Goal: Information Seeking & Learning: Learn about a topic

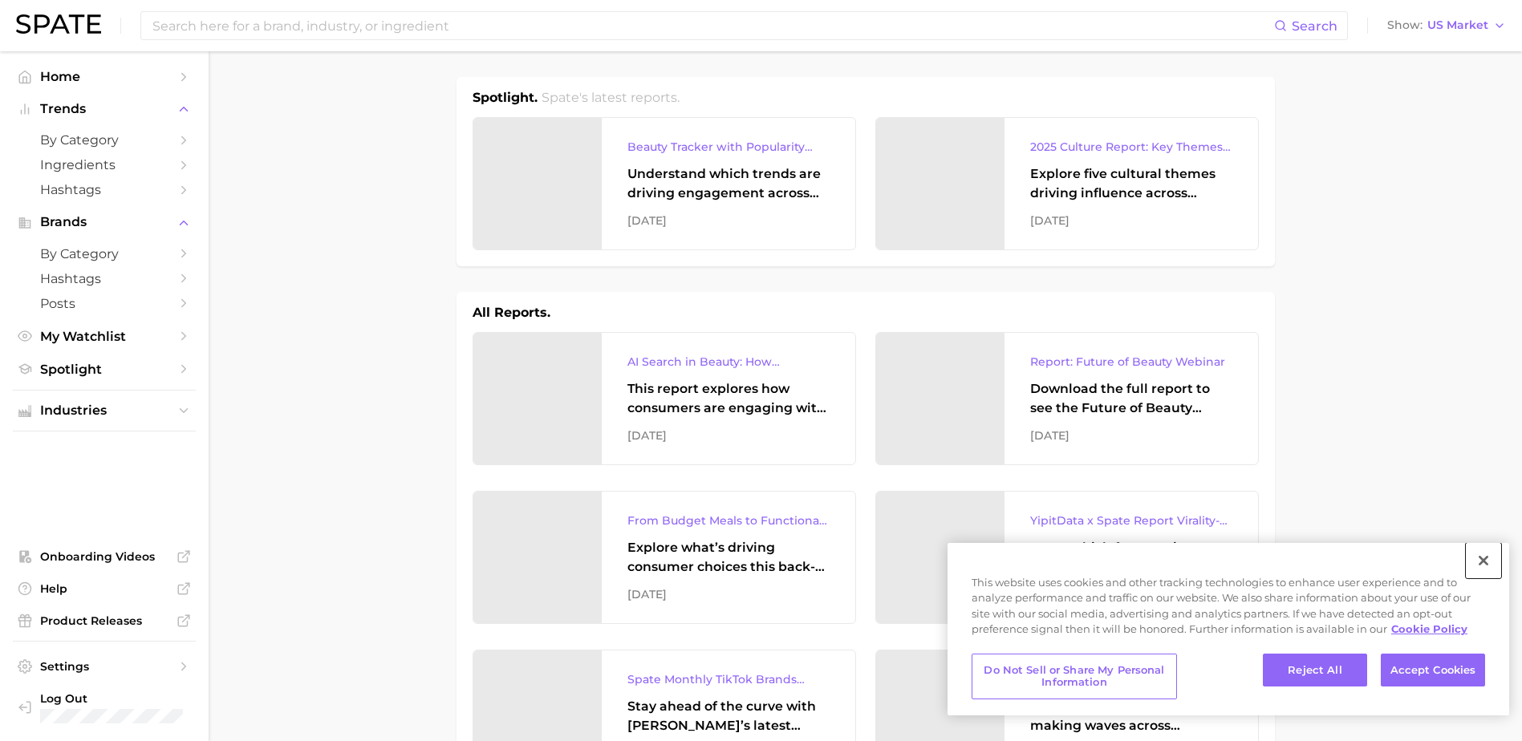
click at [1498, 562] on button "Close" at bounding box center [1483, 560] width 35 height 35
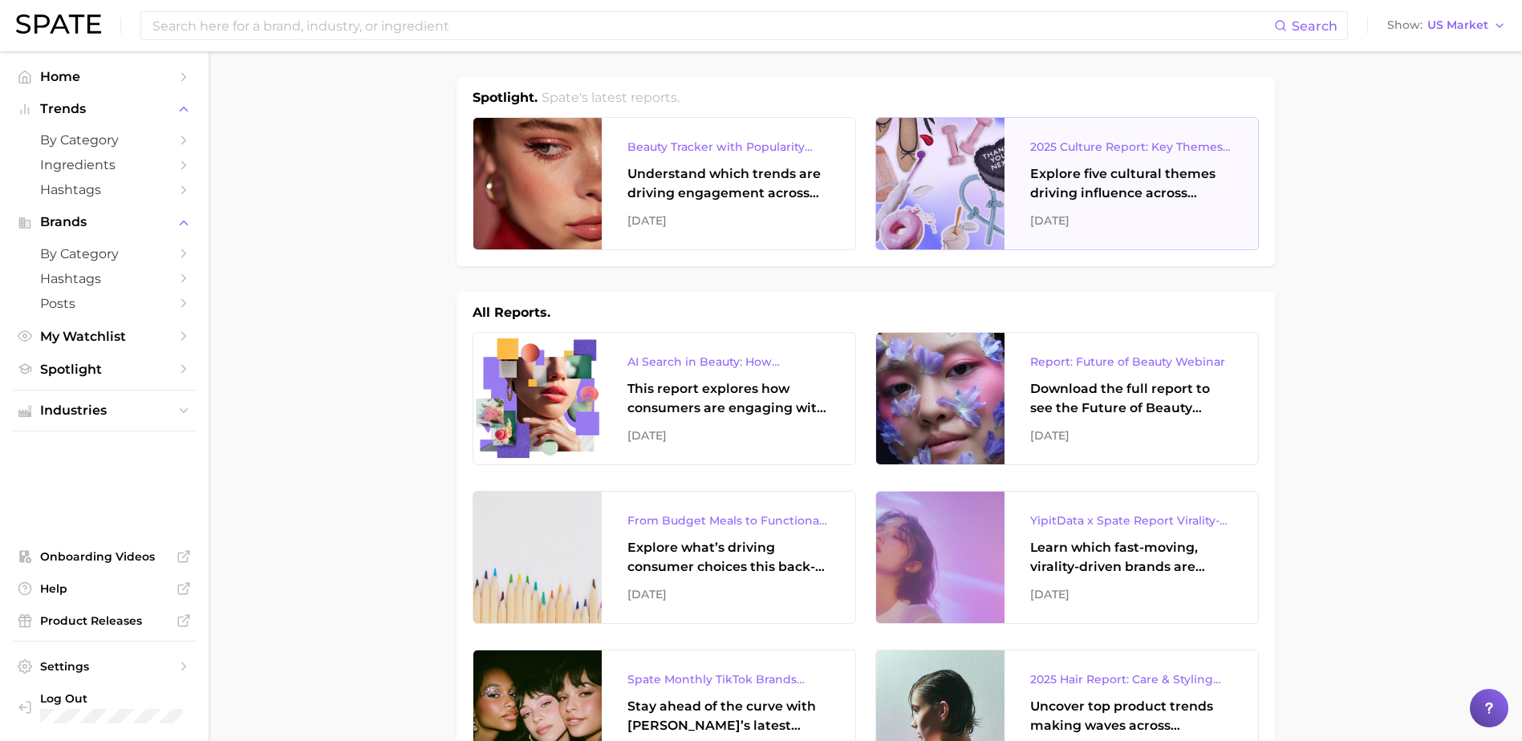
click at [1149, 179] on div "Explore five cultural themes driving influence across beauty, food, and pop cul…" at bounding box center [1131, 183] width 202 height 39
click at [1065, 176] on div "Explore five cultural themes driving influence across beauty, food, and pop cul…" at bounding box center [1131, 183] width 202 height 39
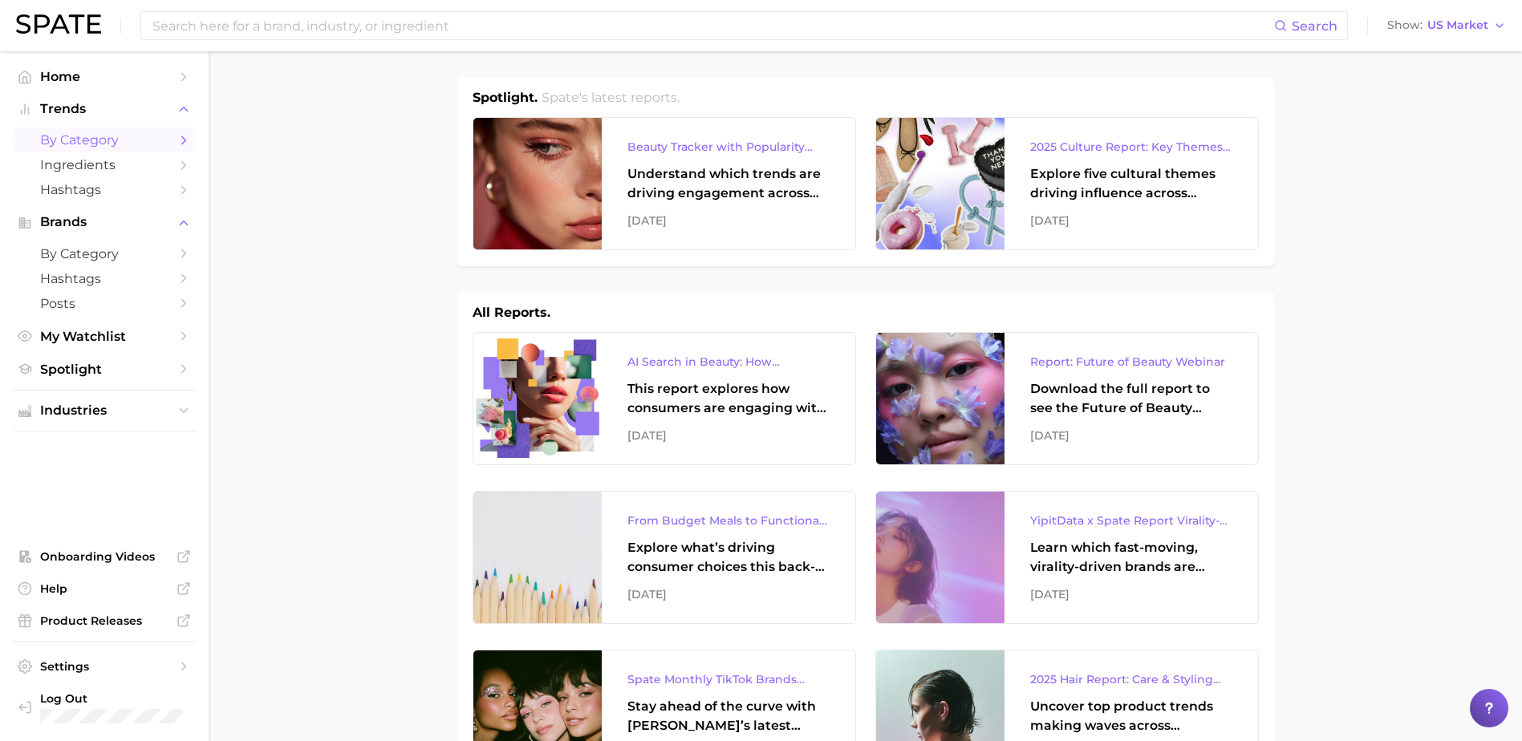
click at [83, 142] on span "by Category" at bounding box center [104, 139] width 128 height 15
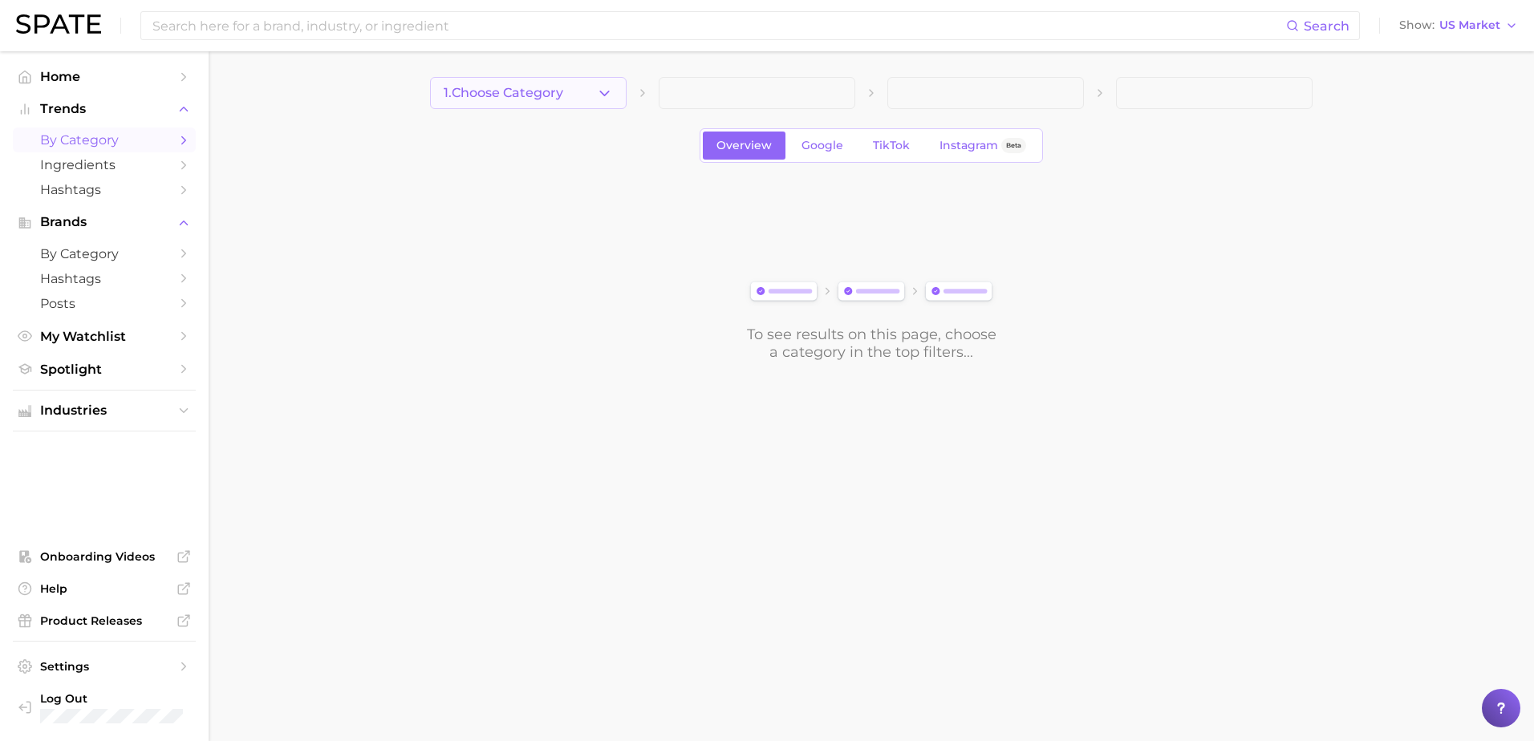
click at [582, 98] on button "1. Choose Category" at bounding box center [528, 93] width 197 height 32
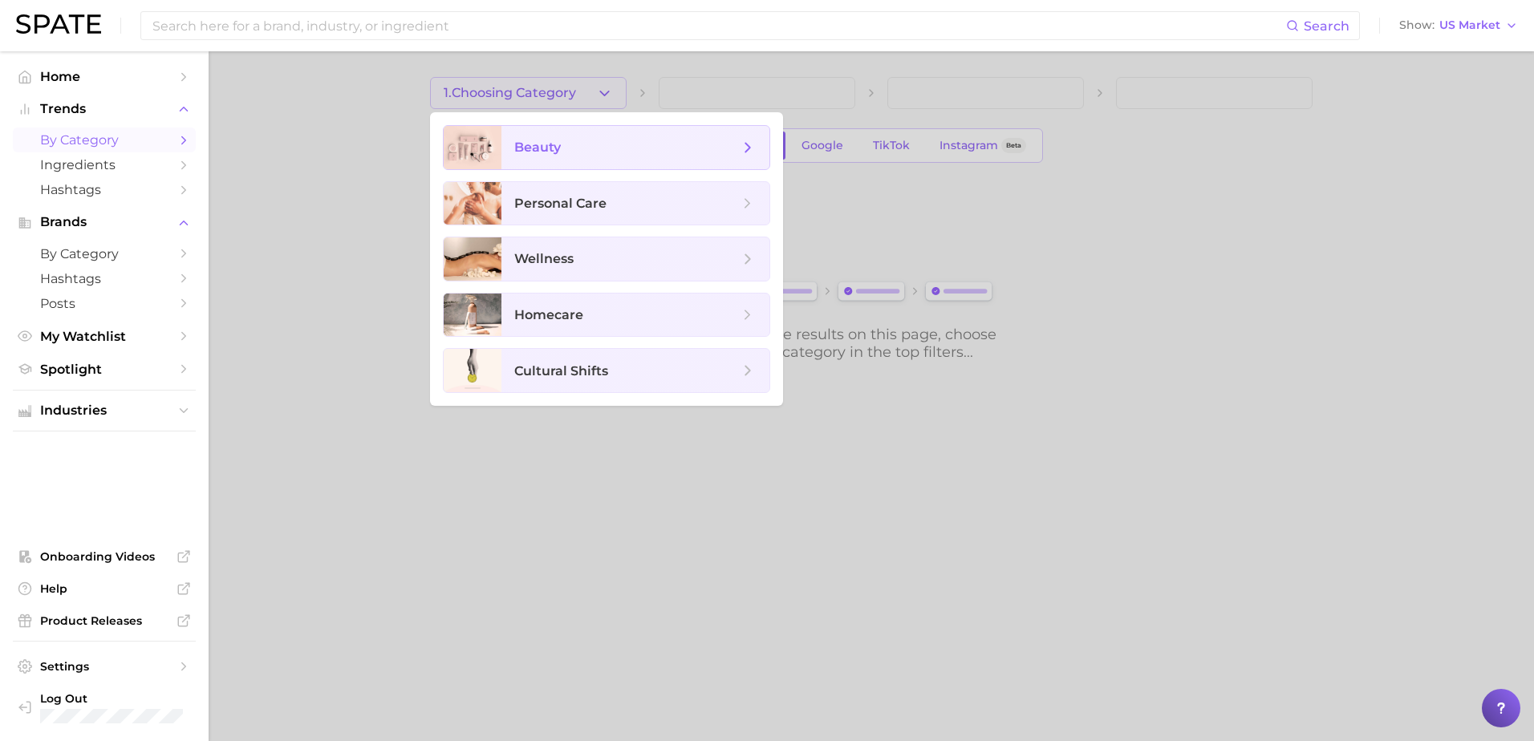
click at [562, 142] on span "beauty" at bounding box center [626, 148] width 225 height 18
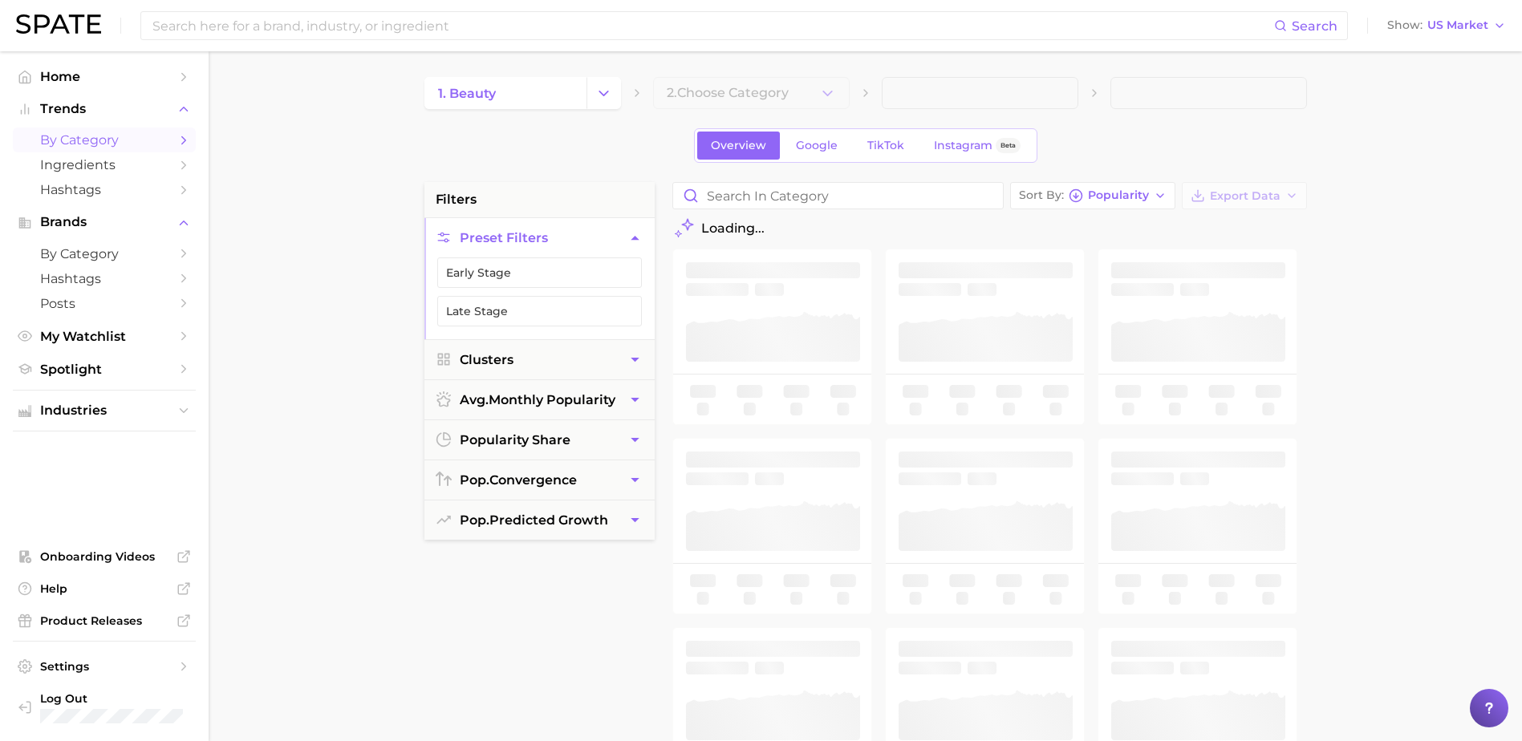
click at [562, 142] on div "Overview Google TikTok Instagram Beta" at bounding box center [865, 145] width 882 height 34
click at [822, 88] on icon "button" at bounding box center [827, 93] width 17 height 17
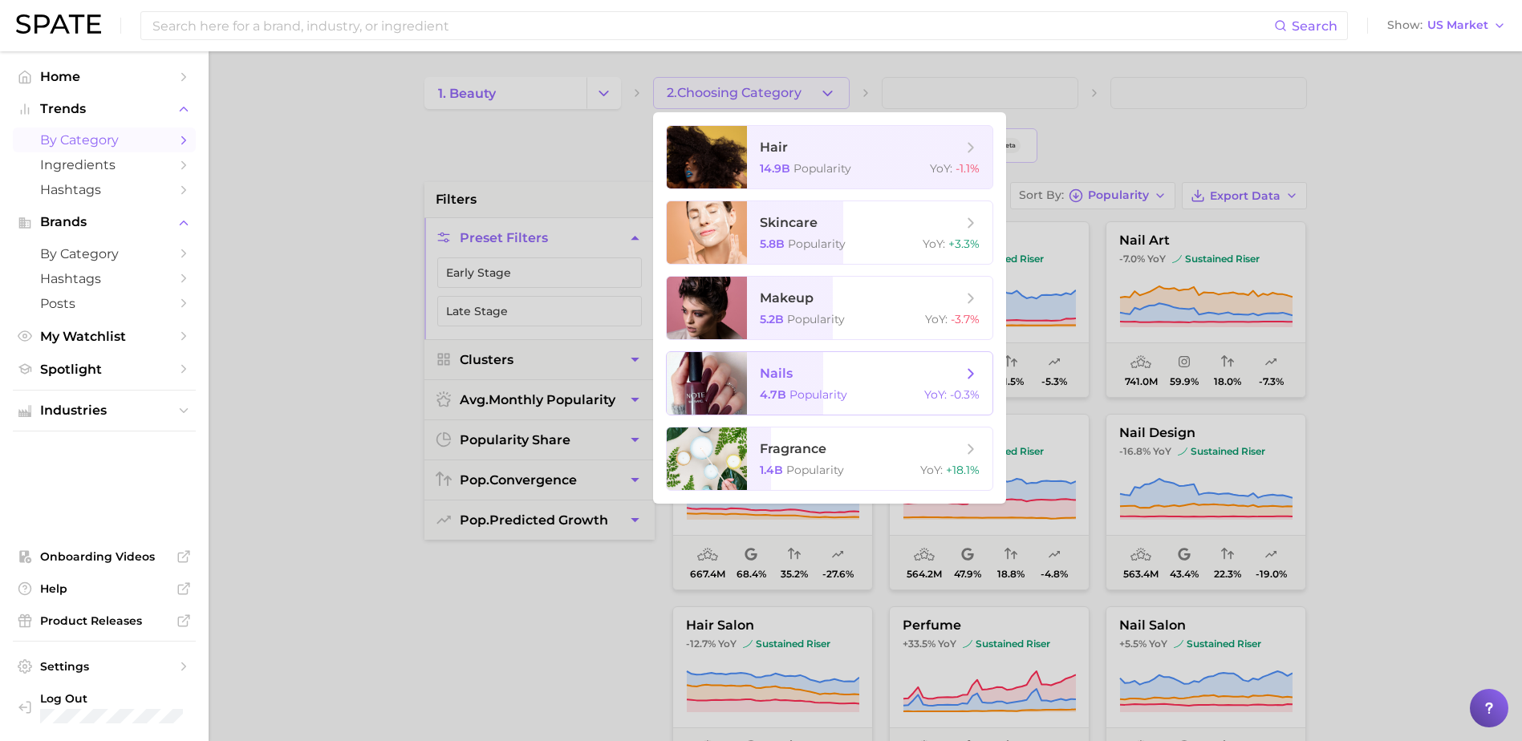
click at [795, 381] on span "nails" at bounding box center [861, 374] width 202 height 18
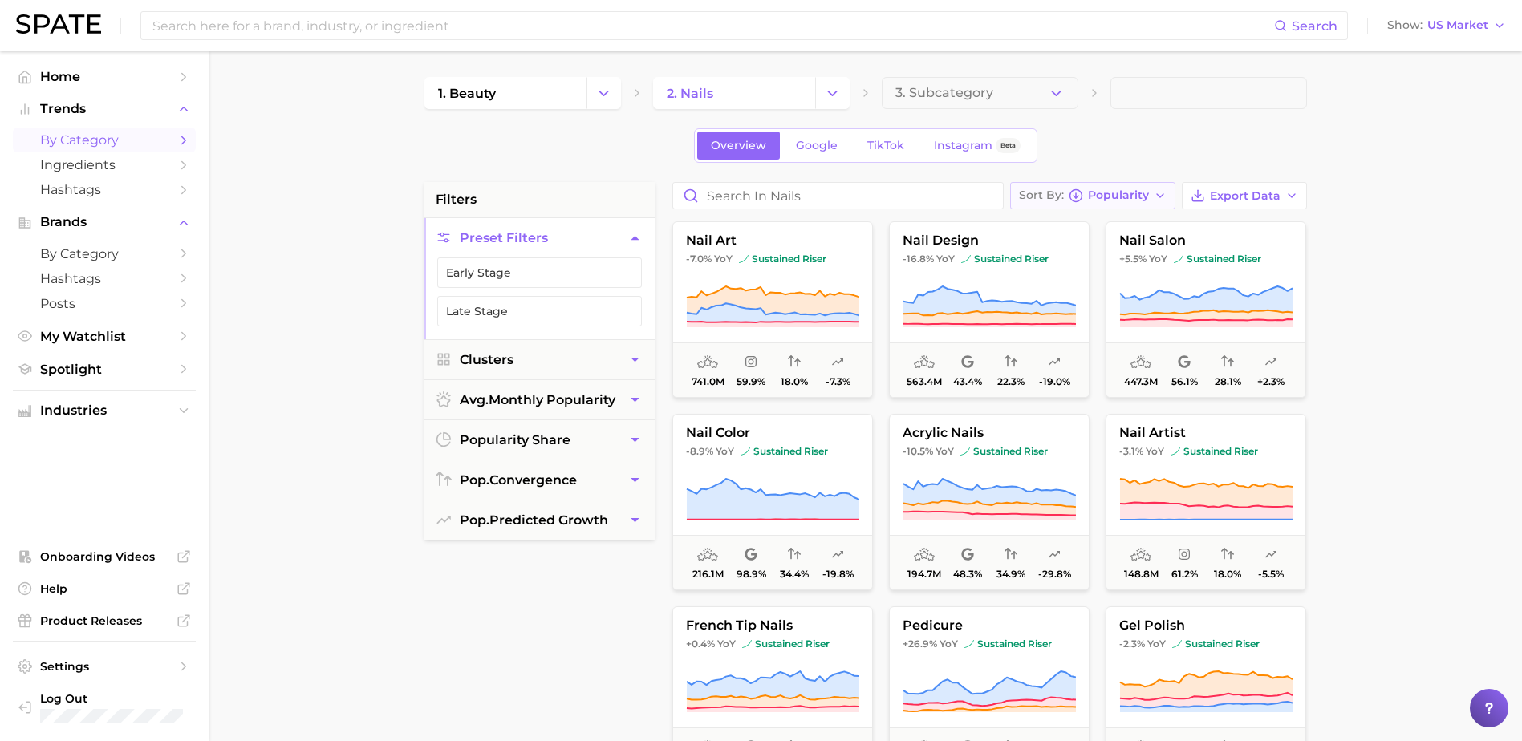
click at [1156, 199] on icon "button" at bounding box center [1160, 195] width 13 height 13
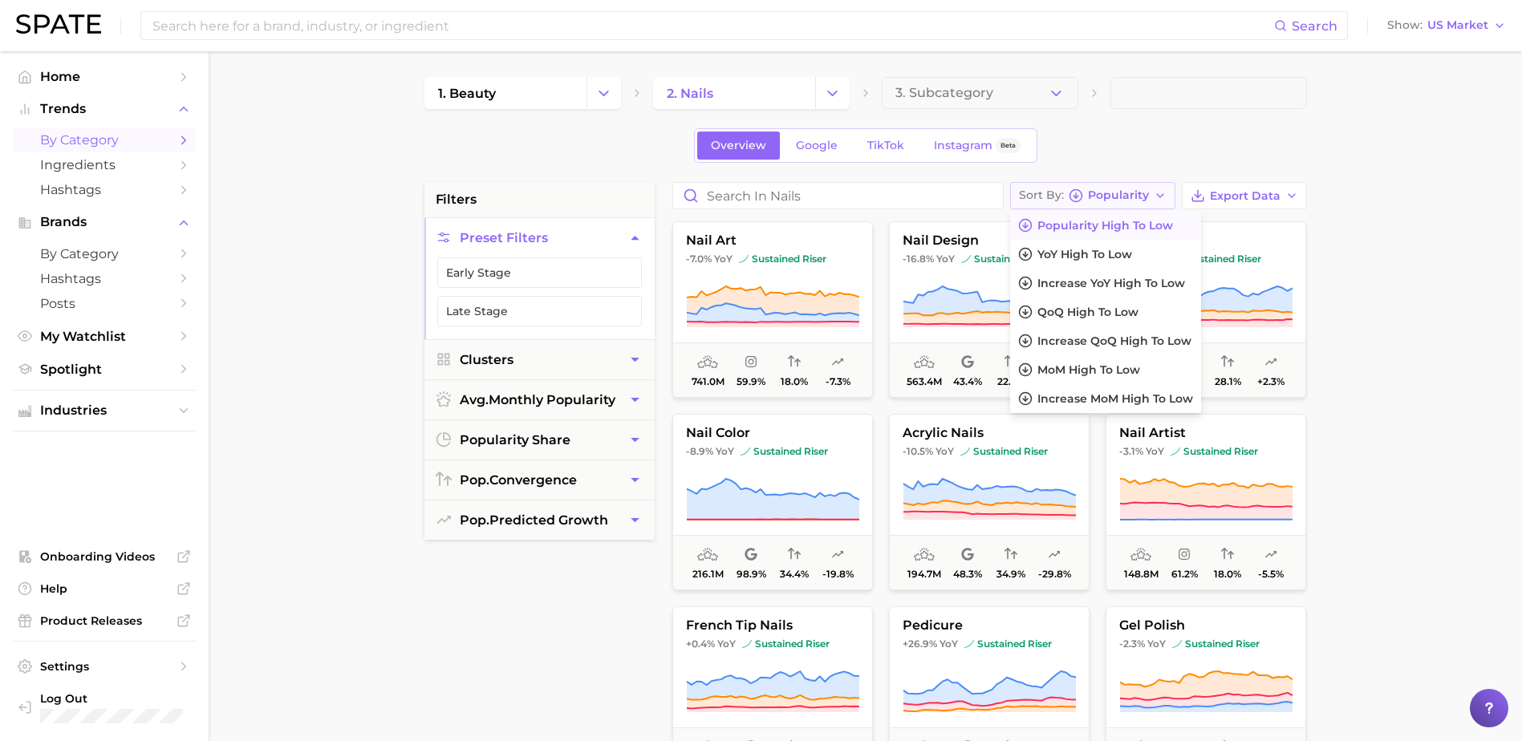
click at [1156, 199] on icon "button" at bounding box center [1160, 195] width 13 height 13
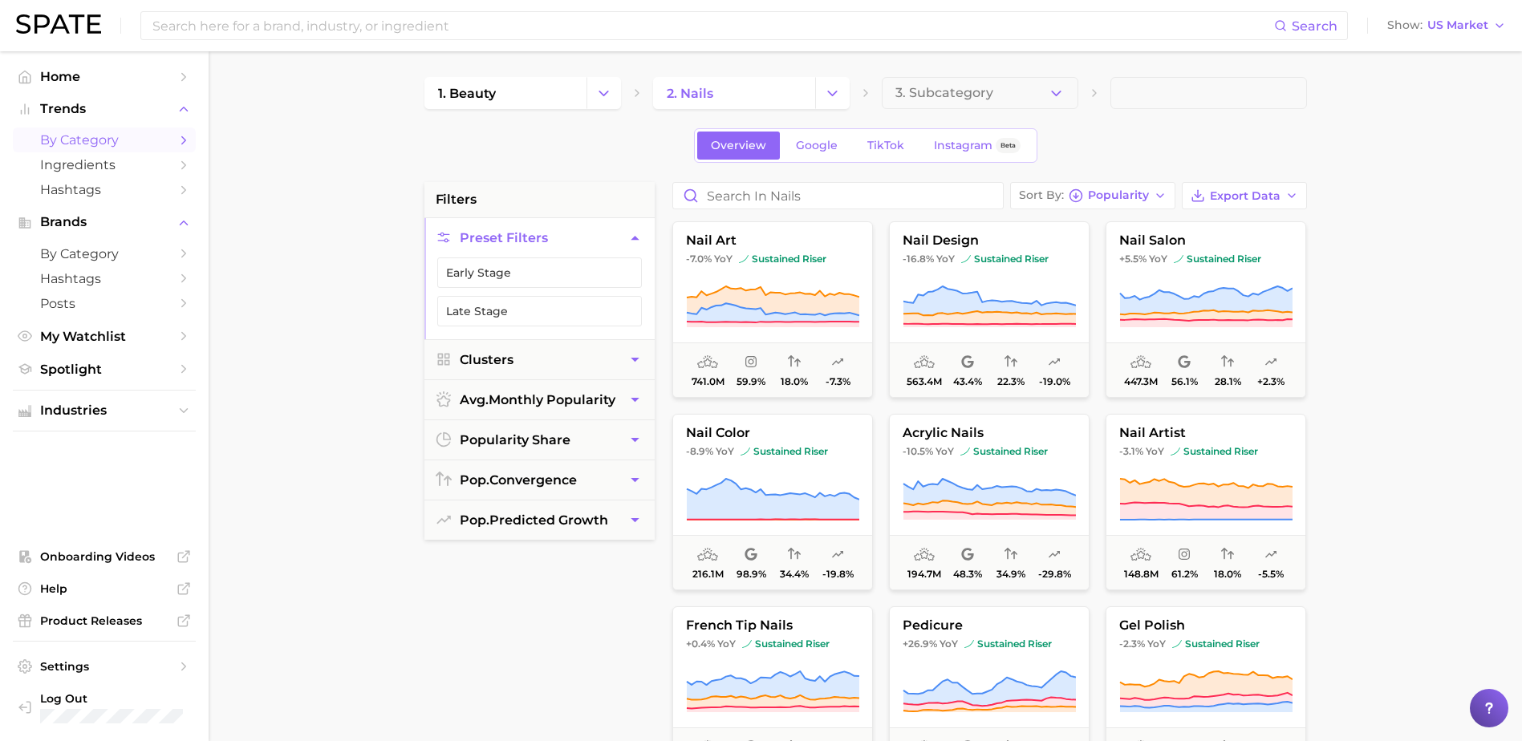
click at [425, 643] on div "filters Preset Filters Early Stage Late Stage Clusters avg. monthly popularity …" at bounding box center [539, 588] width 230 height 813
click at [1075, 83] on button "3. Subcategory" at bounding box center [980, 93] width 197 height 32
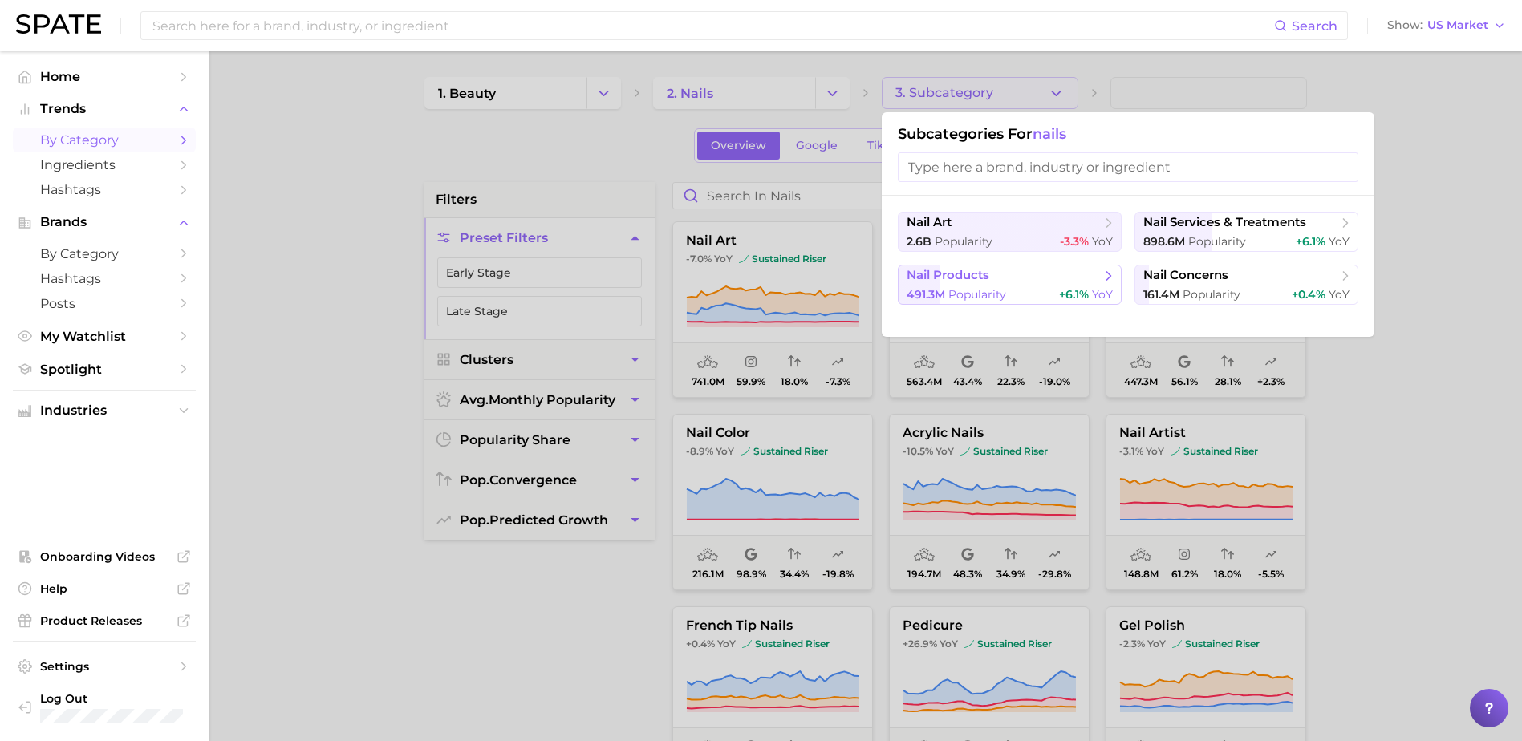
click at [987, 287] on span "Popularity" at bounding box center [977, 294] width 58 height 14
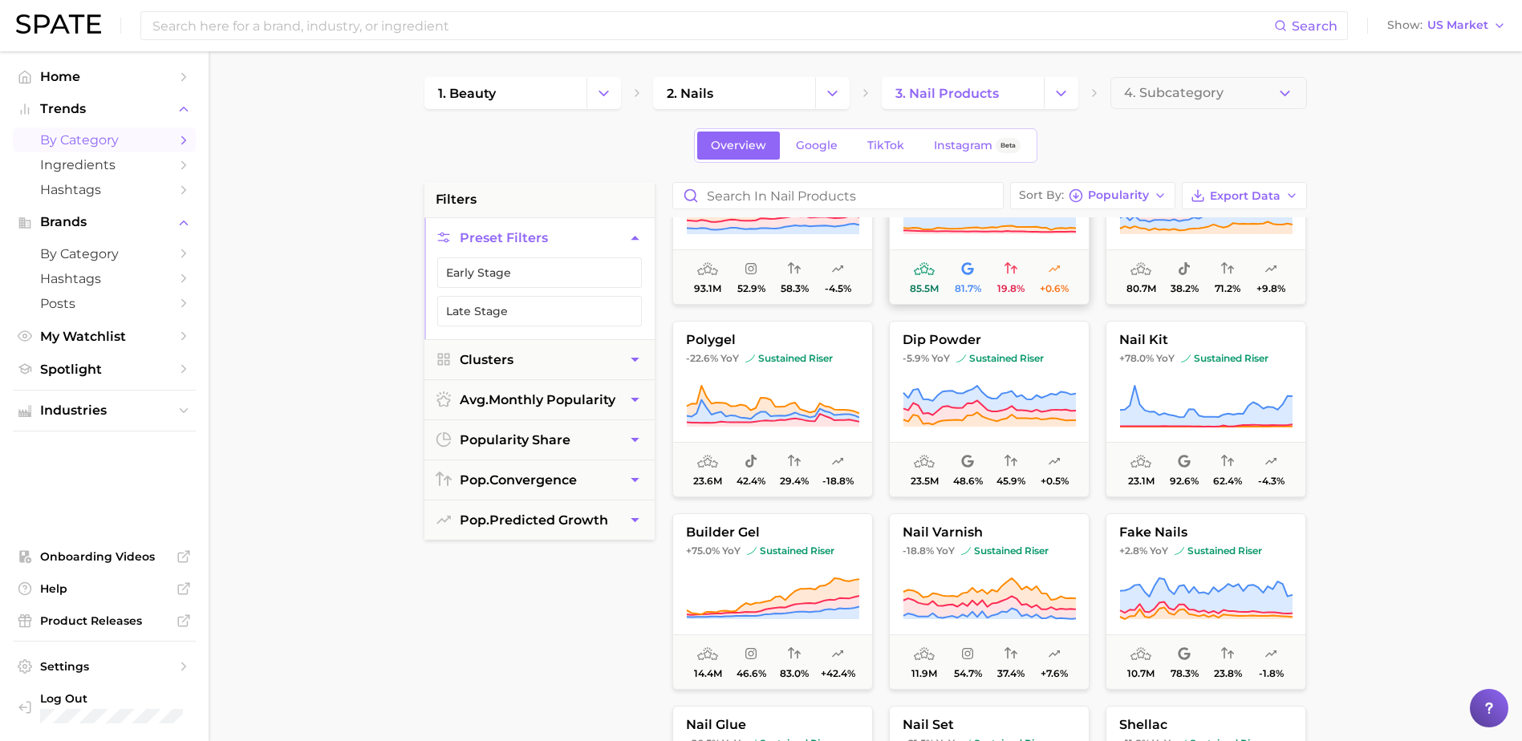
scroll to position [160, 0]
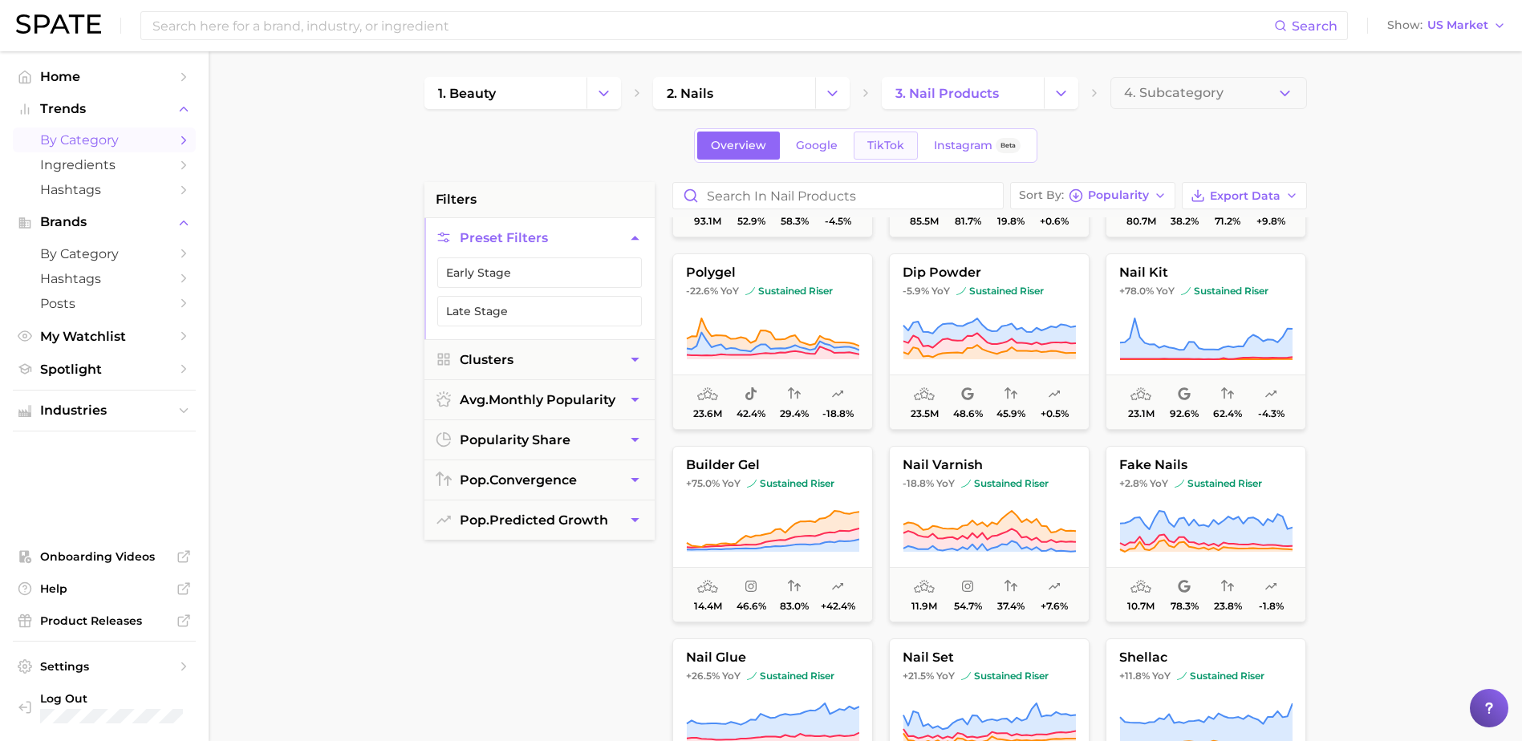
click at [894, 141] on span "TikTok" at bounding box center [885, 146] width 37 height 14
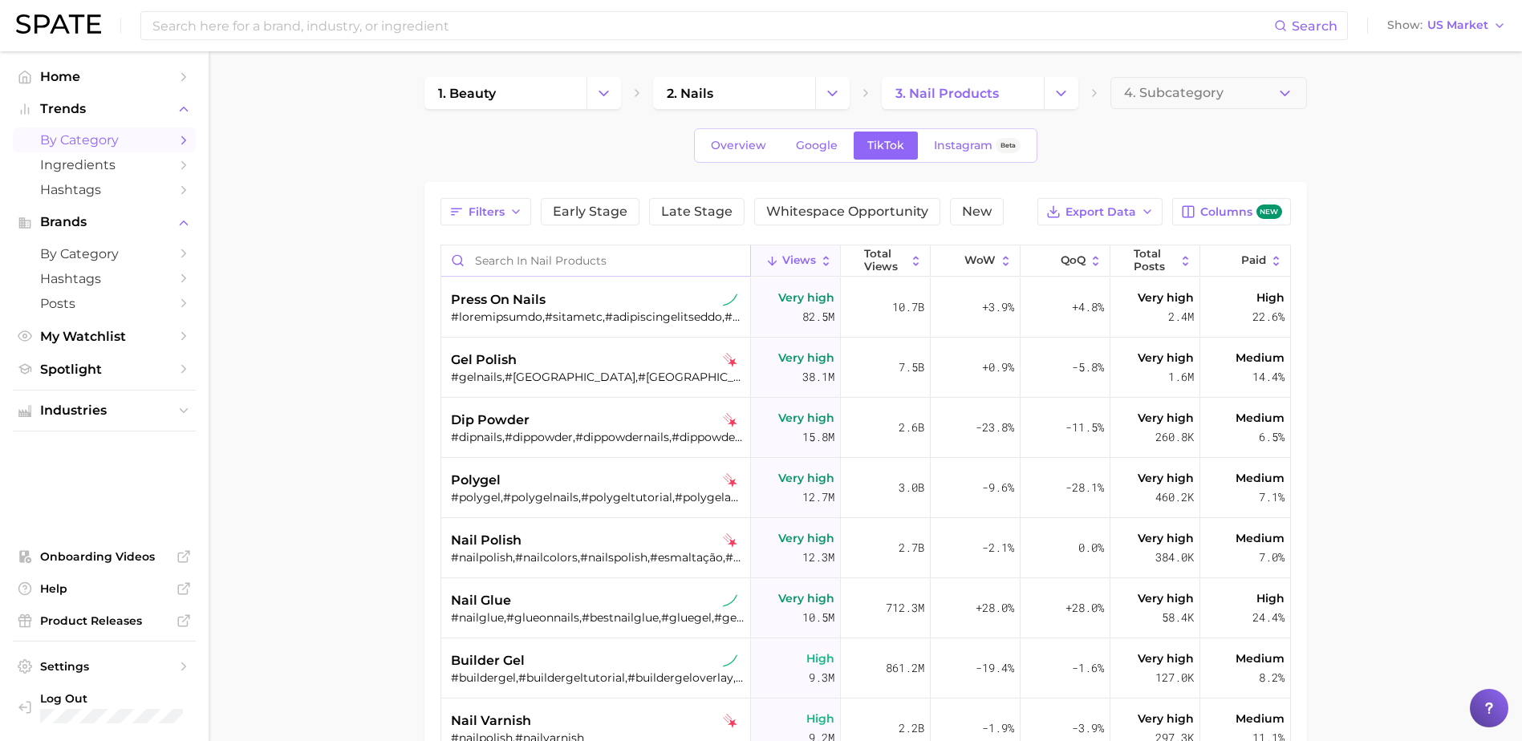
click at [627, 263] on input "Search in nail products" at bounding box center [595, 260] width 309 height 30
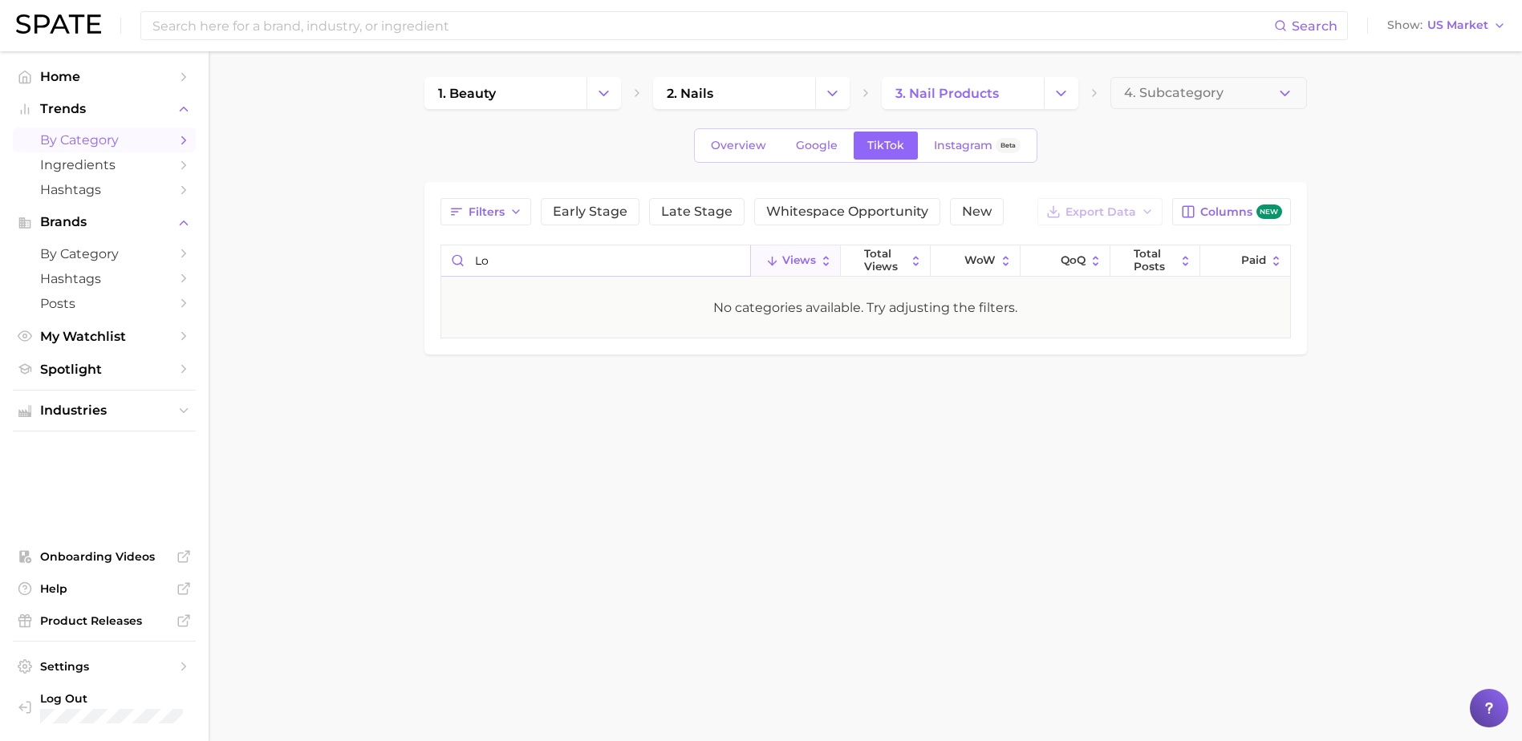
type input "l"
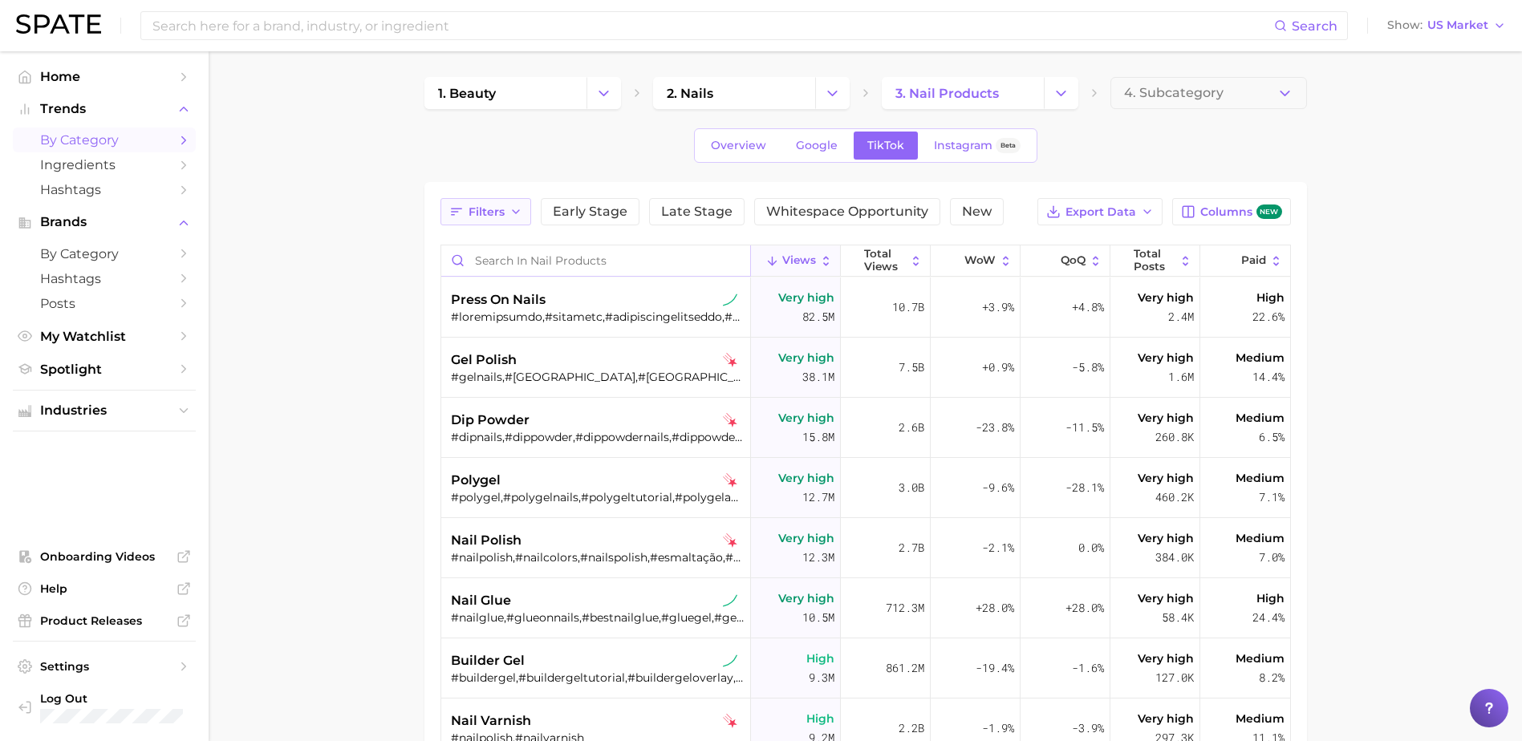
click at [505, 205] on button "Filters" at bounding box center [485, 211] width 91 height 27
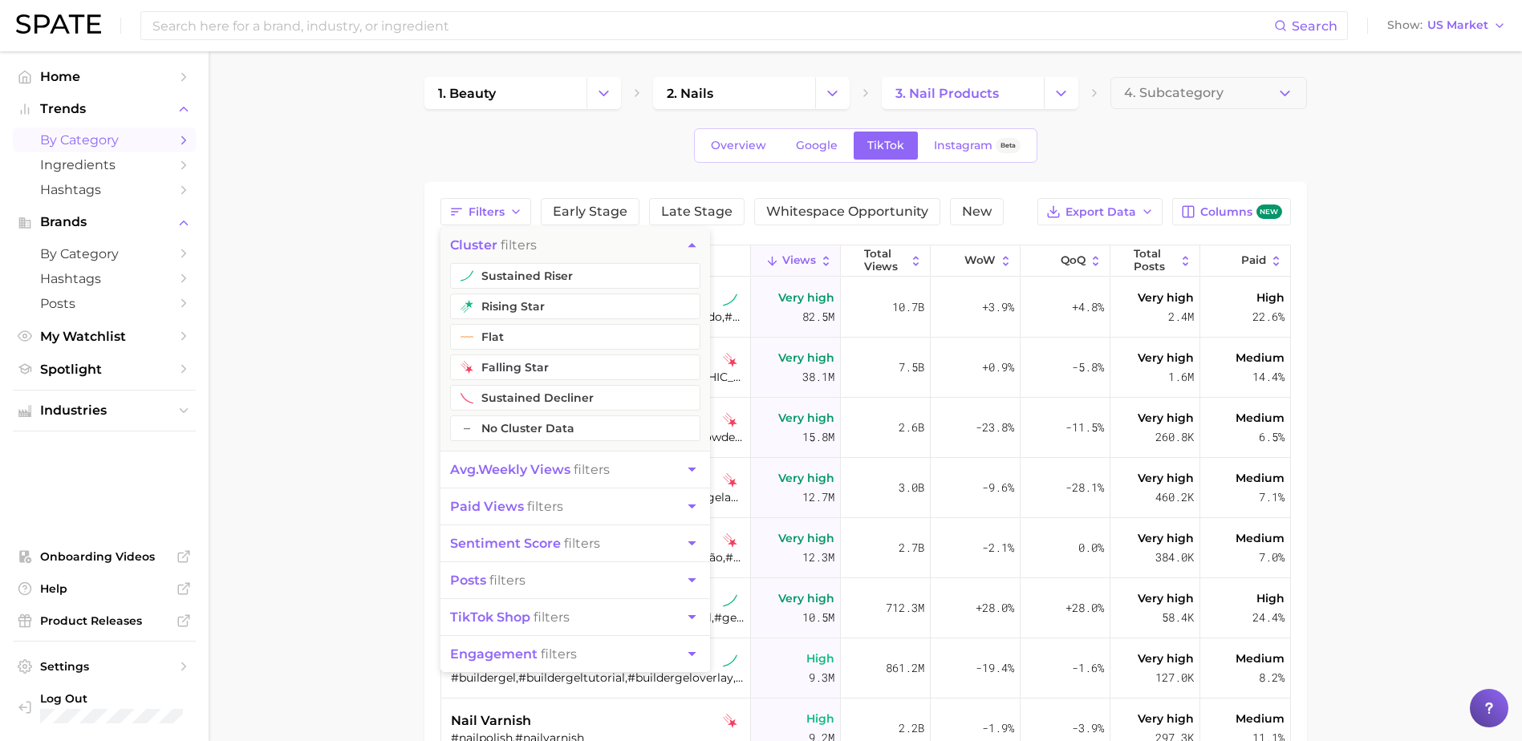
scroll to position [80, 0]
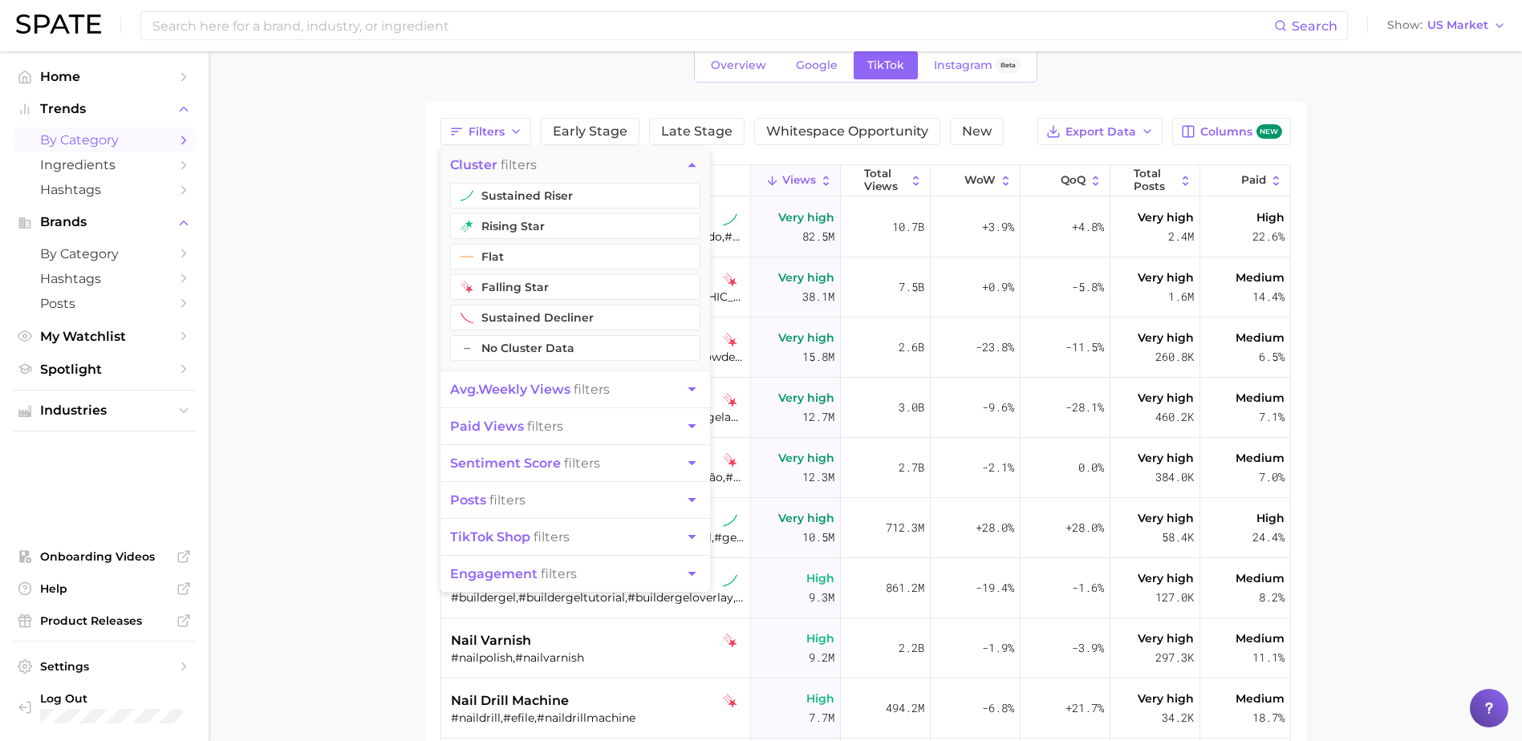
click at [541, 391] on span "avg. weekly views" at bounding box center [510, 389] width 120 height 15
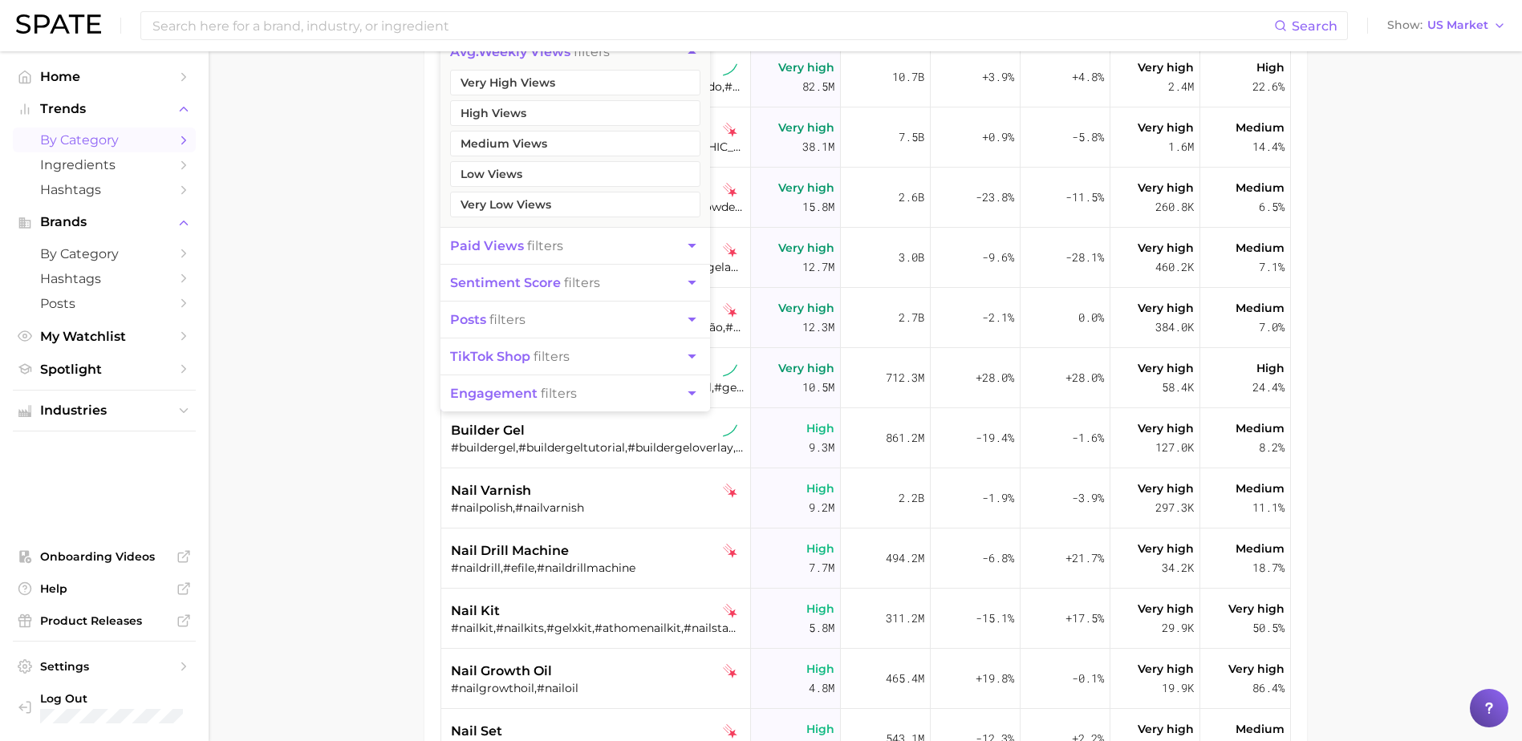
scroll to position [241, 0]
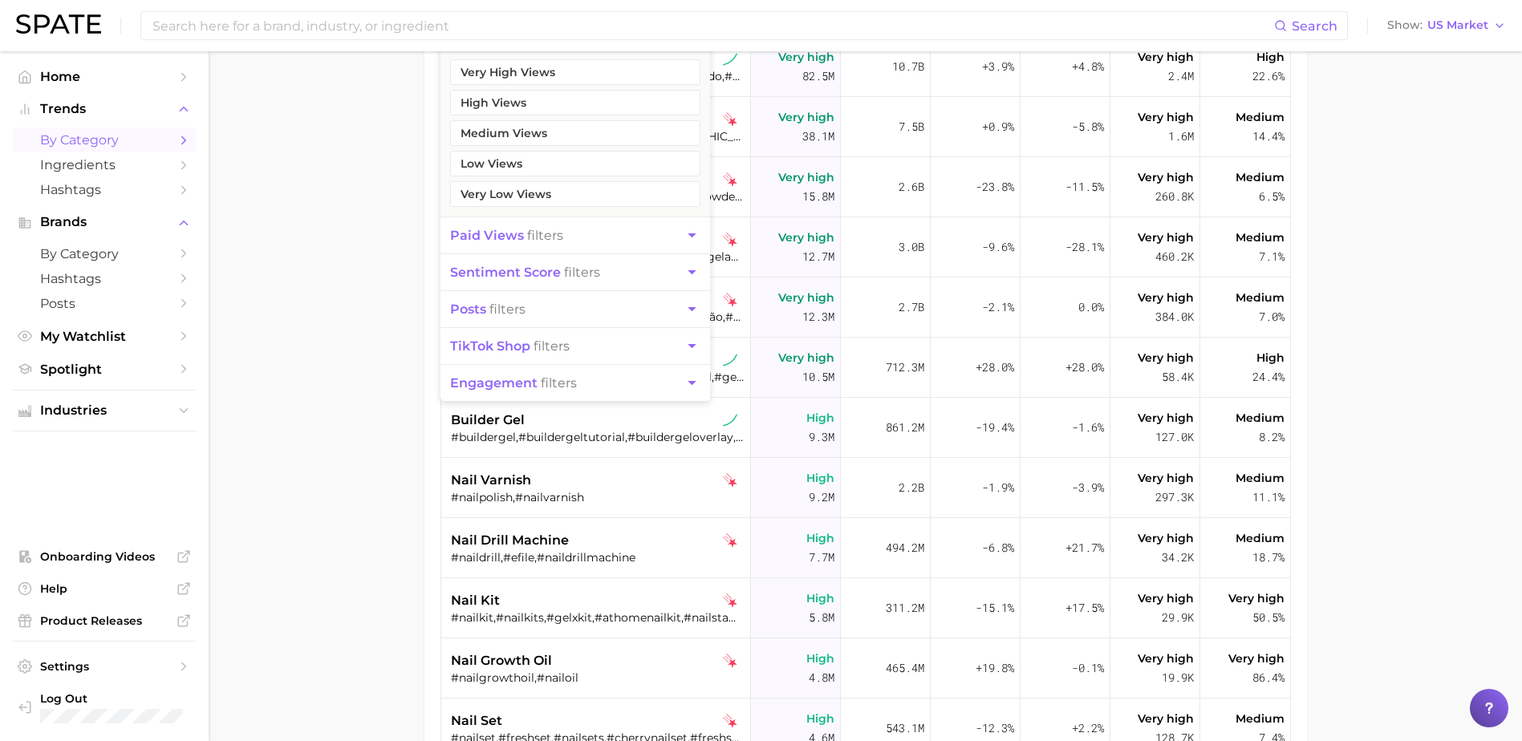
click at [533, 381] on span "engagement" at bounding box center [493, 382] width 87 height 15
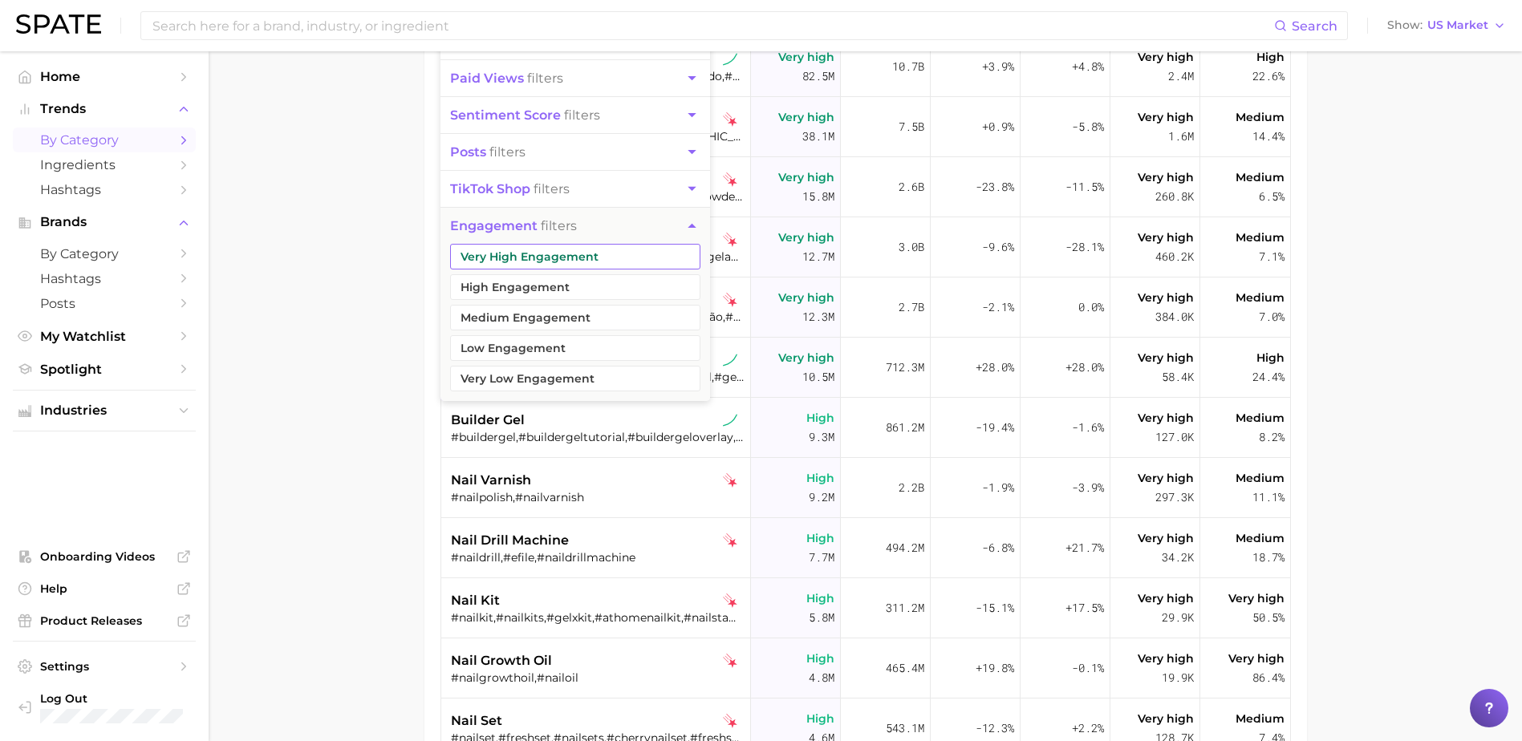
click at [521, 259] on button "Very High Engagement" at bounding box center [575, 257] width 250 height 26
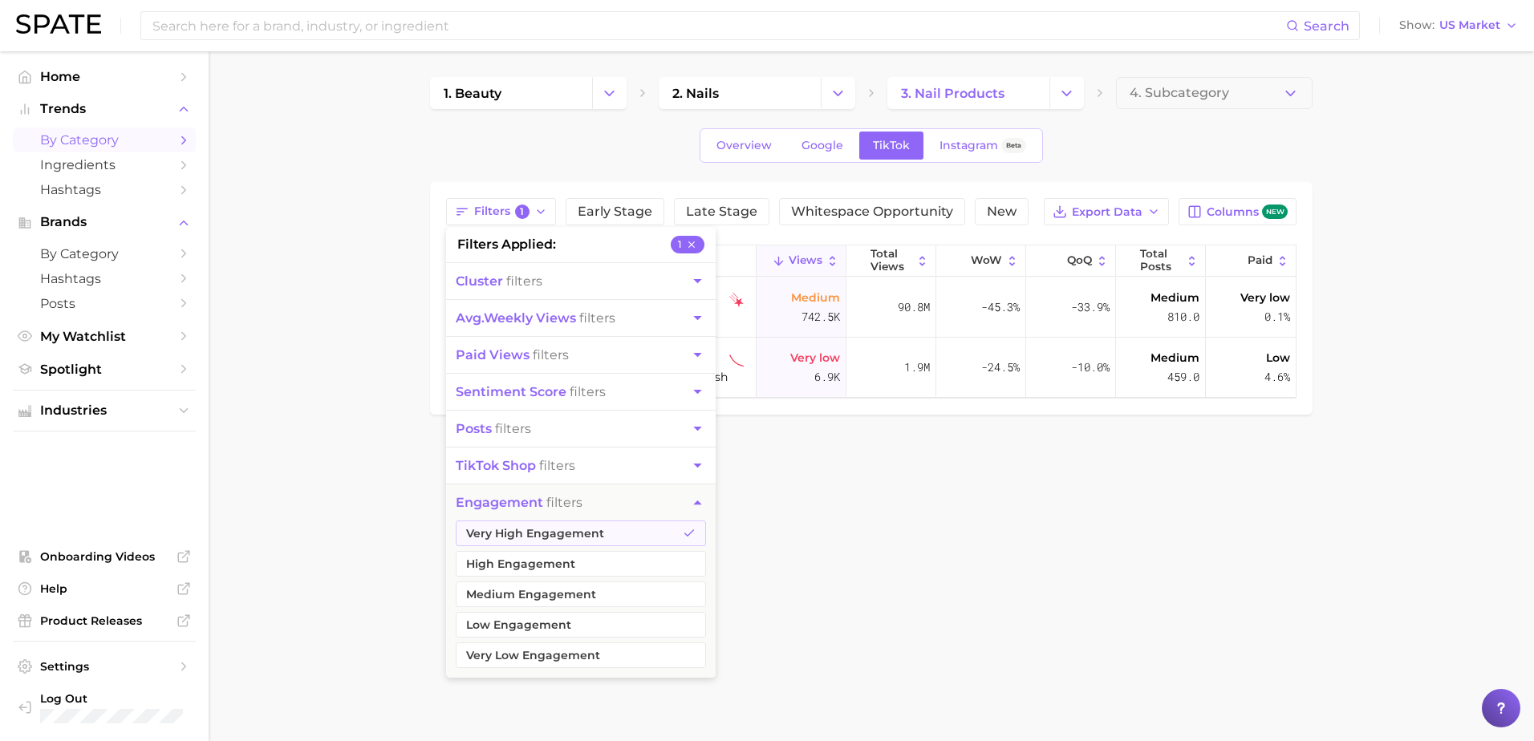
click at [843, 529] on body "Search Show US Market Home Trends by Category Ingredients Hashtags Brands by Ca…" at bounding box center [767, 370] width 1534 height 741
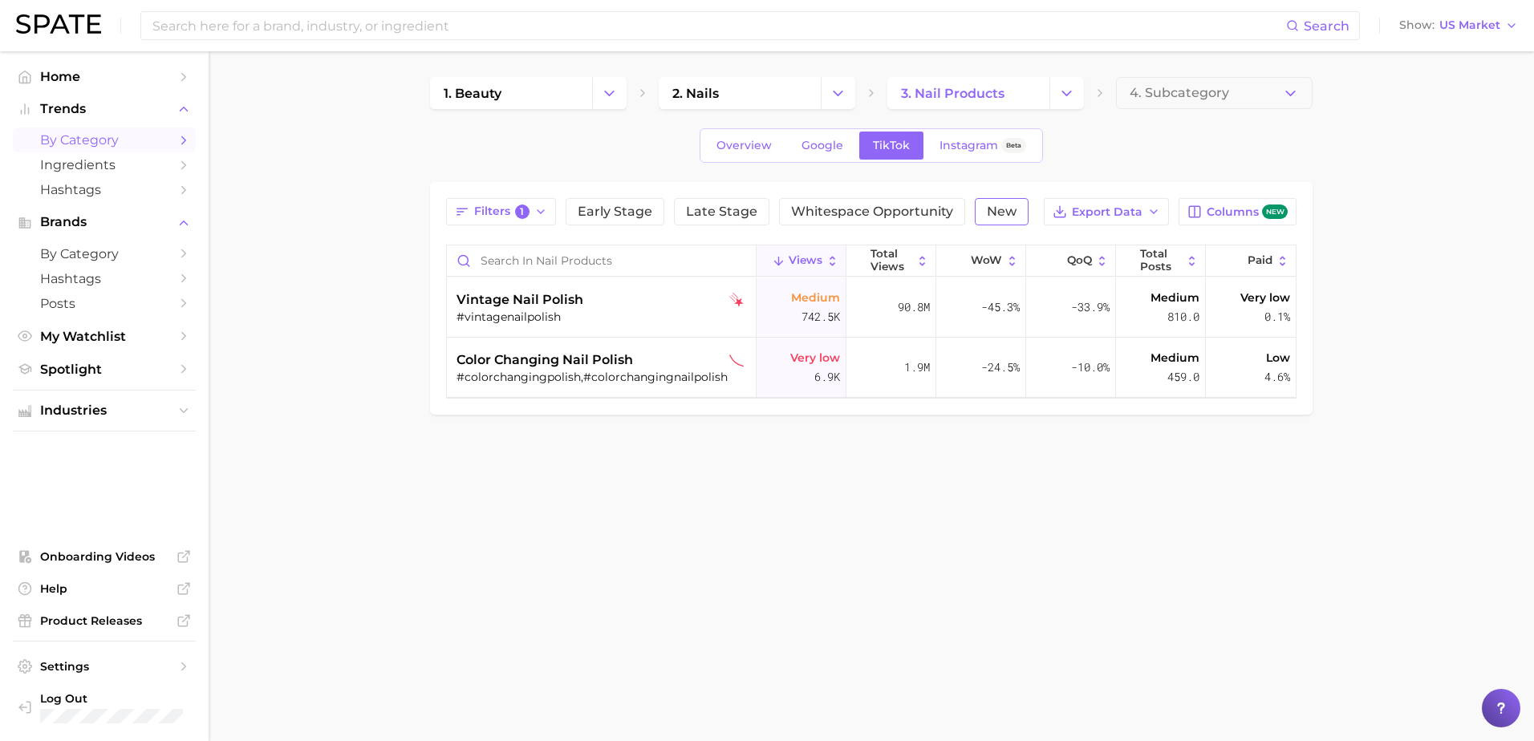
click at [975, 213] on button "New" at bounding box center [1002, 211] width 54 height 27
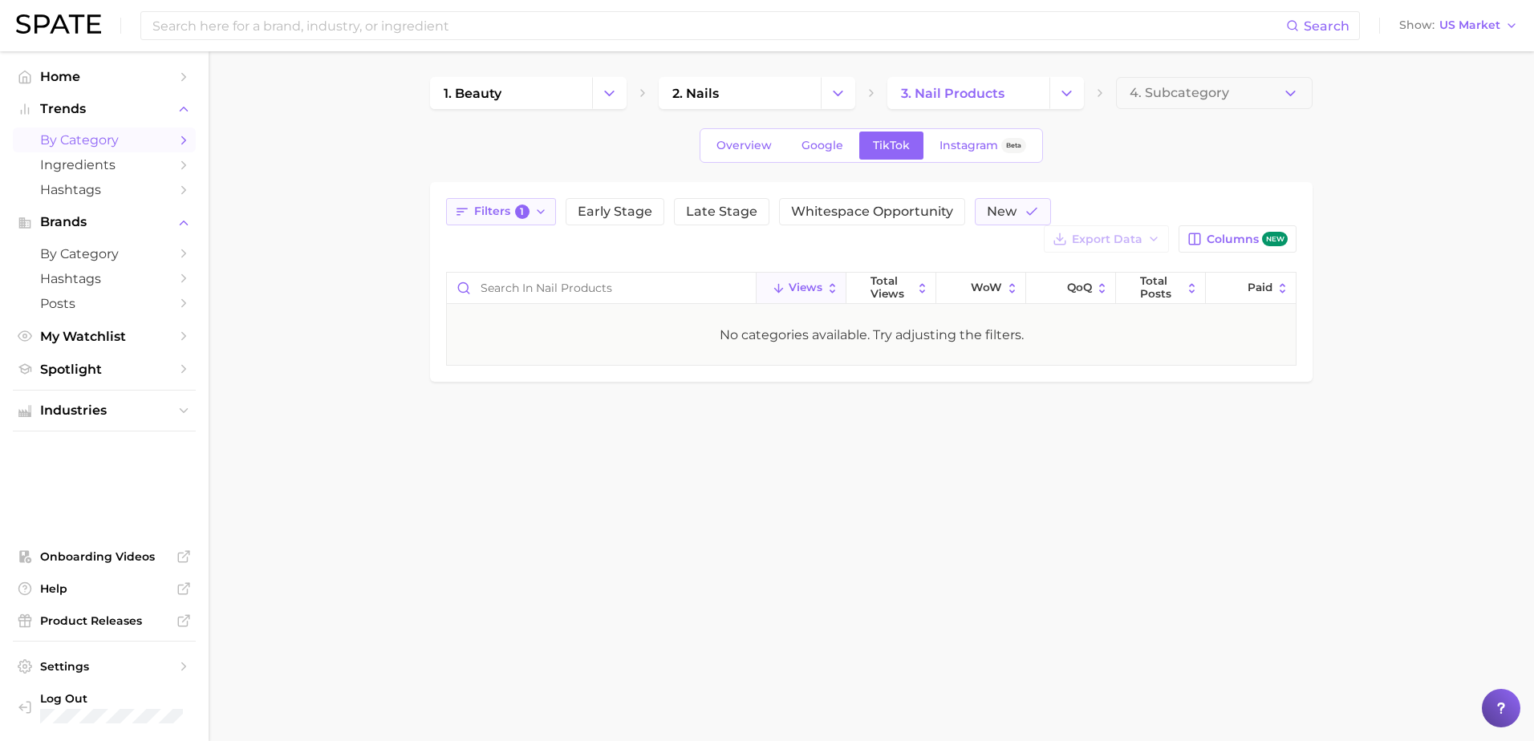
click at [541, 213] on icon "button" at bounding box center [540, 211] width 13 height 13
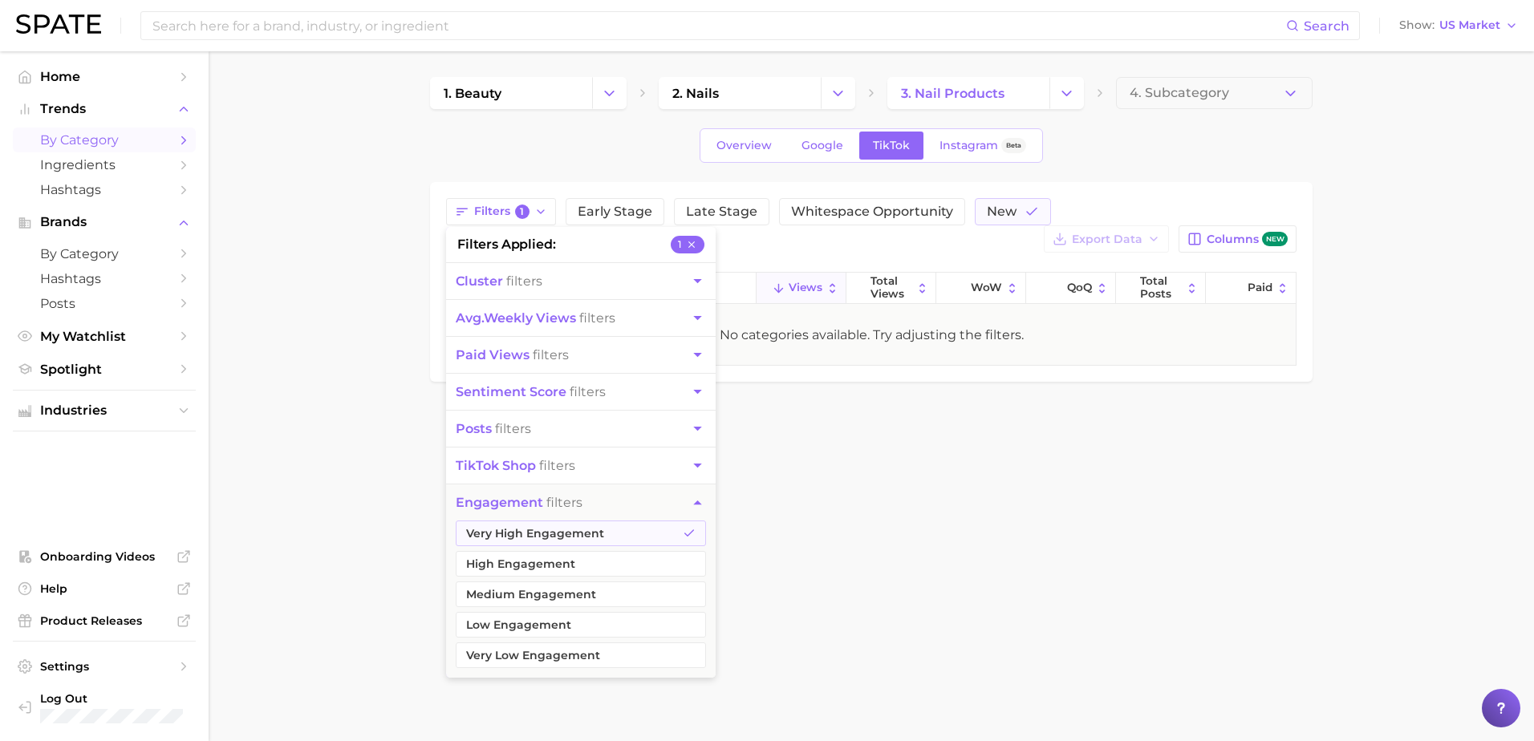
click at [698, 241] on button "1" at bounding box center [688, 245] width 34 height 18
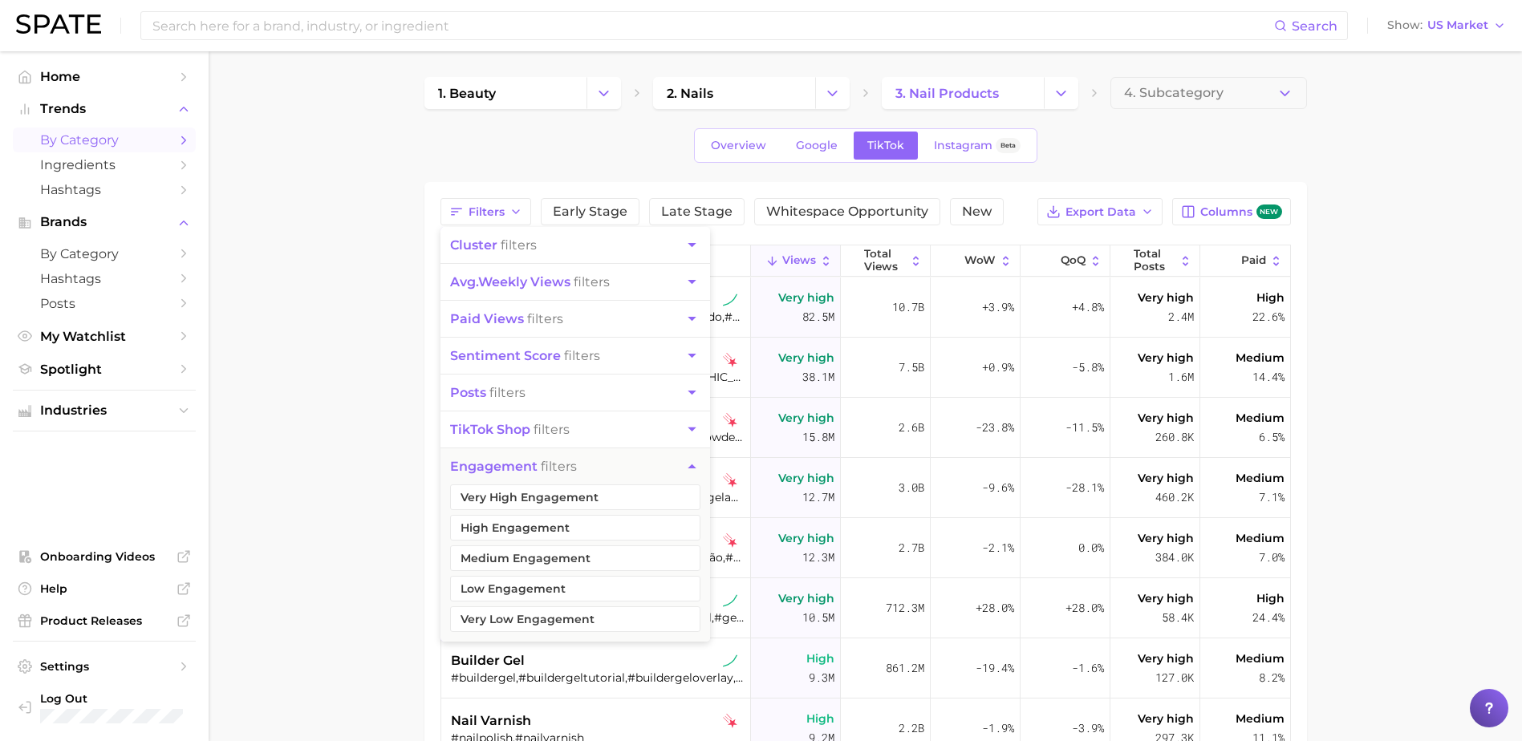
click at [311, 302] on main "1. beauty 2. nails 3. nail products 4. Subcategory Overview Google TikTok Insta…" at bounding box center [865, 566] width 1313 height 1031
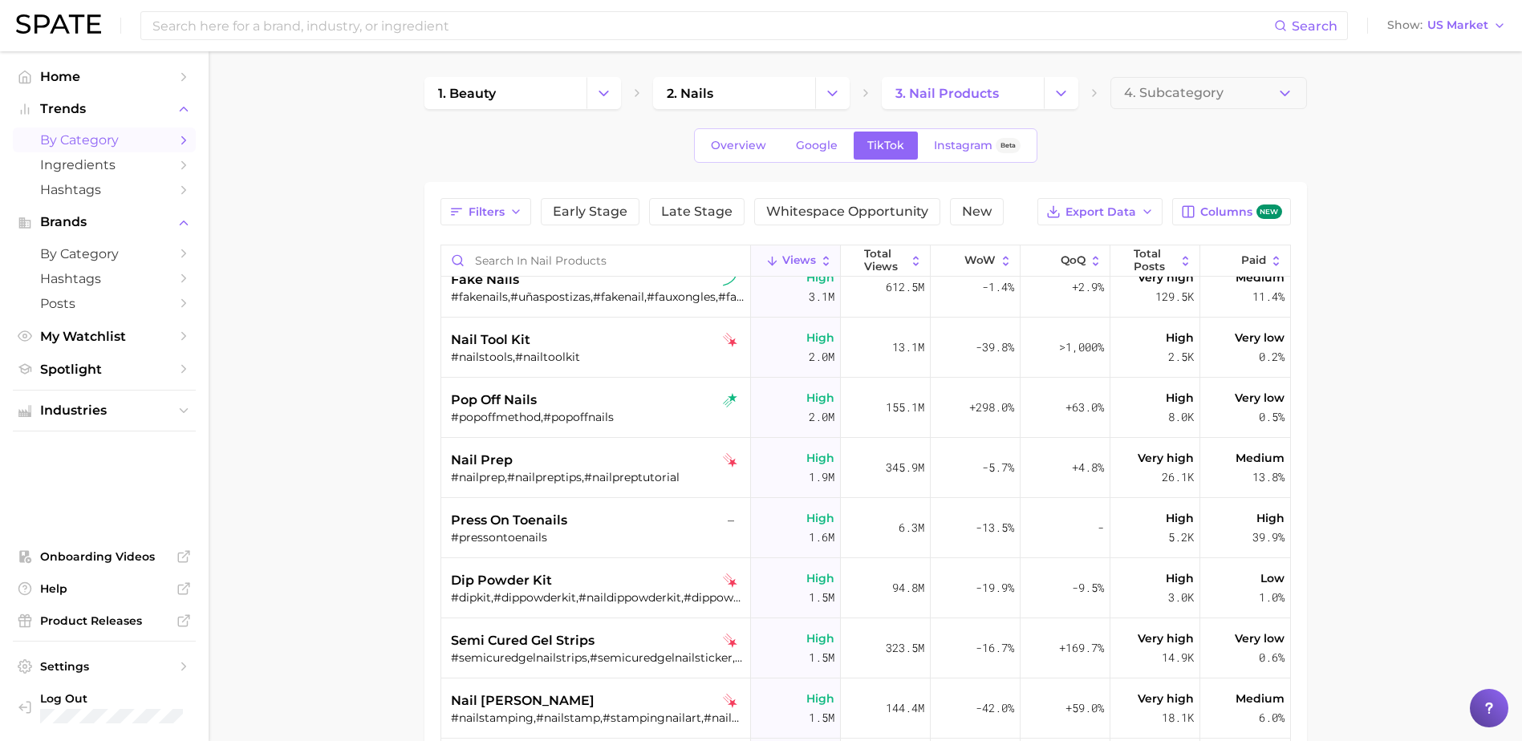
scroll to position [882, 0]
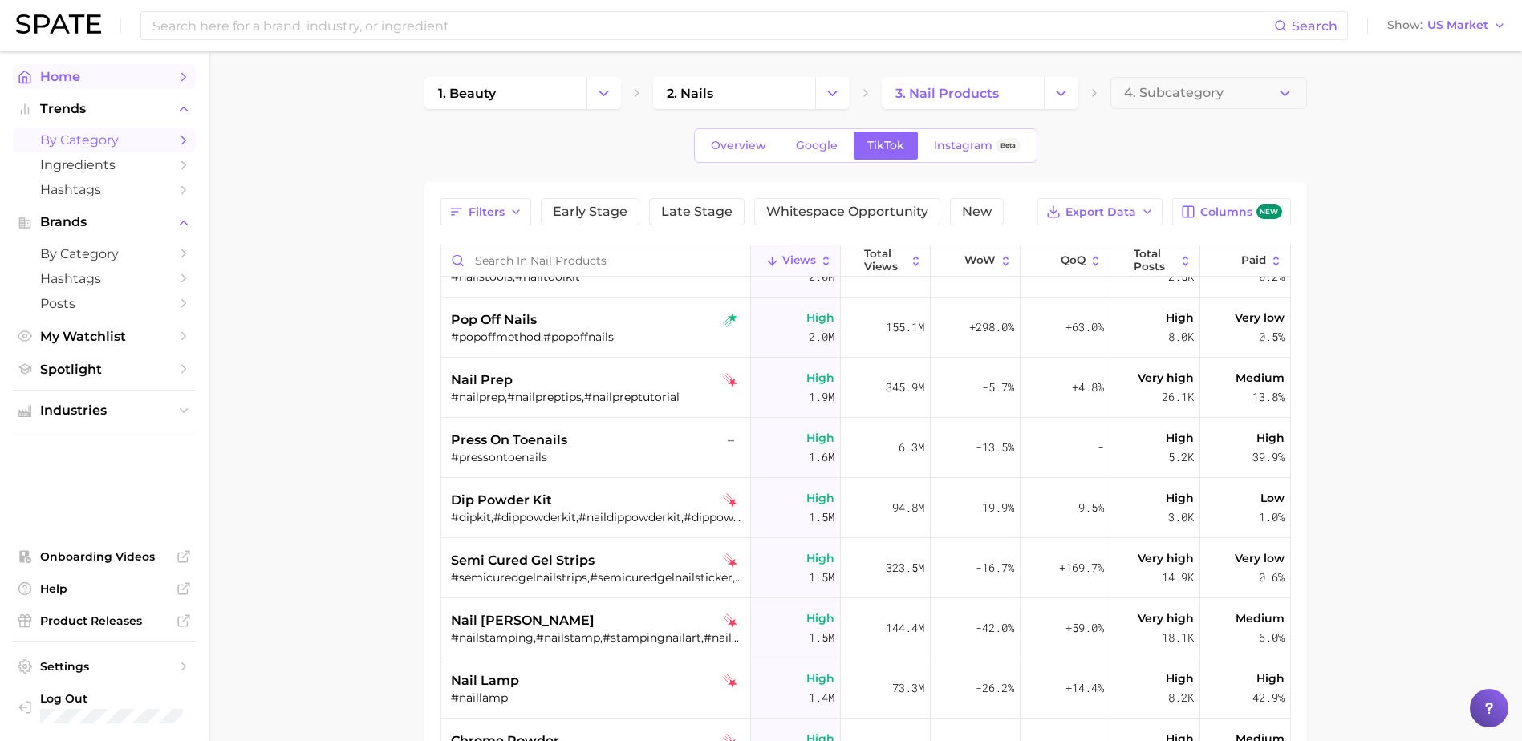
click at [91, 74] on span "Home" at bounding box center [104, 76] width 128 height 15
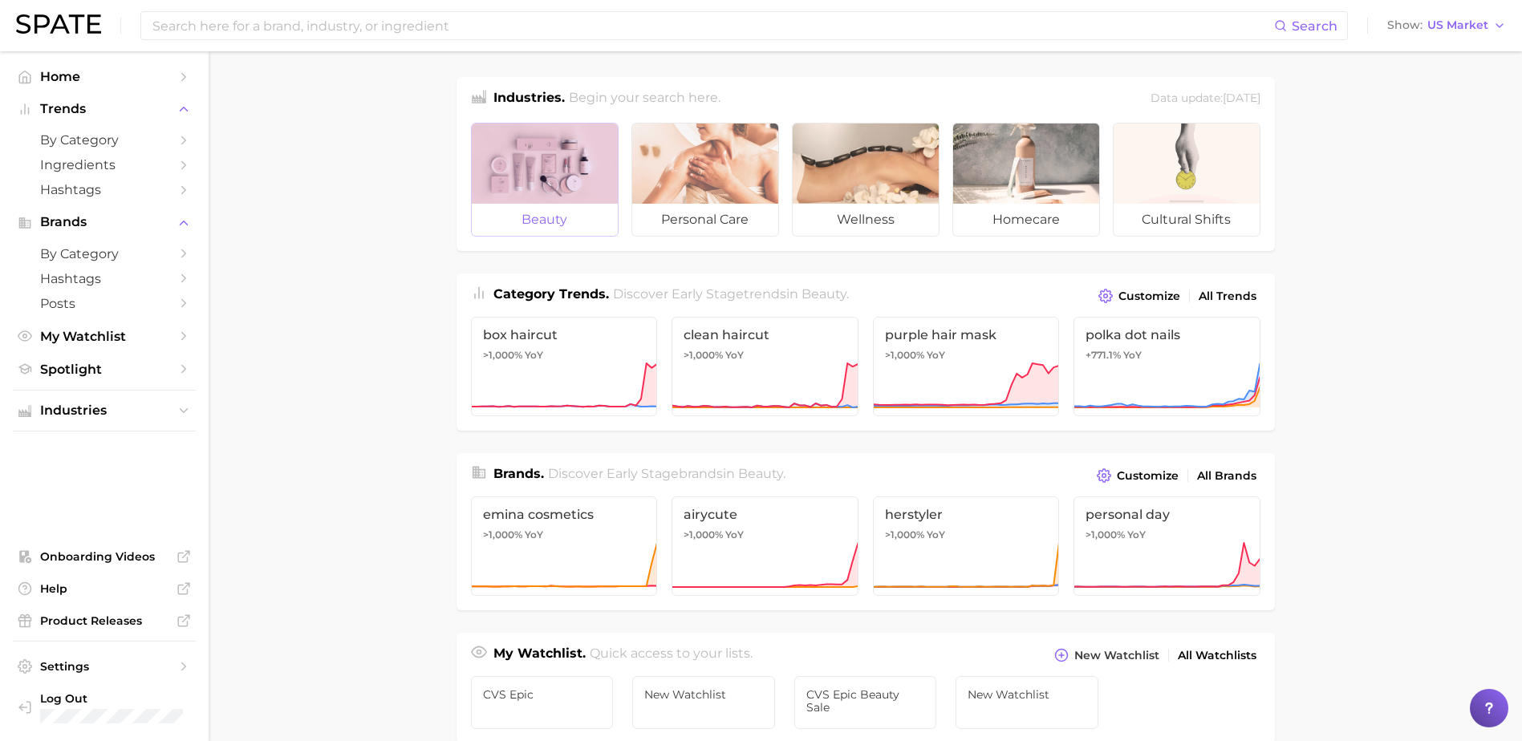
click at [535, 178] on div at bounding box center [545, 164] width 146 height 80
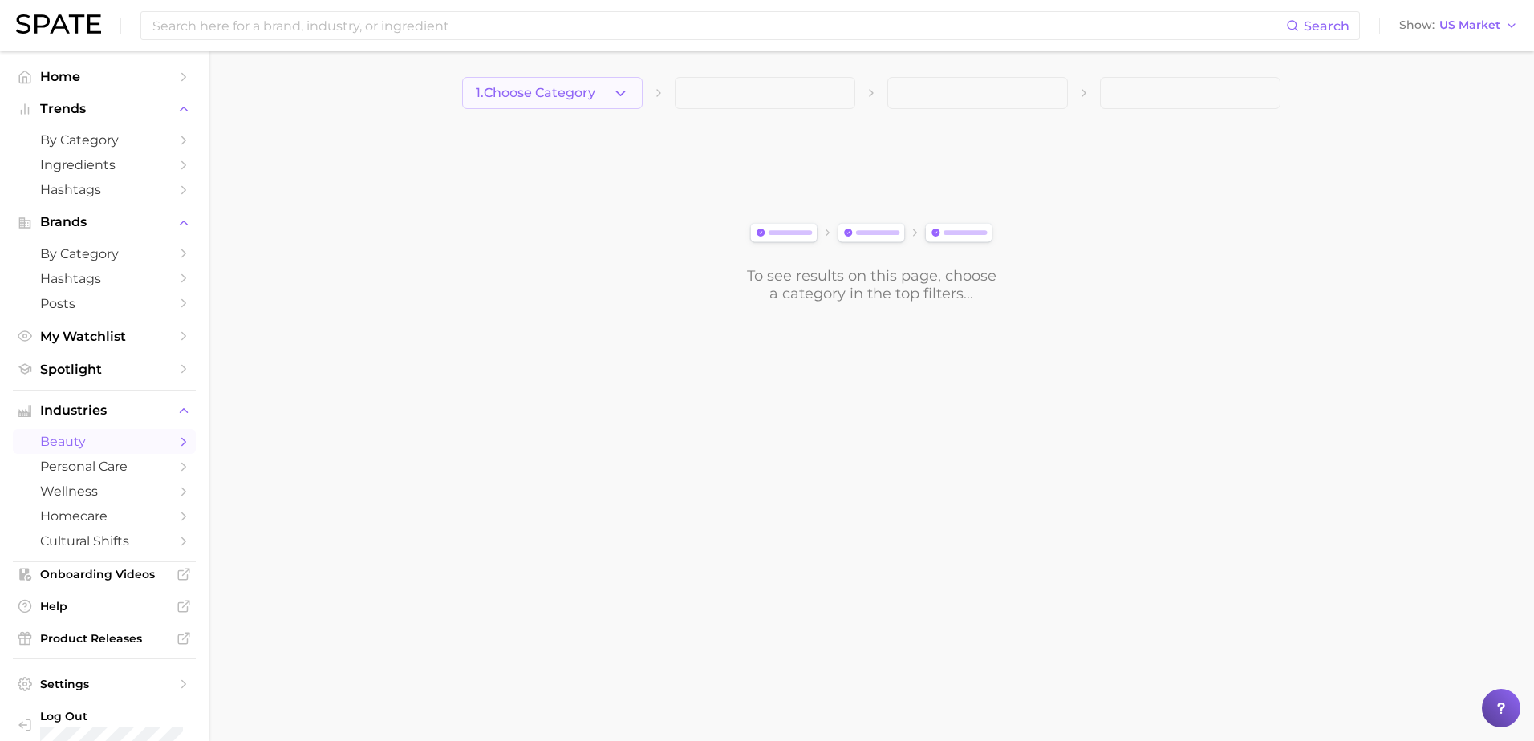
click at [619, 98] on icon "button" at bounding box center [620, 93] width 17 height 17
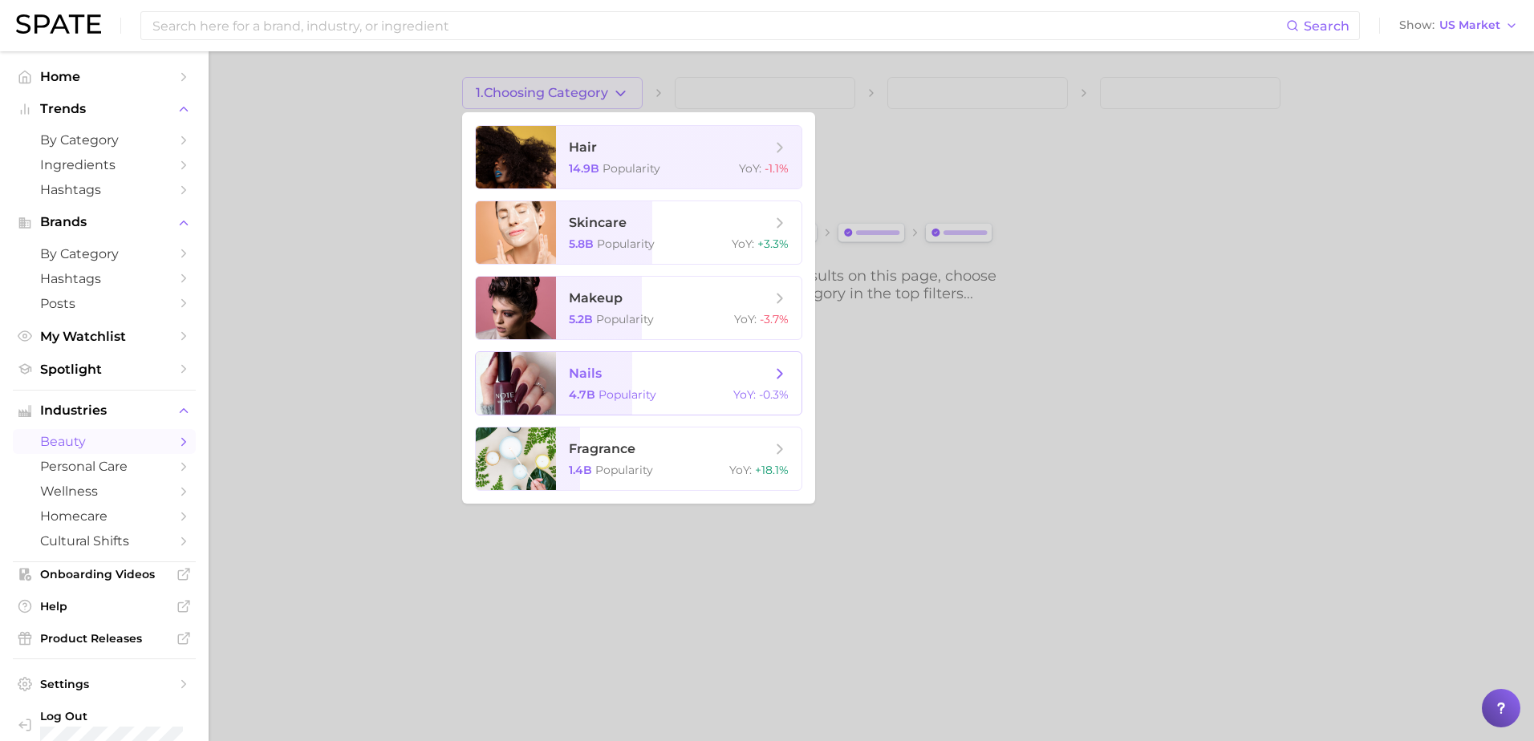
click at [582, 381] on span "nails" at bounding box center [585, 373] width 33 height 15
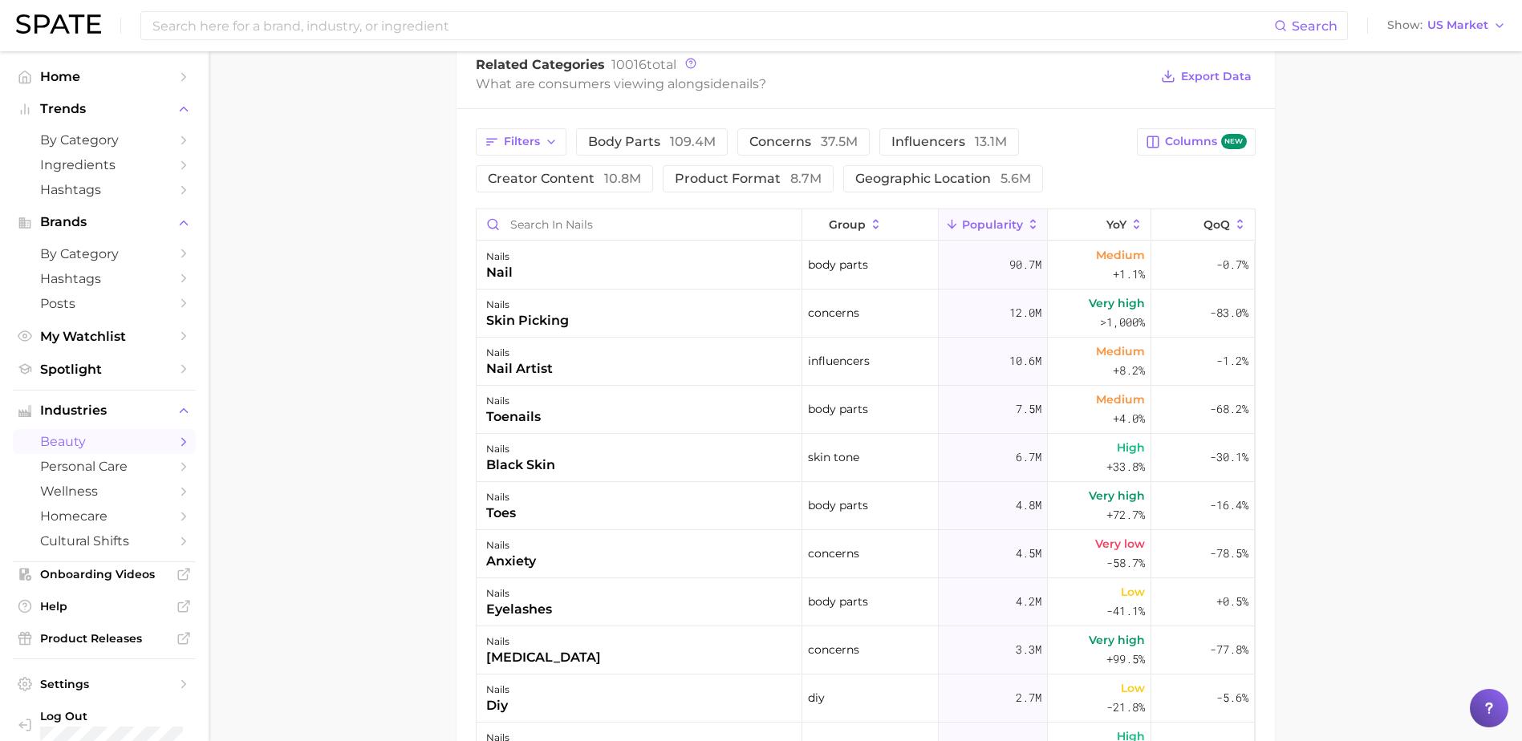
scroll to position [642, 0]
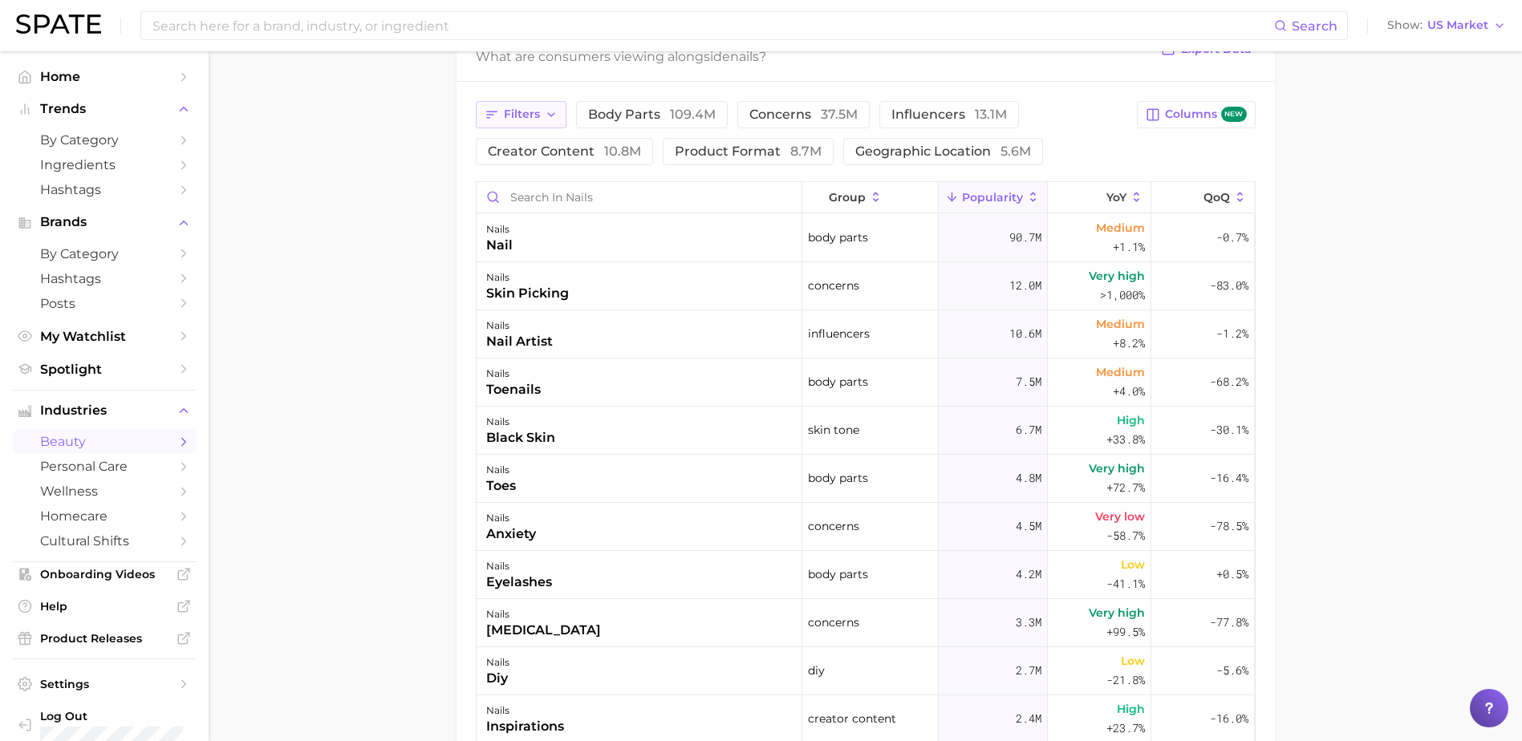
click at [540, 115] on button "Filters" at bounding box center [521, 114] width 91 height 27
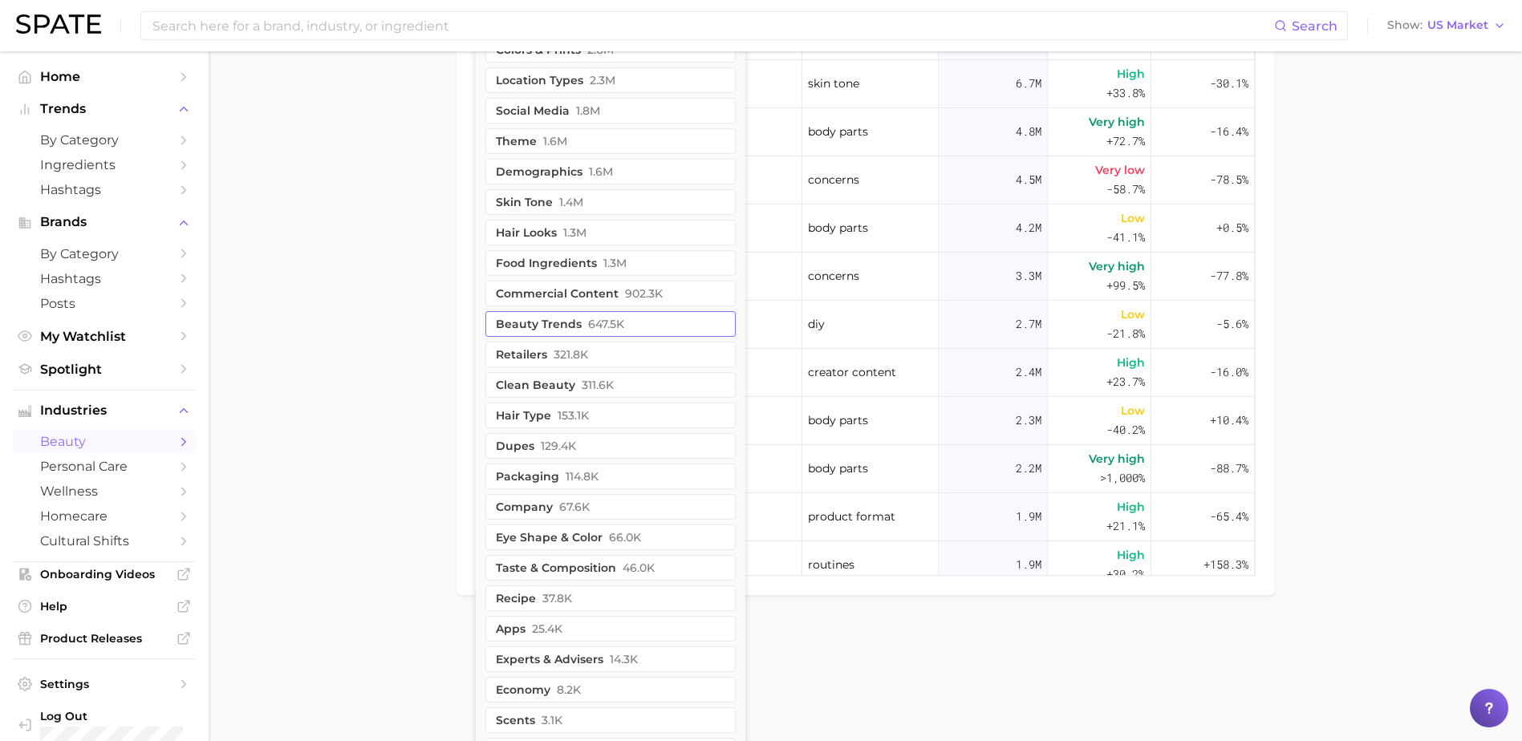
scroll to position [810, 0]
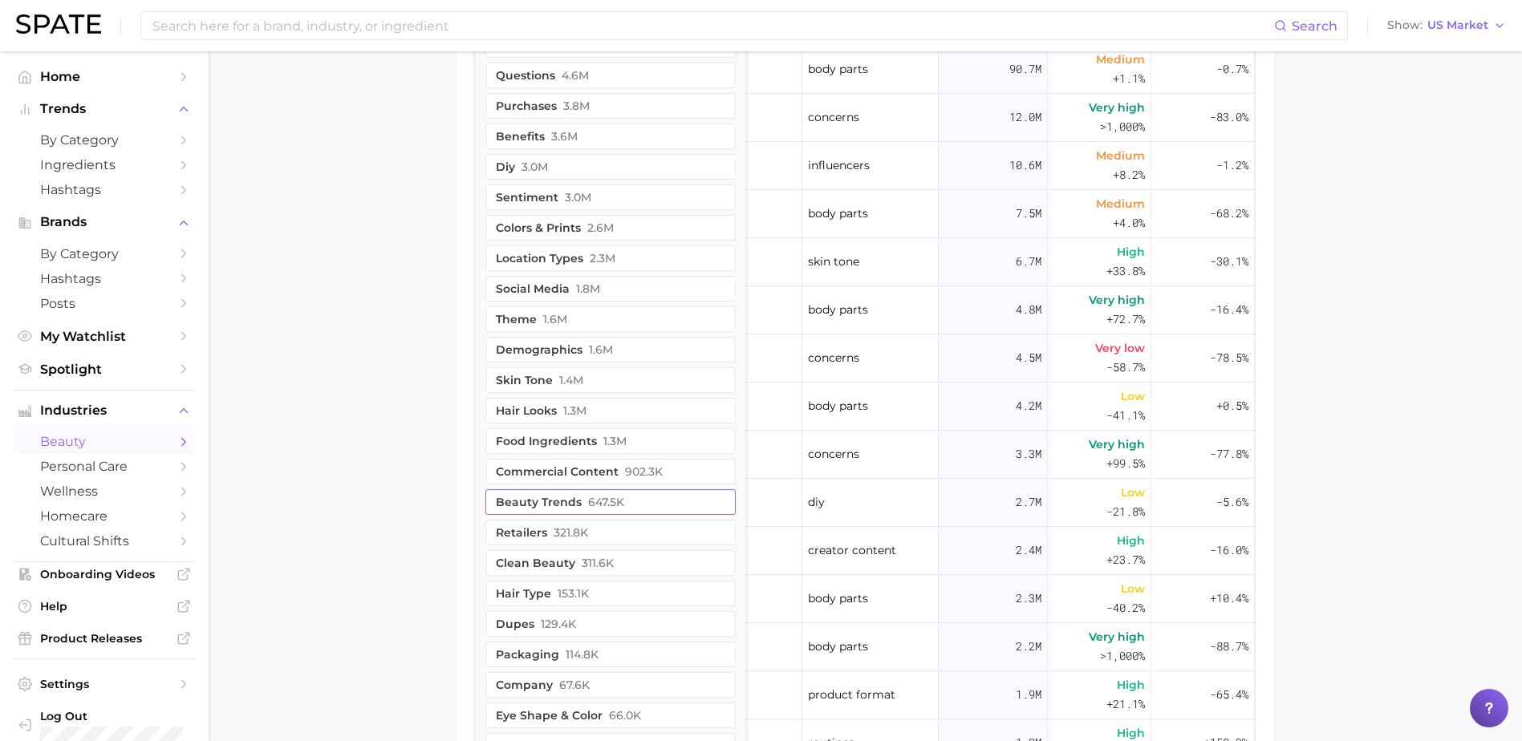
click at [588, 501] on span "647.5k" at bounding box center [606, 502] width 36 height 13
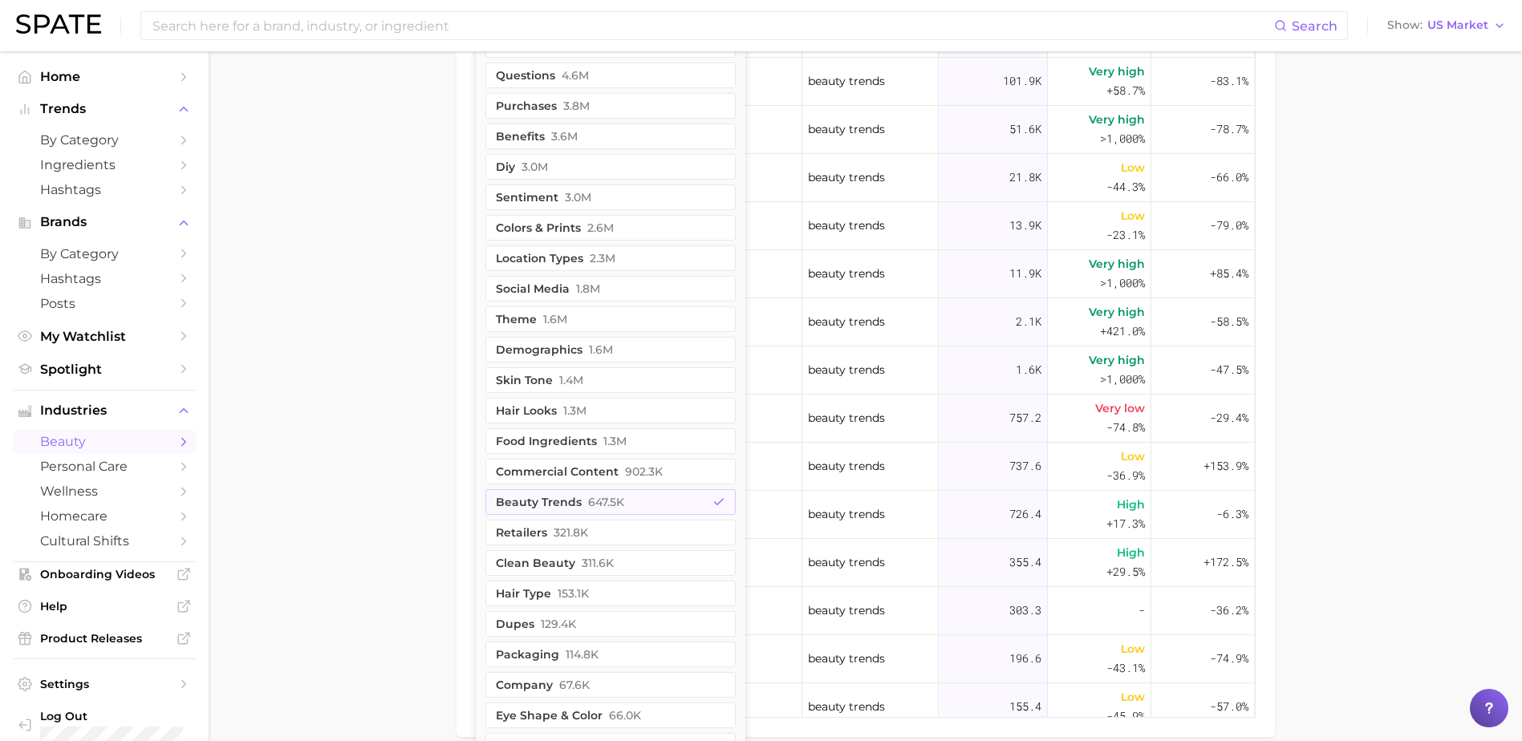
click at [1404, 326] on main "1. nails 2. Subcategory Overview Google TikTok Instagram Beta nails Popularity …" at bounding box center [865, 11] width 1313 height 1612
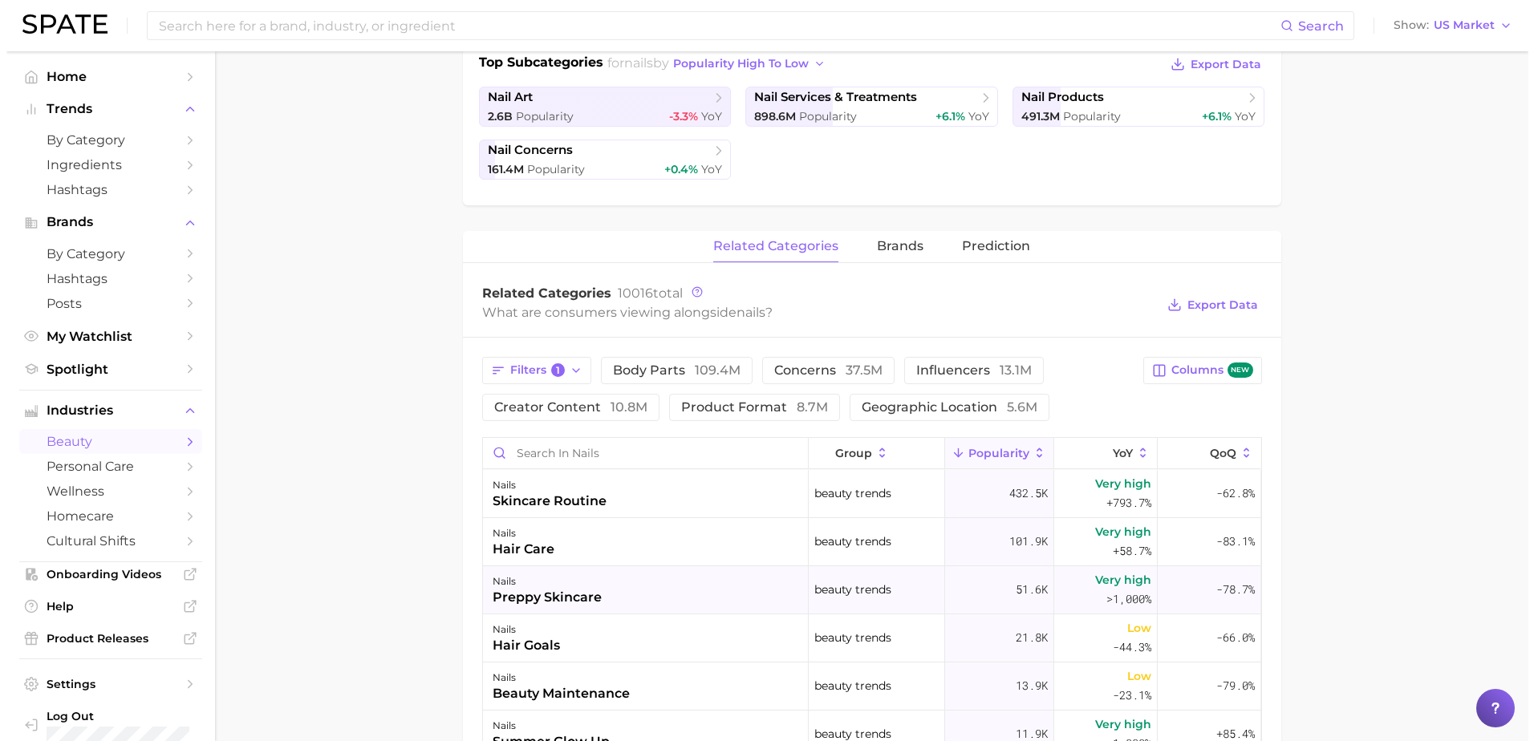
scroll to position [80, 0]
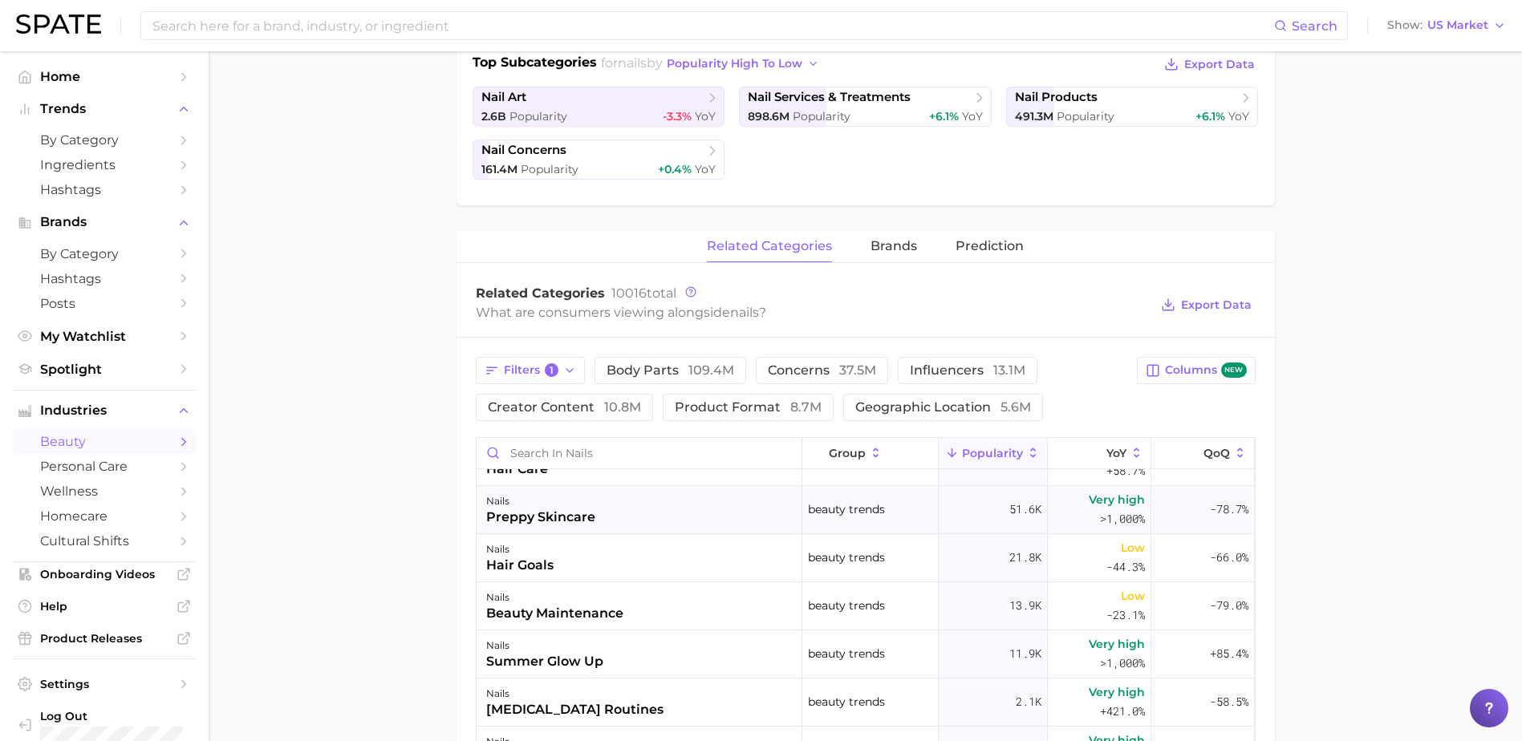
click at [562, 510] on div "preppy skincare" at bounding box center [540, 517] width 109 height 19
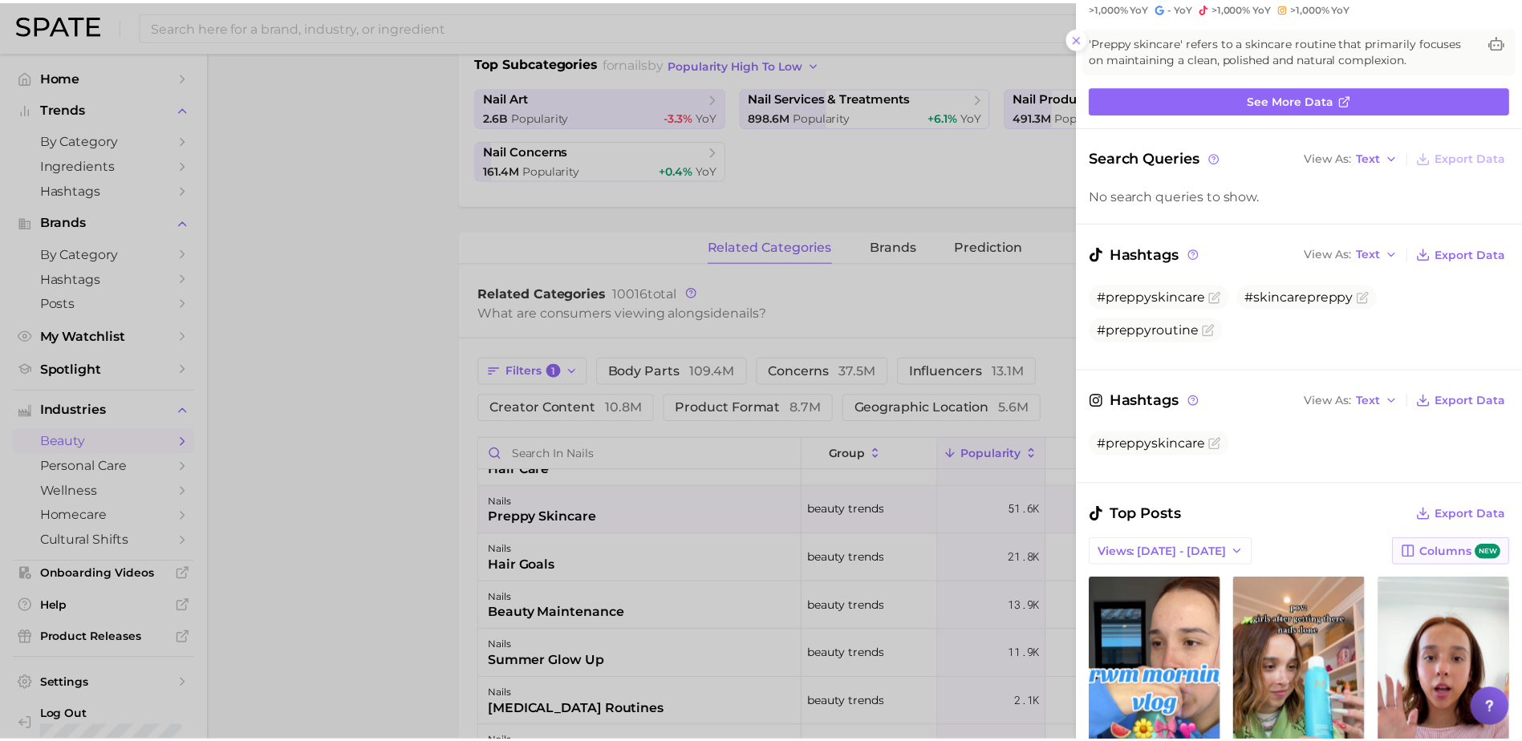
scroll to position [241, 0]
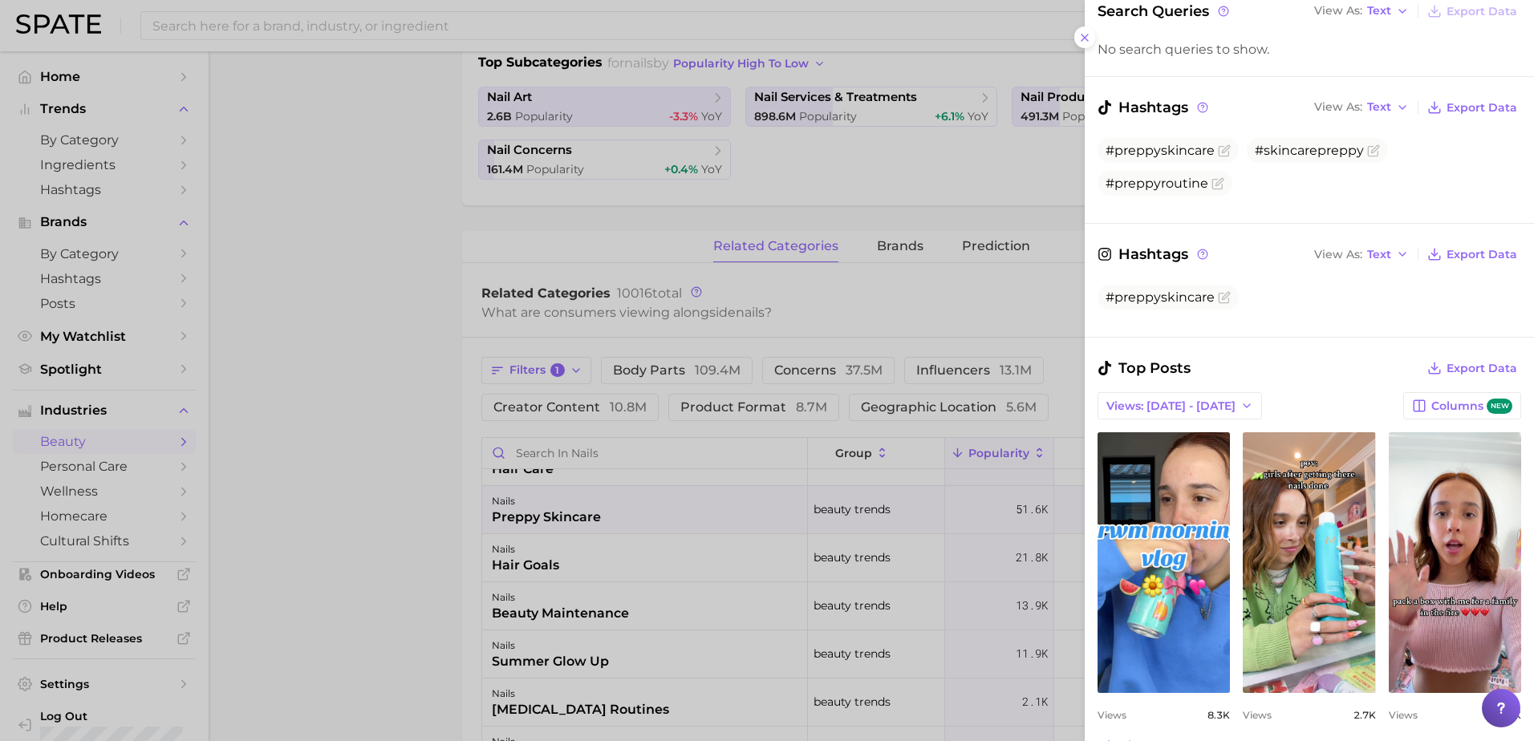
click at [1086, 38] on icon at bounding box center [1084, 37] width 13 height 13
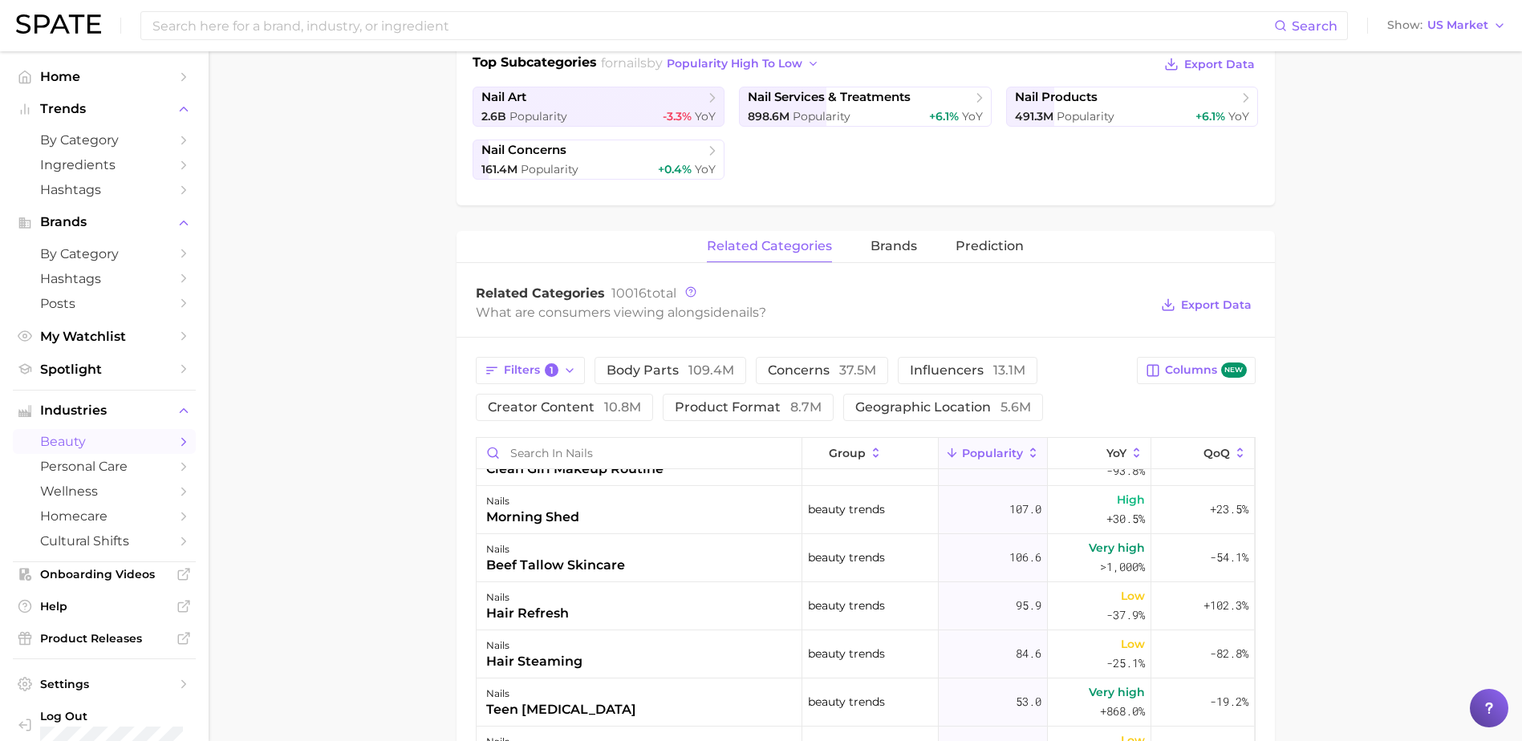
scroll to position [882, 0]
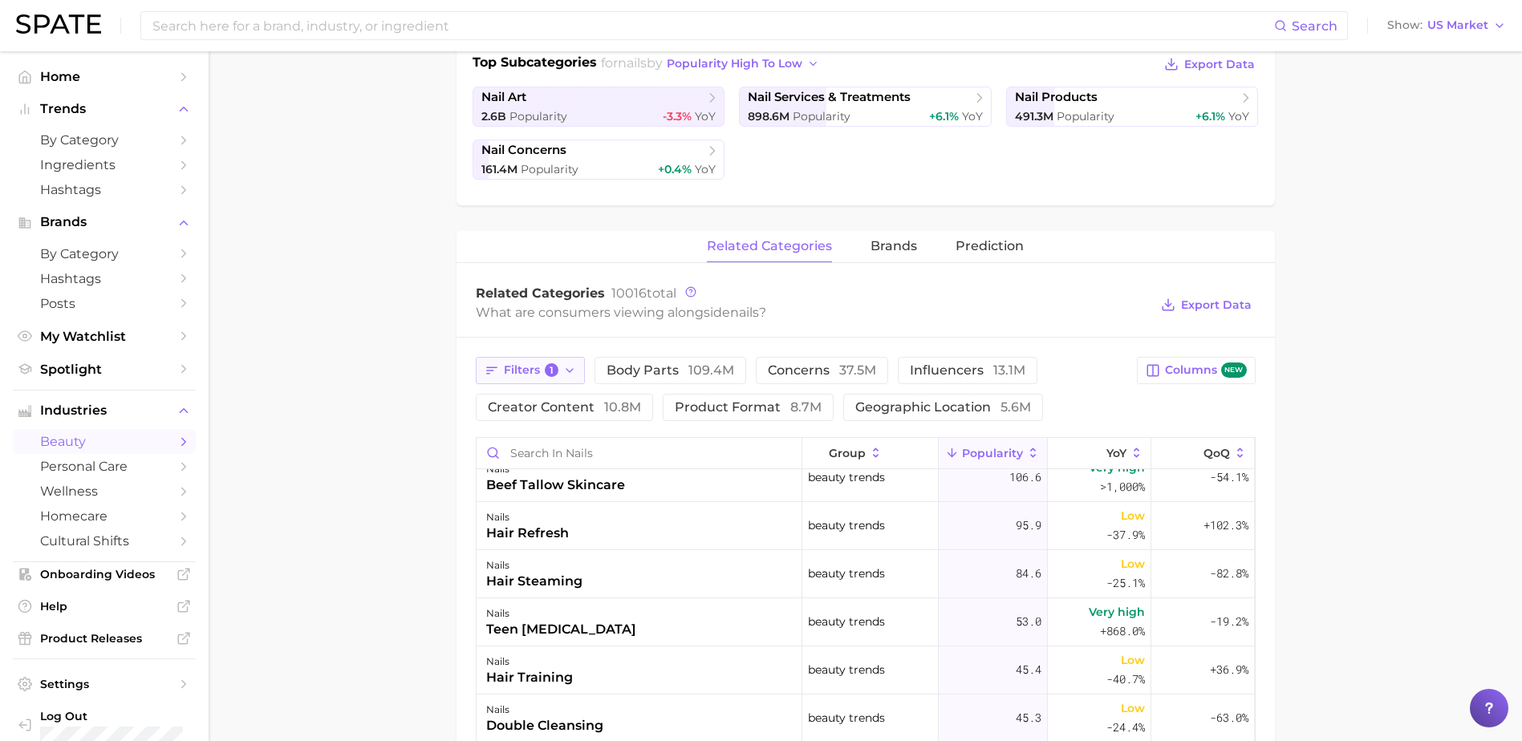
click at [556, 379] on button "Filters 1" at bounding box center [531, 370] width 110 height 27
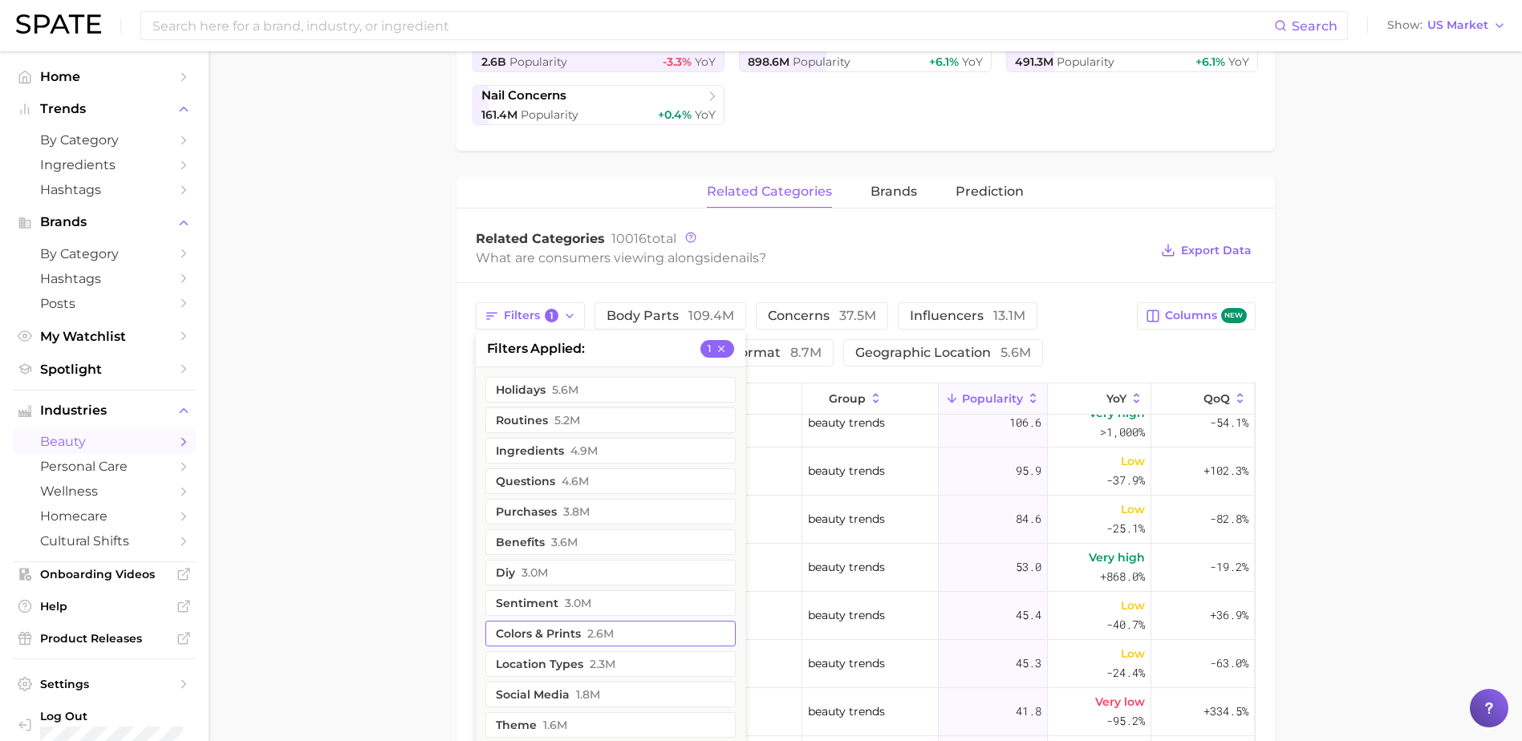
scroll to position [466, 0]
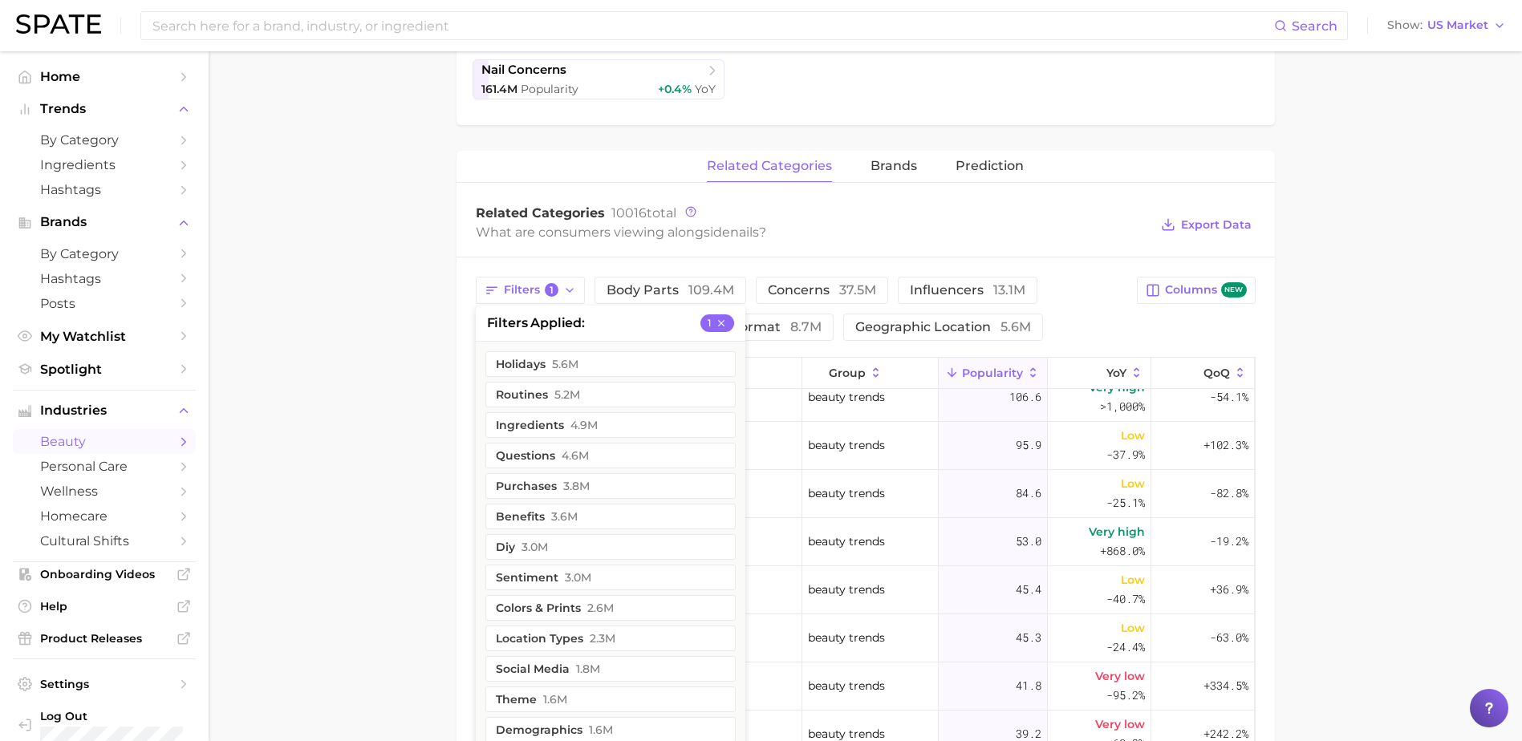
click at [363, 558] on main "1. nails 2. Subcategory Overview Google TikTok Instagram Beta nails Popularity …" at bounding box center [865, 391] width 1313 height 1612
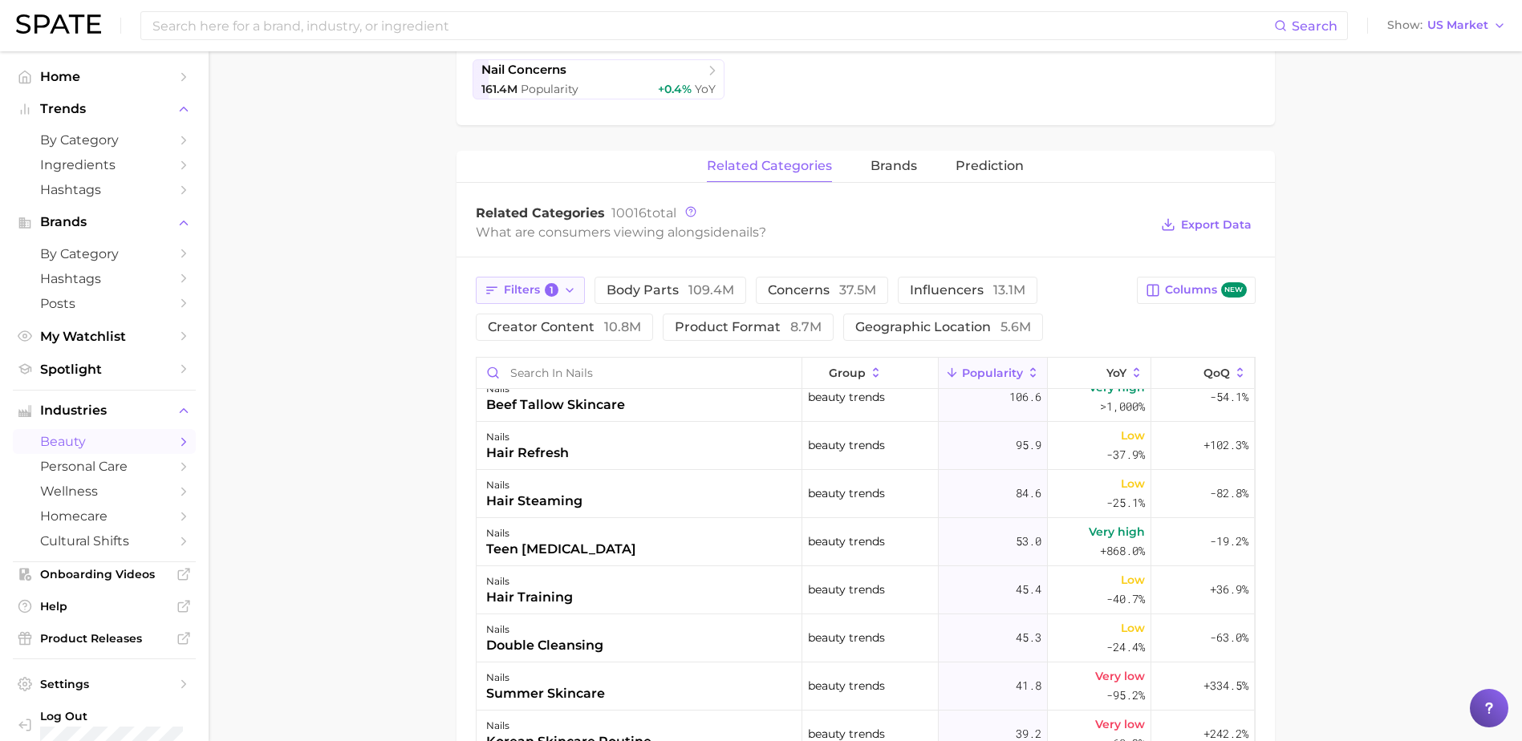
click at [574, 291] on icon "button" at bounding box center [569, 290] width 13 height 13
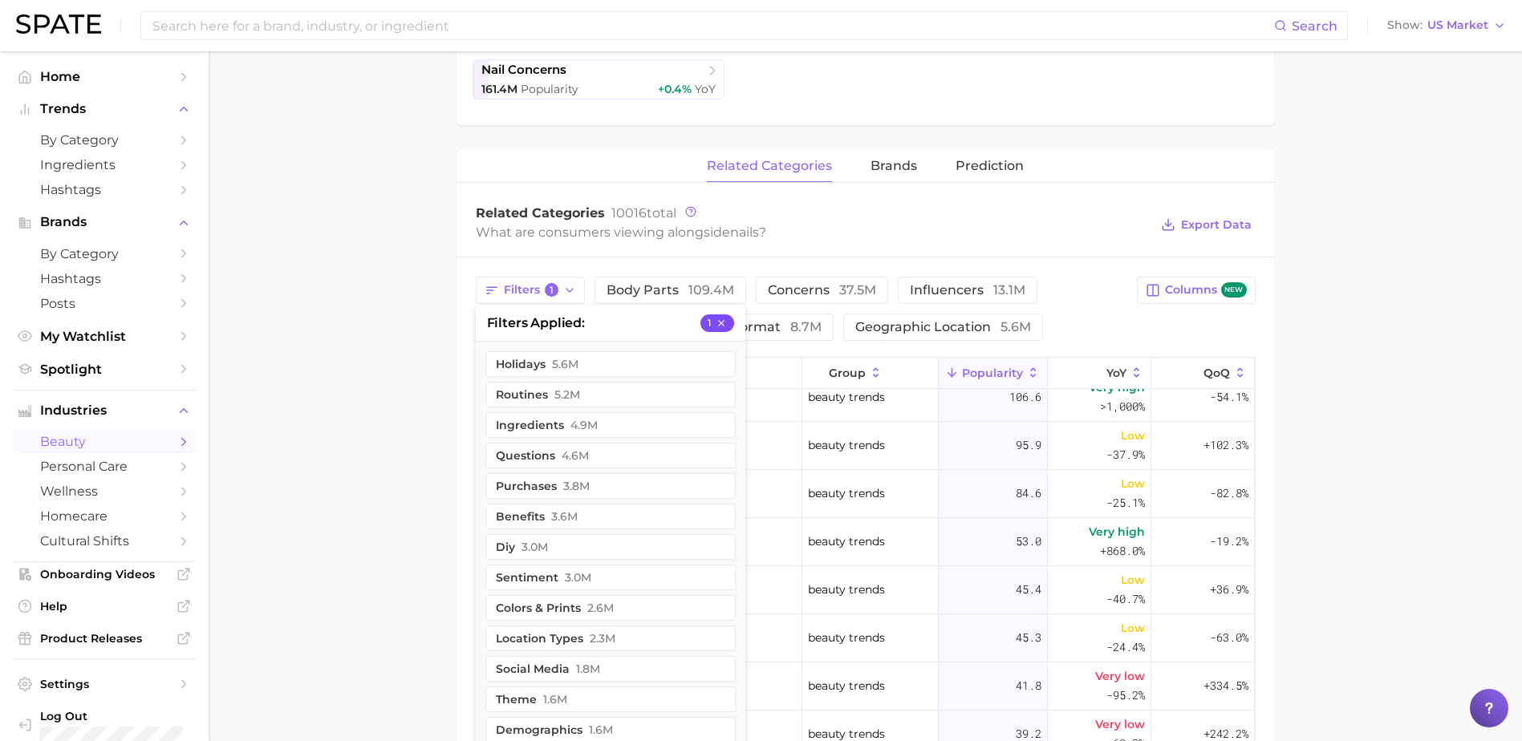
click at [722, 326] on icon "button" at bounding box center [721, 323] width 11 height 11
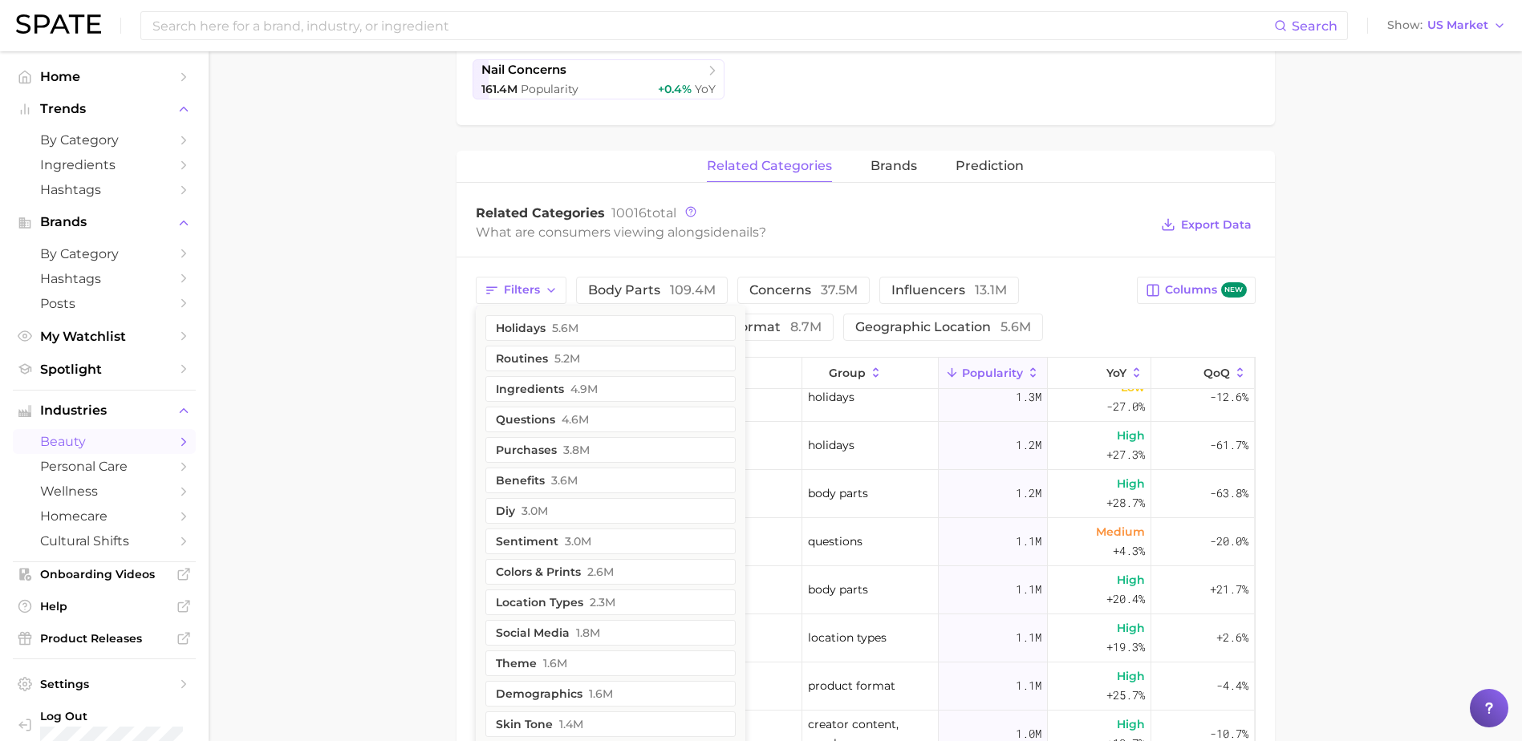
scroll to position [0, 0]
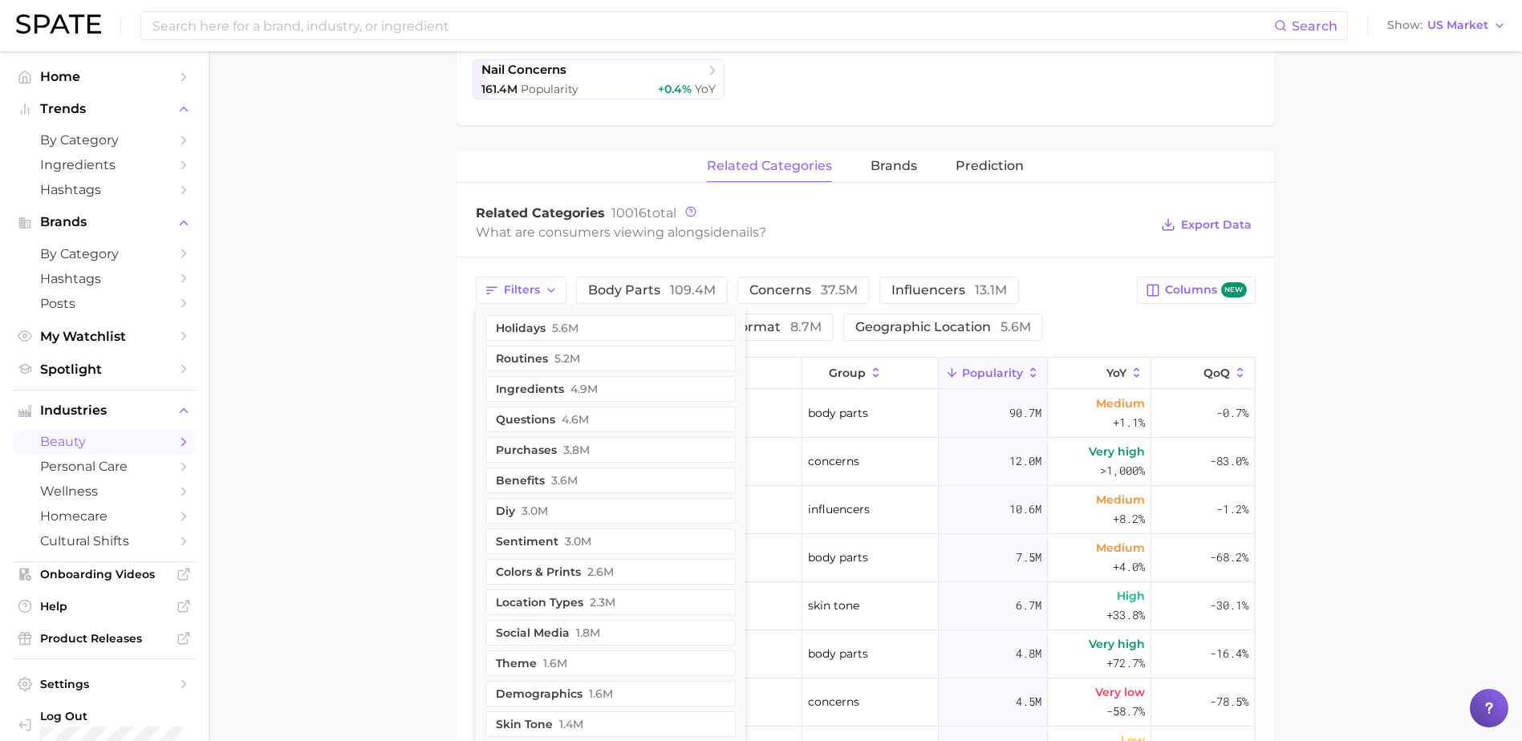
click at [306, 318] on main "1. nails 2. Subcategory Overview Google TikTok Instagram Beta nails Popularity …" at bounding box center [865, 391] width 1313 height 1612
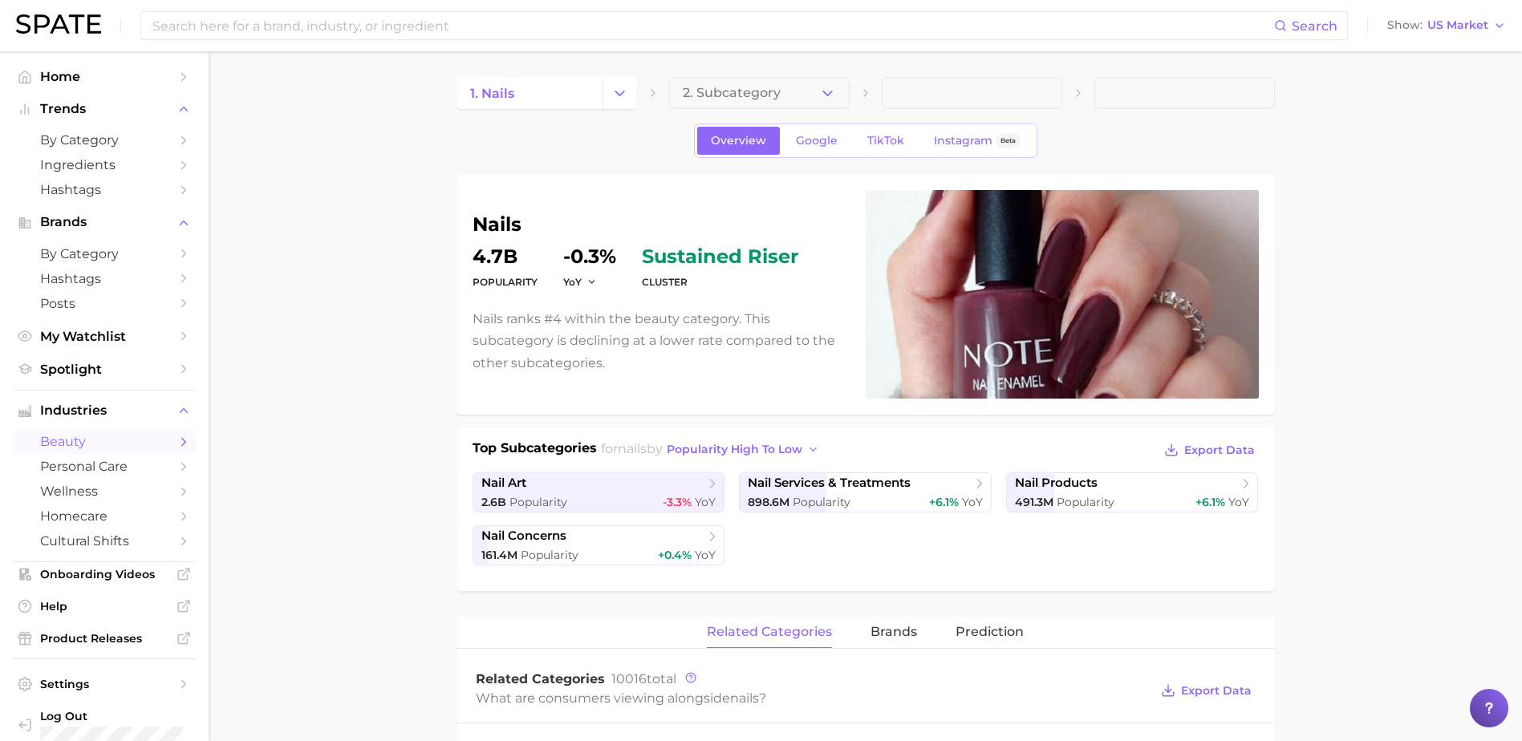
scroll to position [648, 0]
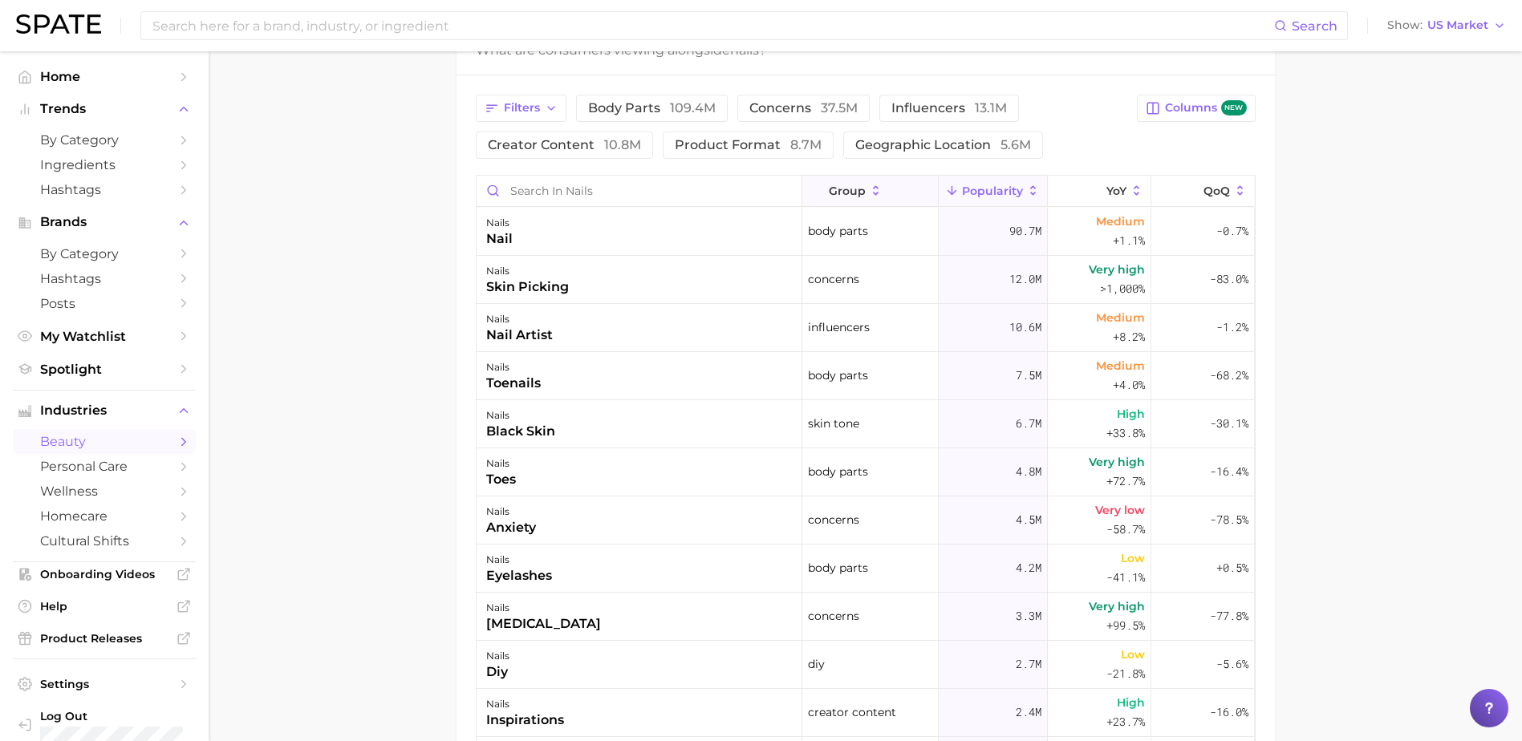
click at [869, 193] on icon at bounding box center [876, 191] width 14 height 14
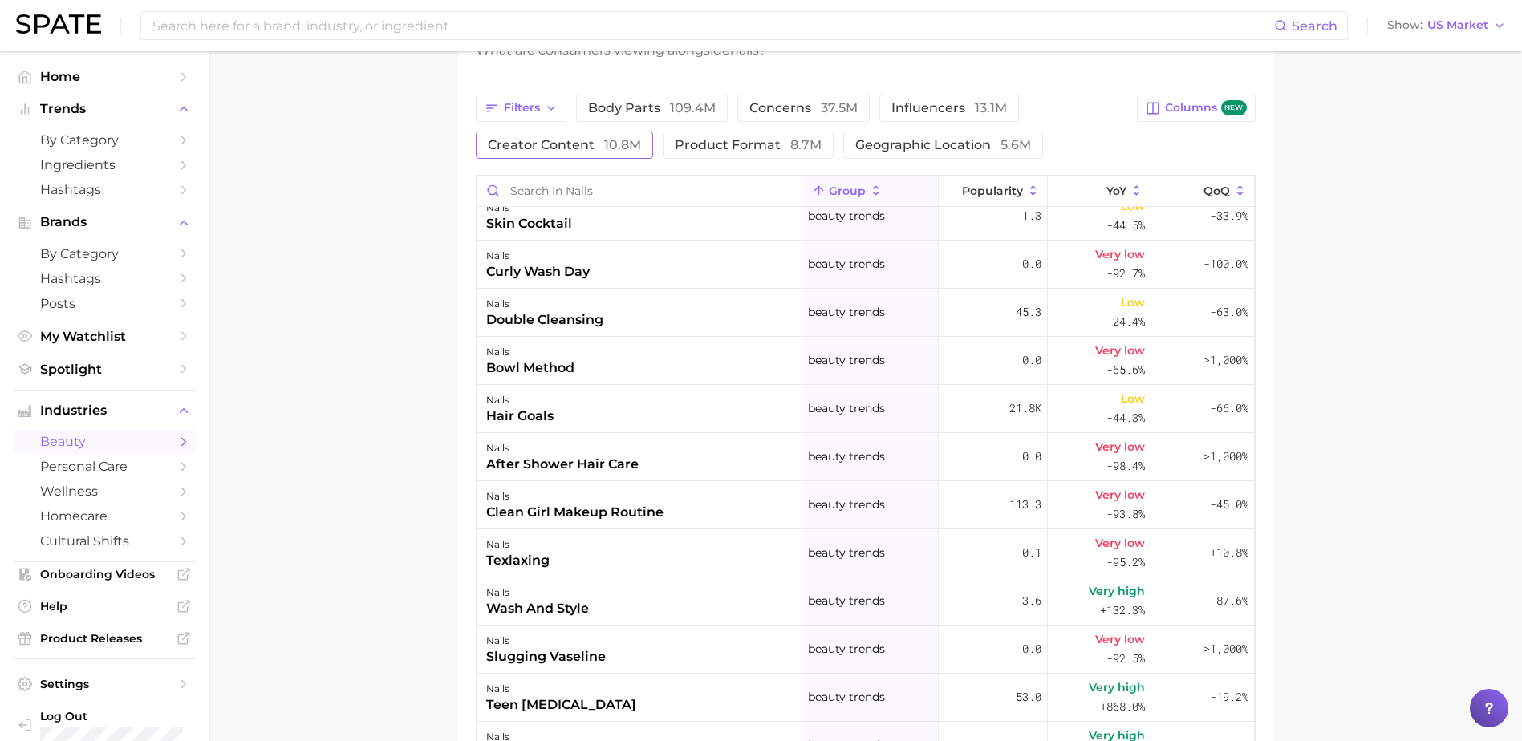
scroll to position [241, 0]
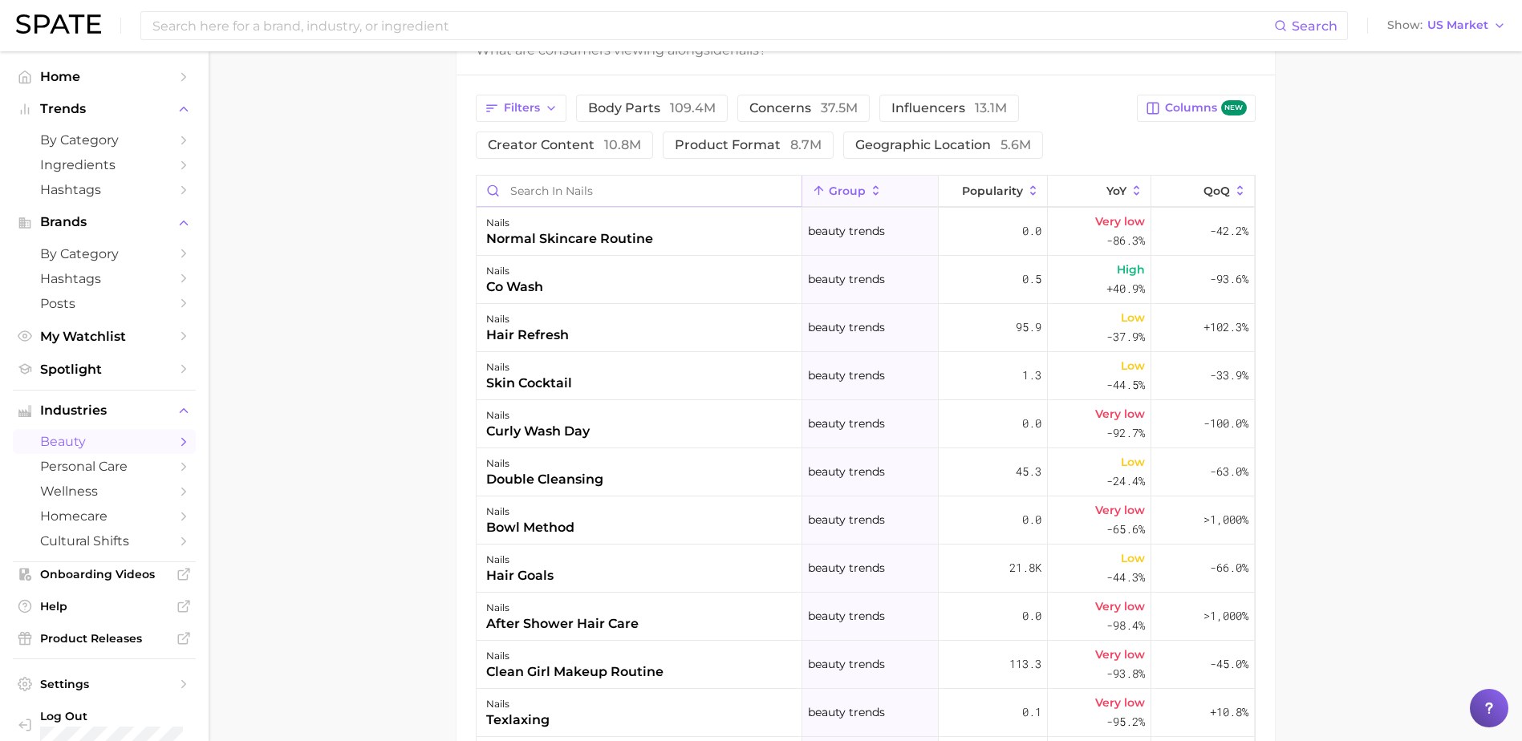
click at [626, 195] on input "Search in nails" at bounding box center [639, 191] width 325 height 30
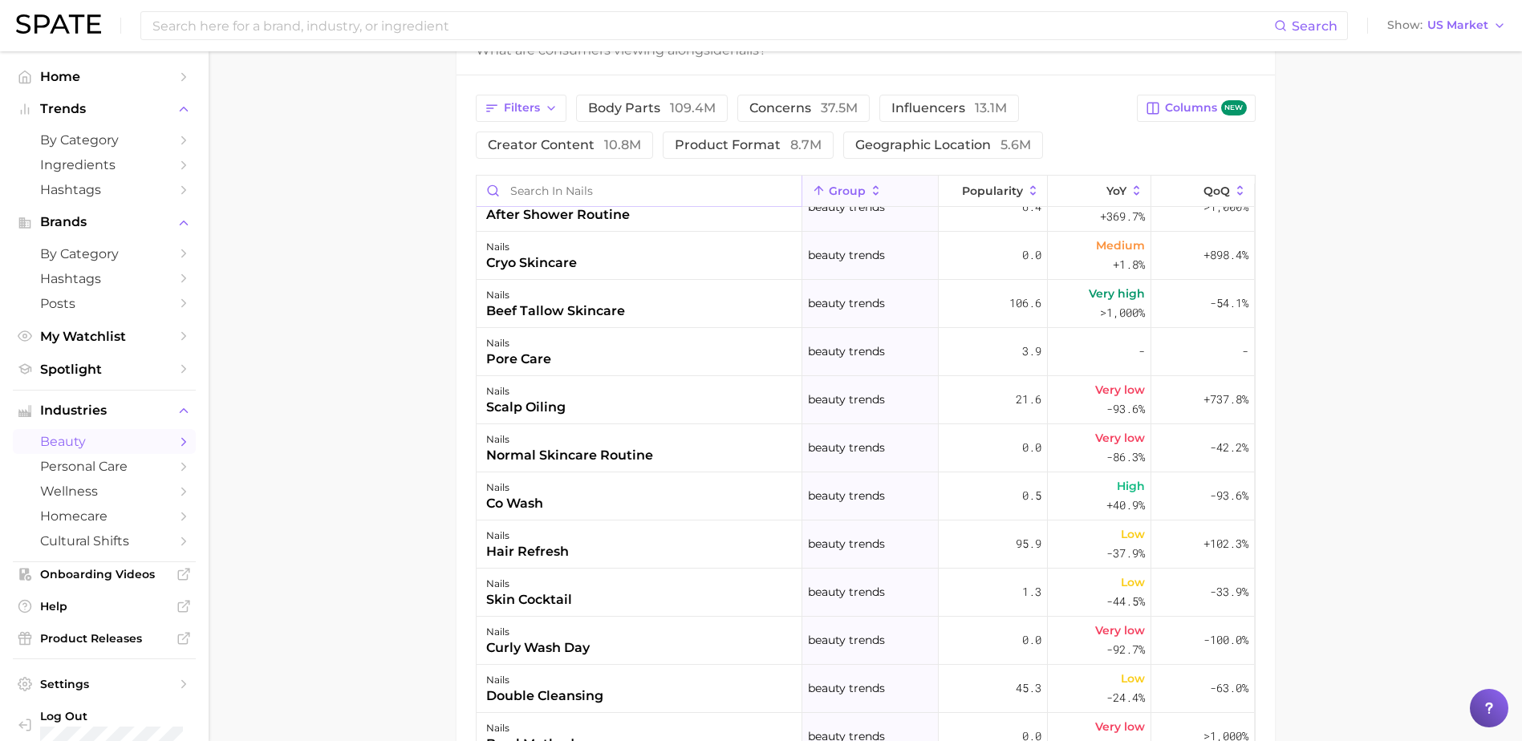
scroll to position [0, 0]
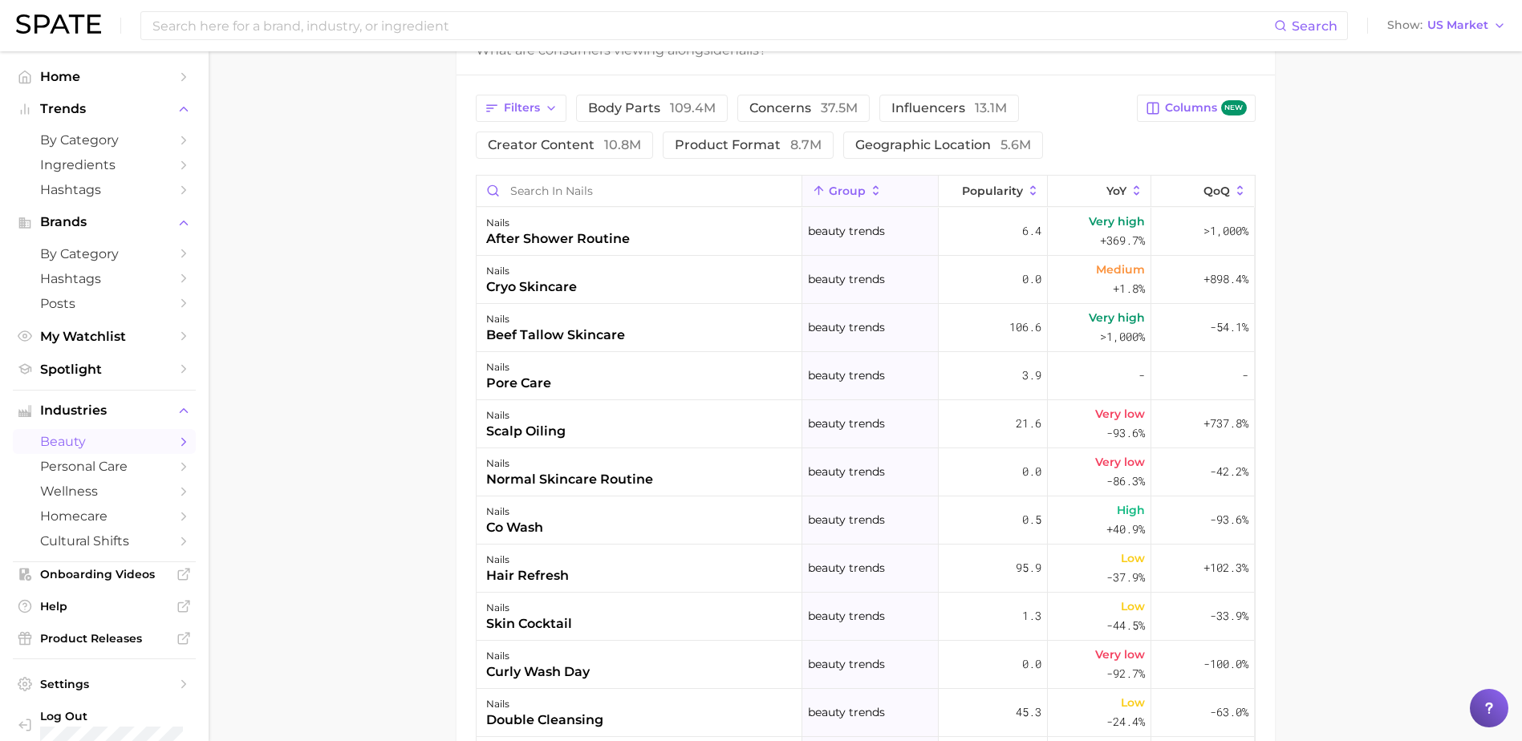
click at [378, 196] on main "1. nails 2. Subcategory Overview Google TikTok Instagram Beta nails Popularity …" at bounding box center [865, 209] width 1313 height 1612
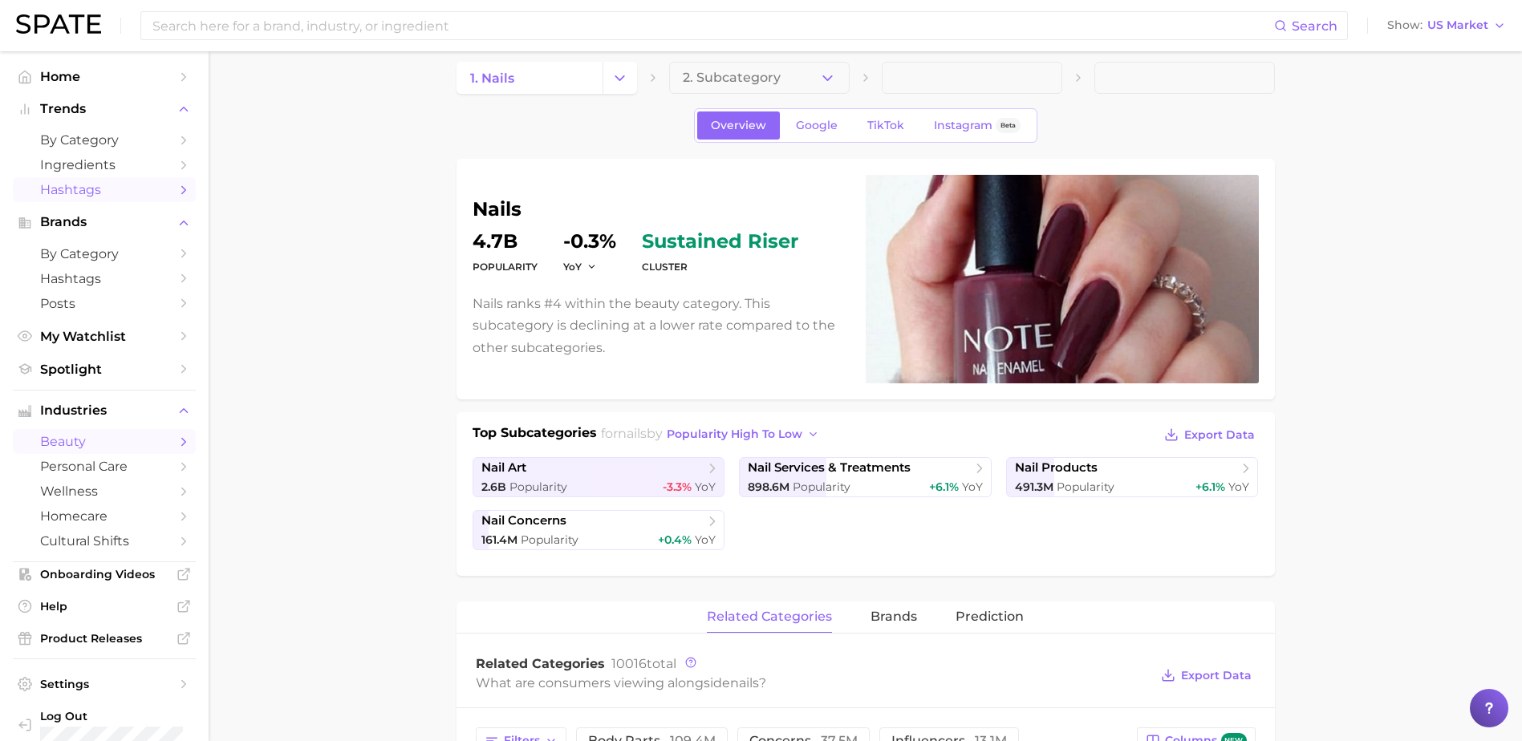
scroll to position [6, 0]
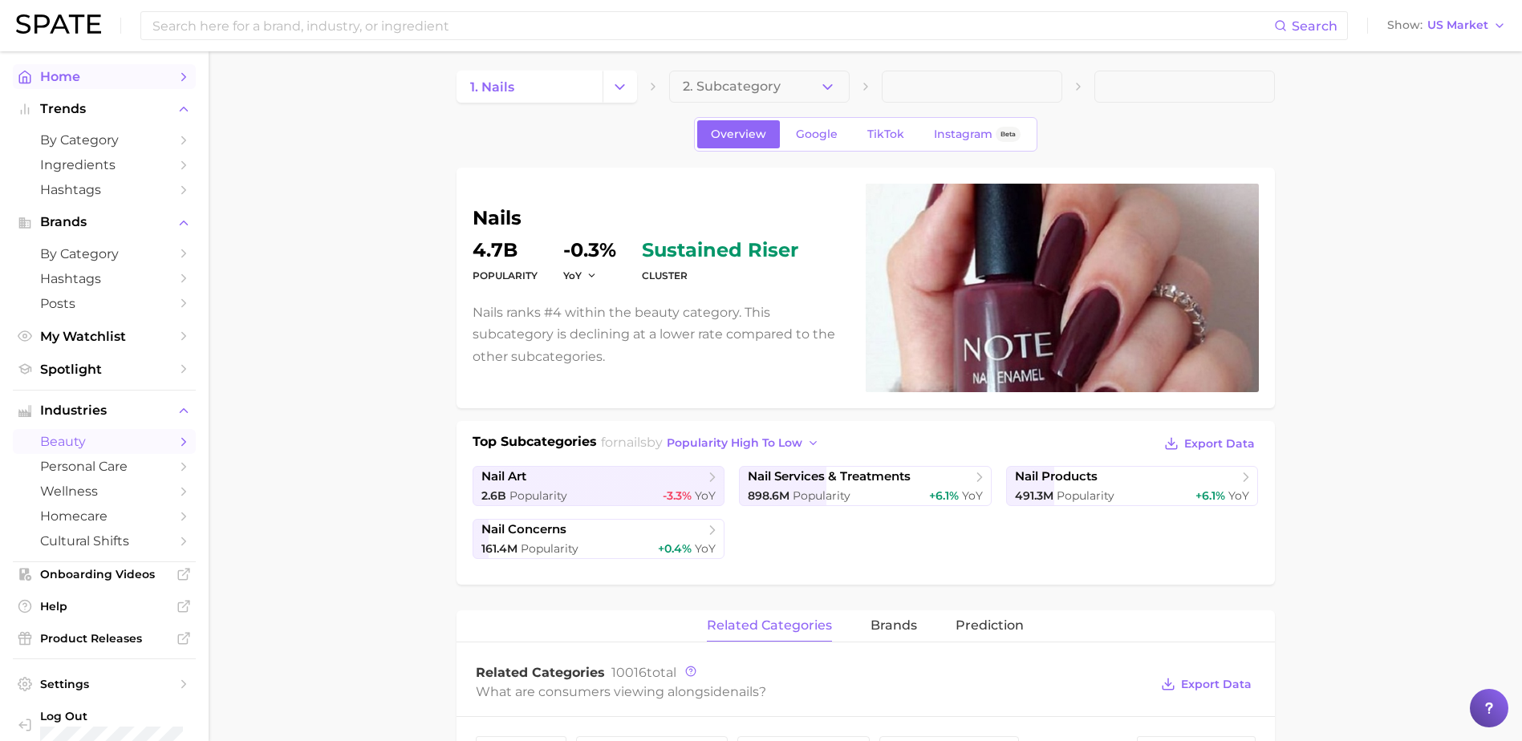
click at [91, 88] on link "Home" at bounding box center [104, 76] width 183 height 25
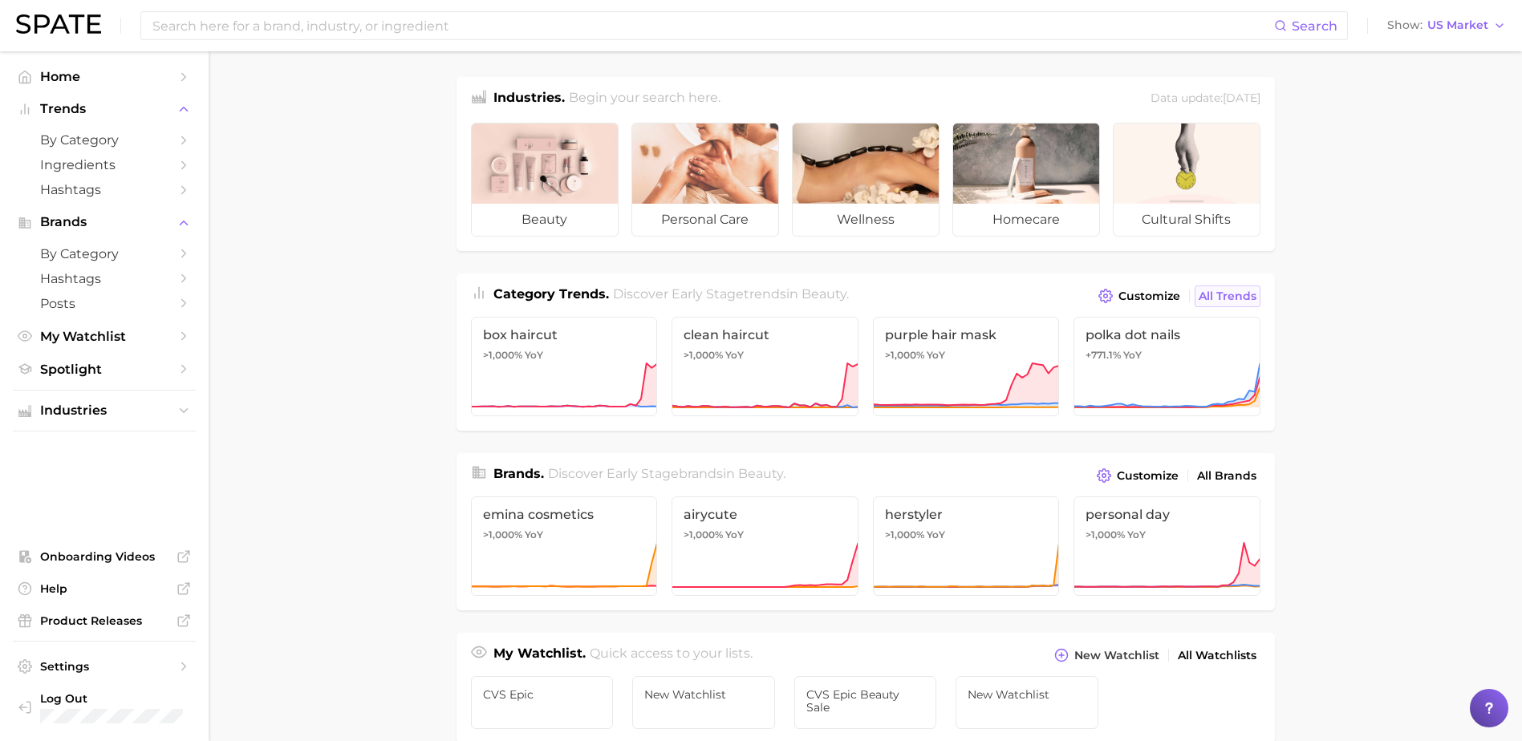
click at [1230, 290] on span "All Trends" at bounding box center [1227, 297] width 58 height 14
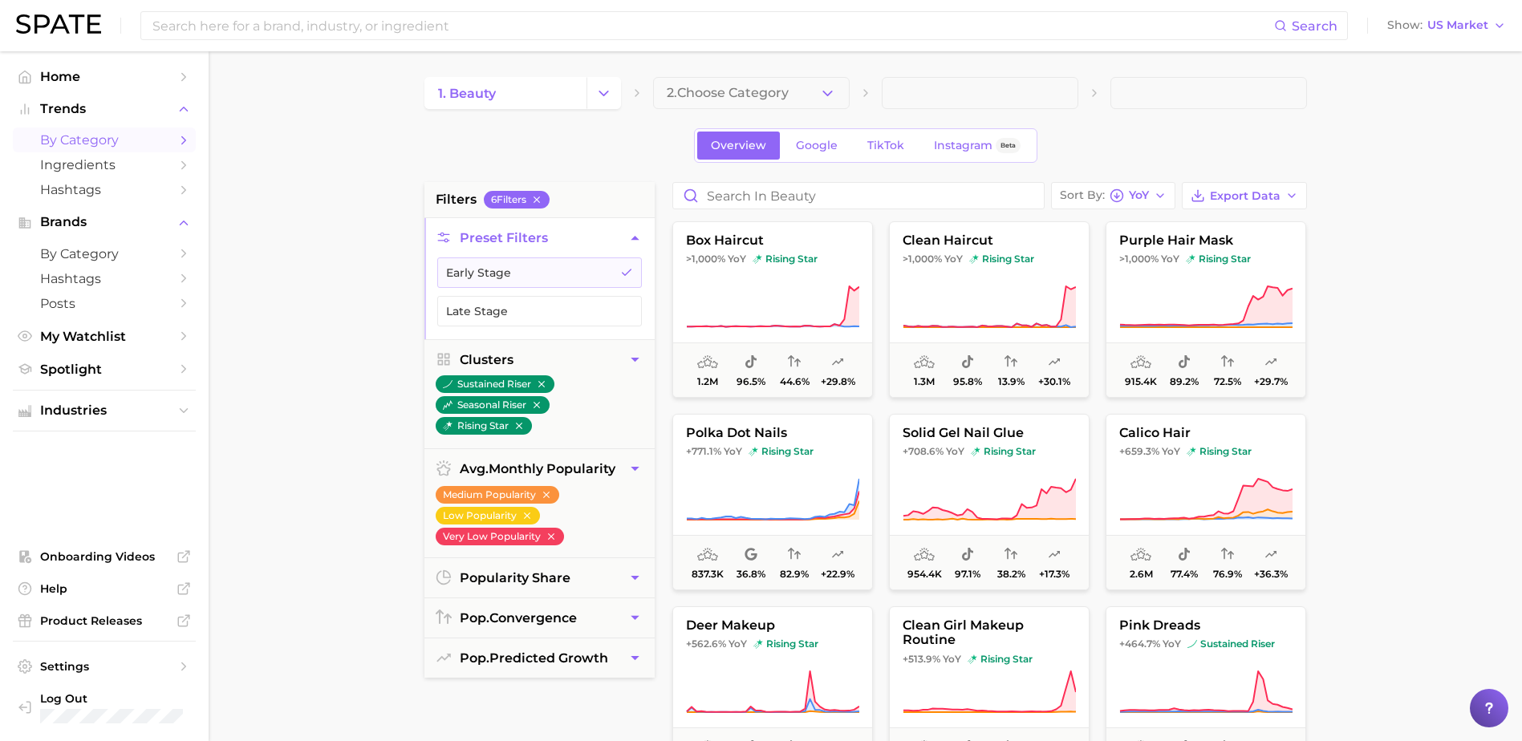
click at [174, 576] on ul "Onboarding Videos Help Product Releases Settings Log Out" at bounding box center [104, 637] width 183 height 184
click at [767, 414] on button "polka dot nails +771.1% YoY rising star 837.3k 36.8% 82.9% +22.9%" at bounding box center [772, 502] width 201 height 176
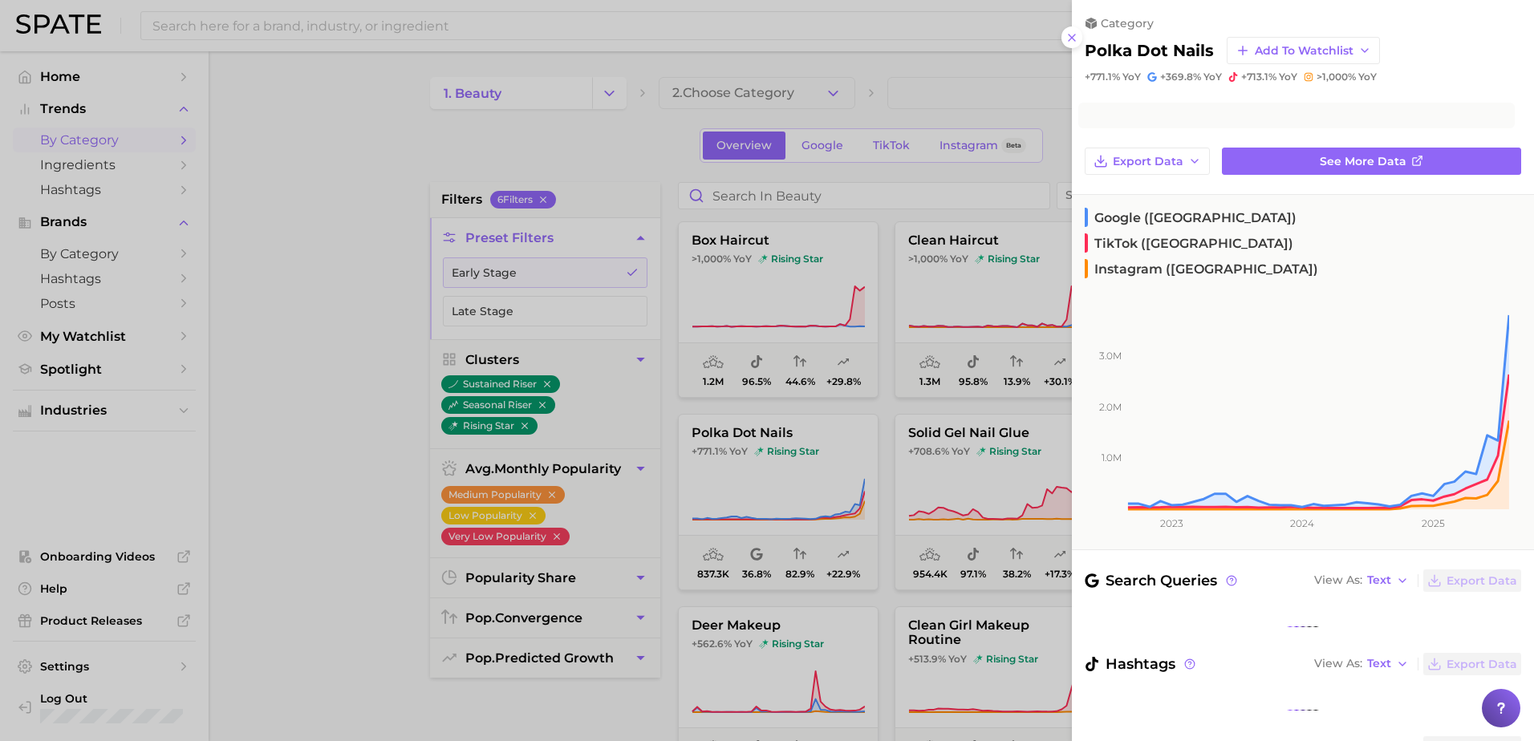
click at [767, 424] on div at bounding box center [767, 370] width 1534 height 741
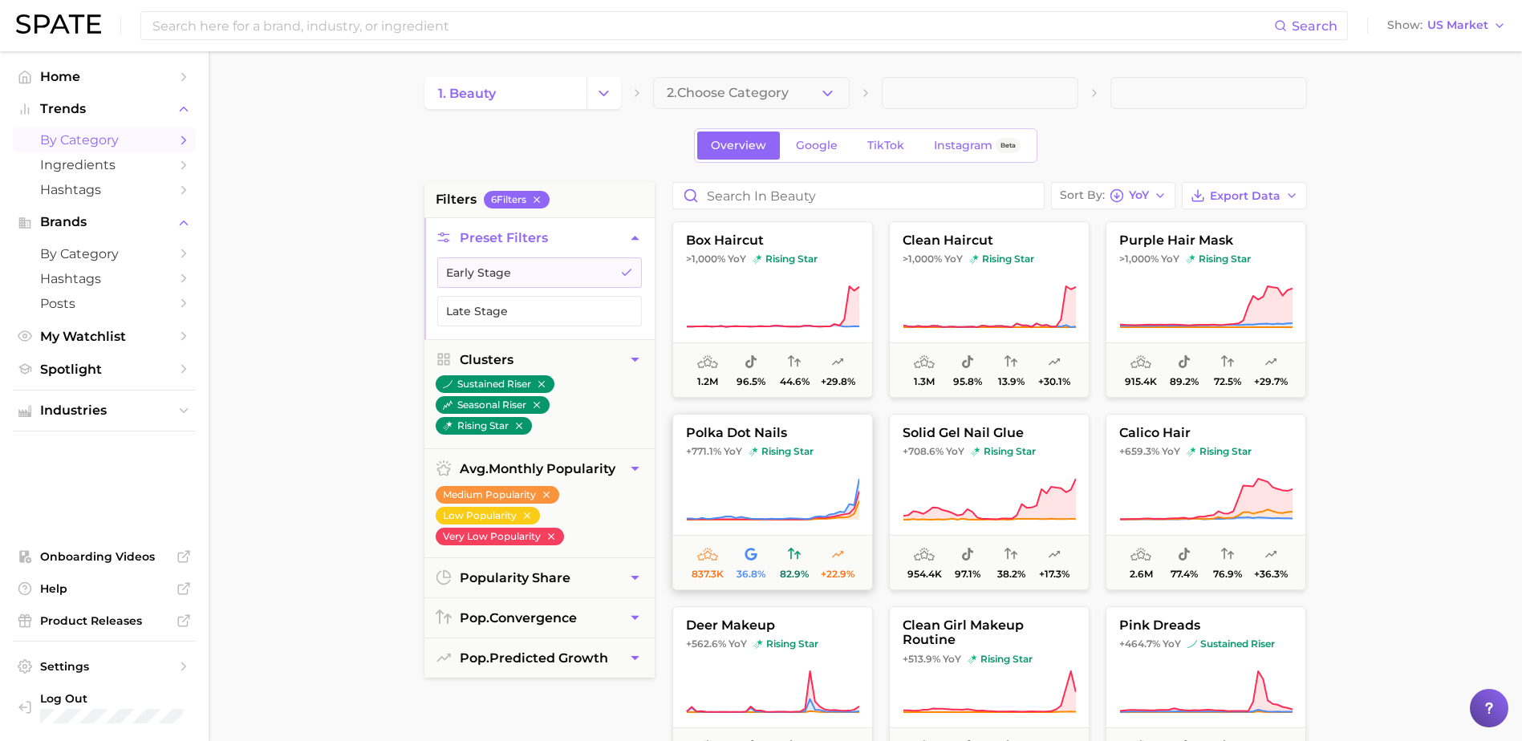
click at [765, 432] on span "polka dot nails" at bounding box center [772, 433] width 199 height 14
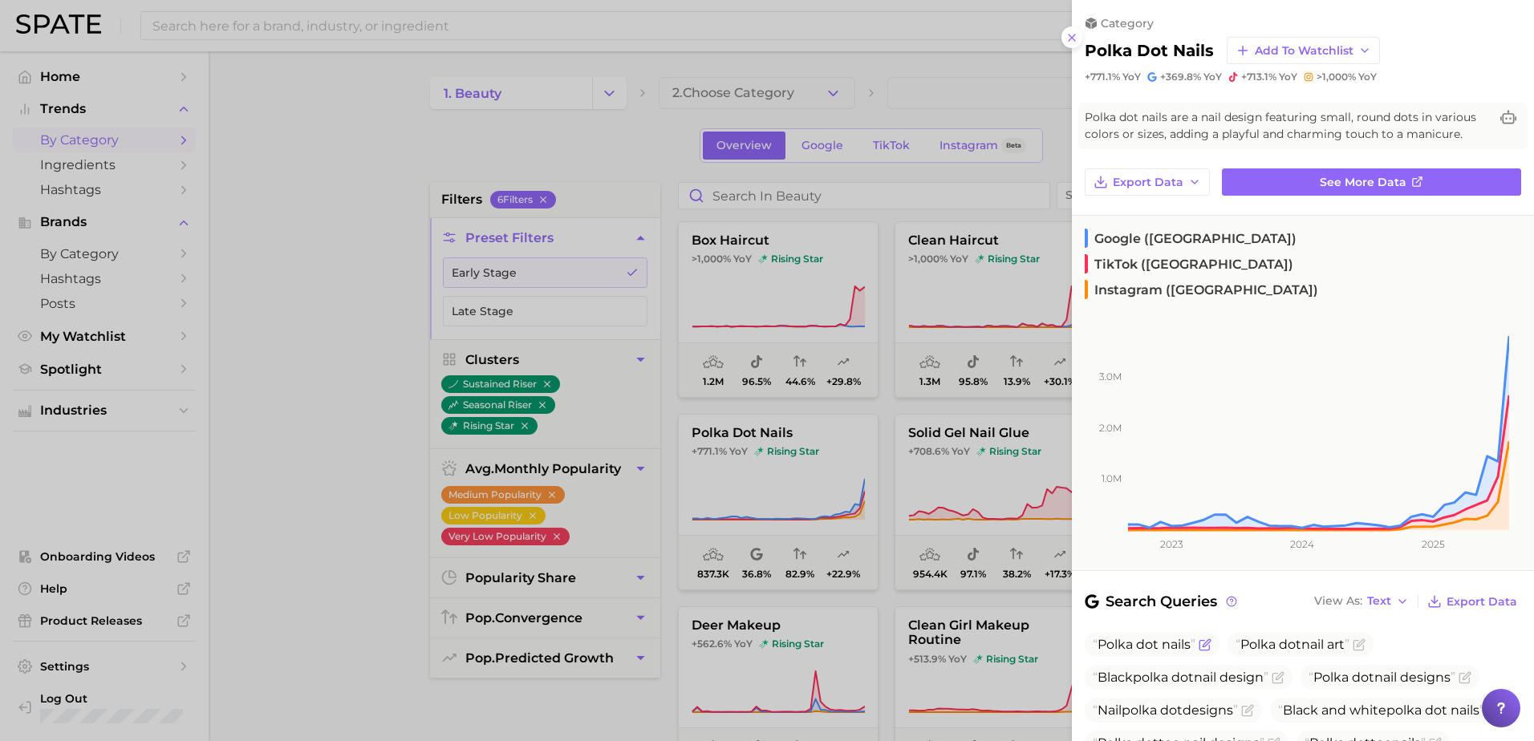
click at [1205, 639] on icon "Flag as miscategorized or irrelevant" at bounding box center [1204, 645] width 13 height 13
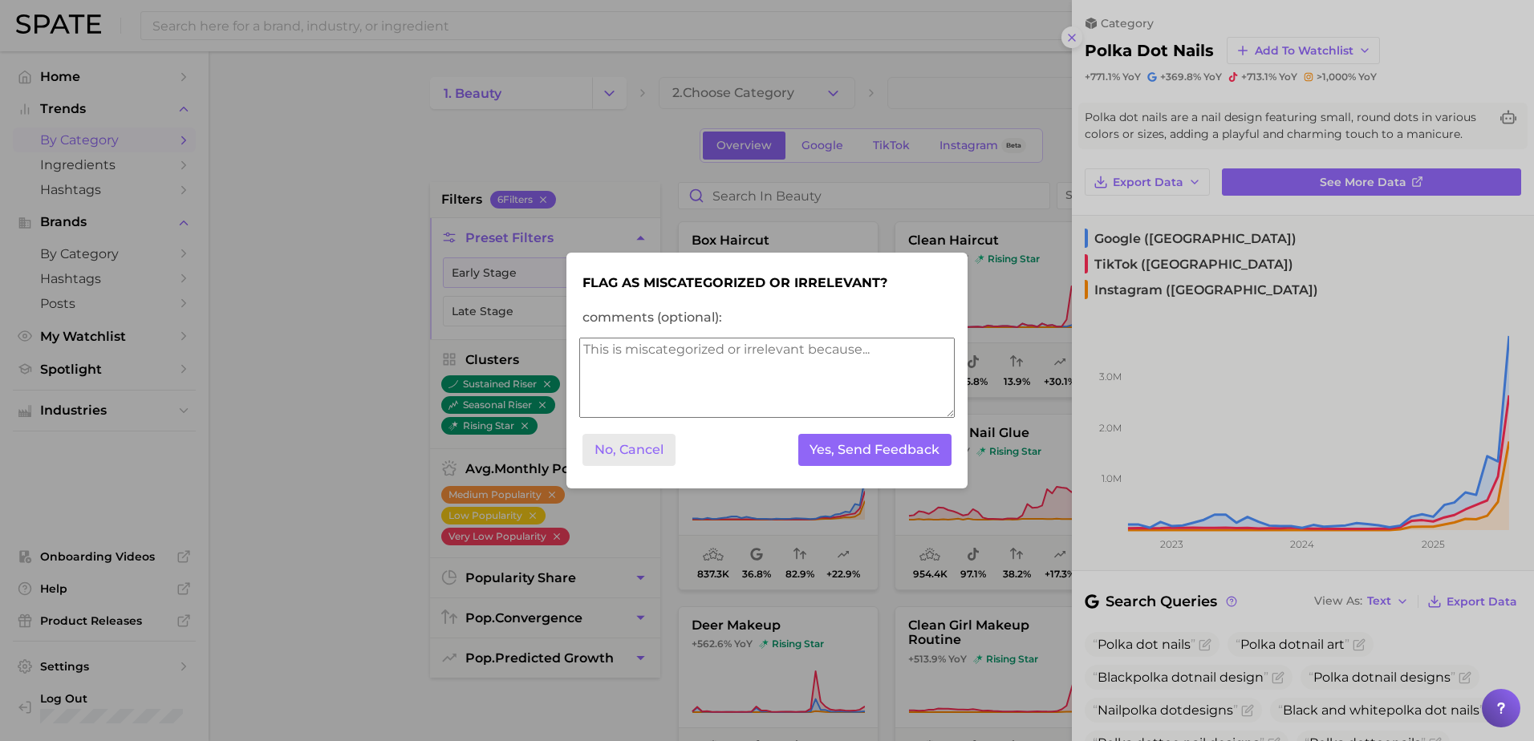
click at [649, 452] on button "No, Cancel" at bounding box center [628, 450] width 93 height 33
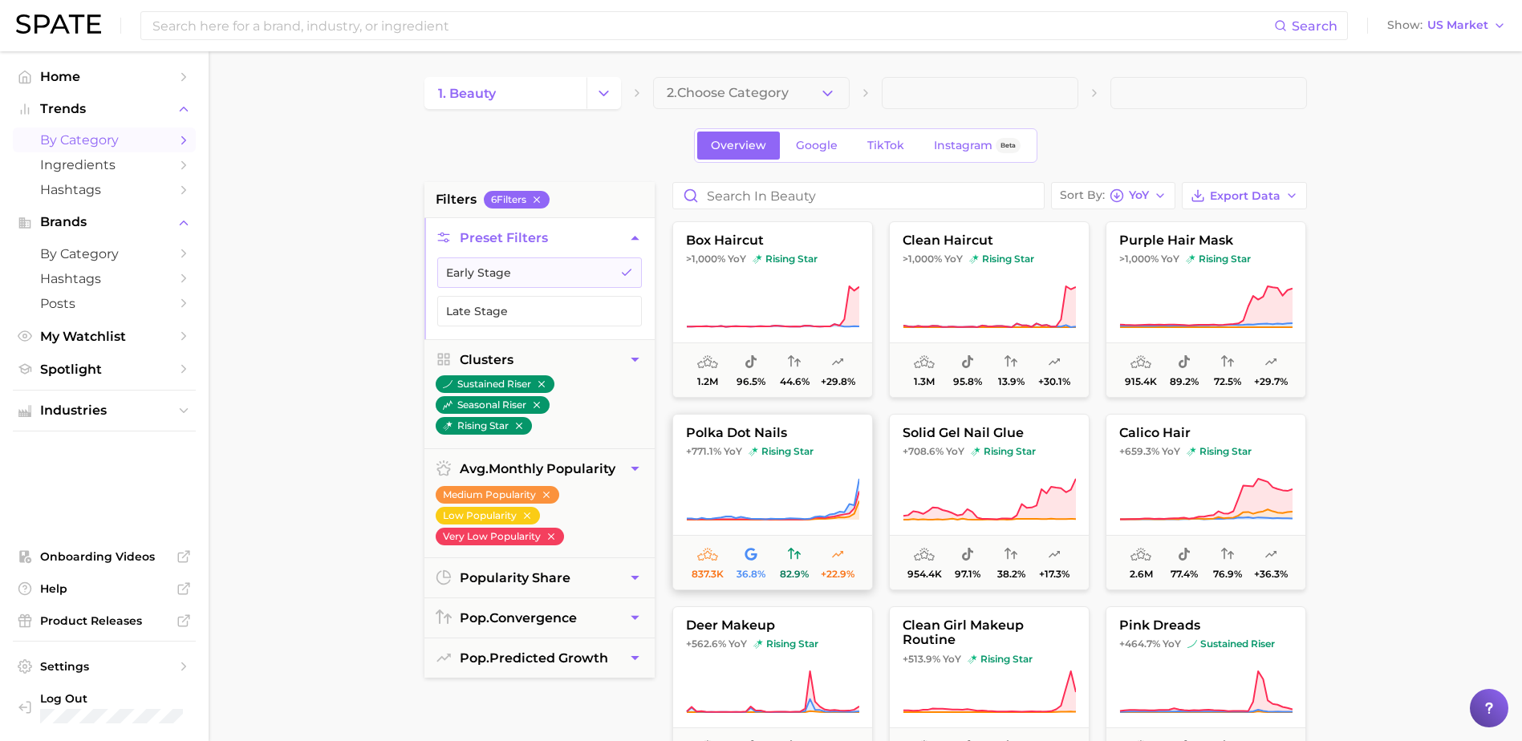
click at [744, 427] on span "polka dot nails" at bounding box center [772, 433] width 199 height 14
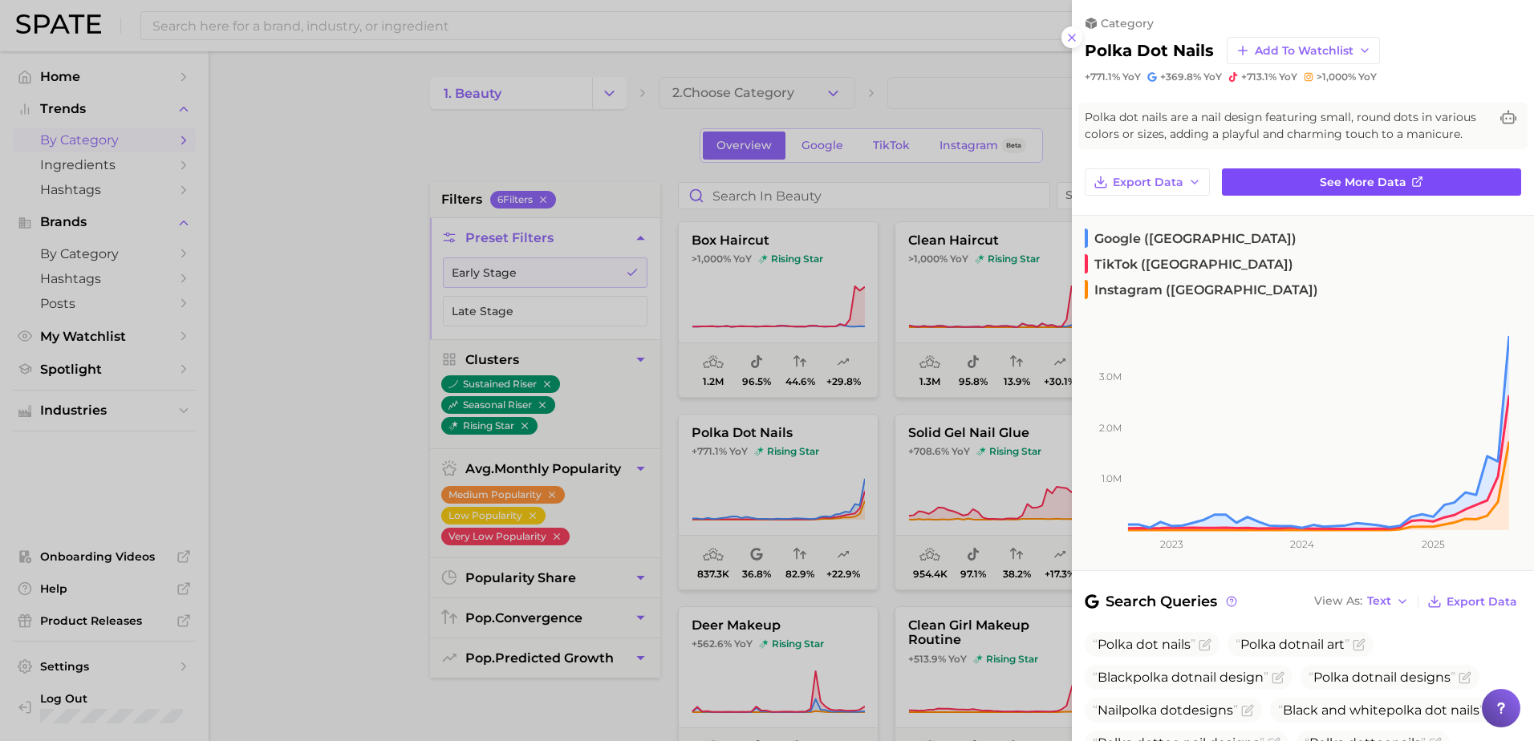
click at [1301, 176] on link "See more data" at bounding box center [1371, 181] width 299 height 27
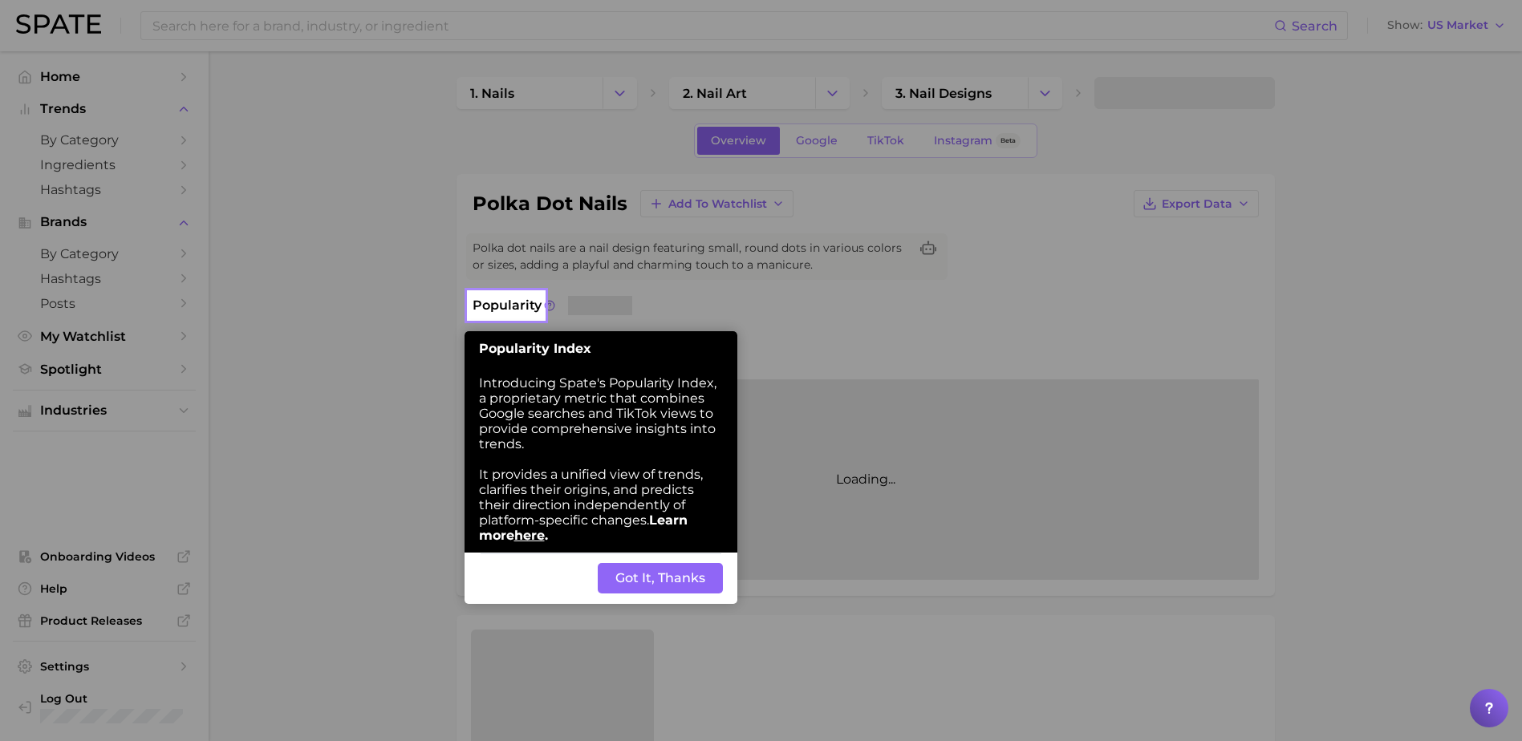
click at [642, 584] on button "Got It, Thanks" at bounding box center [660, 578] width 125 height 30
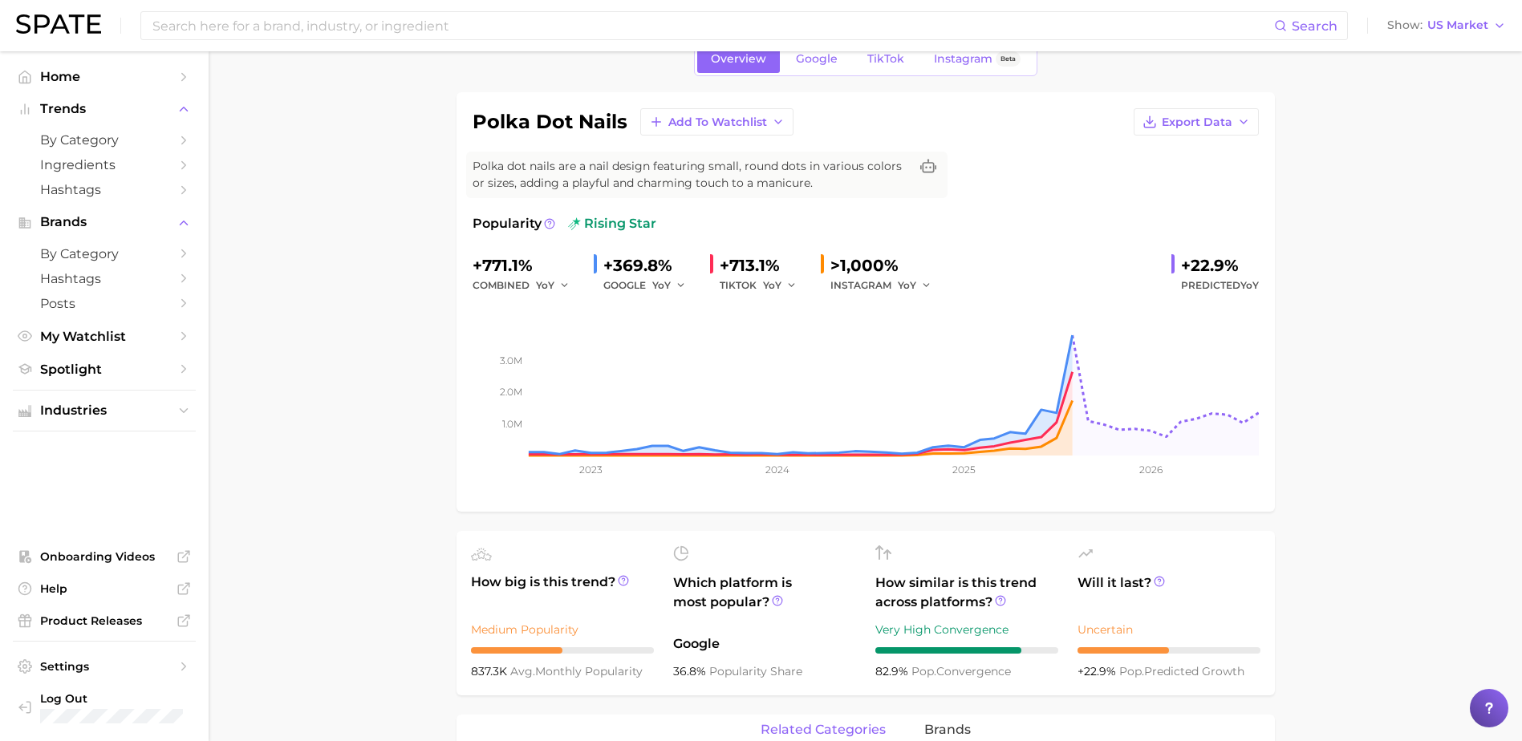
scroll to position [286, 0]
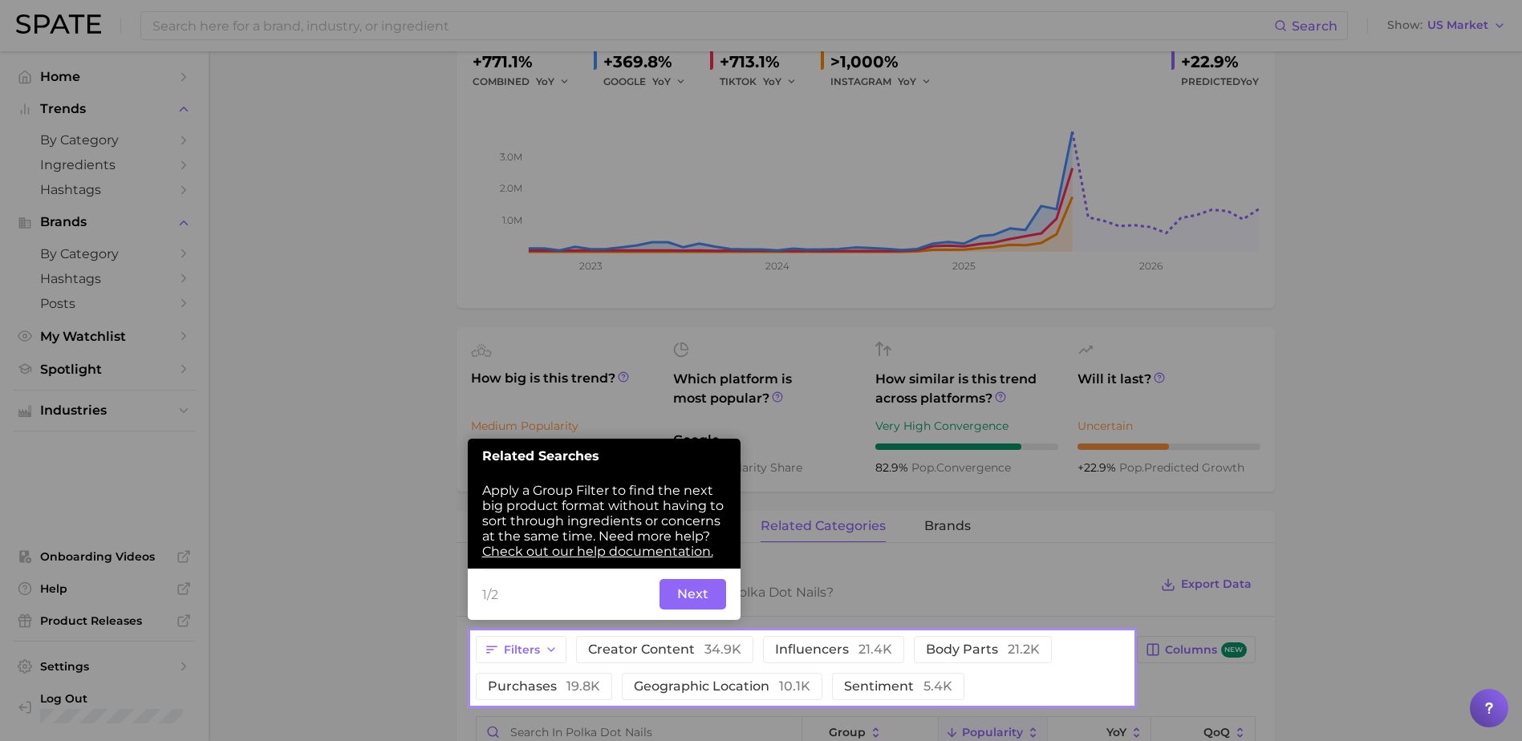
click at [682, 592] on button "Next" at bounding box center [692, 594] width 67 height 30
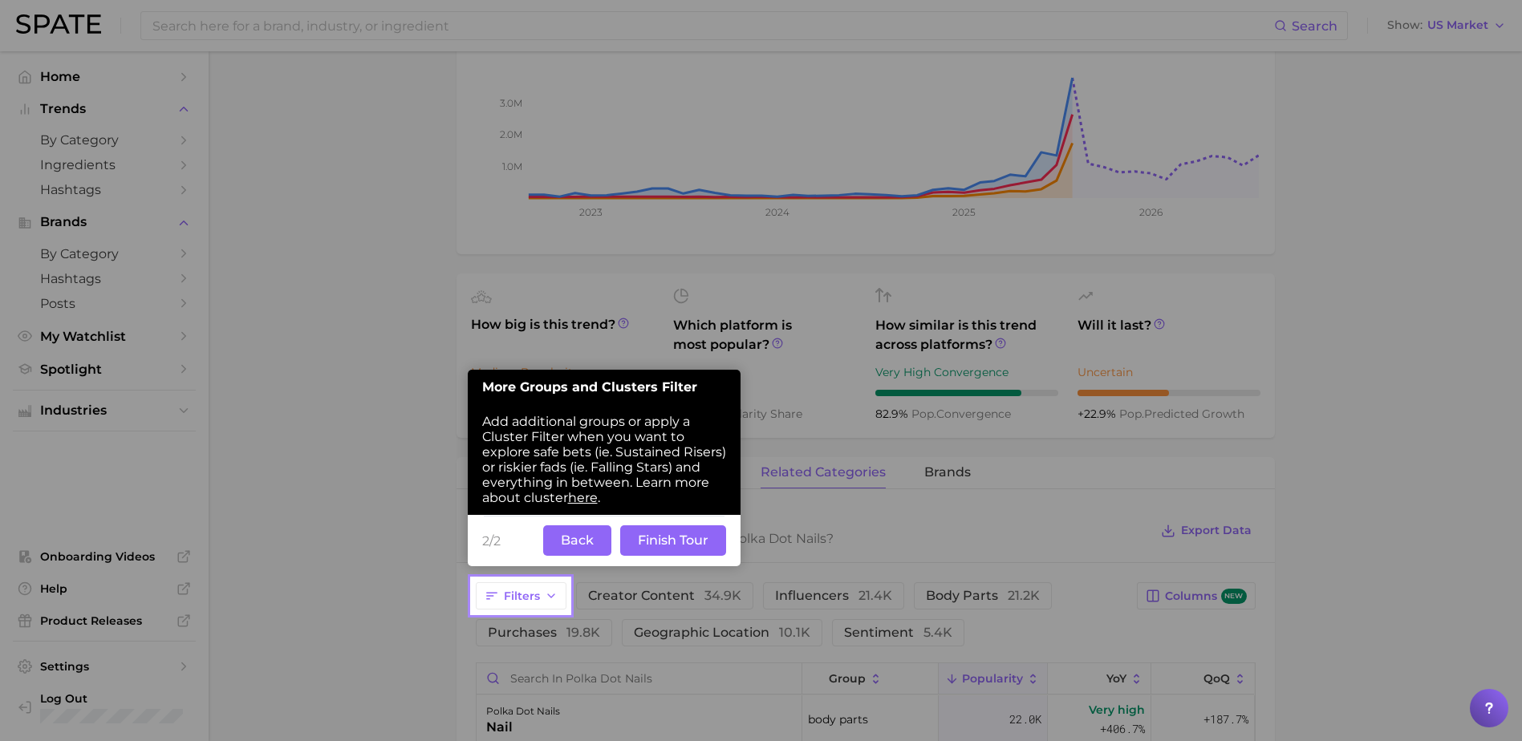
scroll to position [366, 0]
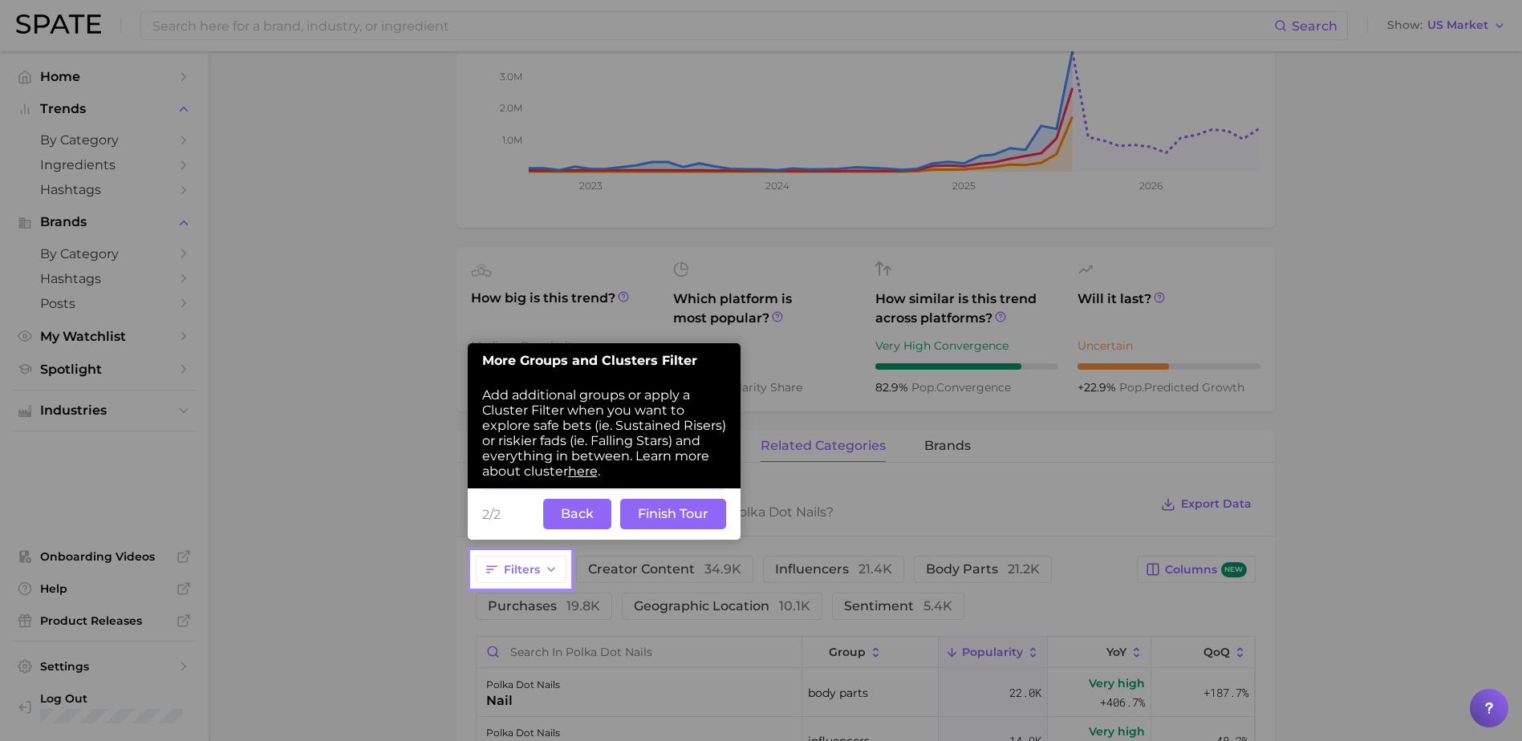
click at [643, 512] on button "Finish Tour" at bounding box center [673, 514] width 106 height 30
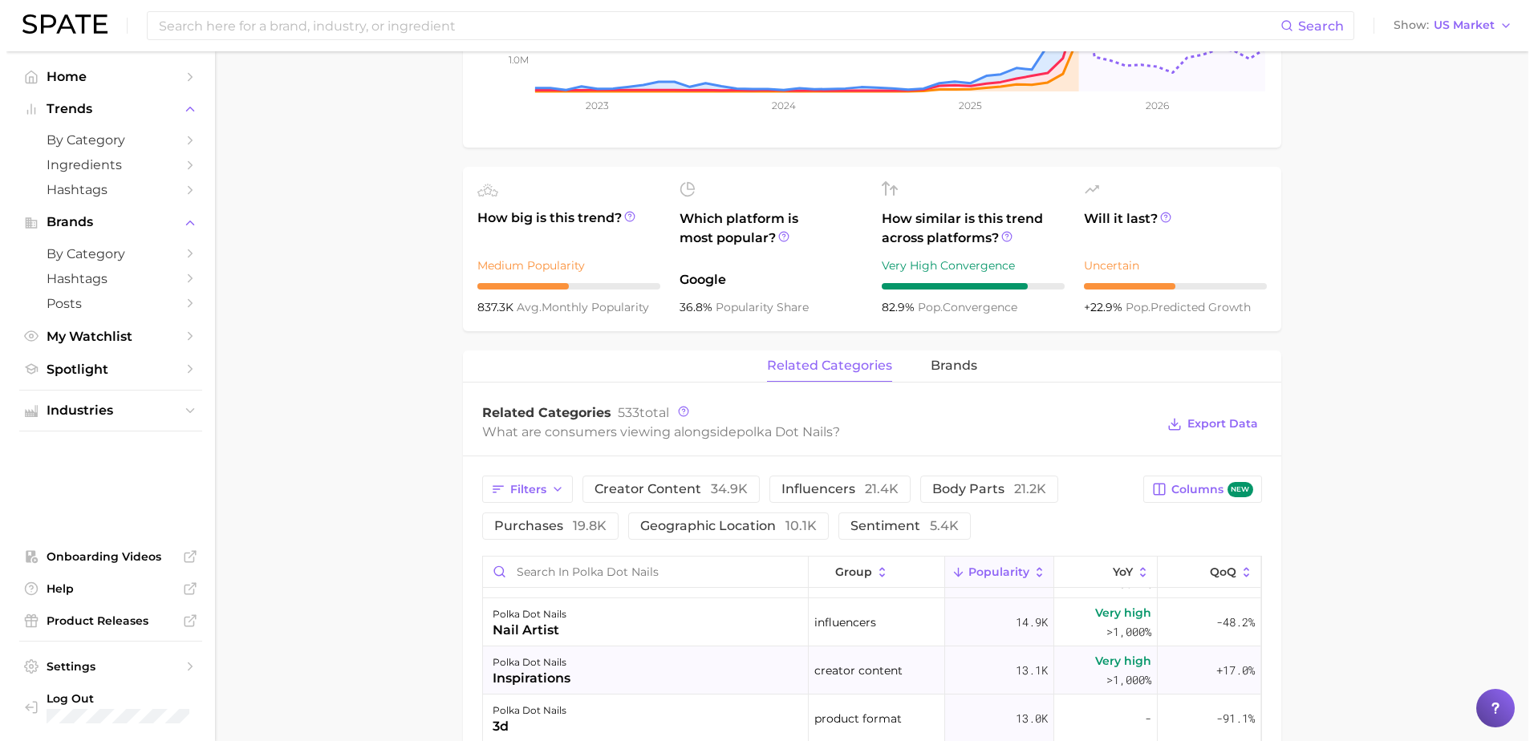
scroll to position [0, 0]
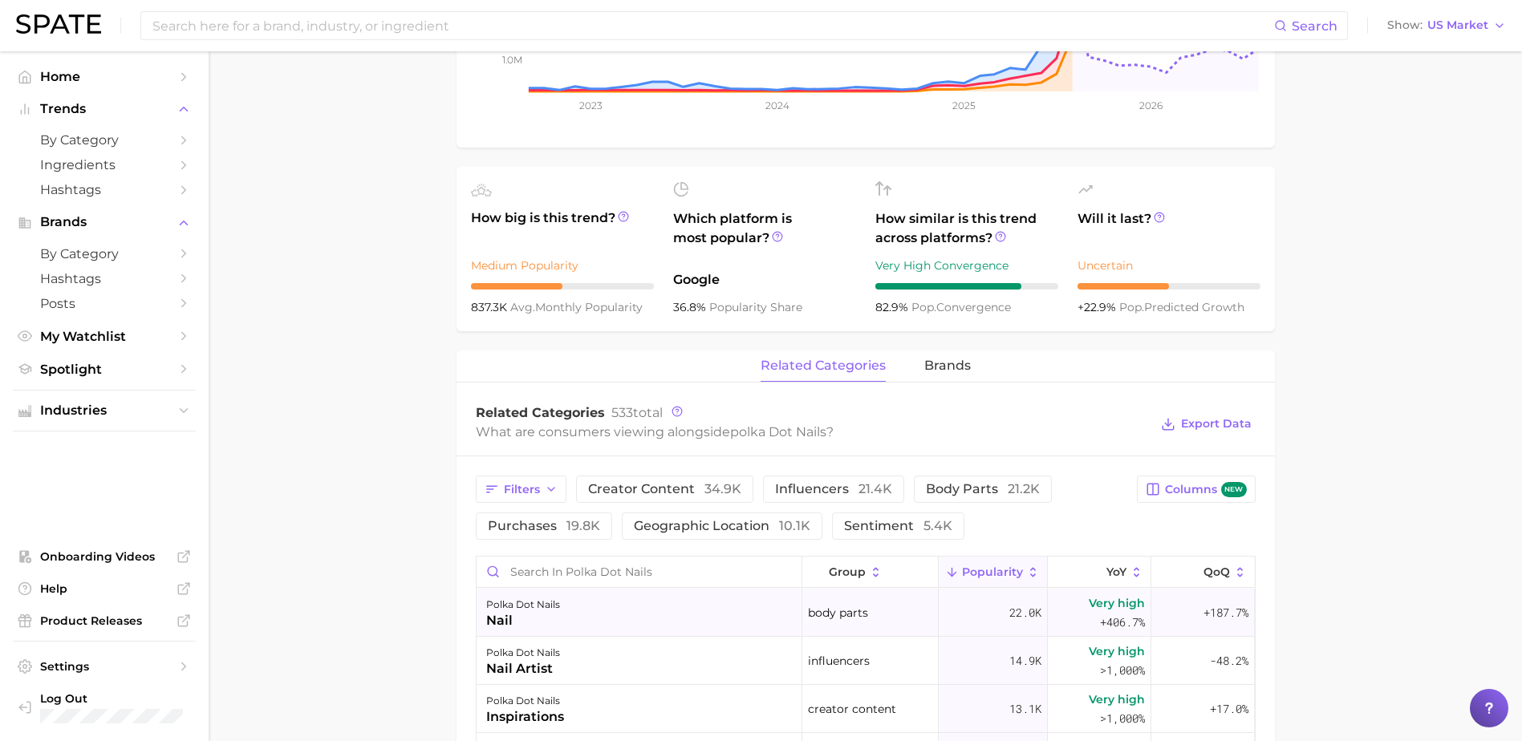
click at [557, 615] on div "nail" at bounding box center [523, 620] width 74 height 19
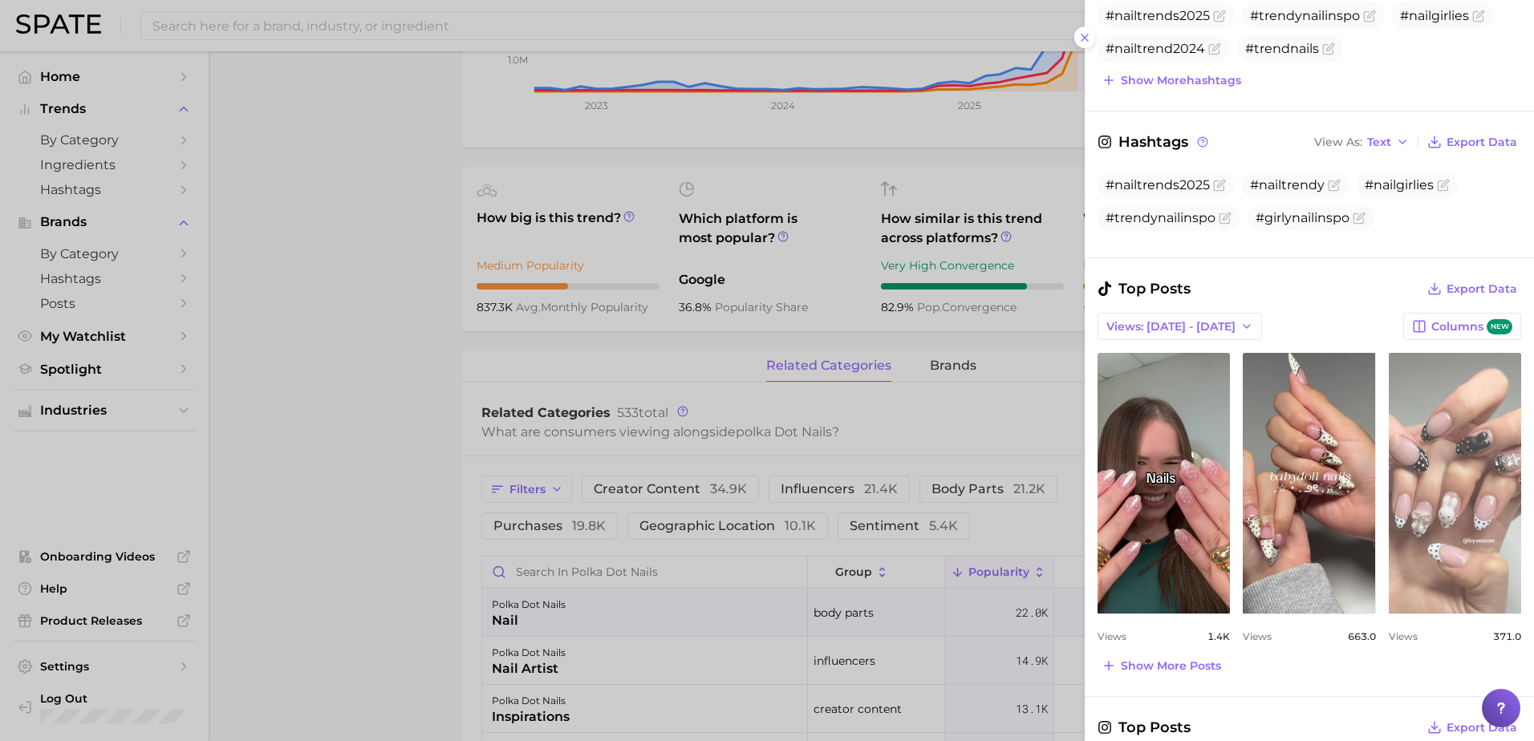
scroll to position [562, 0]
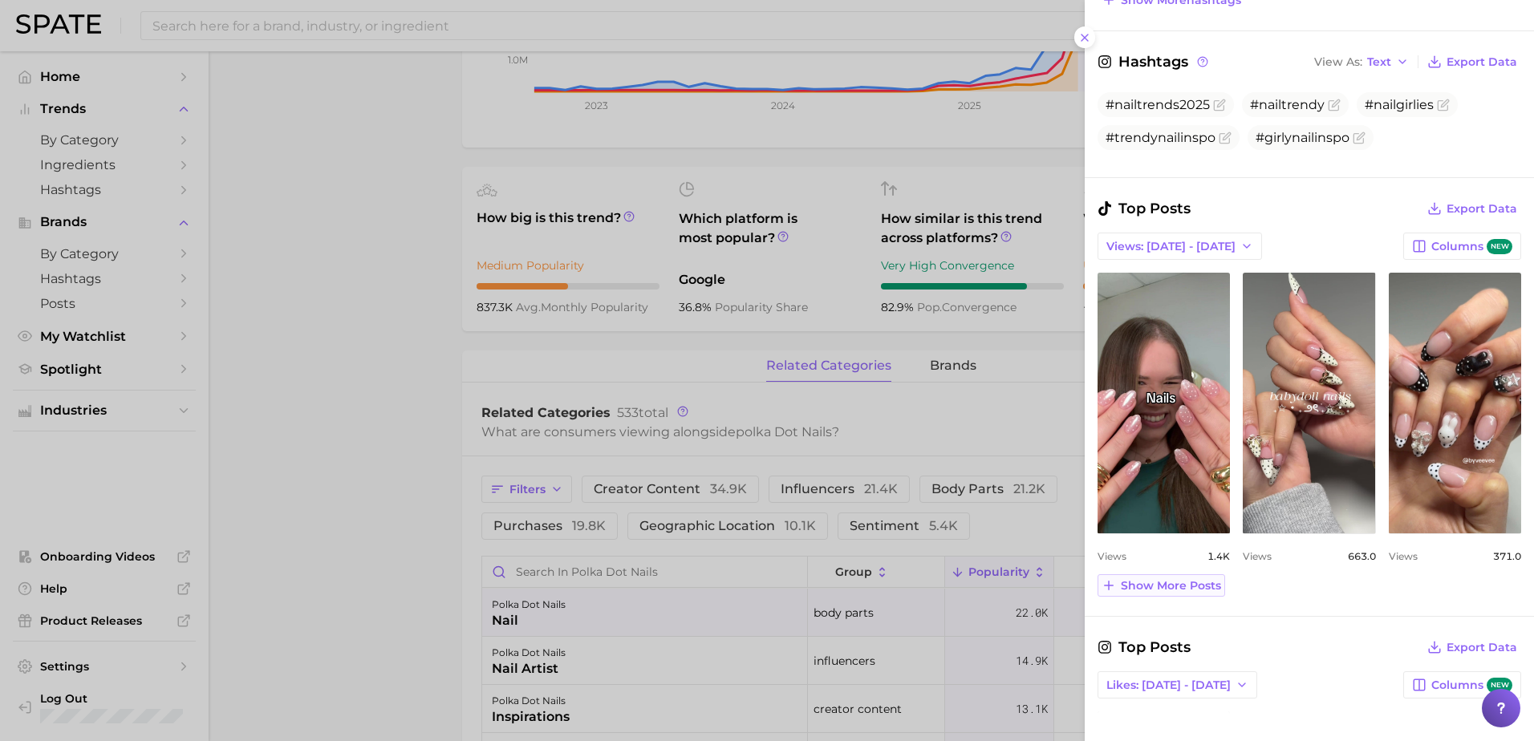
click at [1149, 583] on span "Show more posts" at bounding box center [1171, 586] width 100 height 14
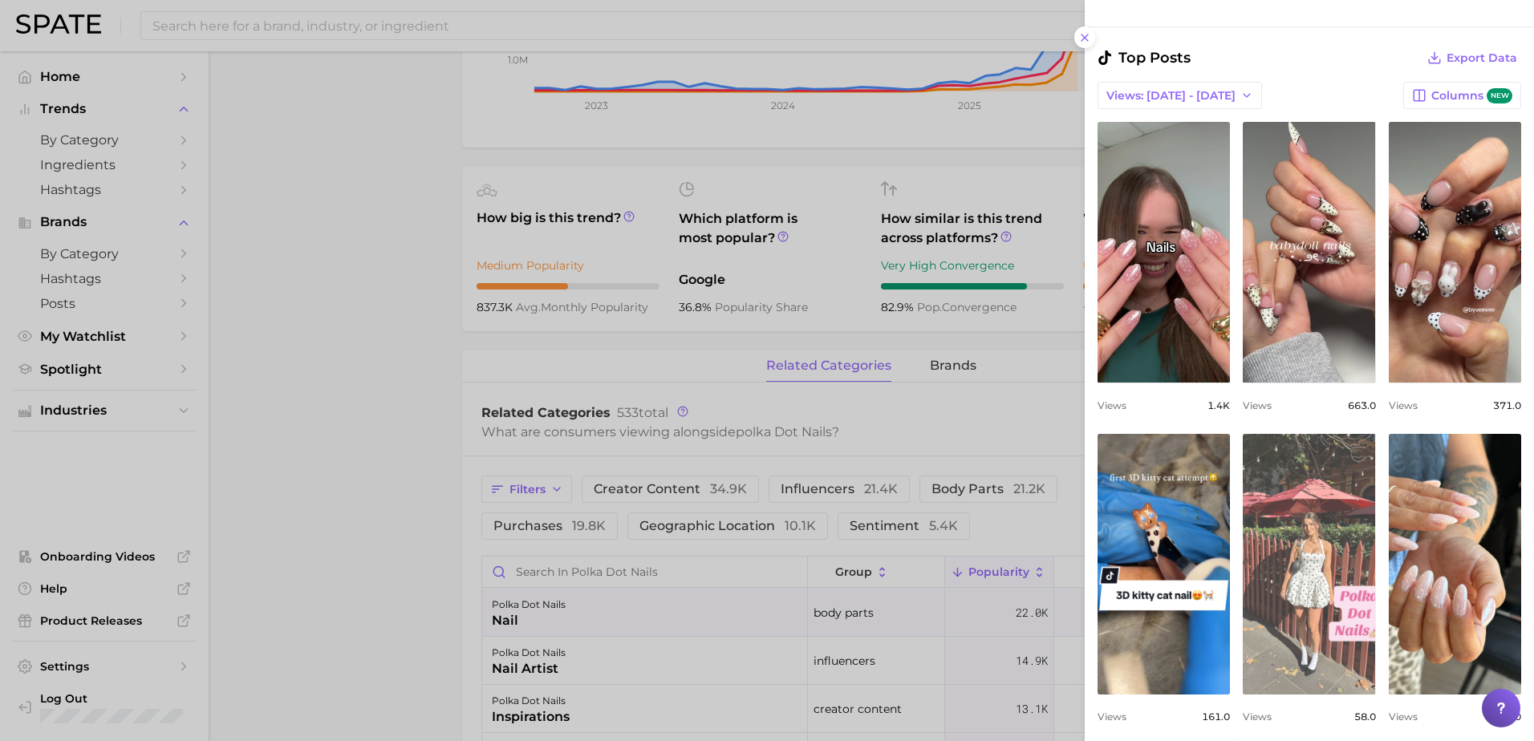
scroll to position [722, 0]
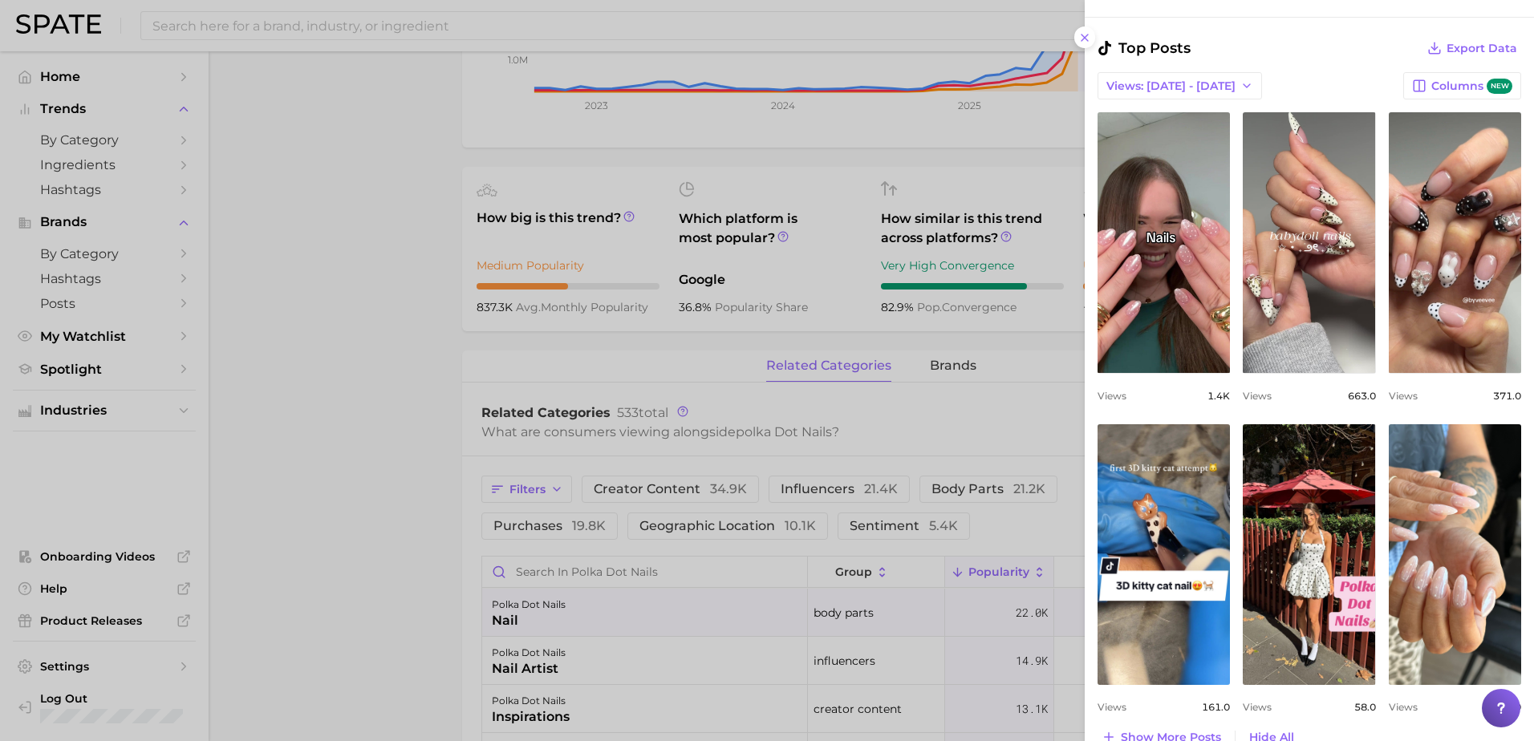
click at [431, 255] on div at bounding box center [767, 370] width 1534 height 741
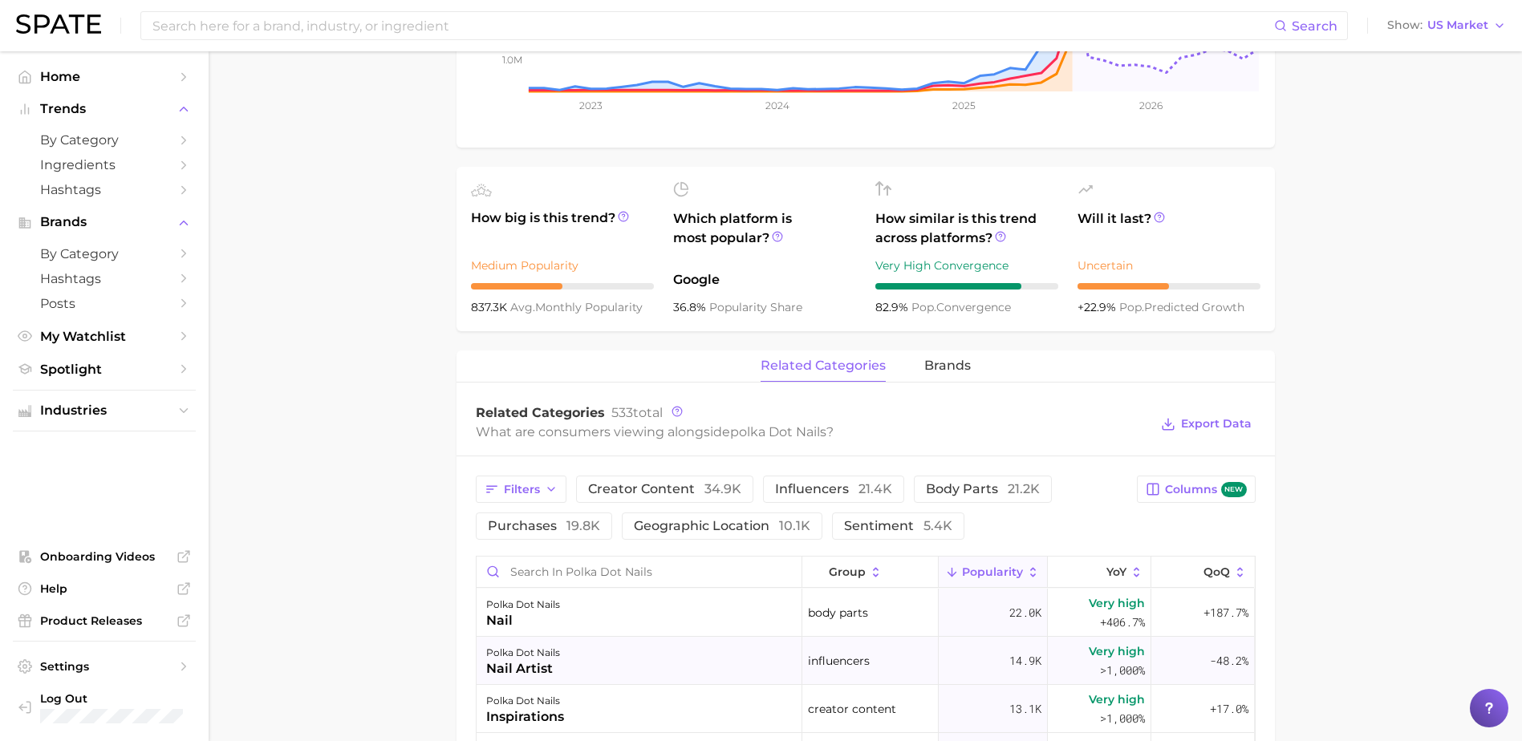
click at [523, 661] on div "nail artist" at bounding box center [523, 668] width 74 height 19
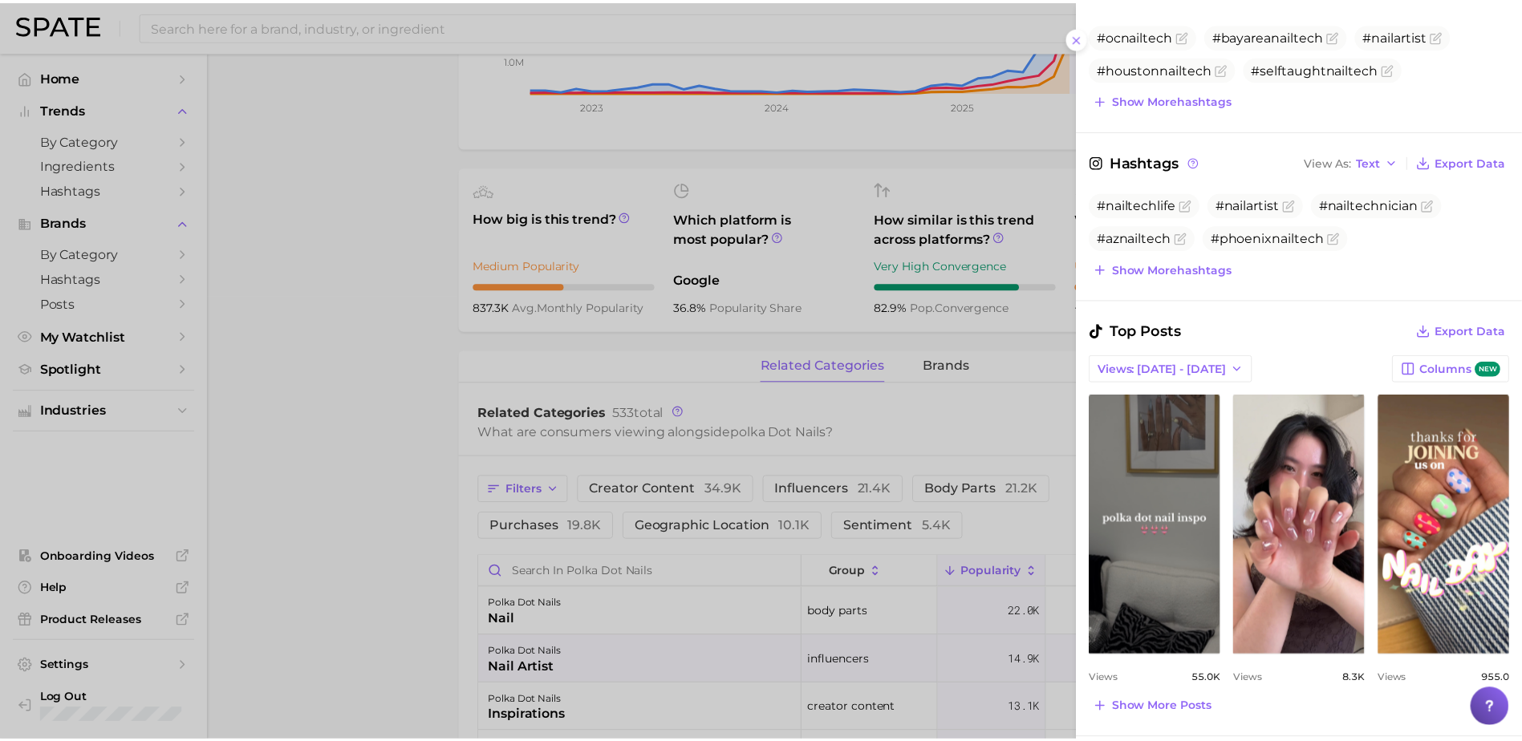
scroll to position [401, 0]
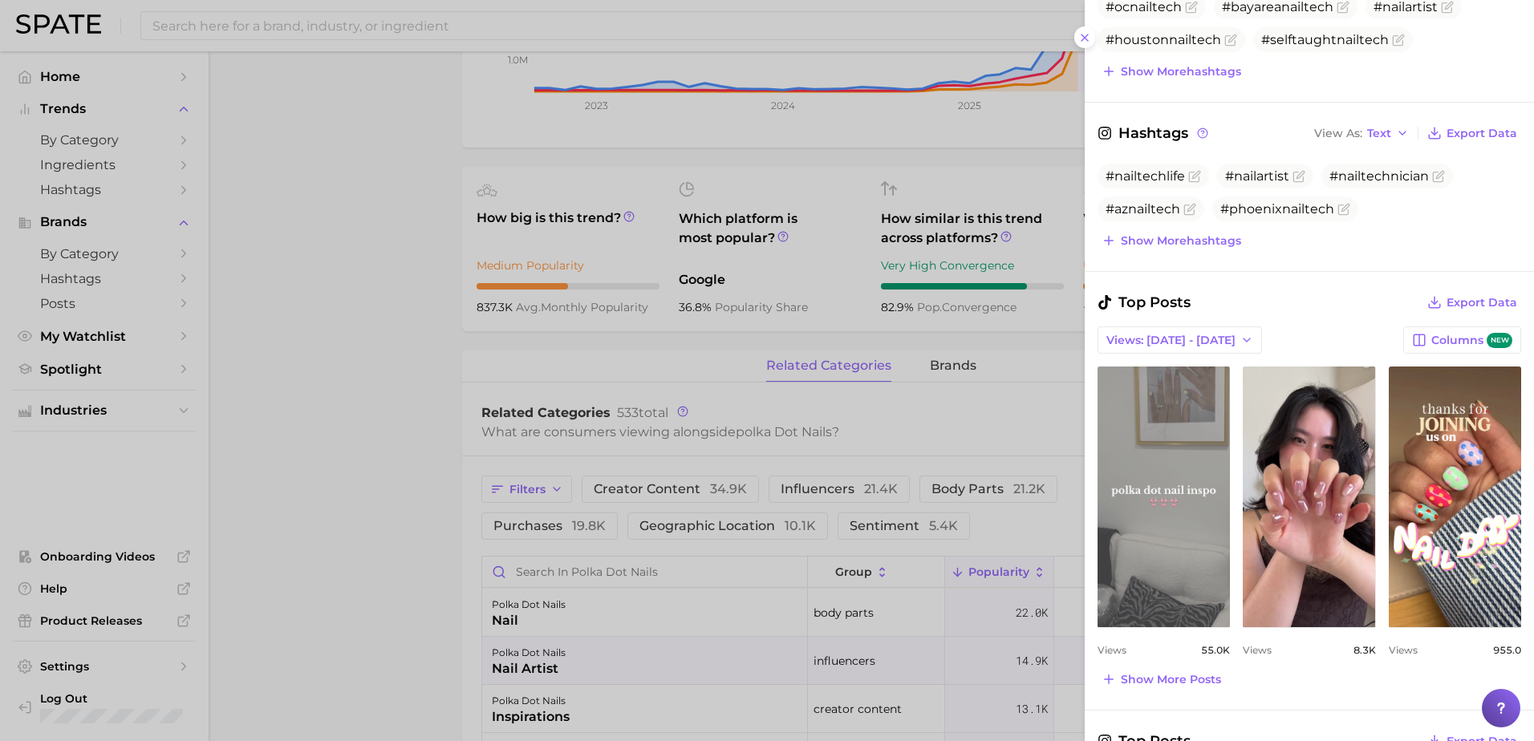
click at [1151, 496] on link "view post on TikTok" at bounding box center [1163, 497] width 132 height 261
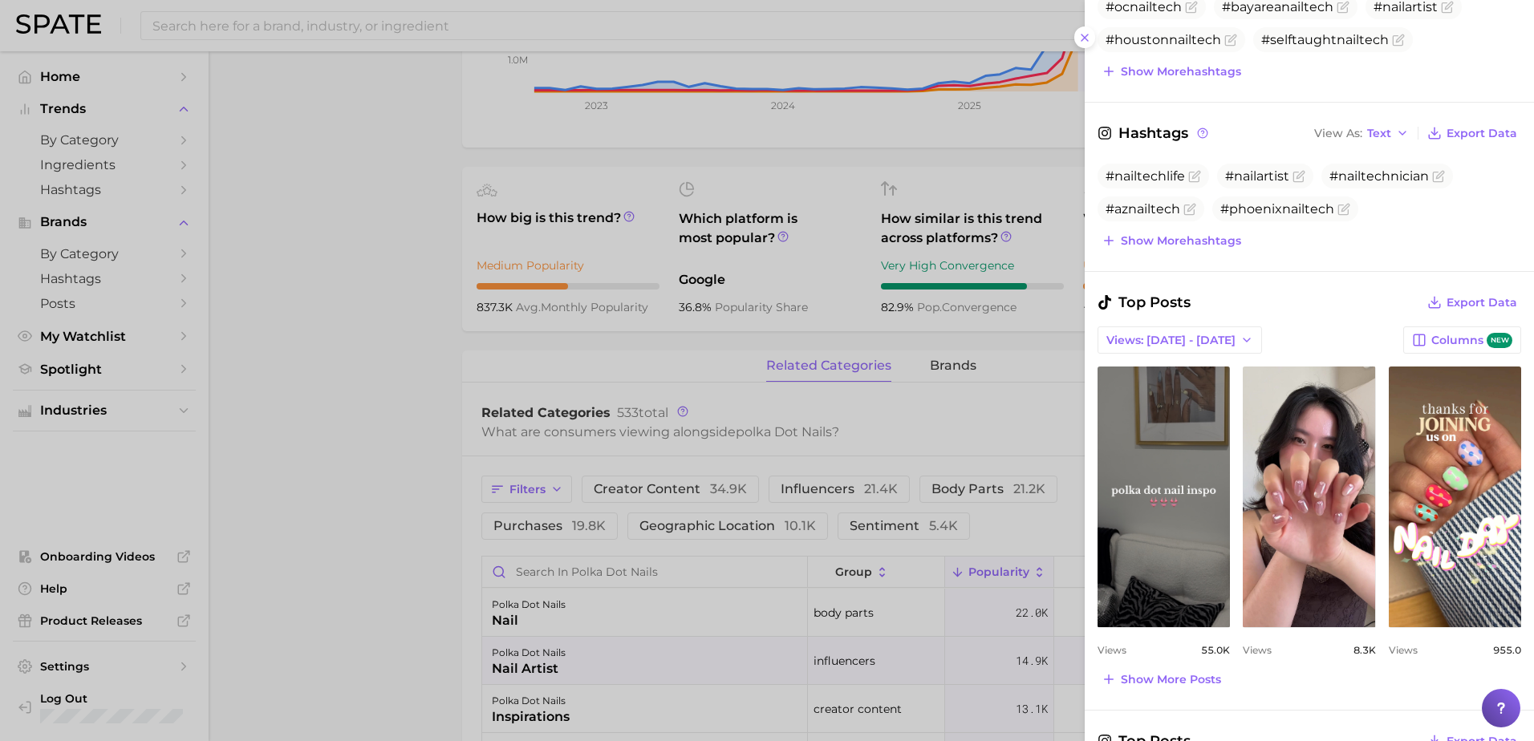
click at [314, 236] on div at bounding box center [767, 370] width 1534 height 741
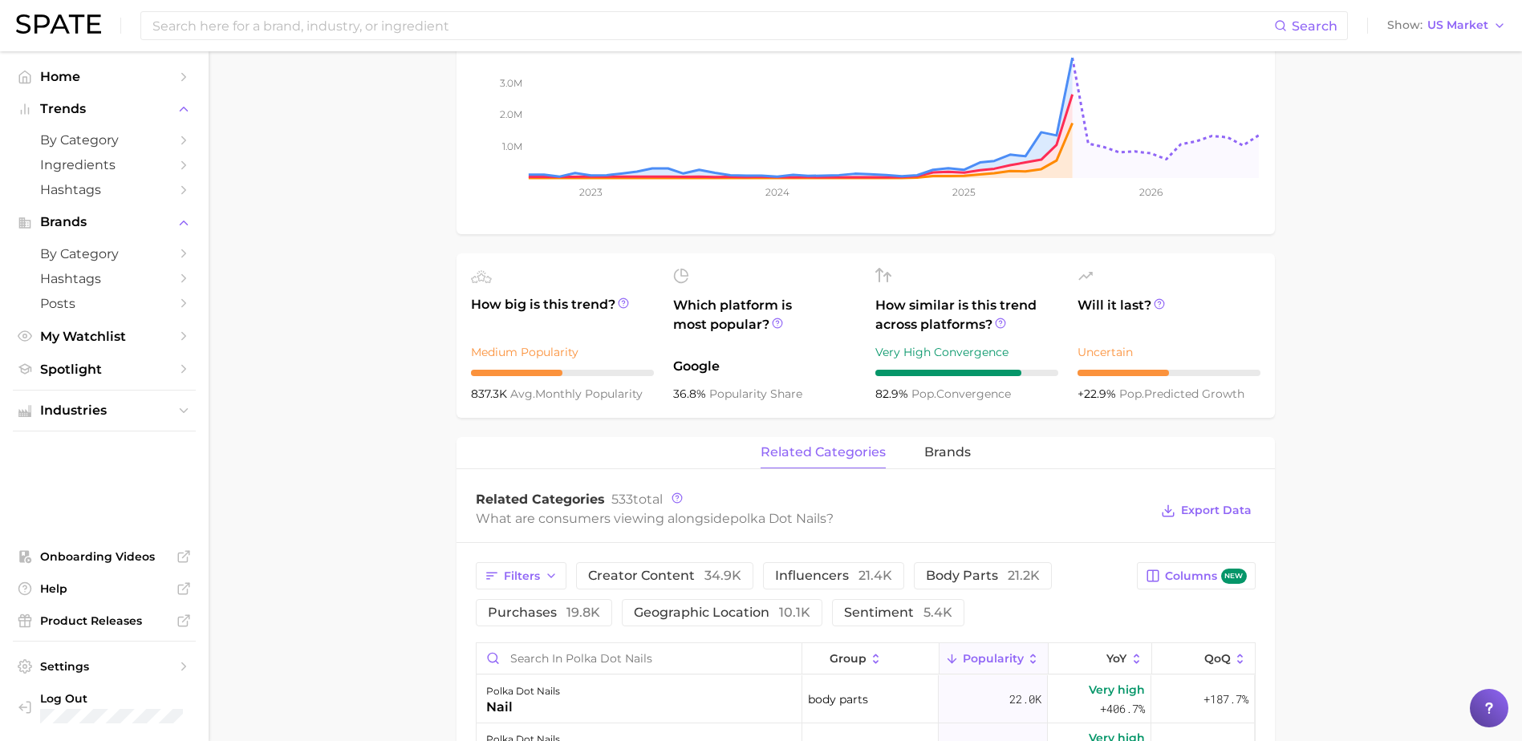
scroll to position [205, 0]
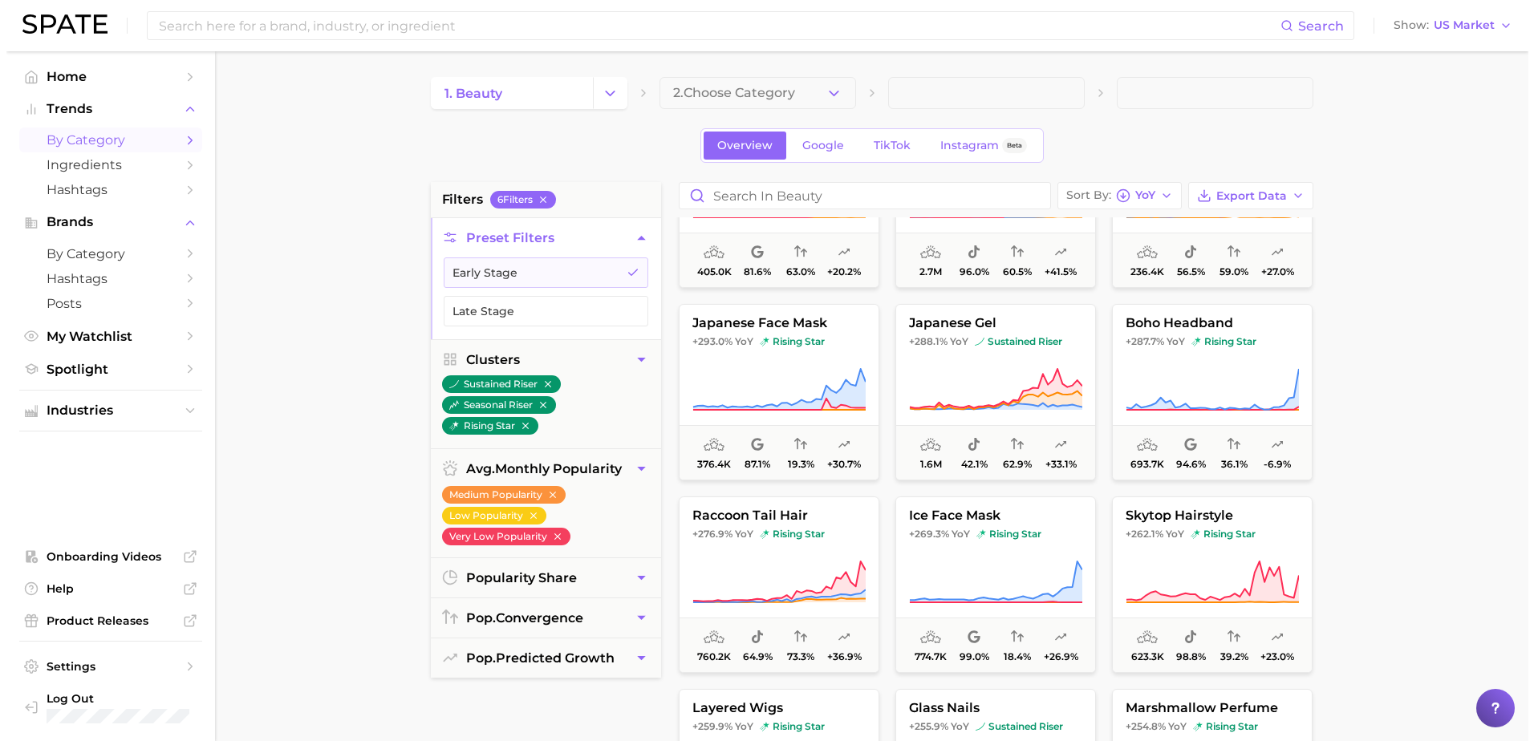
scroll to position [1284, 0]
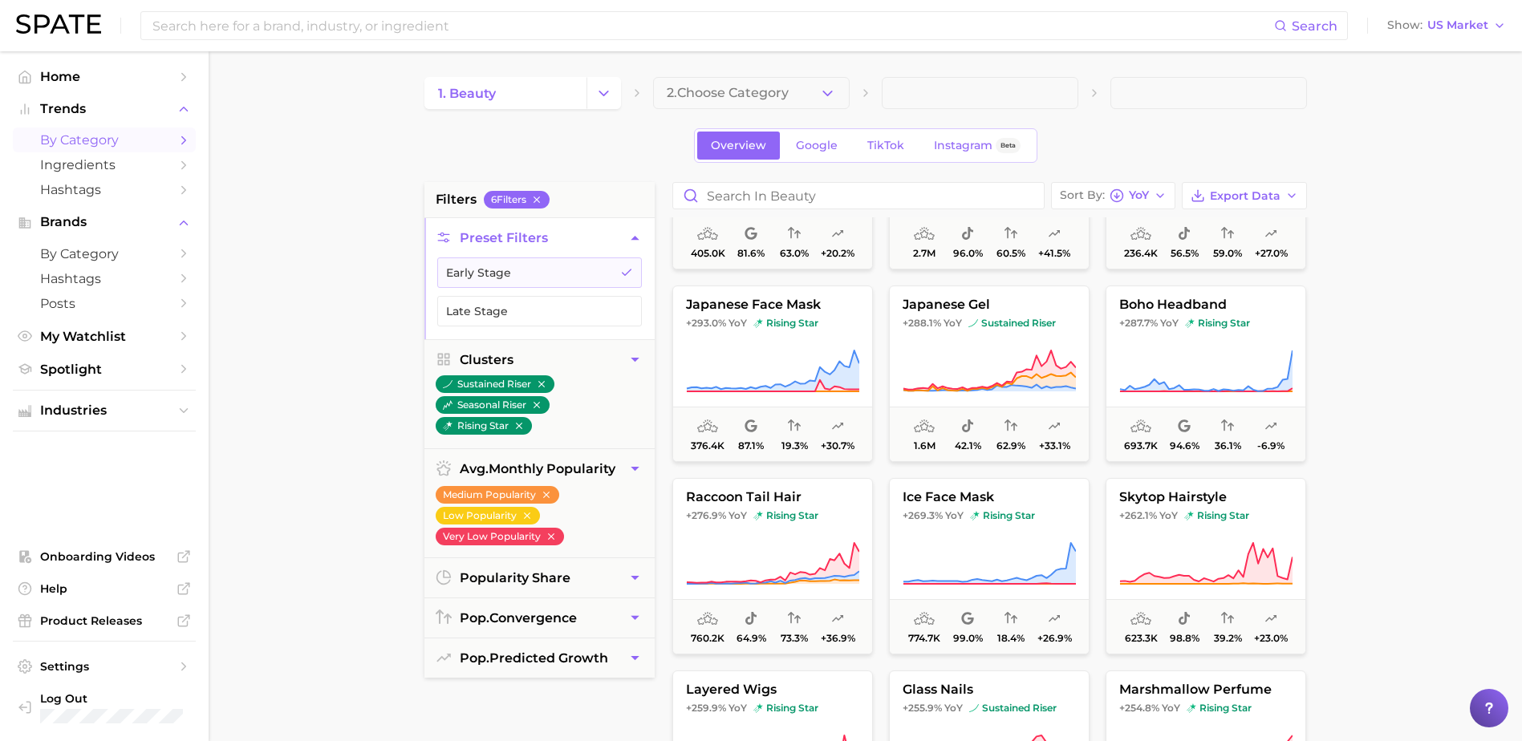
click at [817, 87] on button "2. Choose Category" at bounding box center [751, 93] width 197 height 32
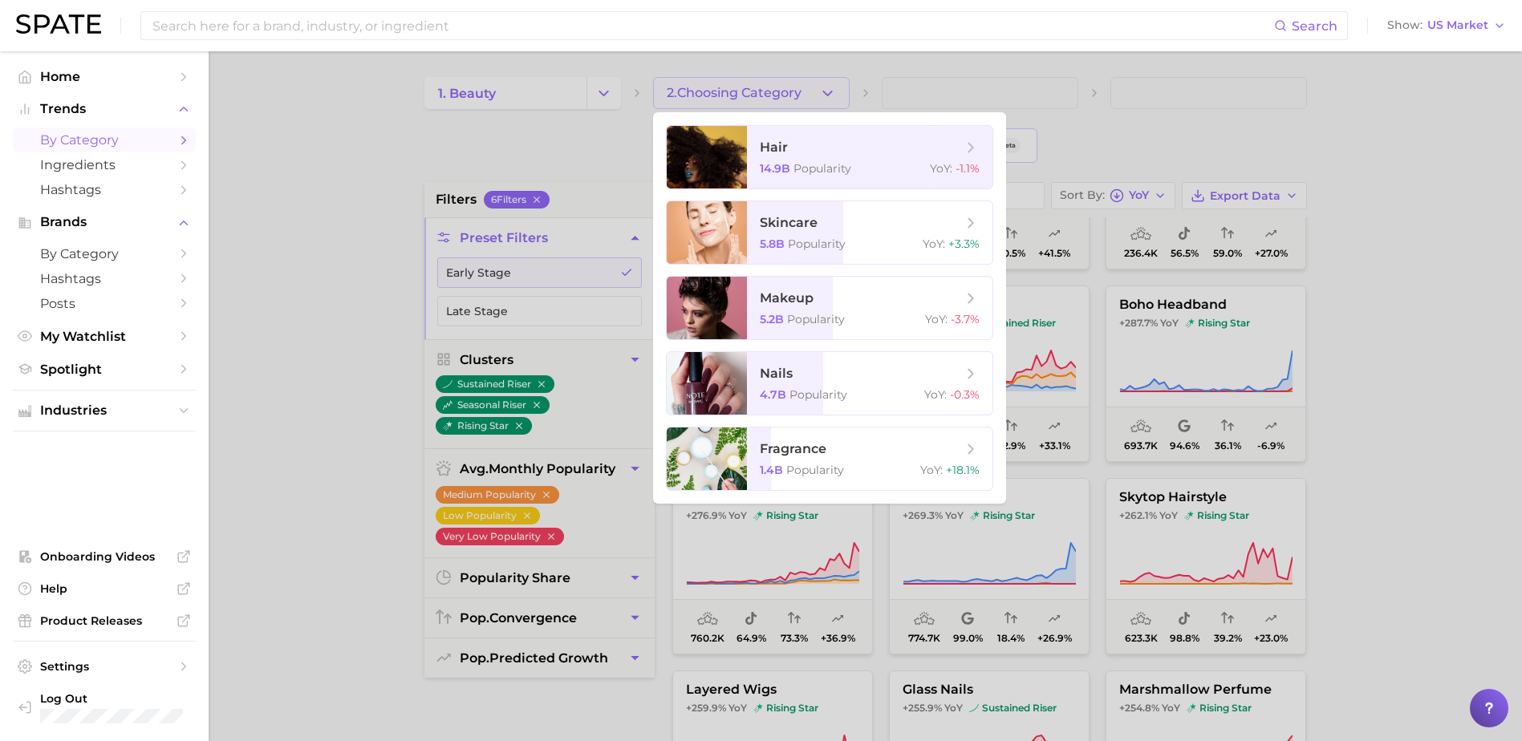
click at [821, 90] on div at bounding box center [761, 370] width 1522 height 741
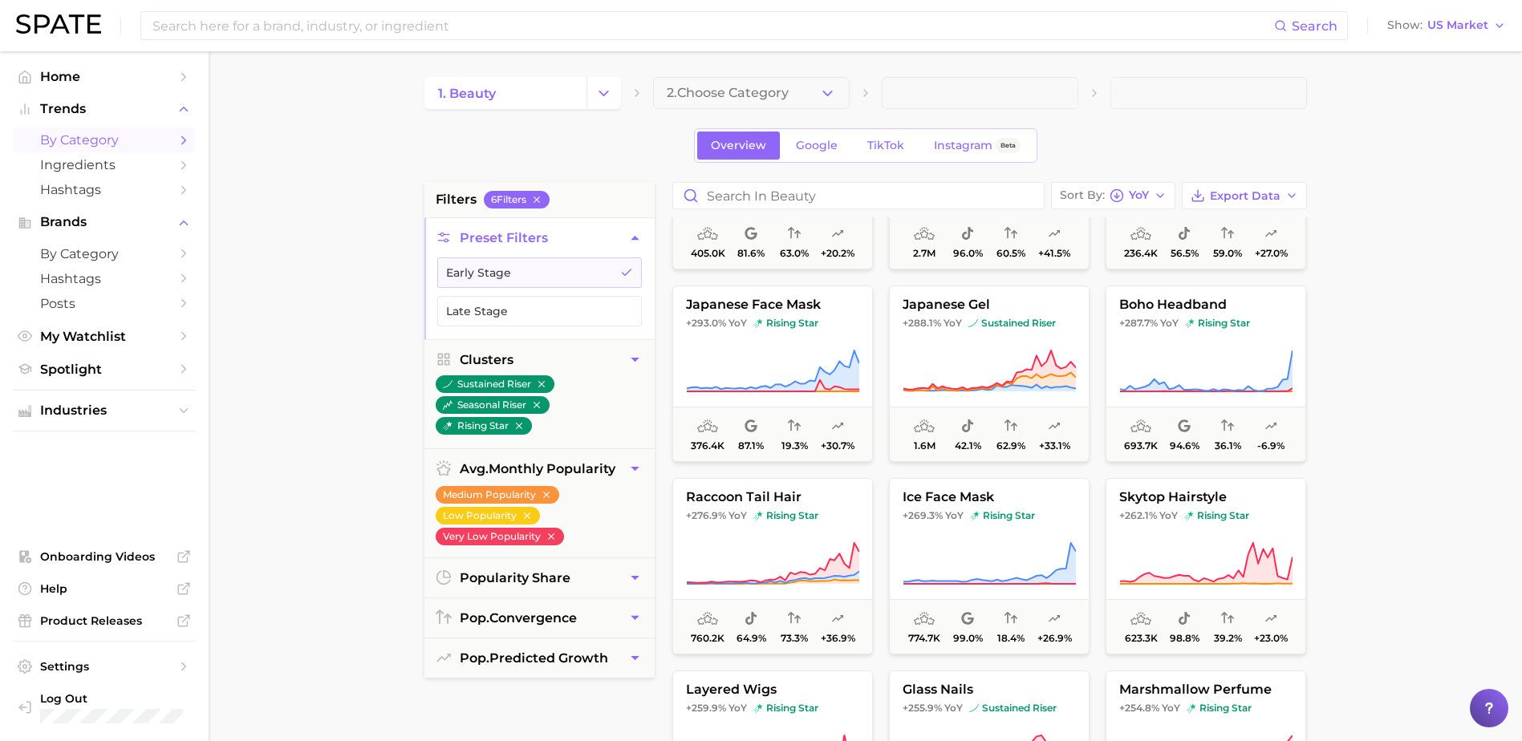
click at [821, 90] on icon "button" at bounding box center [827, 93] width 17 height 17
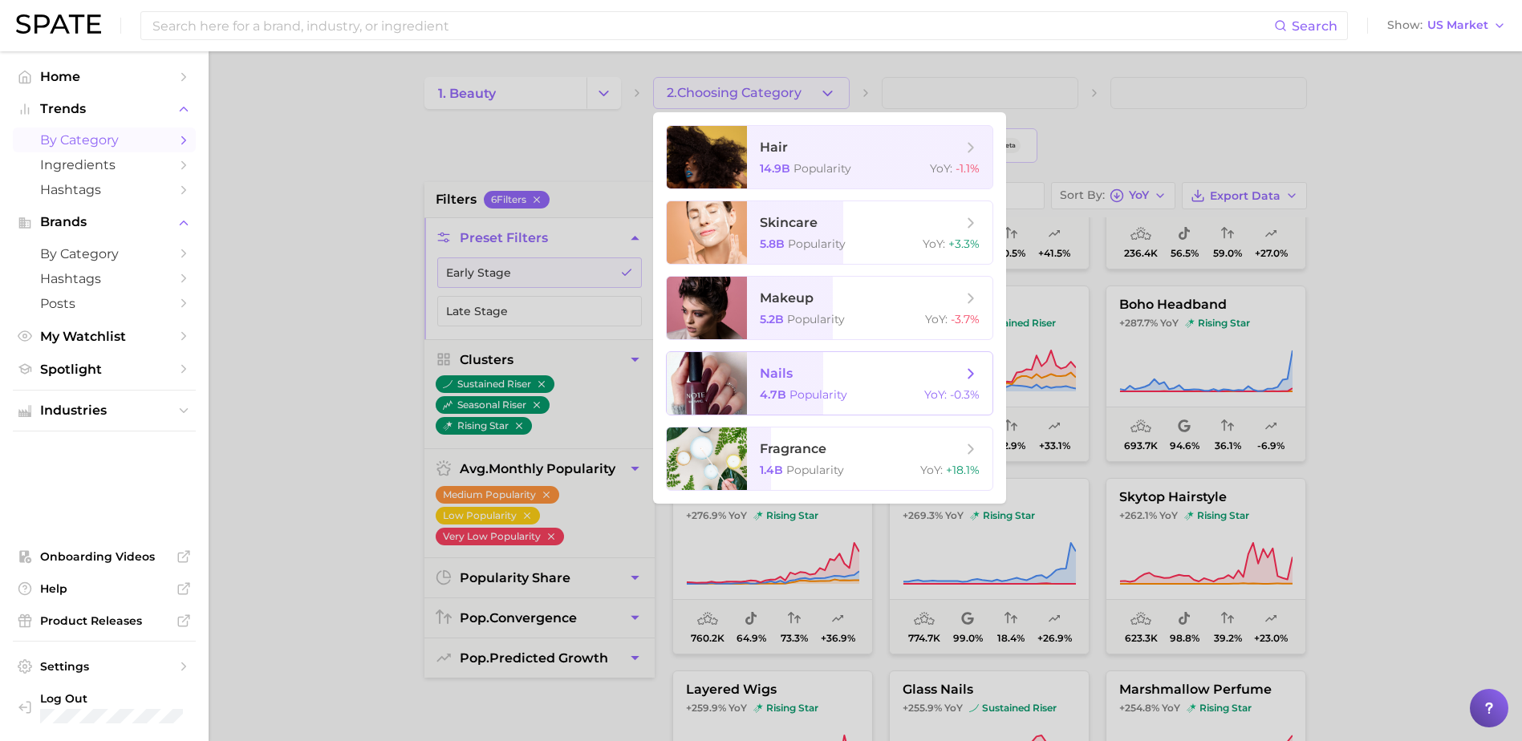
click at [789, 366] on span "nails" at bounding box center [776, 373] width 33 height 15
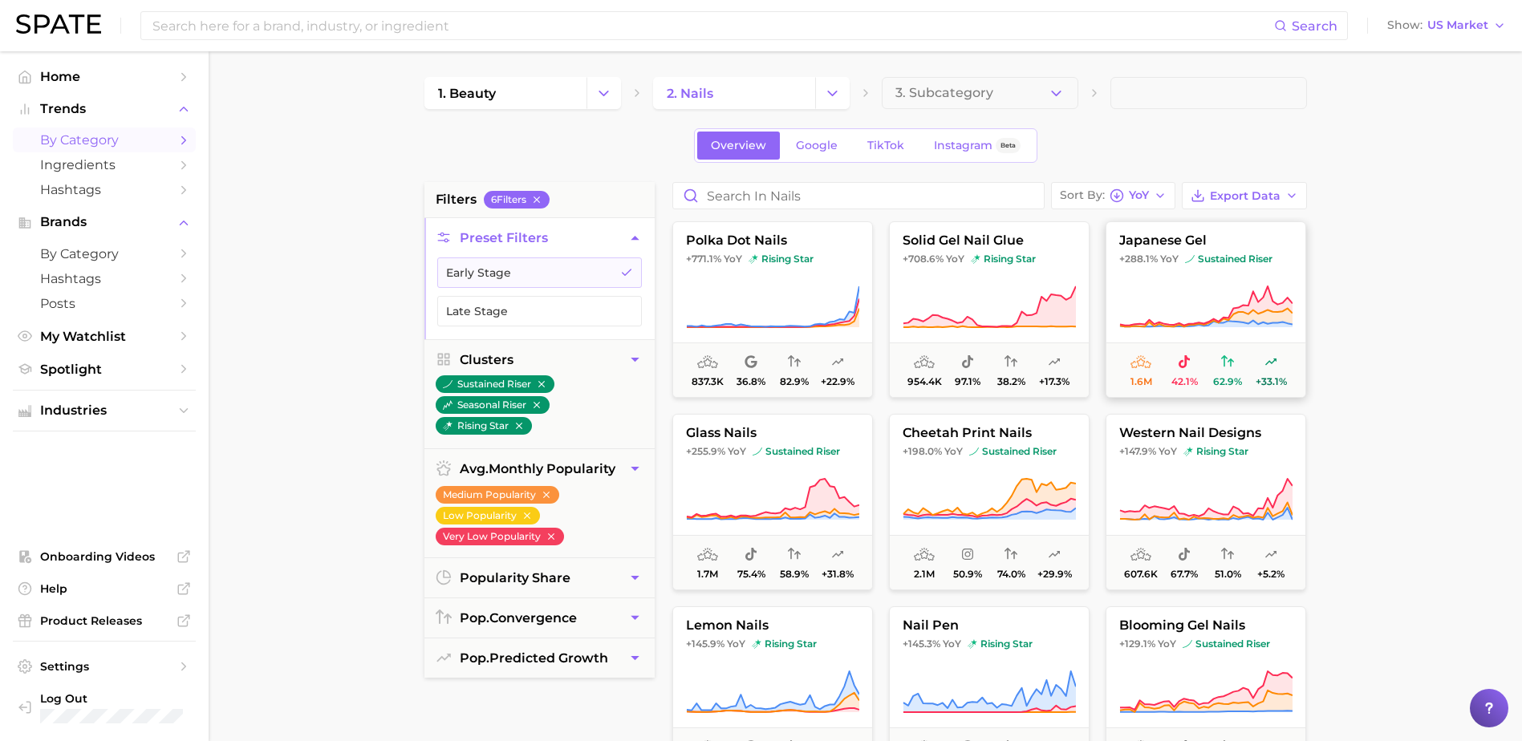
click at [1179, 241] on span "japanese gel" at bounding box center [1205, 240] width 199 height 14
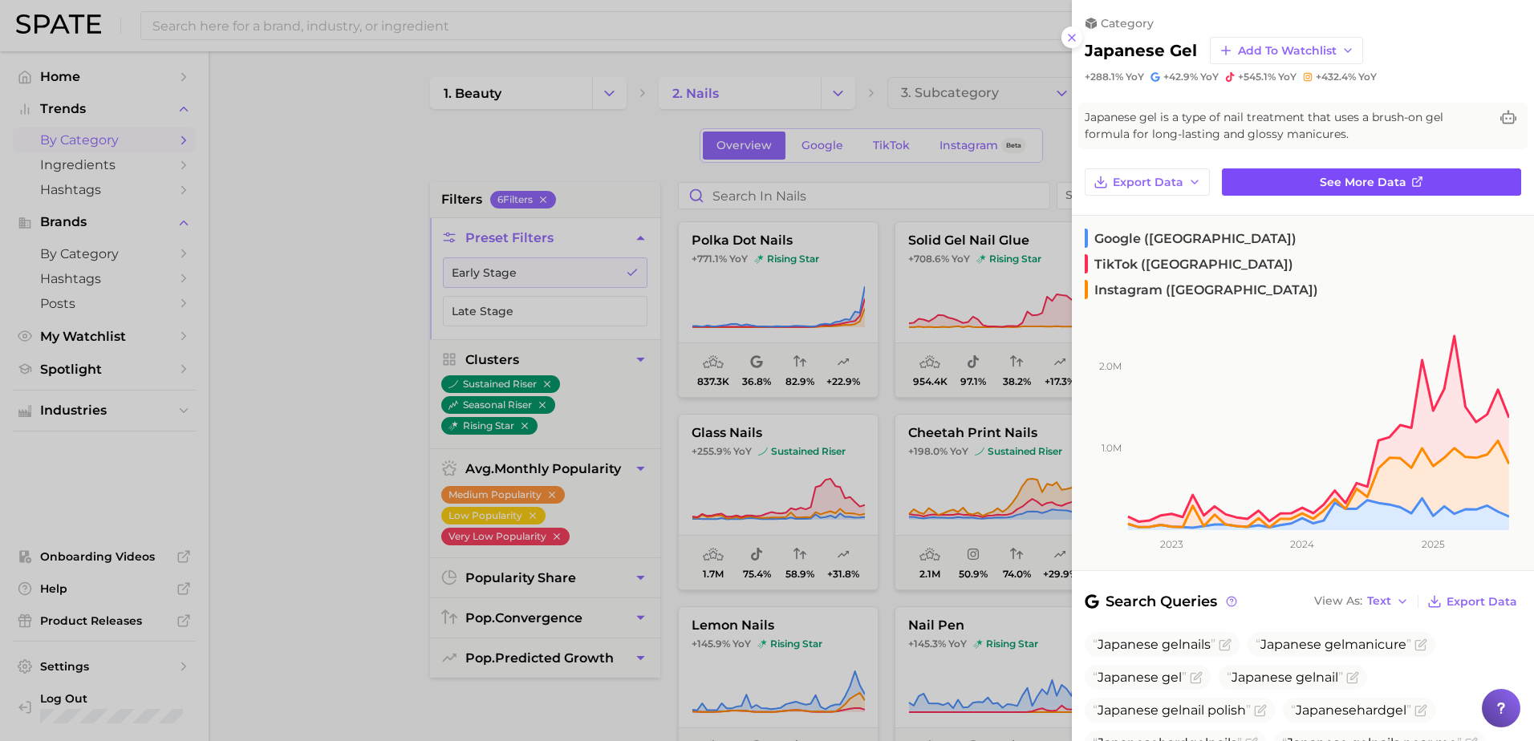
click at [1367, 176] on span "See more data" at bounding box center [1363, 183] width 87 height 14
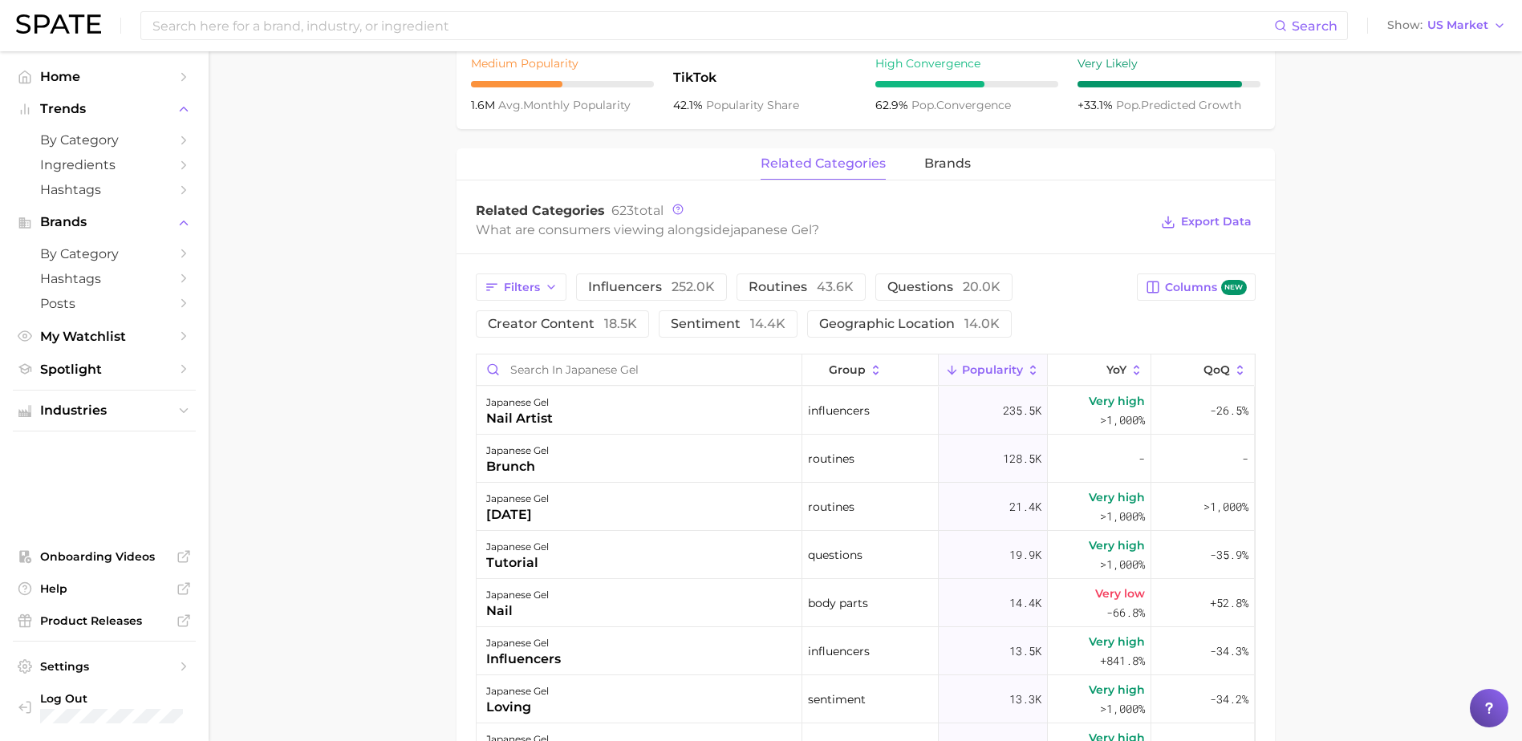
scroll to position [620, 0]
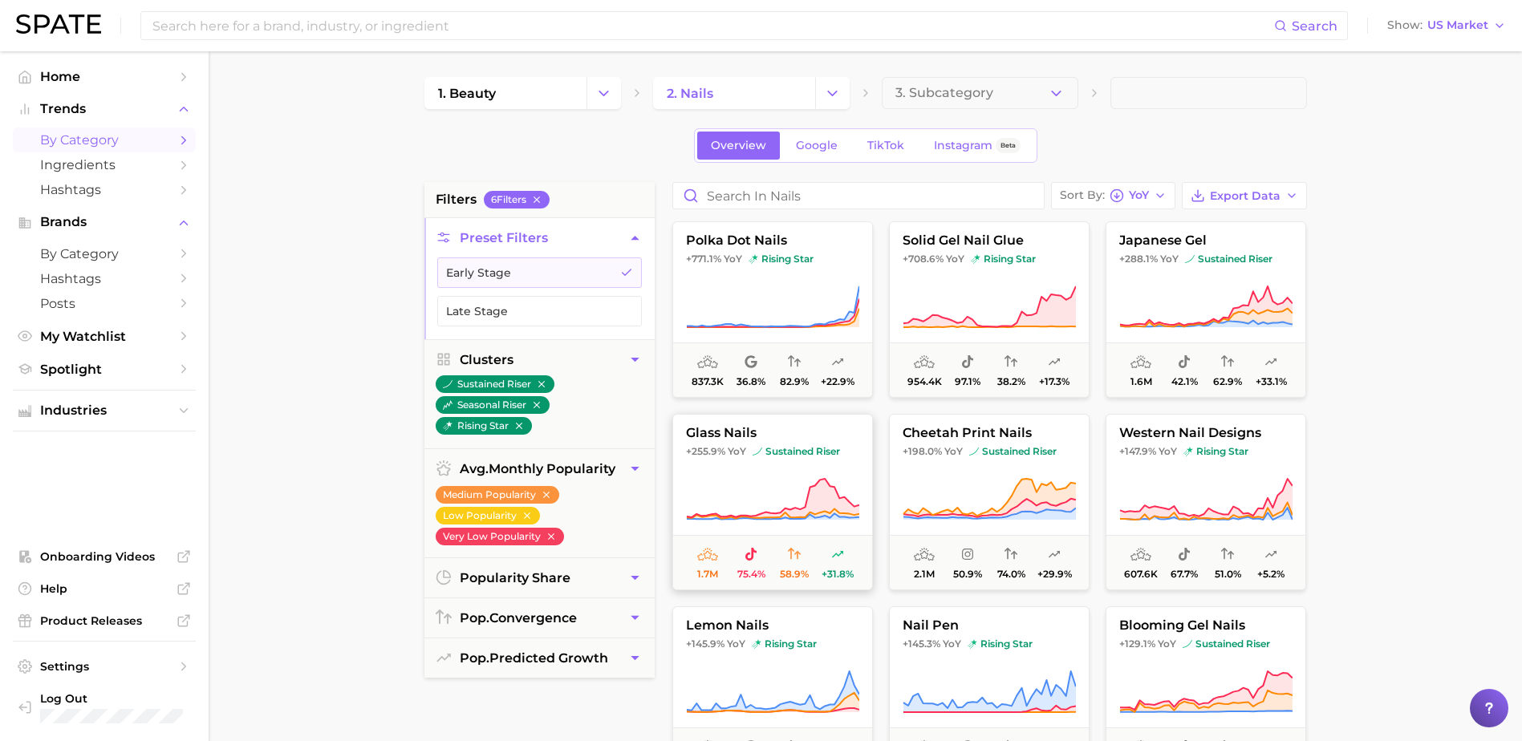
click at [751, 565] on span "75.4%" at bounding box center [750, 562] width 43 height 34
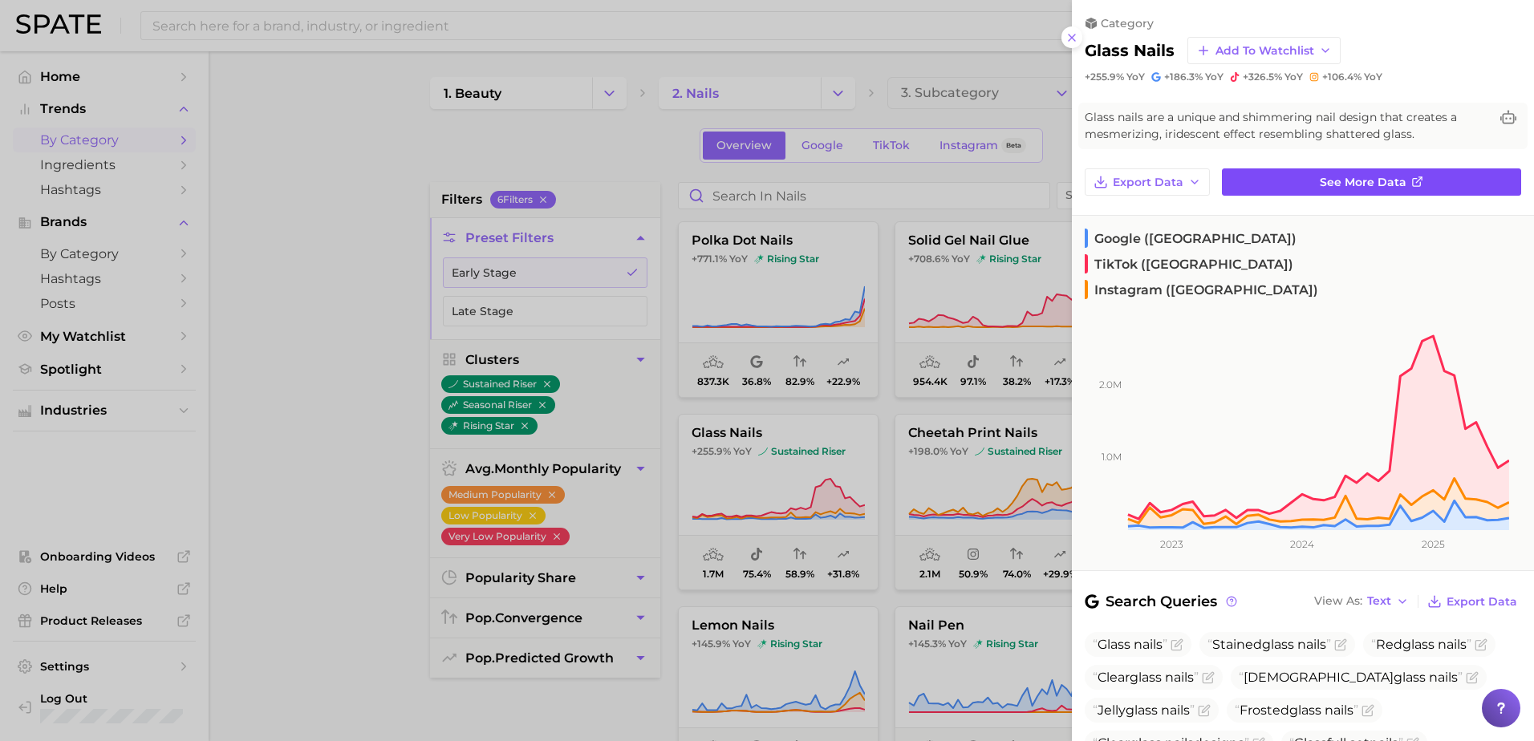
click at [1399, 177] on link "See more data" at bounding box center [1371, 181] width 299 height 27
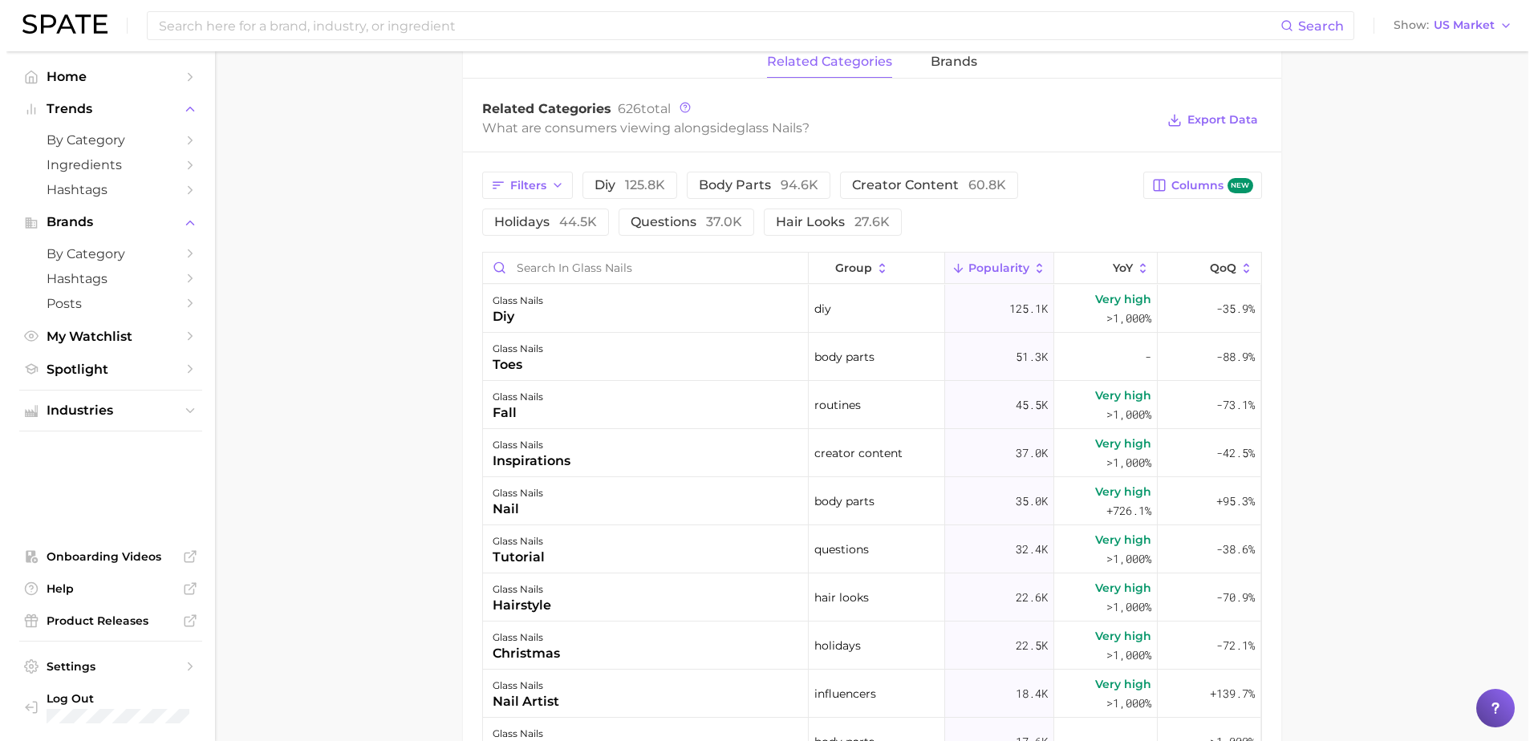
scroll to position [722, 0]
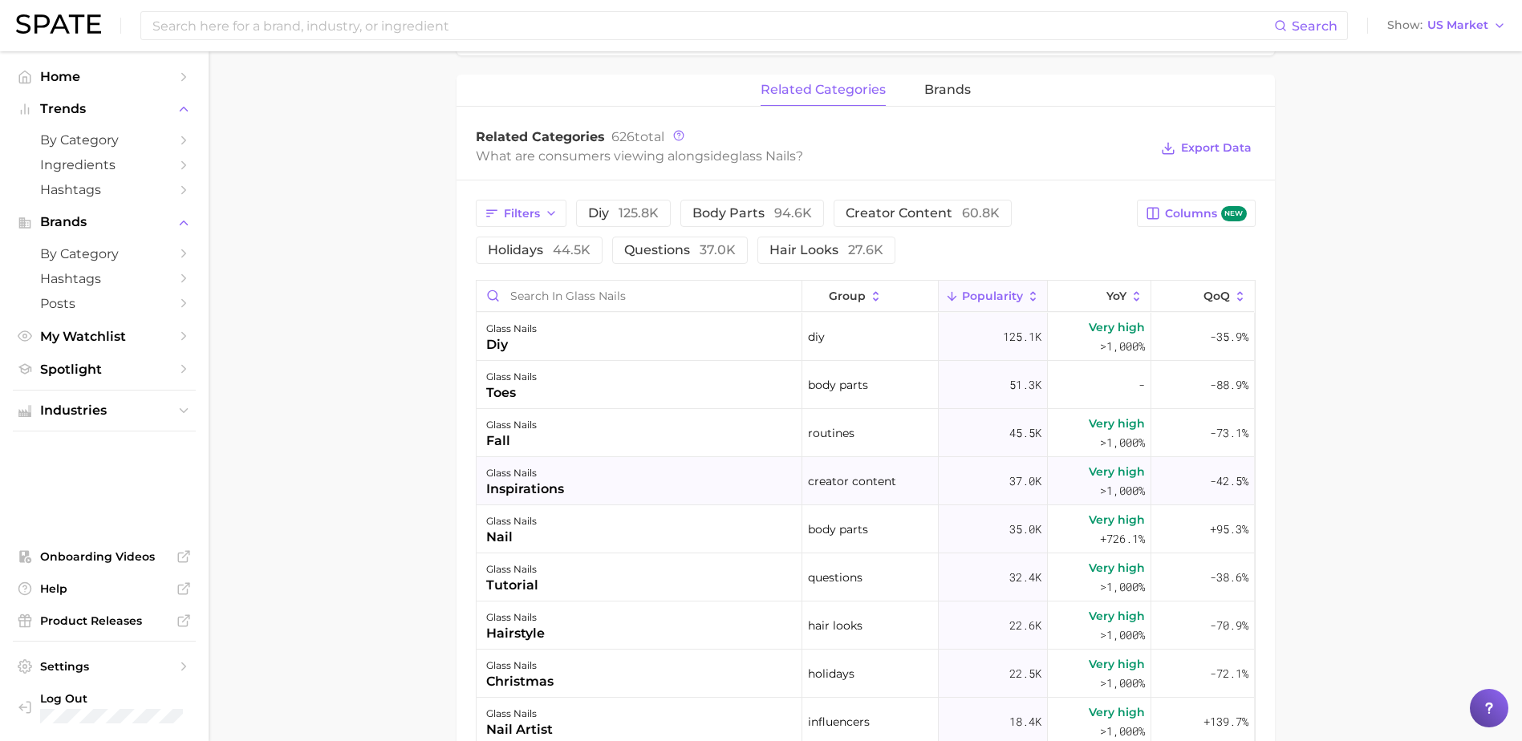
click at [543, 486] on div "inspirations" at bounding box center [525, 489] width 78 height 19
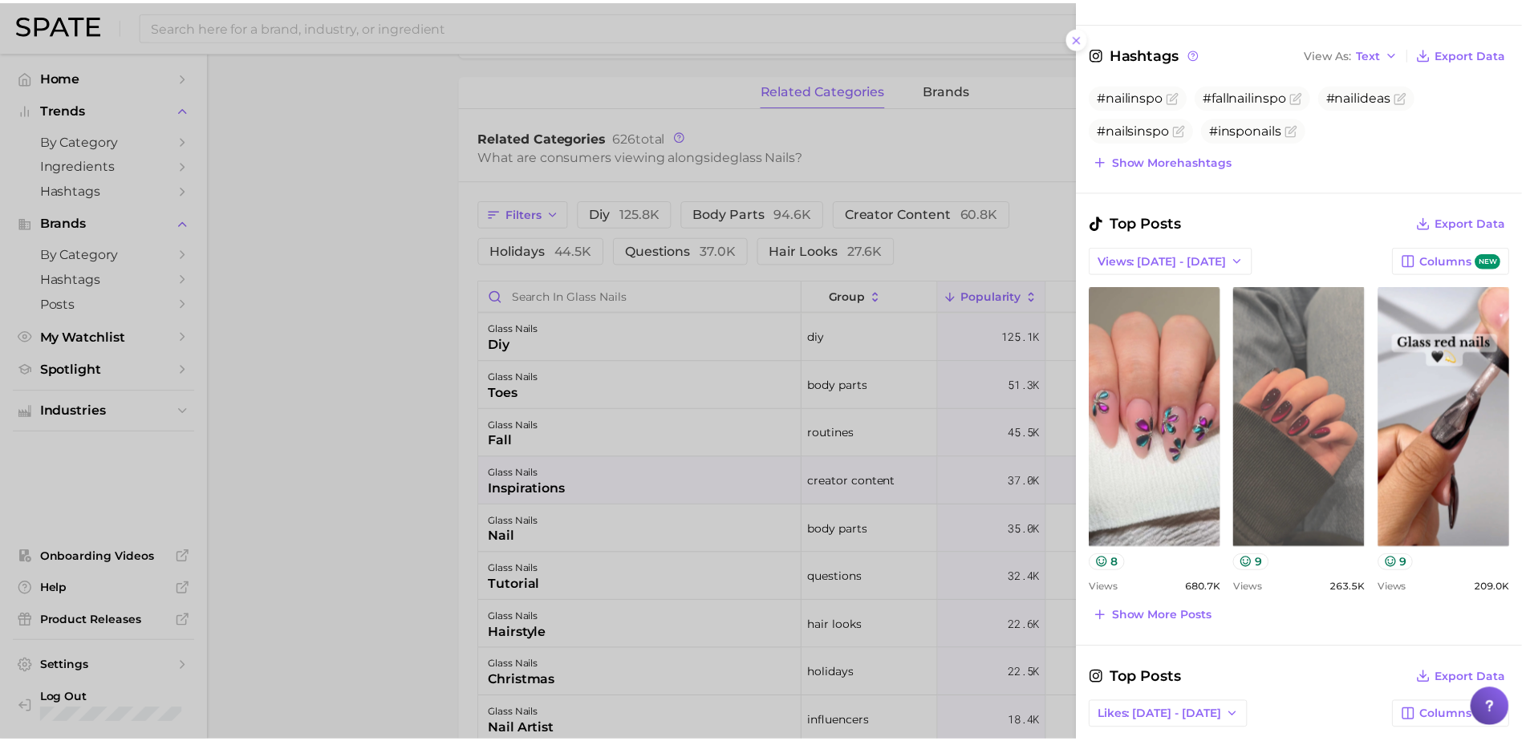
scroll to position [0, 0]
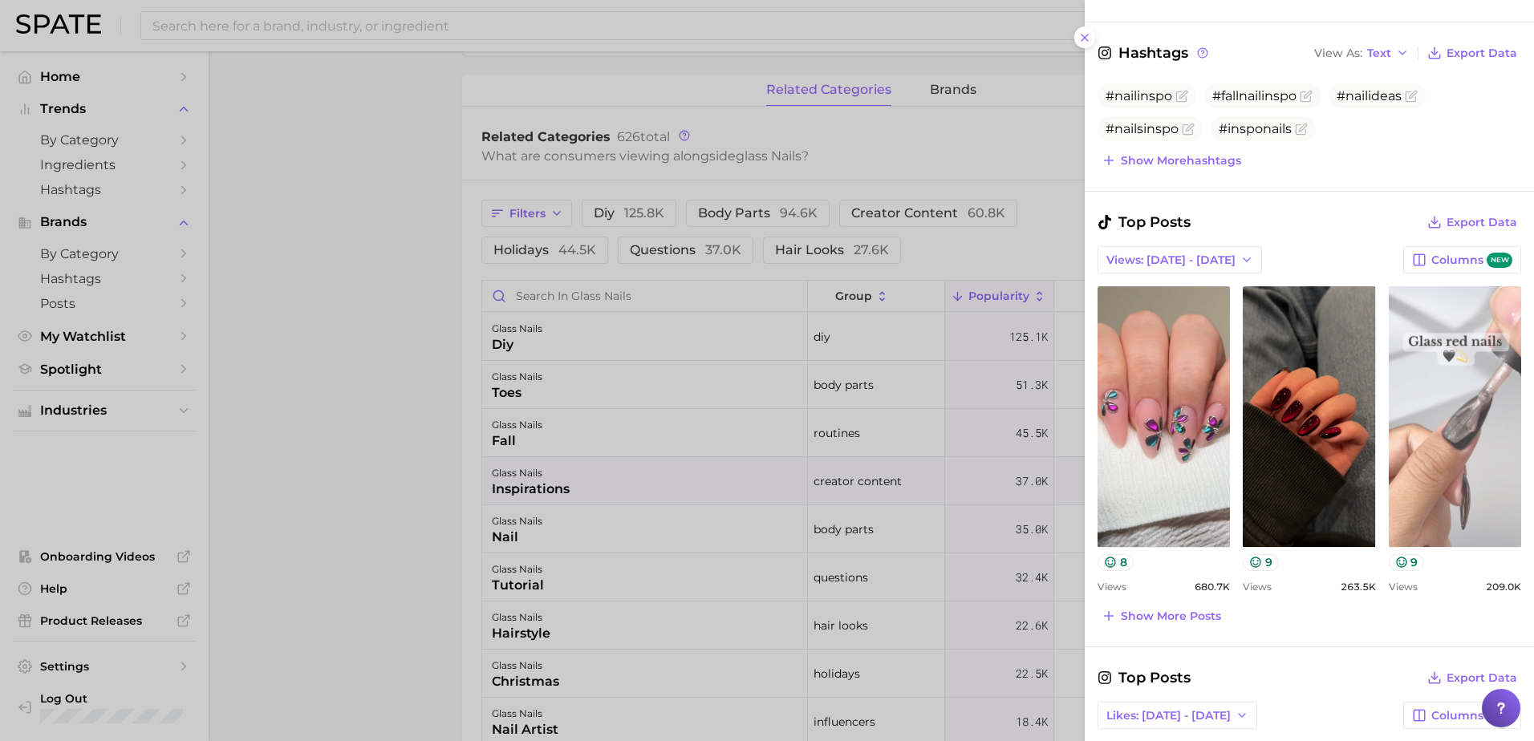
click at [1439, 456] on link "view post on TikTok" at bounding box center [1455, 416] width 132 height 261
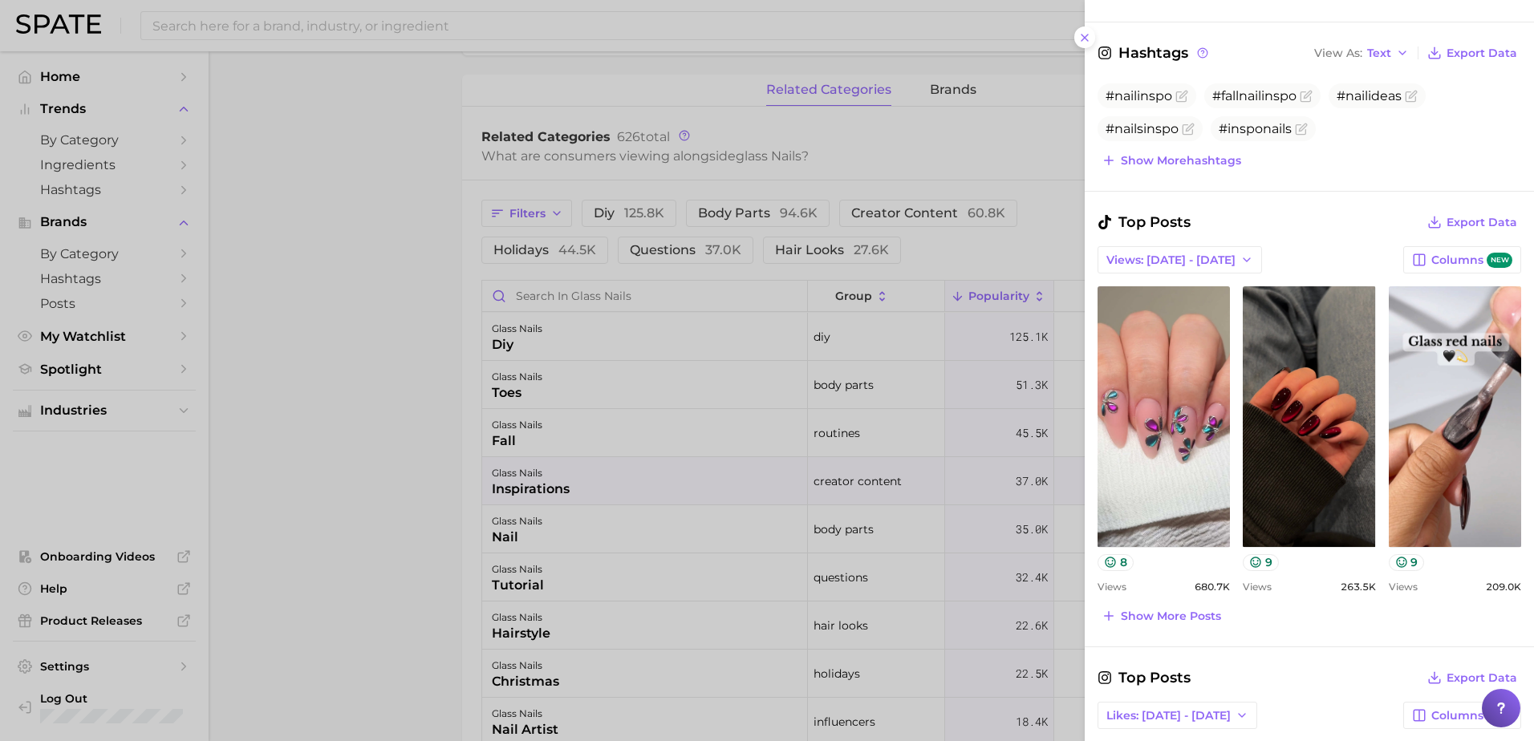
click at [376, 322] on div at bounding box center [767, 370] width 1534 height 741
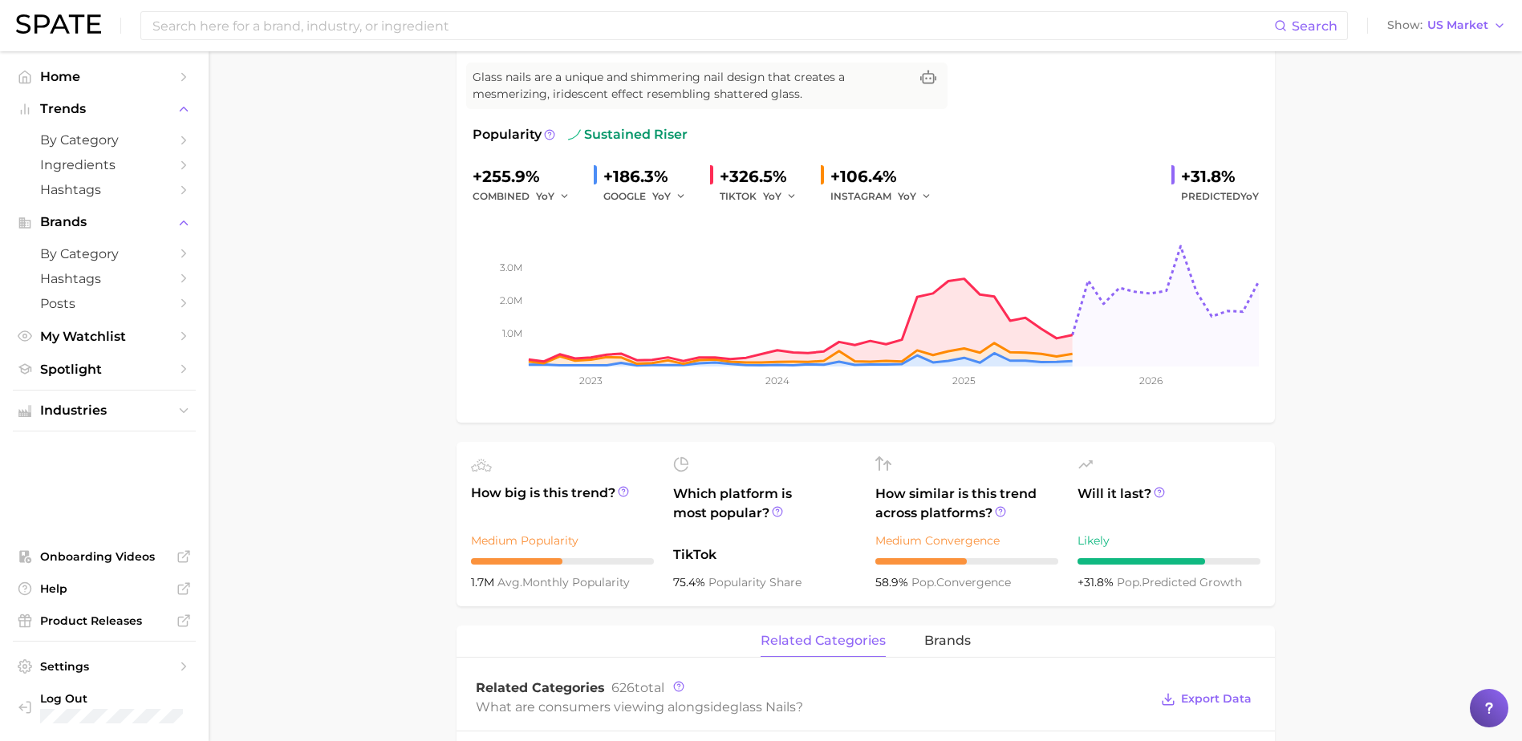
scroll to position [160, 0]
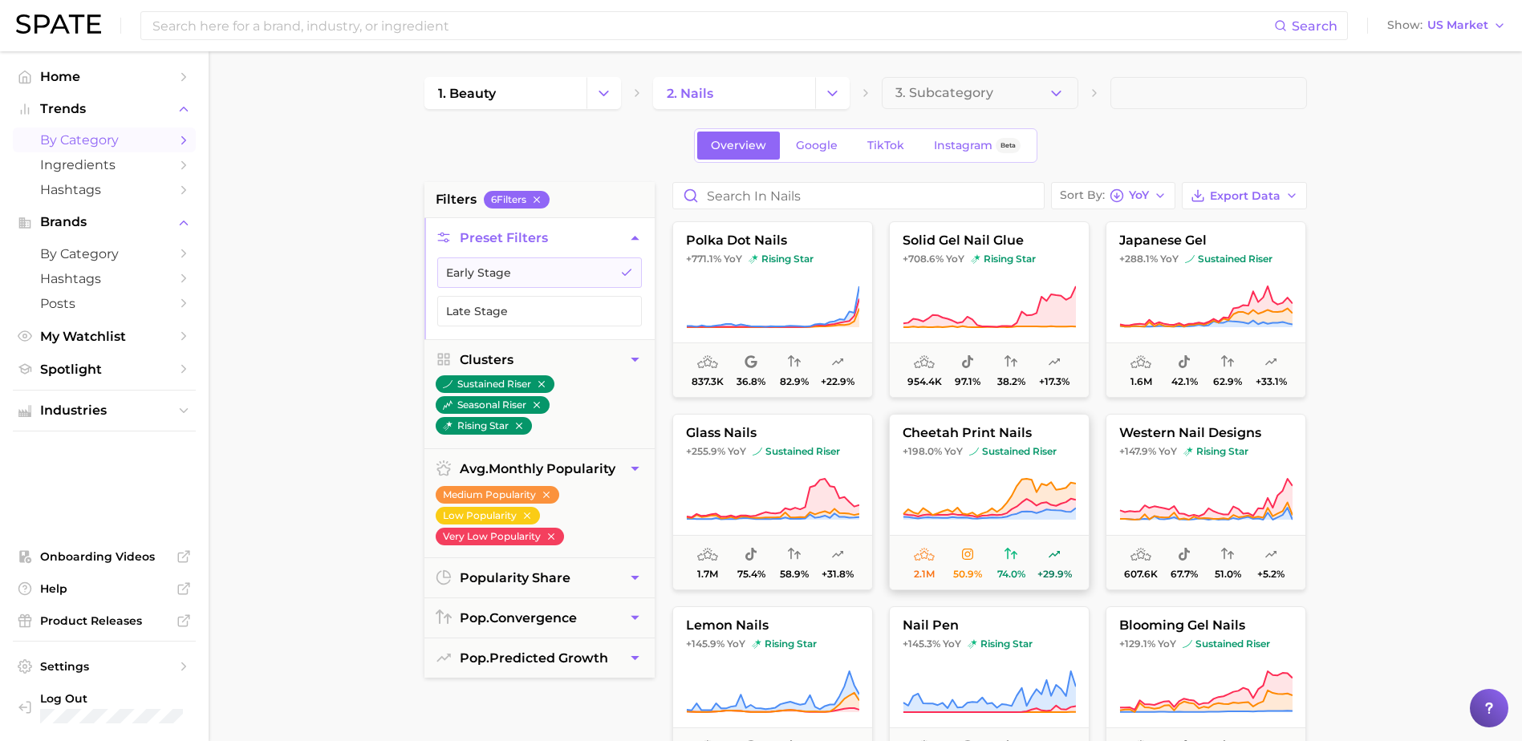
click at [975, 432] on span "cheetah print nails" at bounding box center [989, 433] width 199 height 14
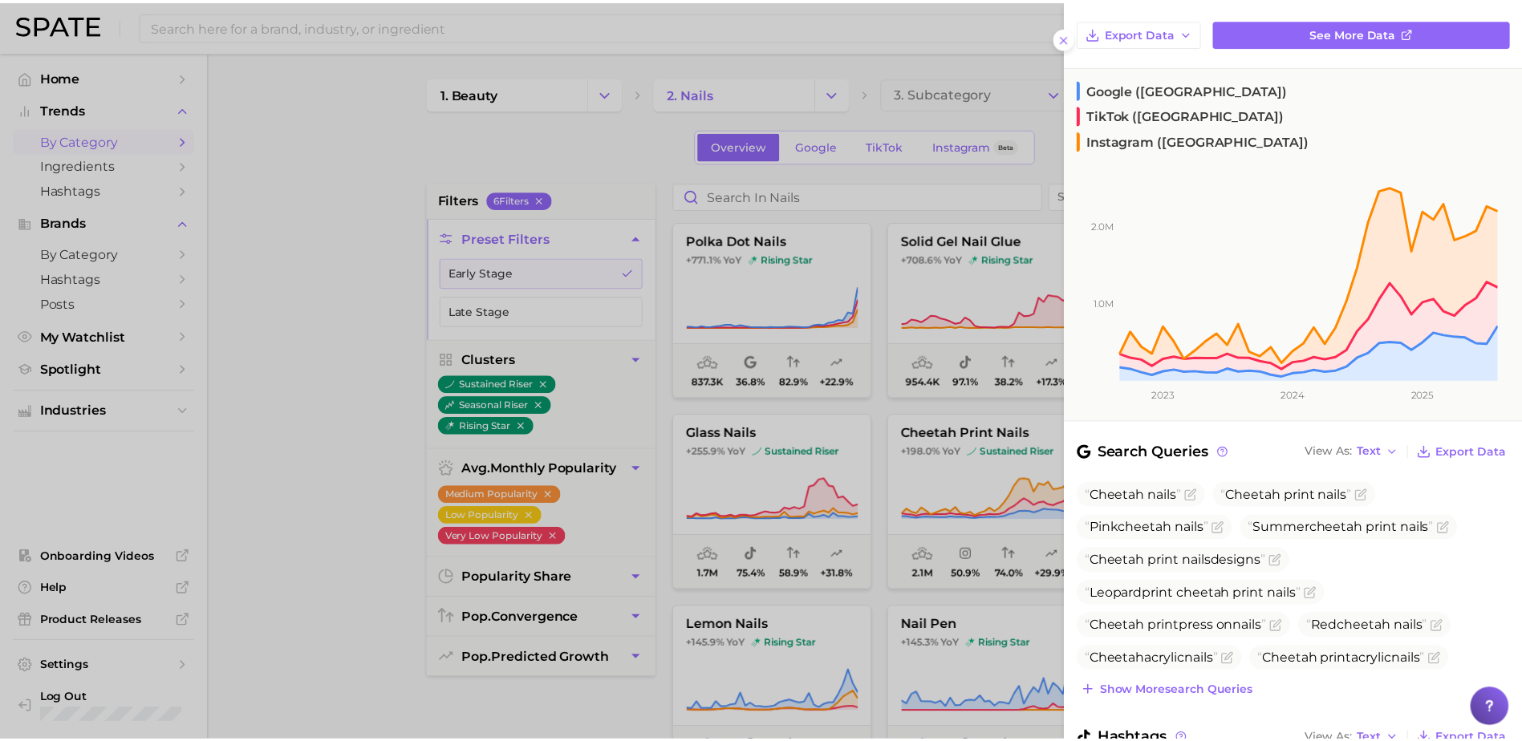
scroll to position [160, 0]
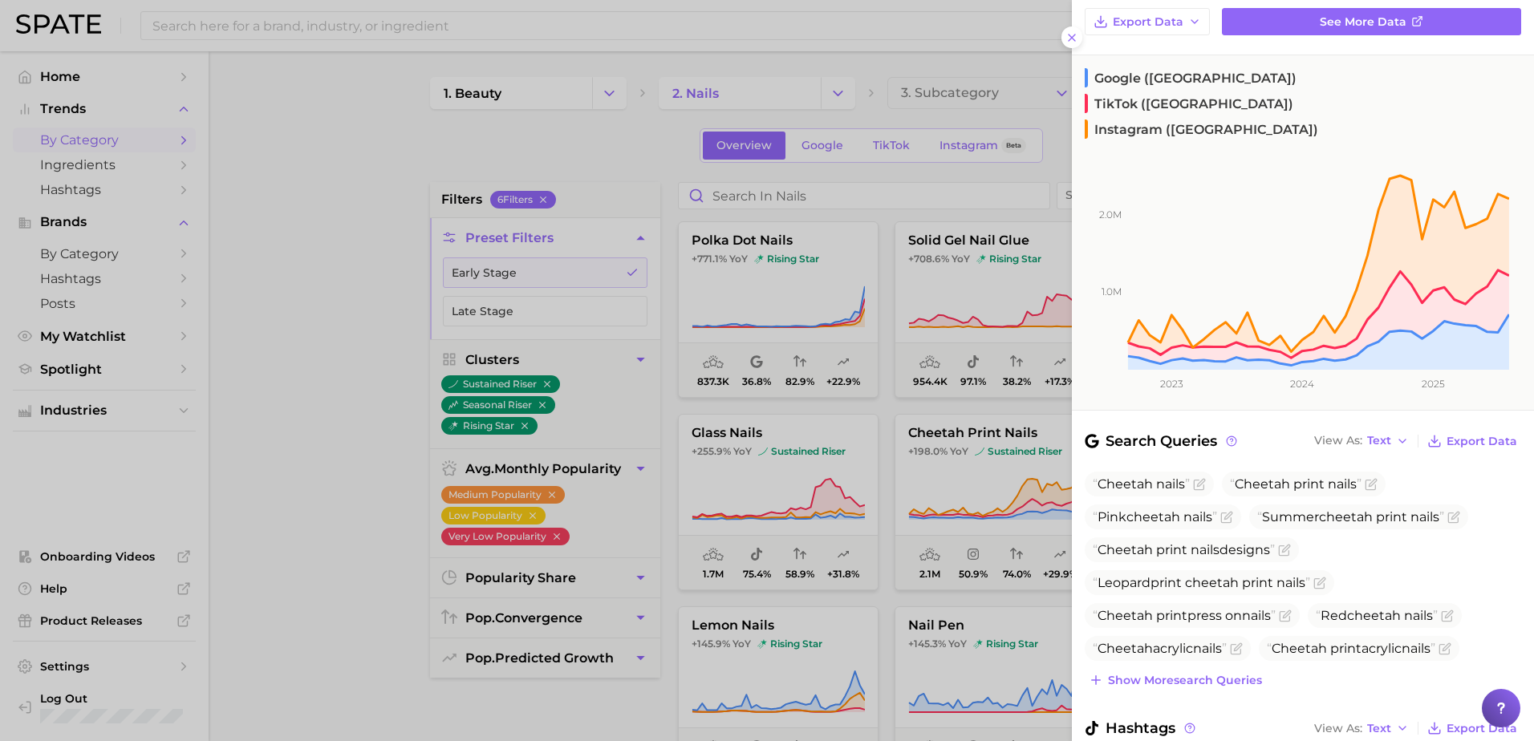
click at [273, 385] on div at bounding box center [767, 370] width 1534 height 741
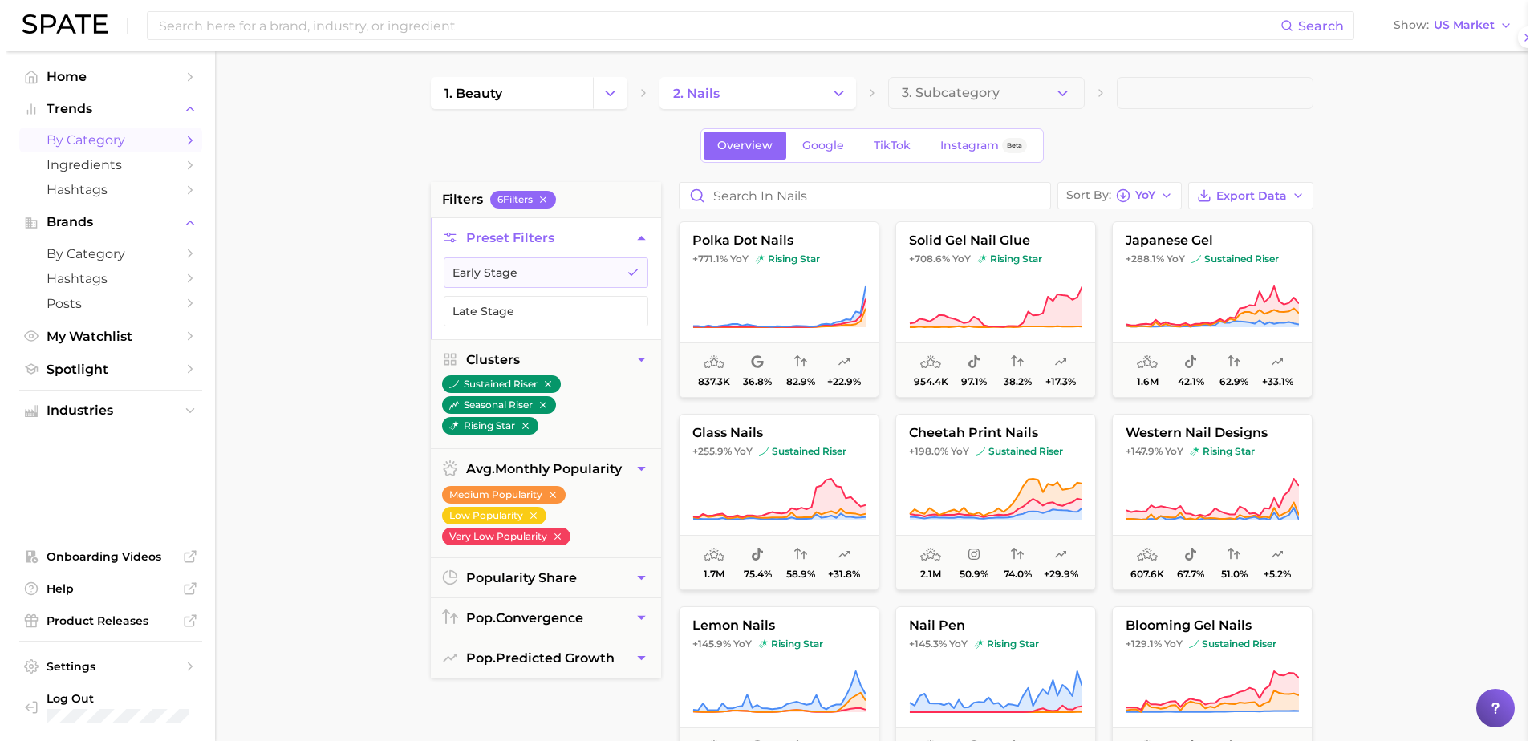
scroll to position [0, 0]
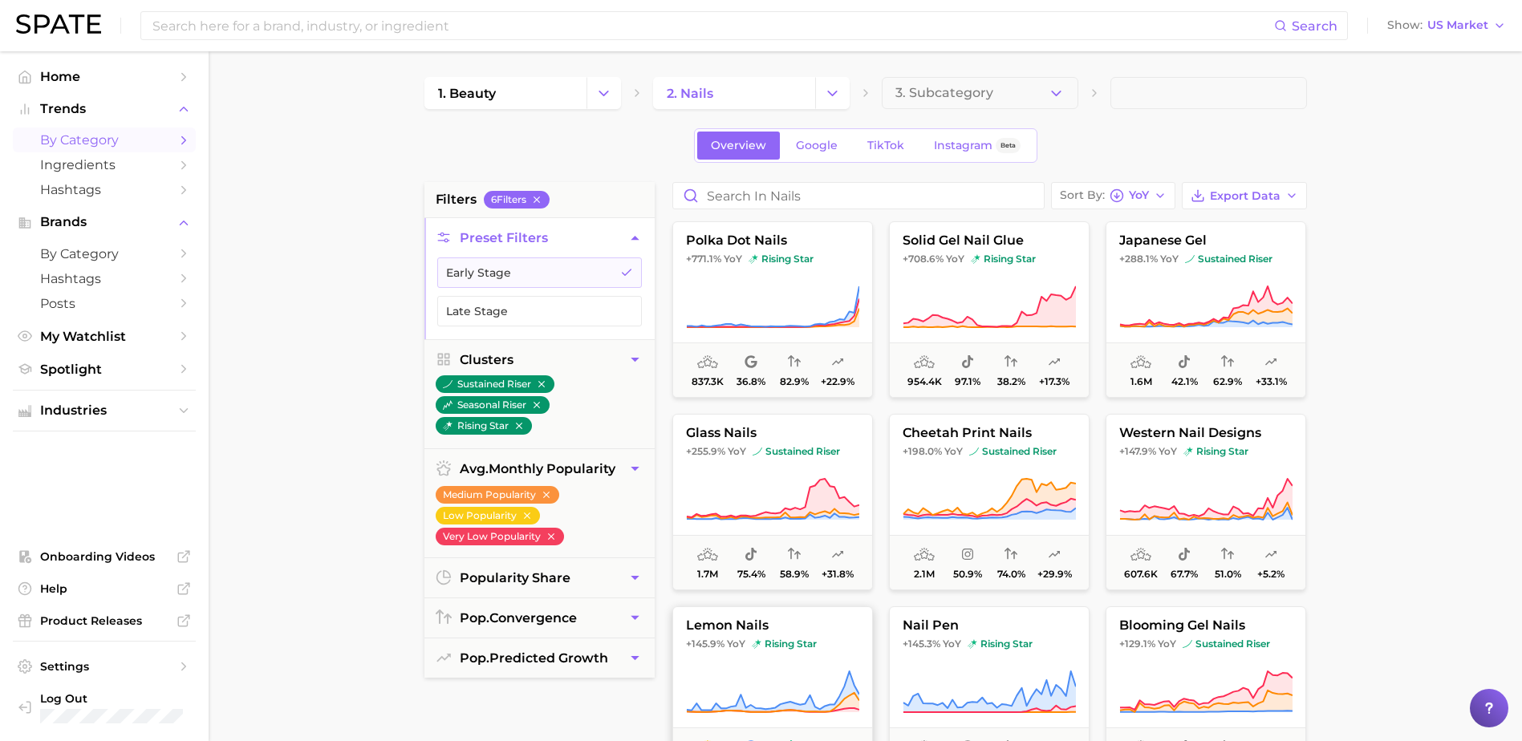
click at [740, 622] on span "lemon nails" at bounding box center [772, 625] width 199 height 14
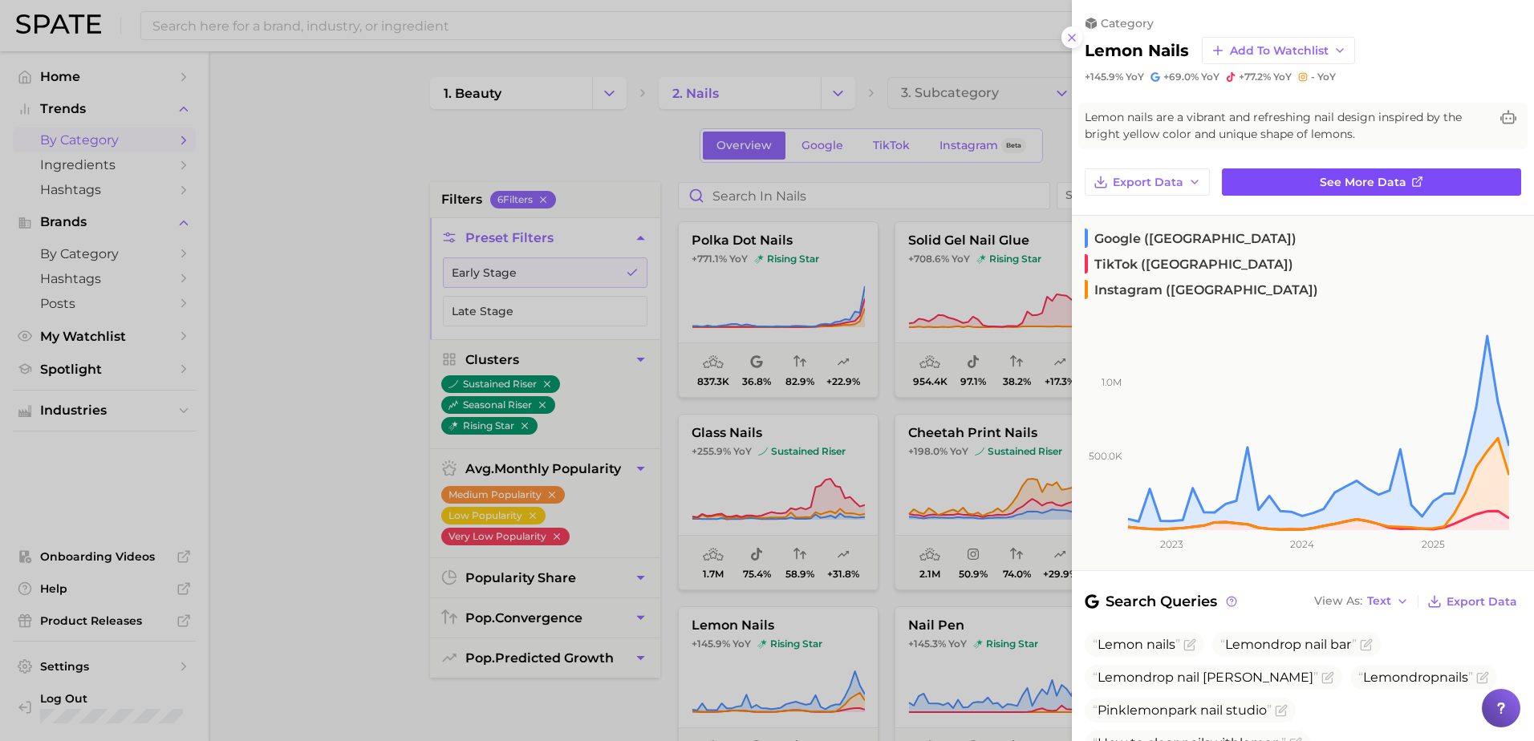
click at [1320, 184] on span "See more data" at bounding box center [1363, 183] width 87 height 14
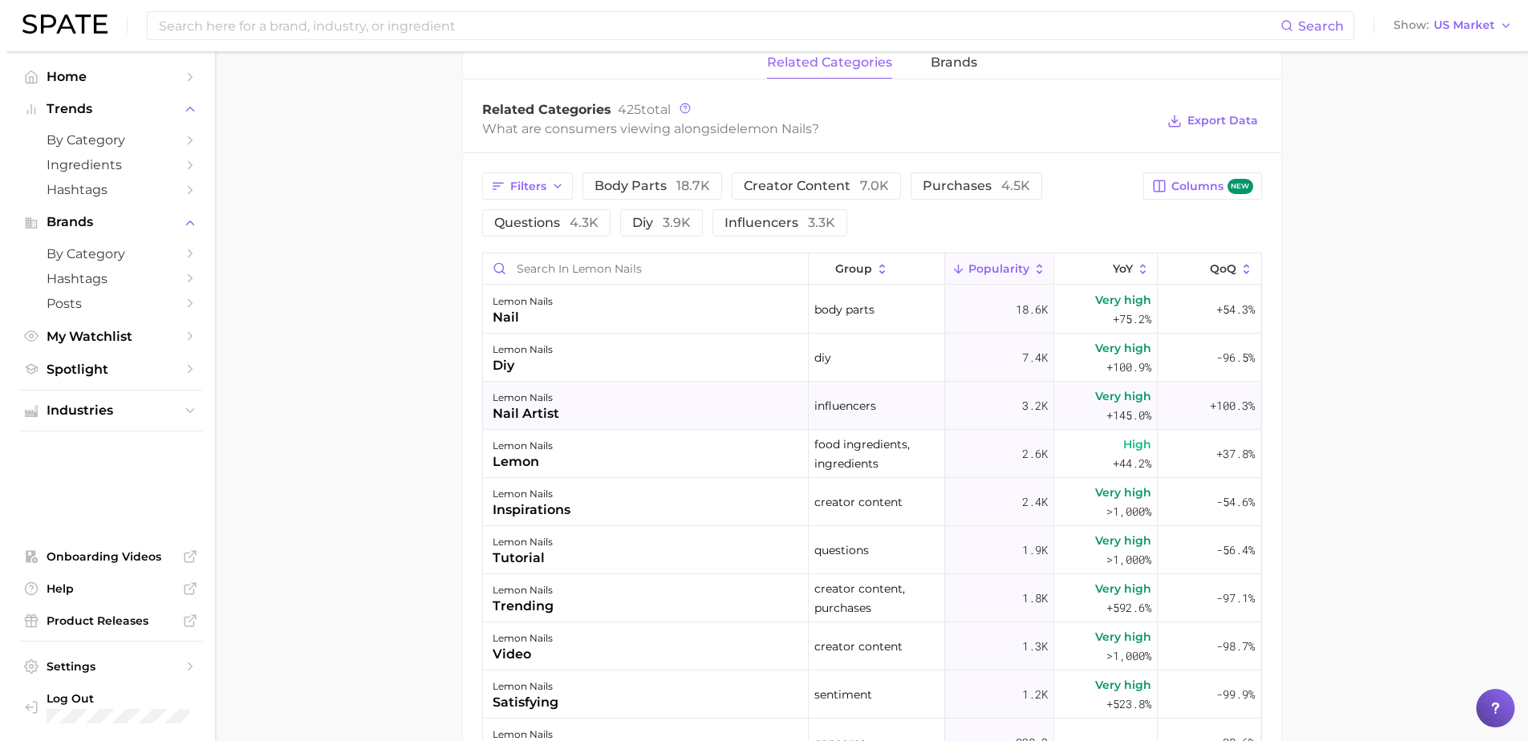
scroll to position [722, 0]
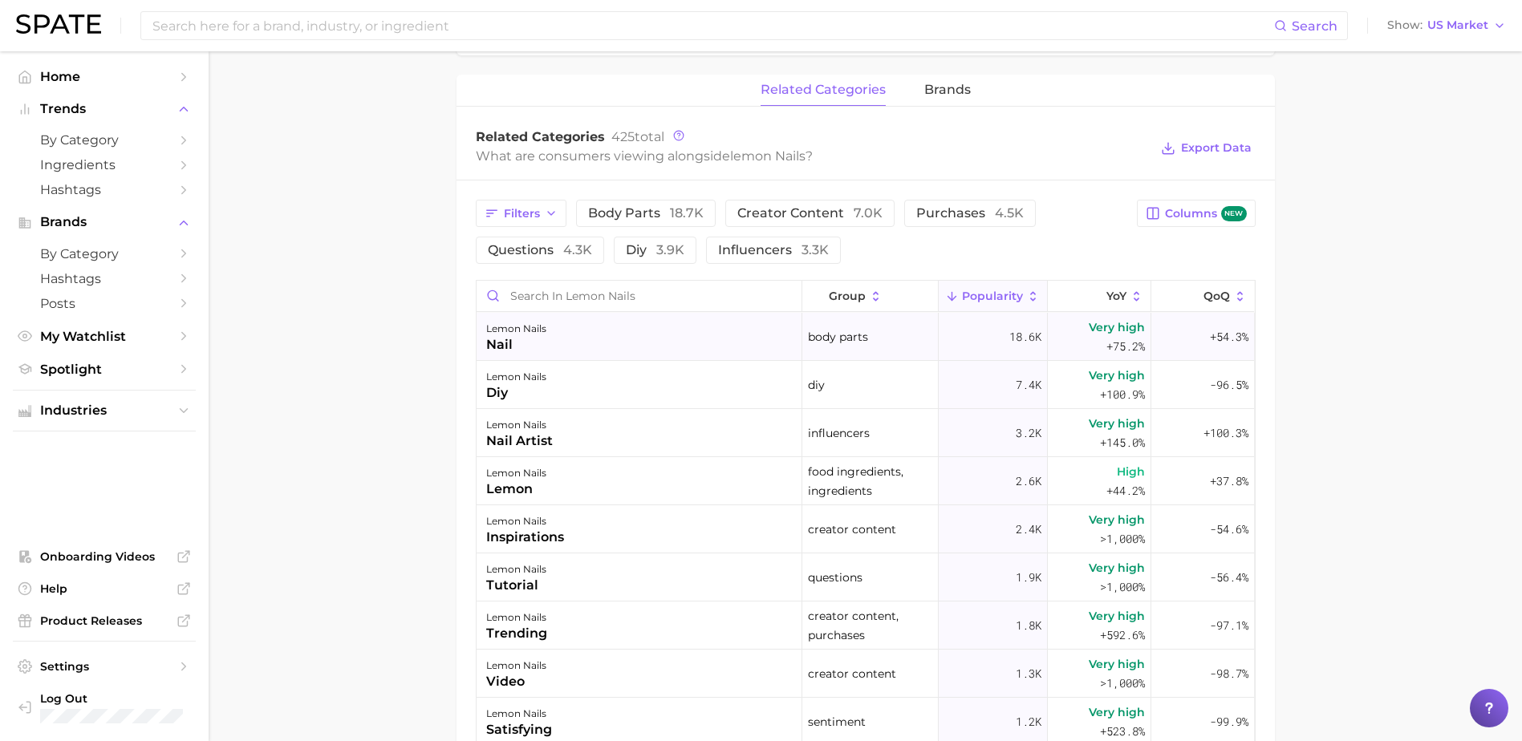
click at [505, 331] on div "lemon nails" at bounding box center [516, 328] width 60 height 19
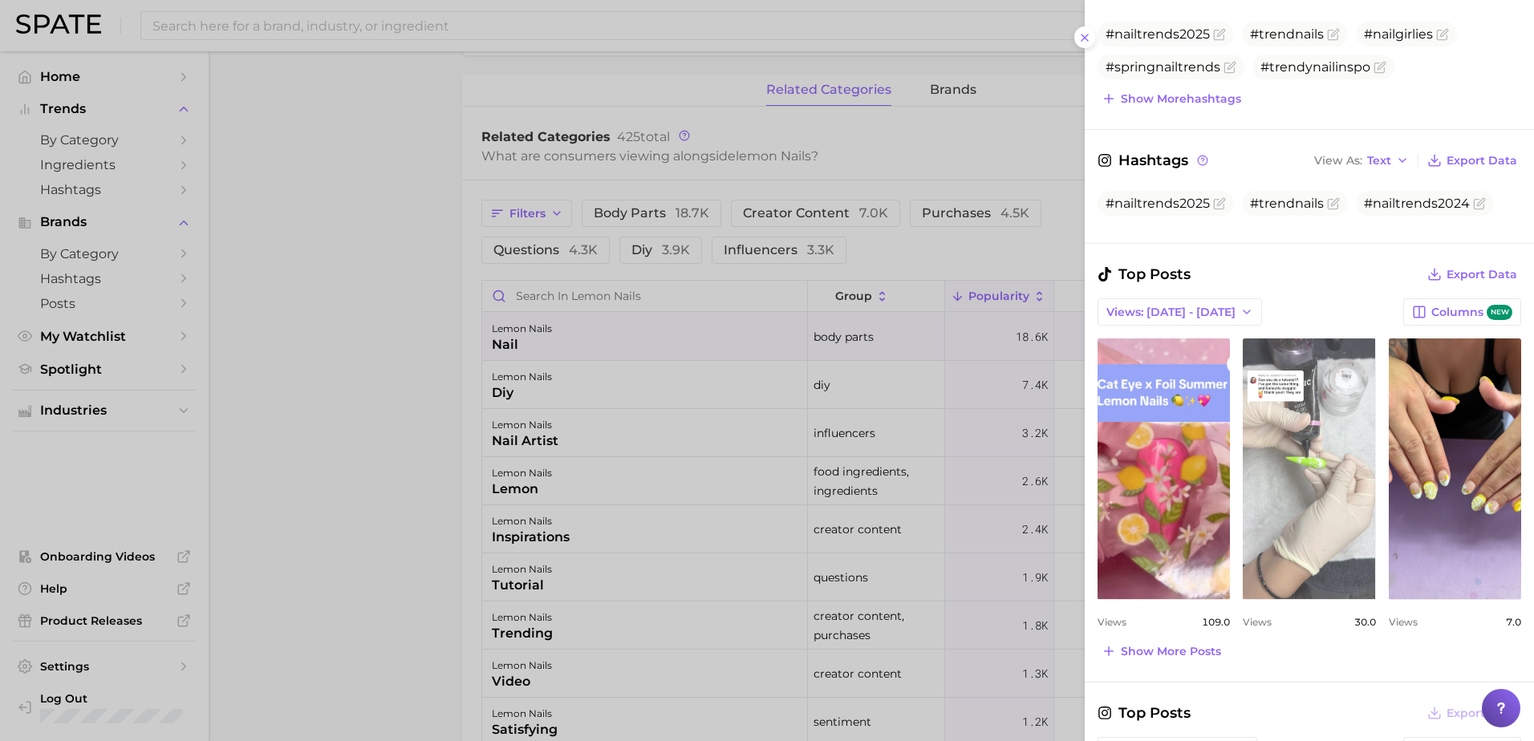
scroll to position [562, 0]
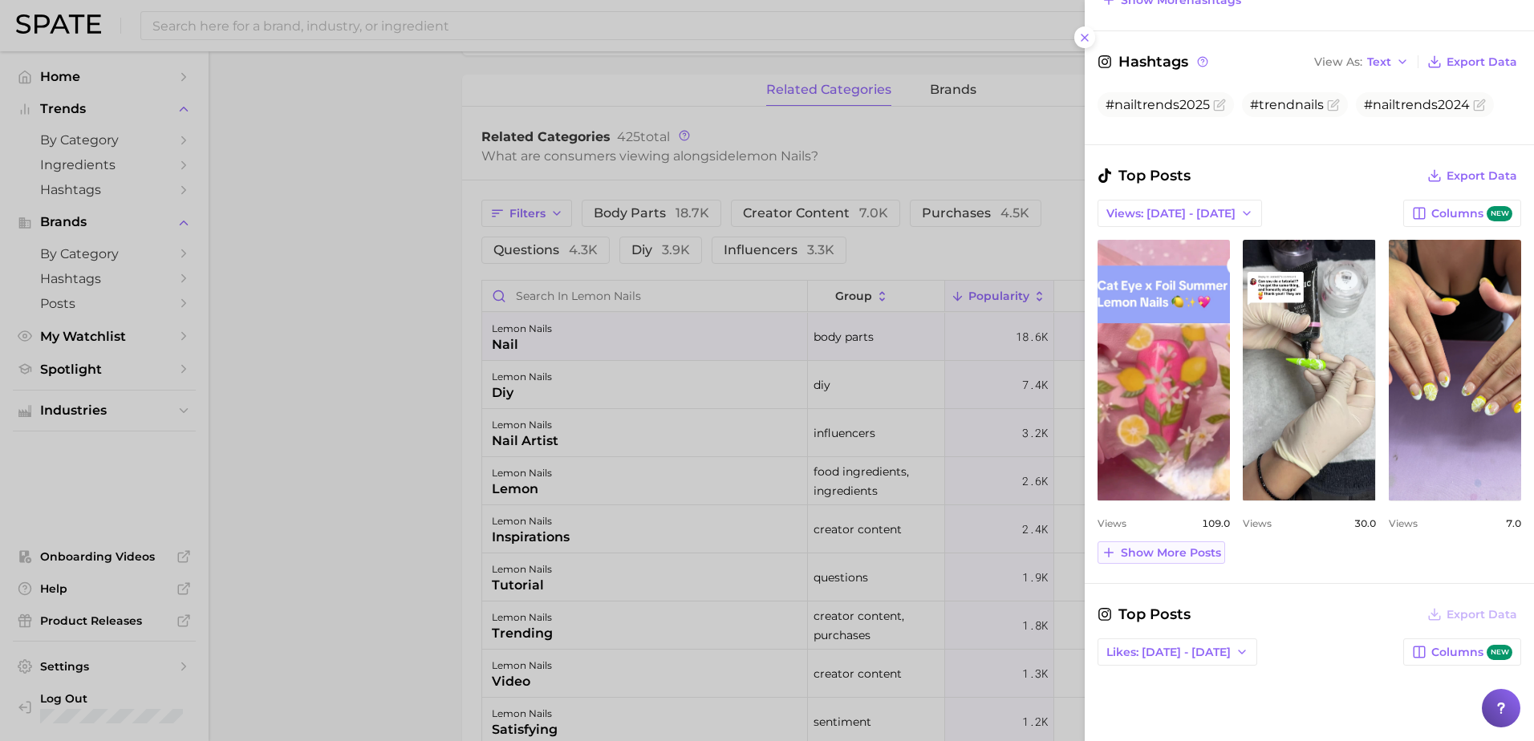
click at [1142, 556] on span "Show more posts" at bounding box center [1171, 553] width 100 height 14
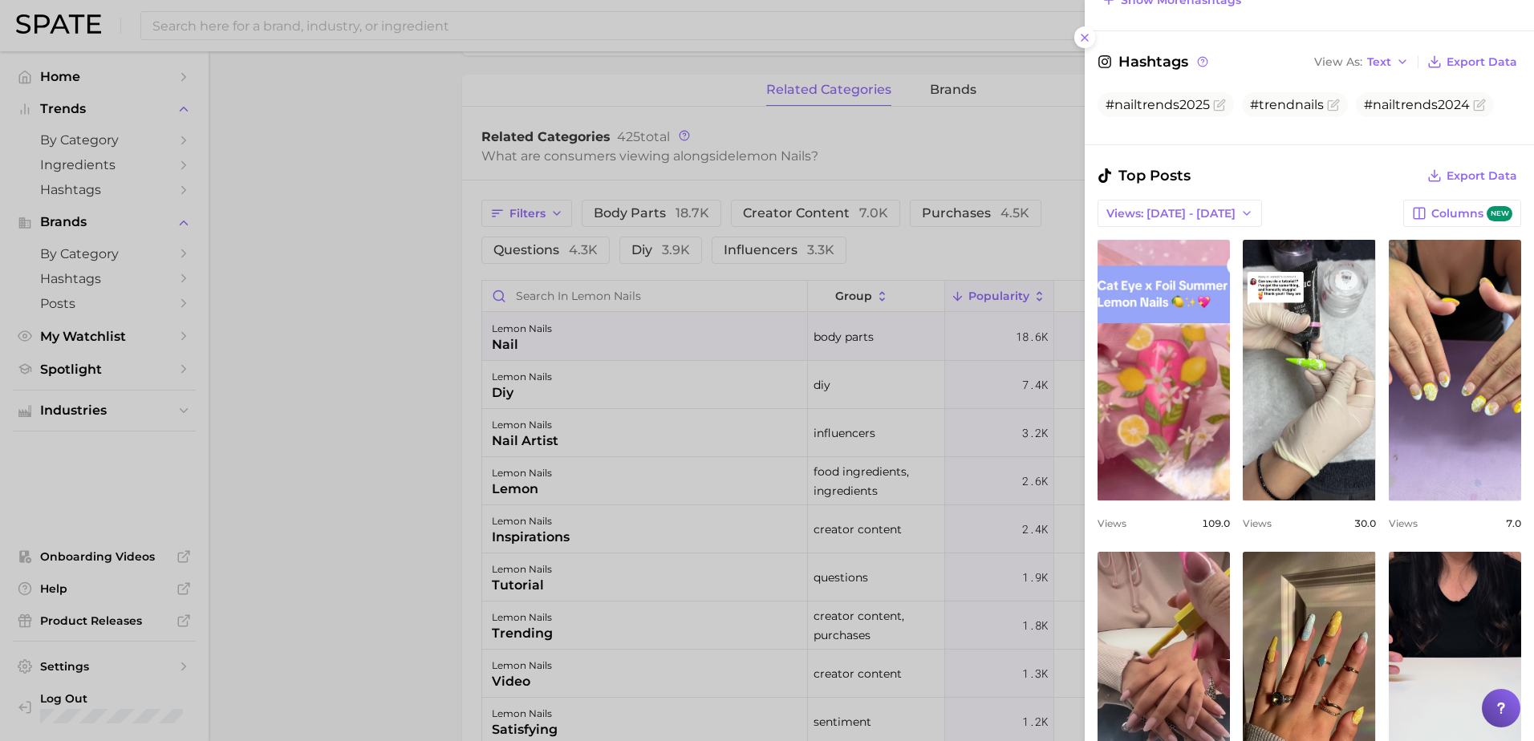
click at [304, 300] on div at bounding box center [767, 370] width 1534 height 741
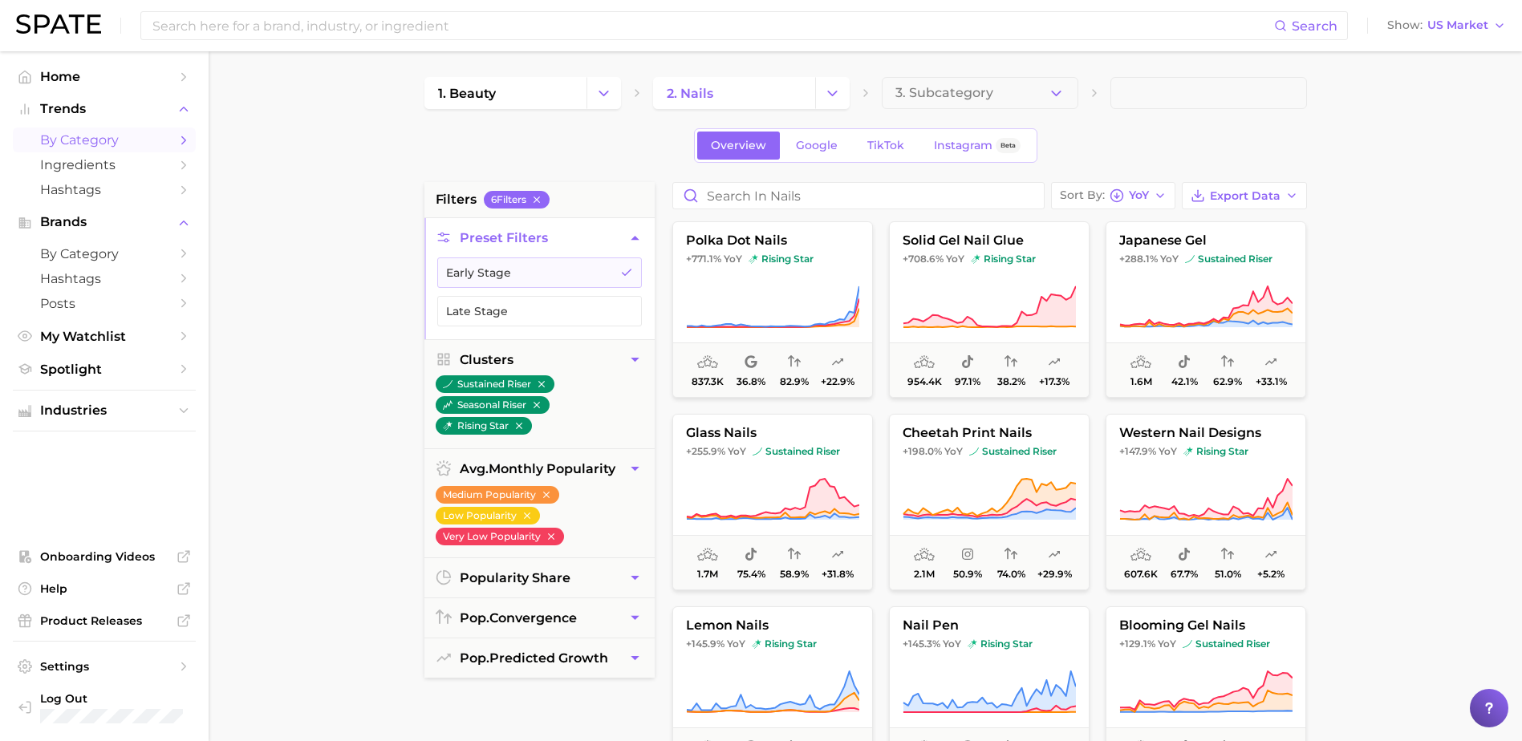
click at [1390, 388] on main "1. beauty 2. nails 3. Subcategory Overview Google TikTok Instagram Beta filters…" at bounding box center [865, 659] width 1313 height 1217
click at [1186, 426] on span "western nail designs" at bounding box center [1205, 433] width 199 height 14
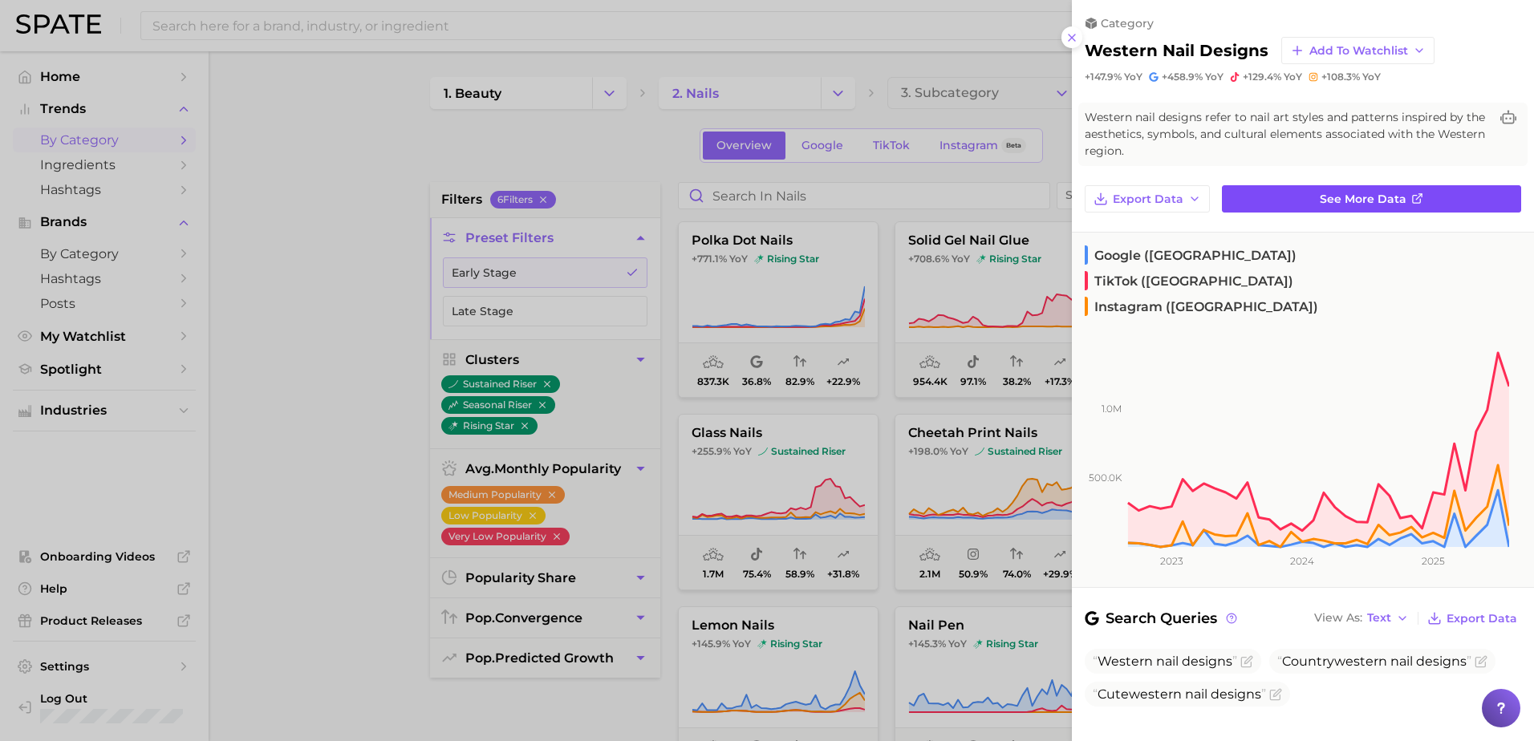
click at [1417, 197] on link "See more data" at bounding box center [1371, 198] width 299 height 27
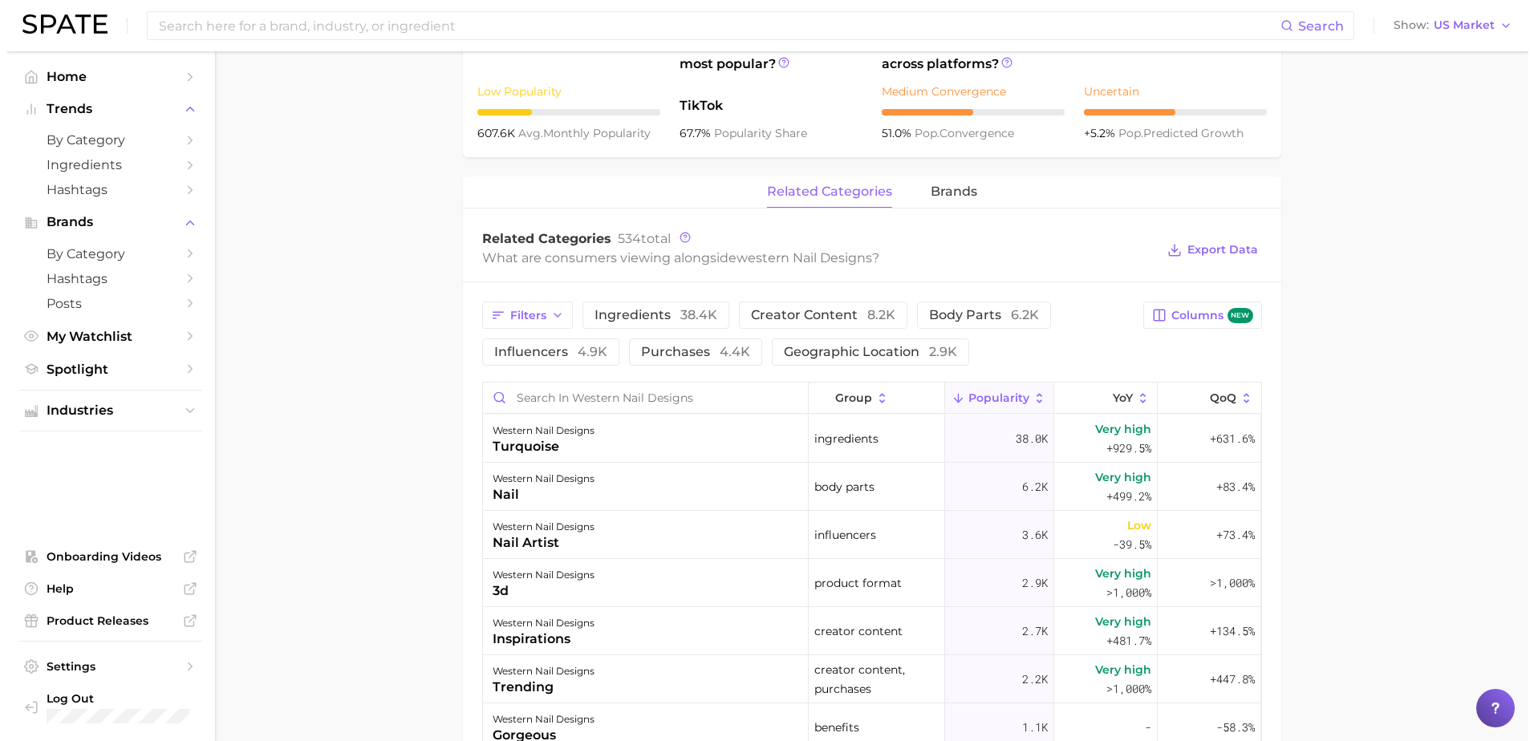
scroll to position [722, 0]
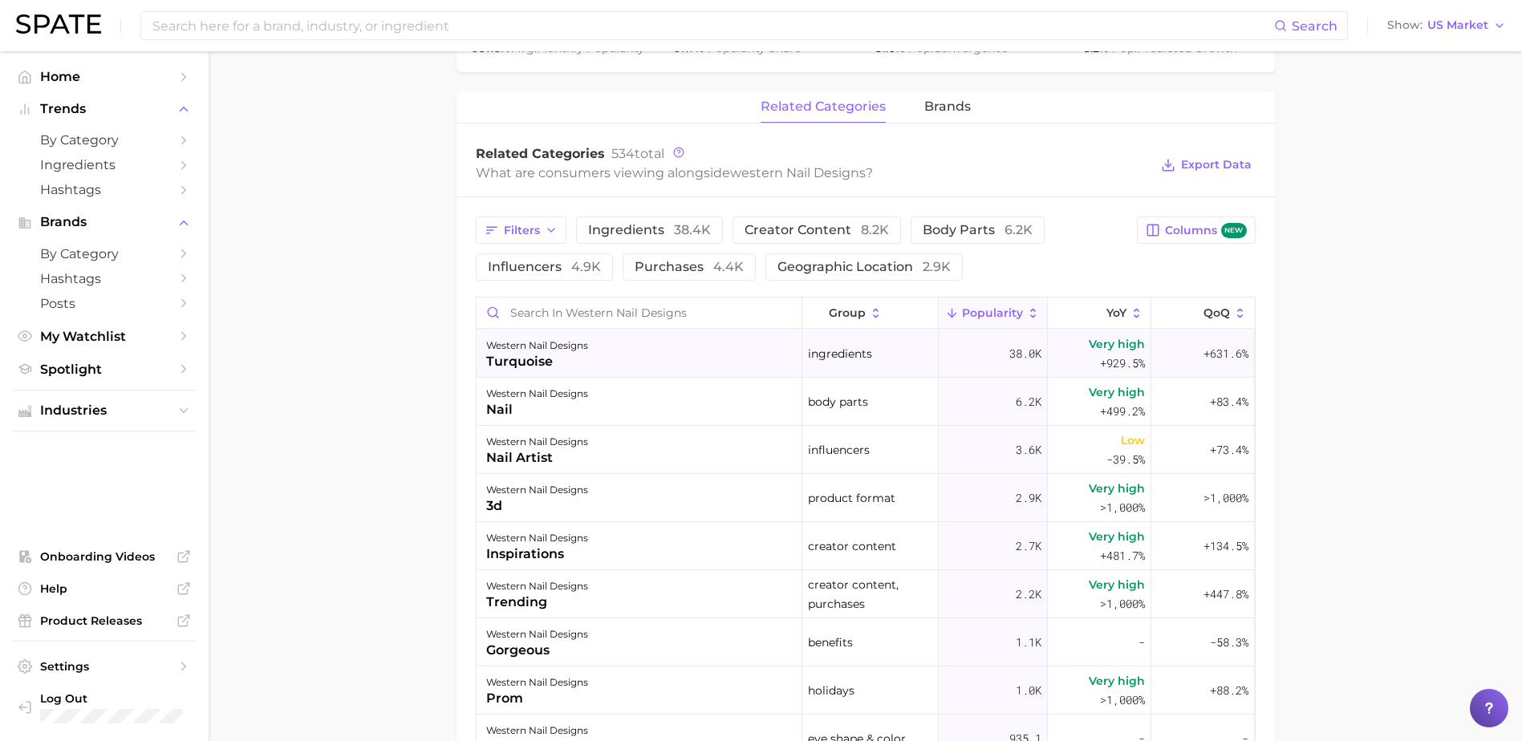
click at [517, 349] on div "western nail designs" at bounding box center [537, 345] width 102 height 19
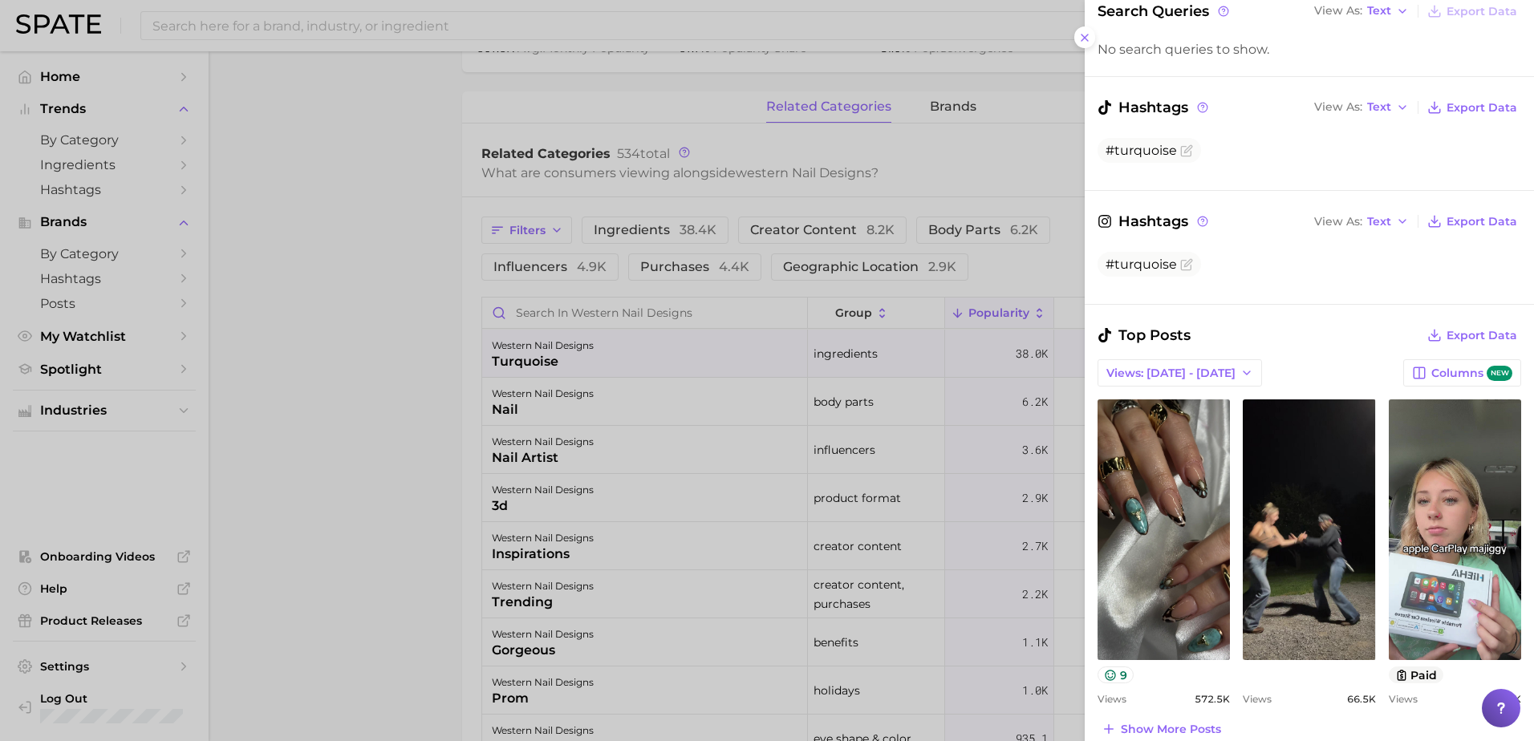
scroll to position [321, 0]
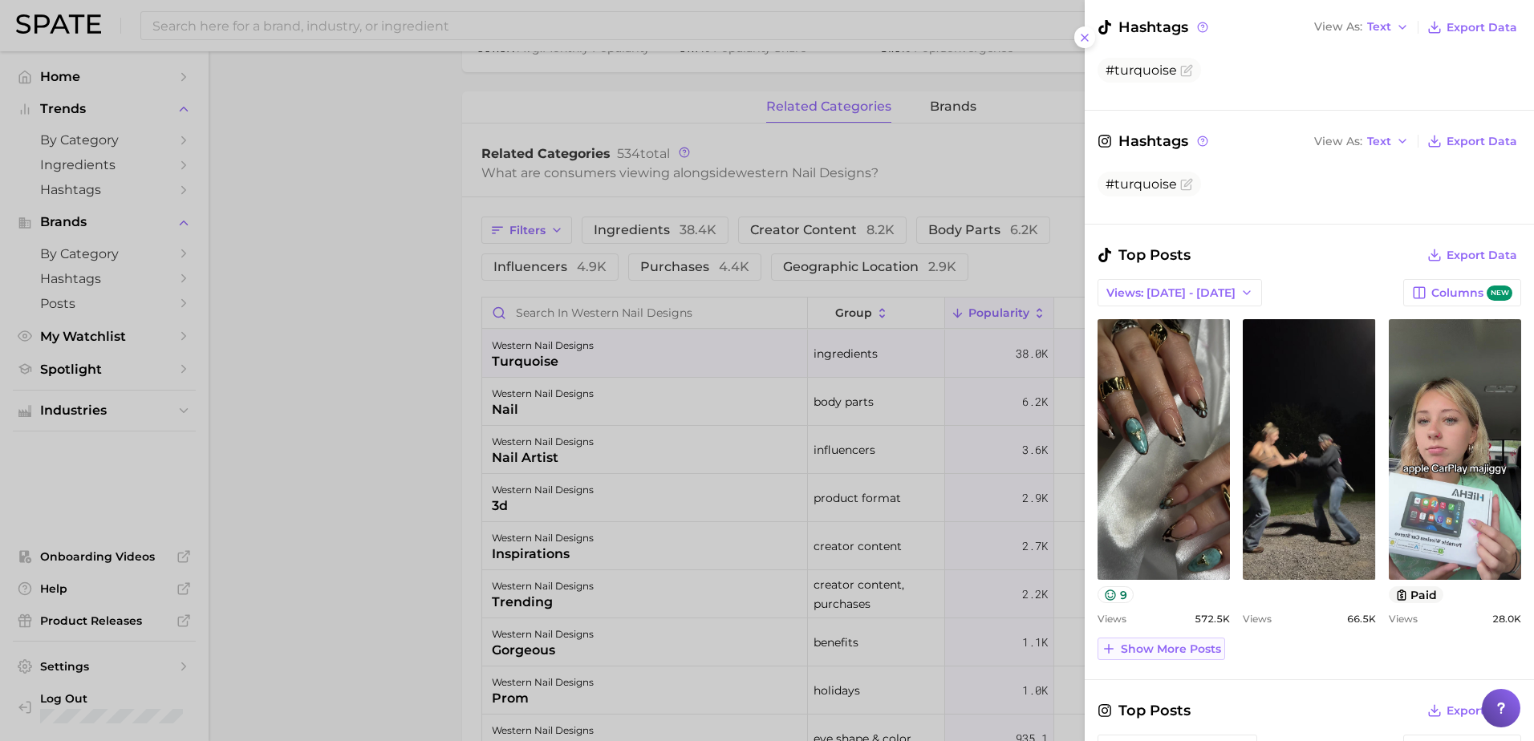
click at [1187, 649] on span "Show more posts" at bounding box center [1171, 650] width 100 height 14
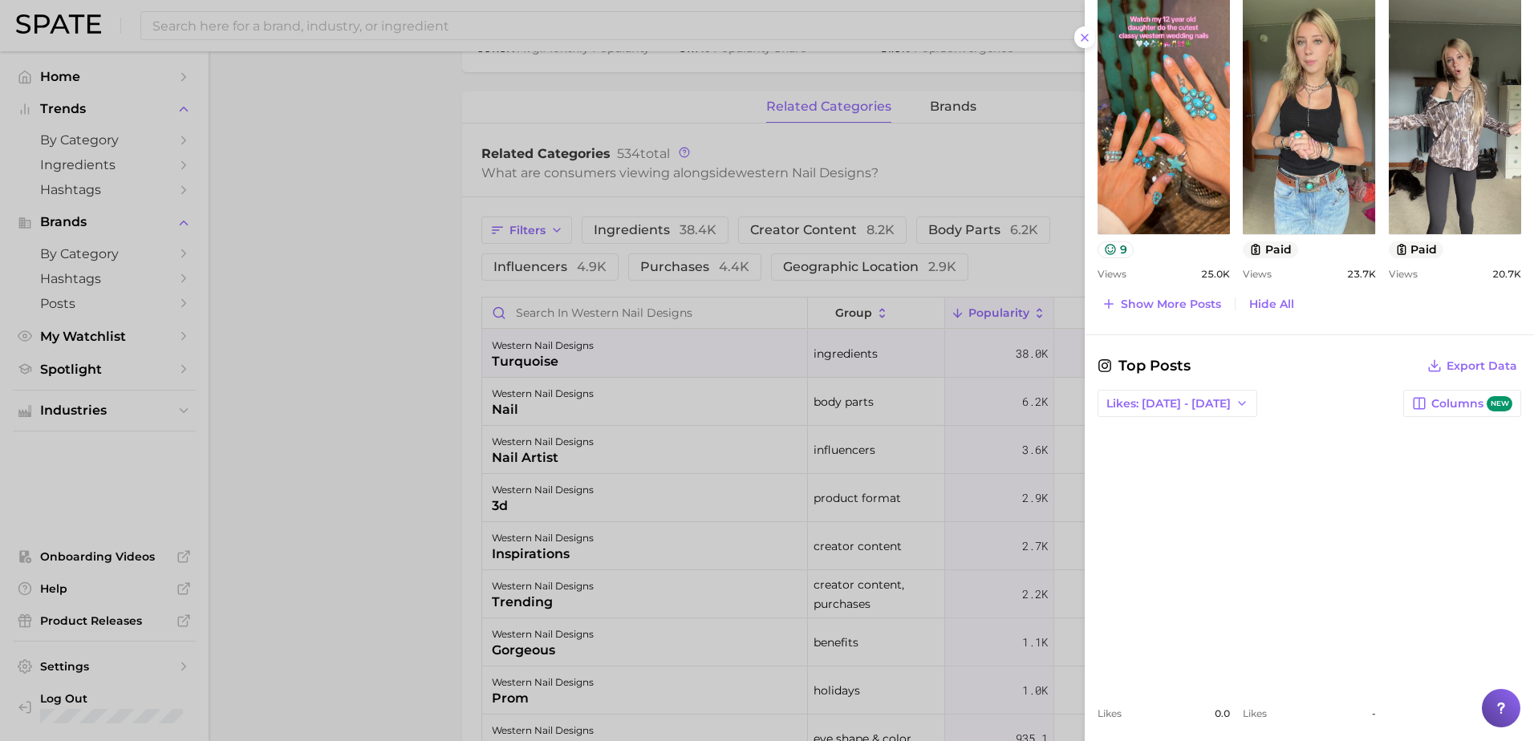
scroll to position [1004, 0]
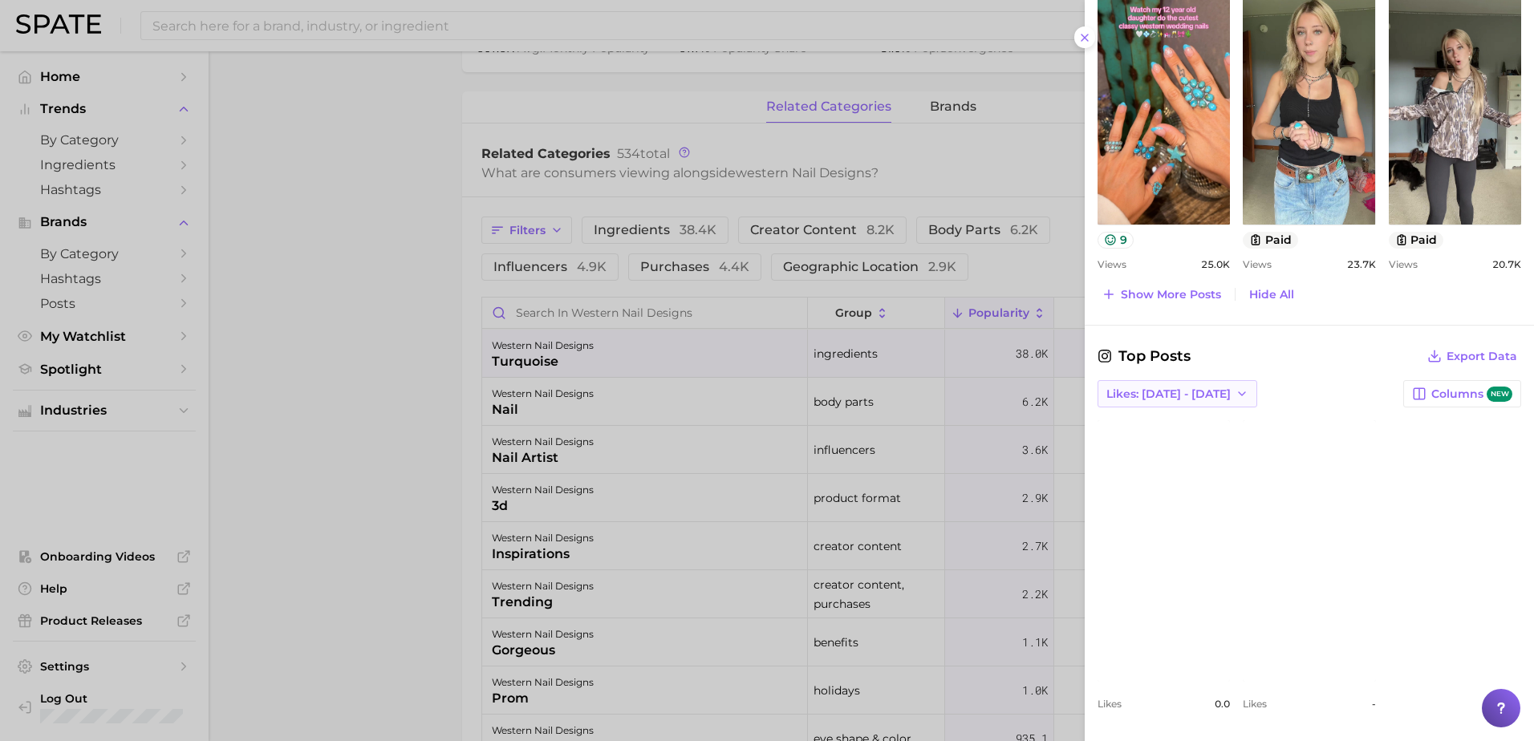
click at [1235, 396] on icon "button" at bounding box center [1241, 393] width 13 height 13
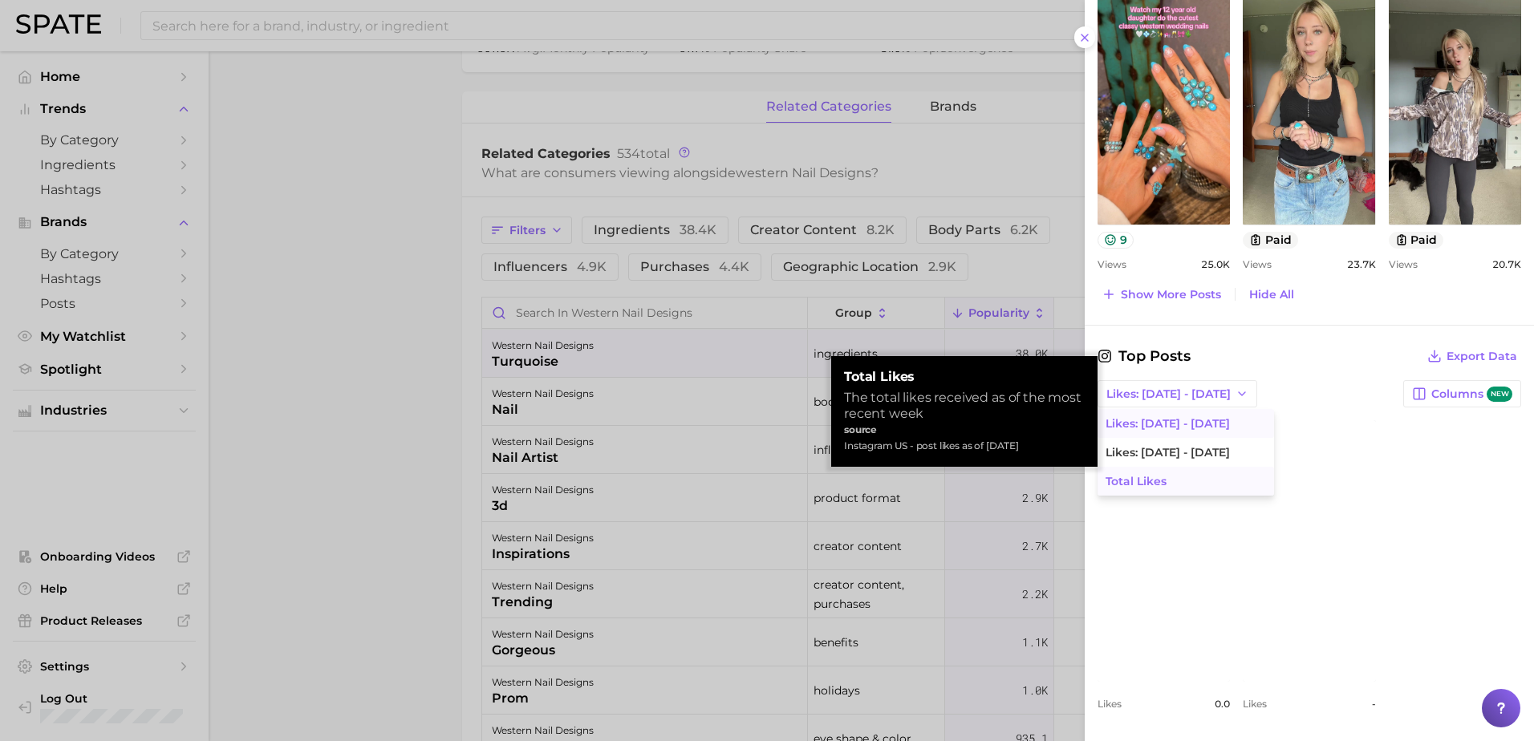
click at [1141, 484] on span "Total Likes" at bounding box center [1135, 482] width 61 height 14
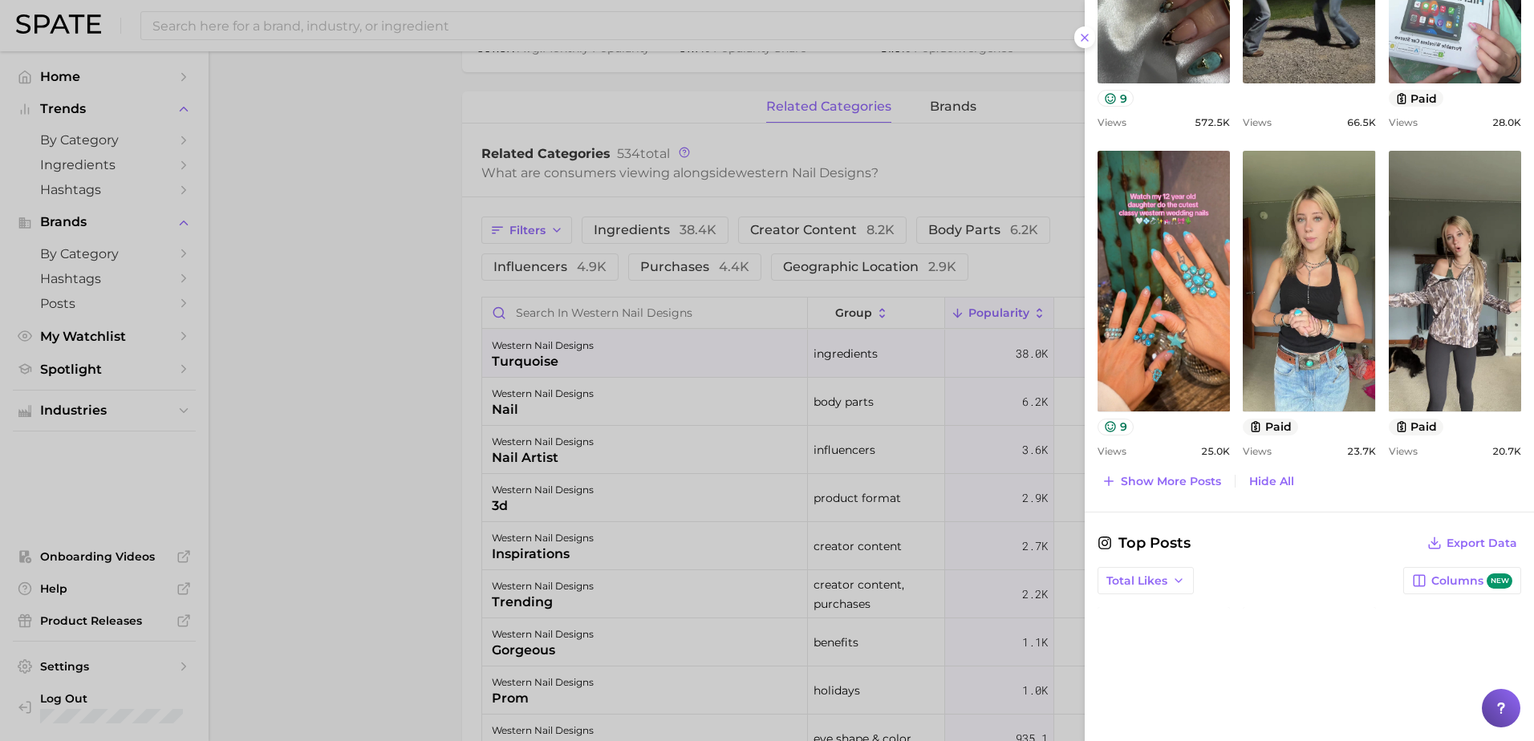
scroll to position [788, 0]
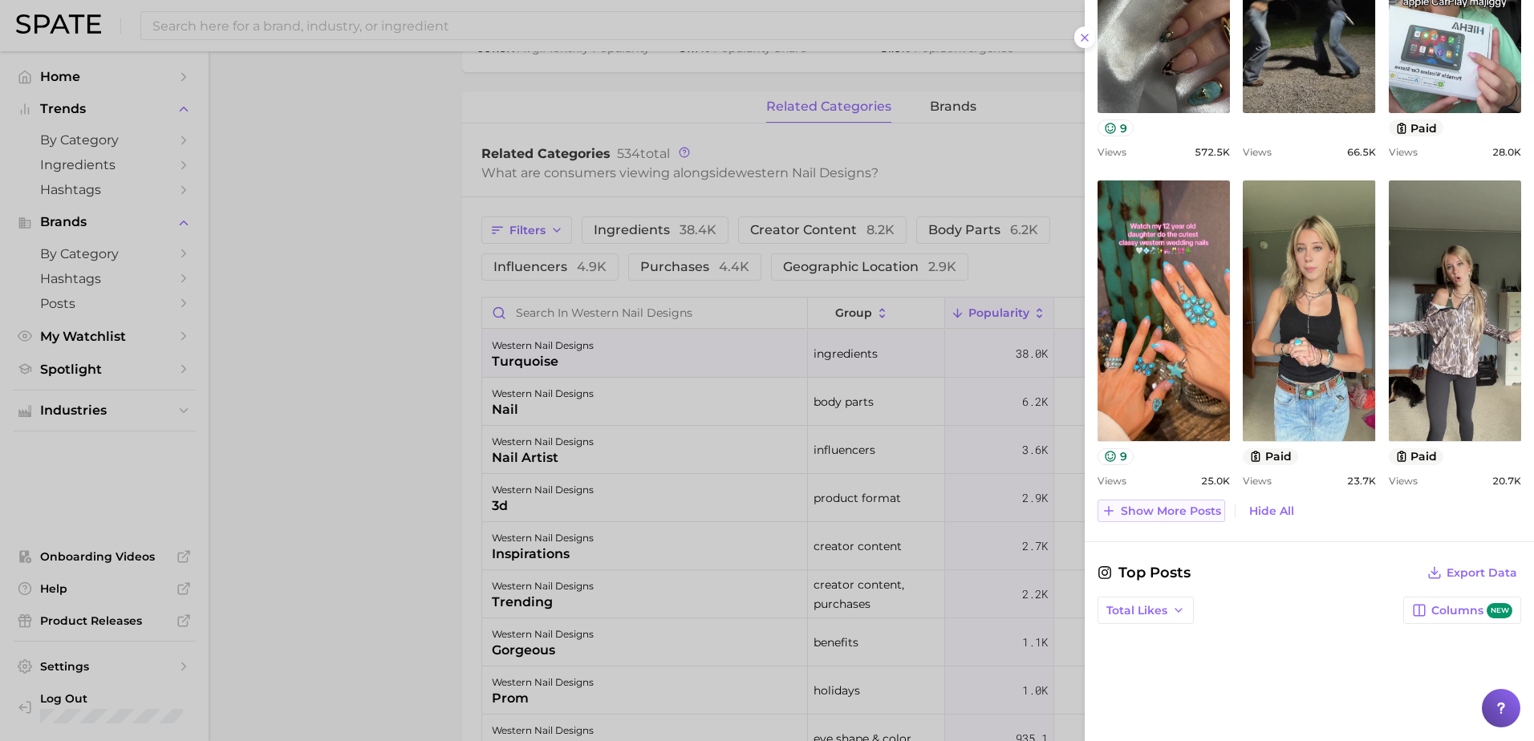
click at [1174, 510] on span "Show more posts" at bounding box center [1171, 512] width 100 height 14
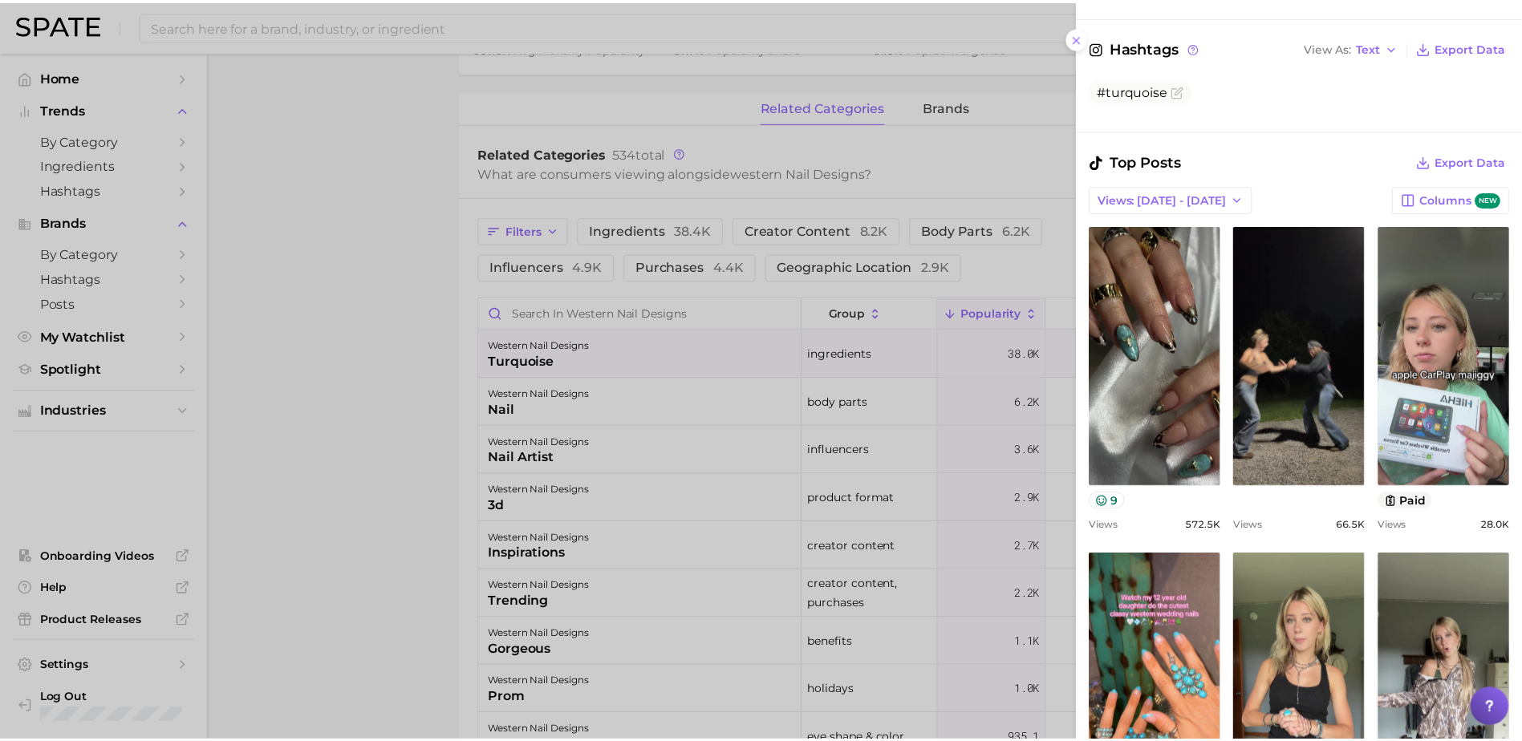
scroll to position [387, 0]
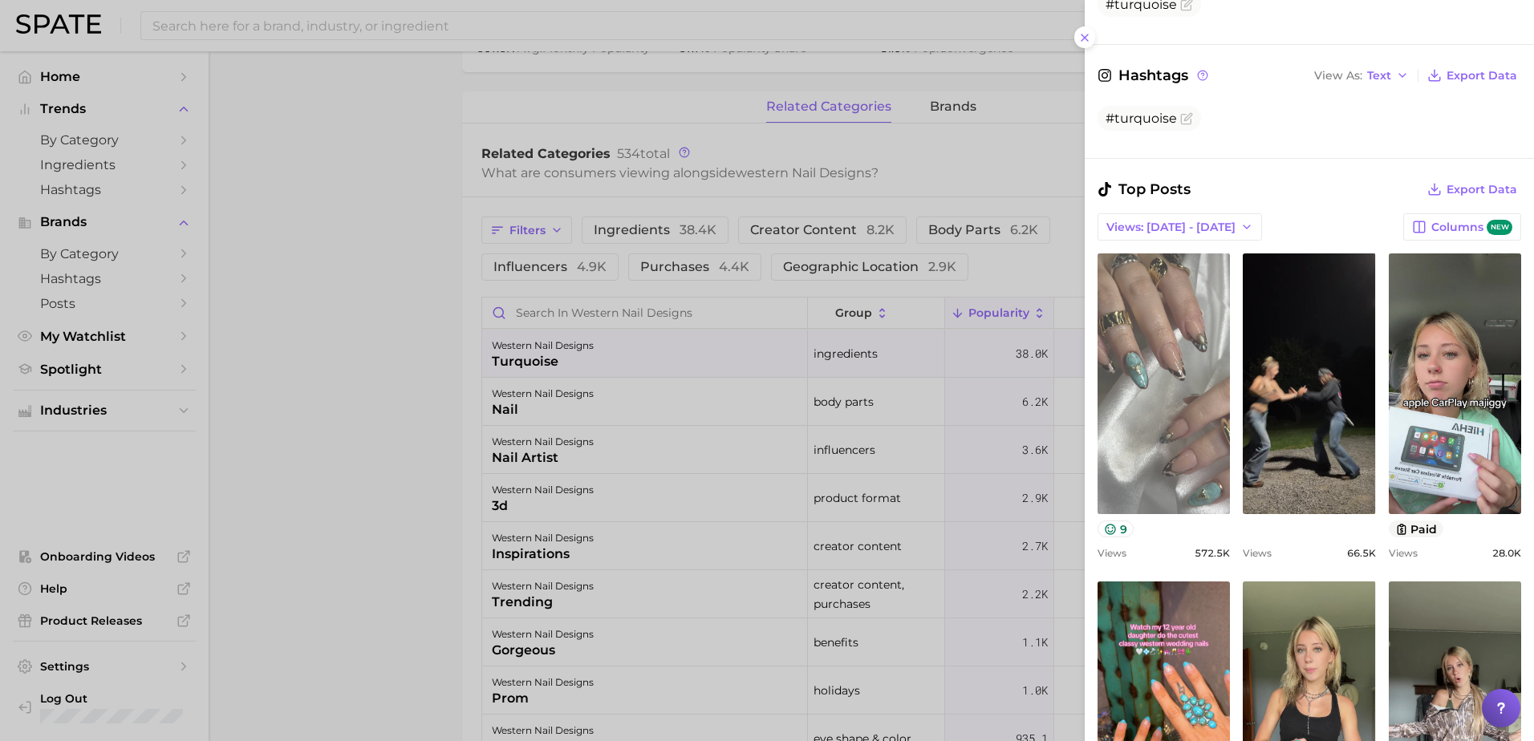
click at [1164, 448] on link "view post on TikTok" at bounding box center [1163, 383] width 132 height 261
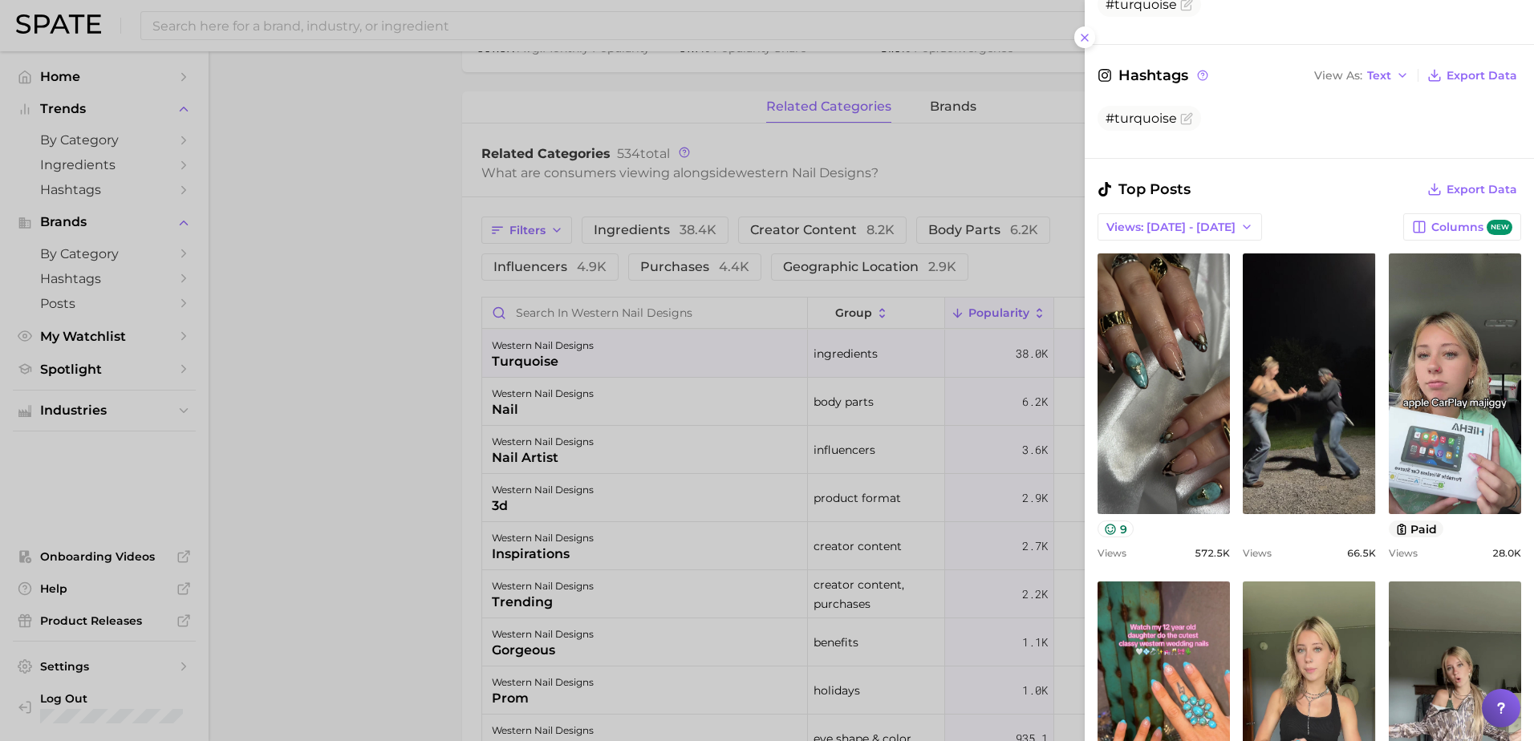
click at [304, 211] on div at bounding box center [767, 370] width 1534 height 741
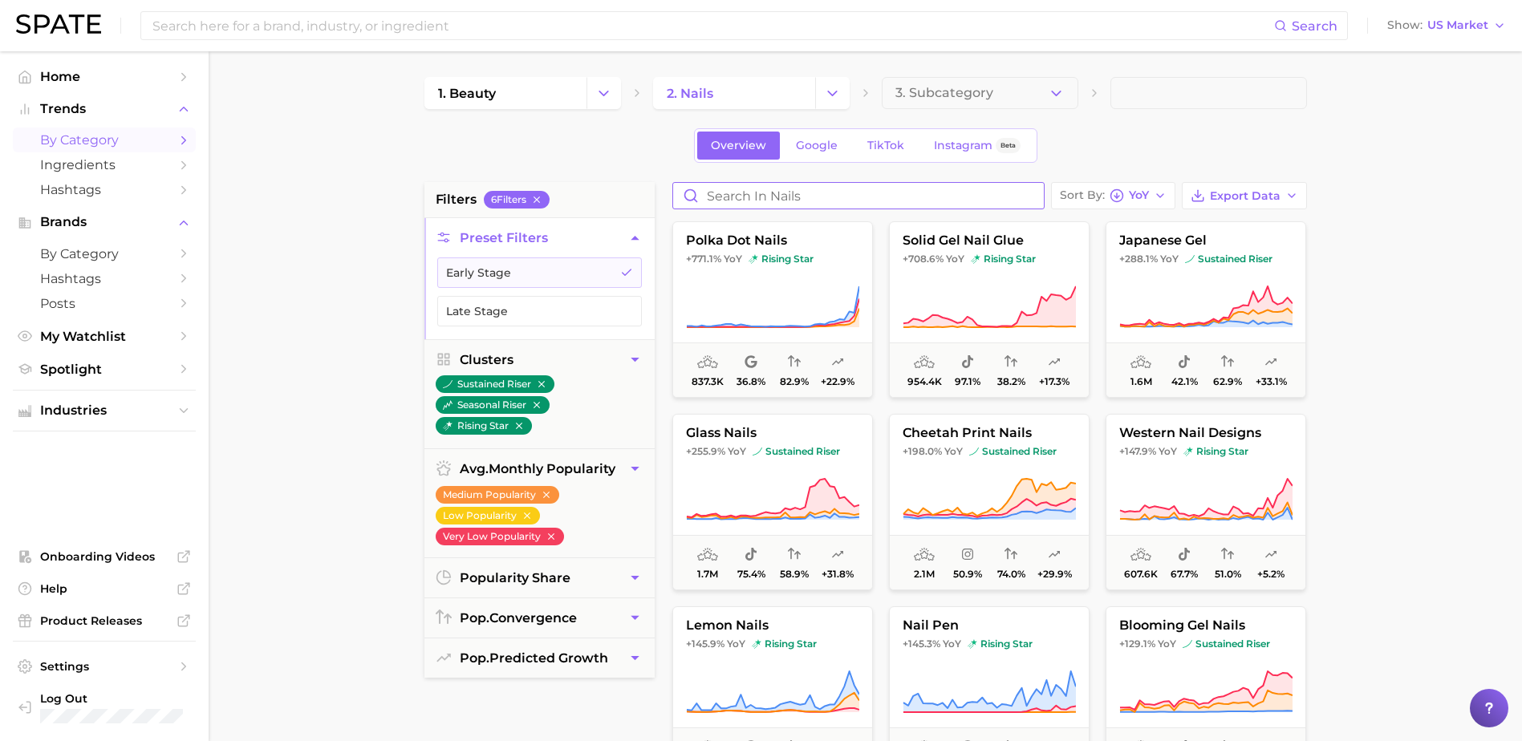
click at [857, 192] on input "Search in nails" at bounding box center [858, 196] width 371 height 26
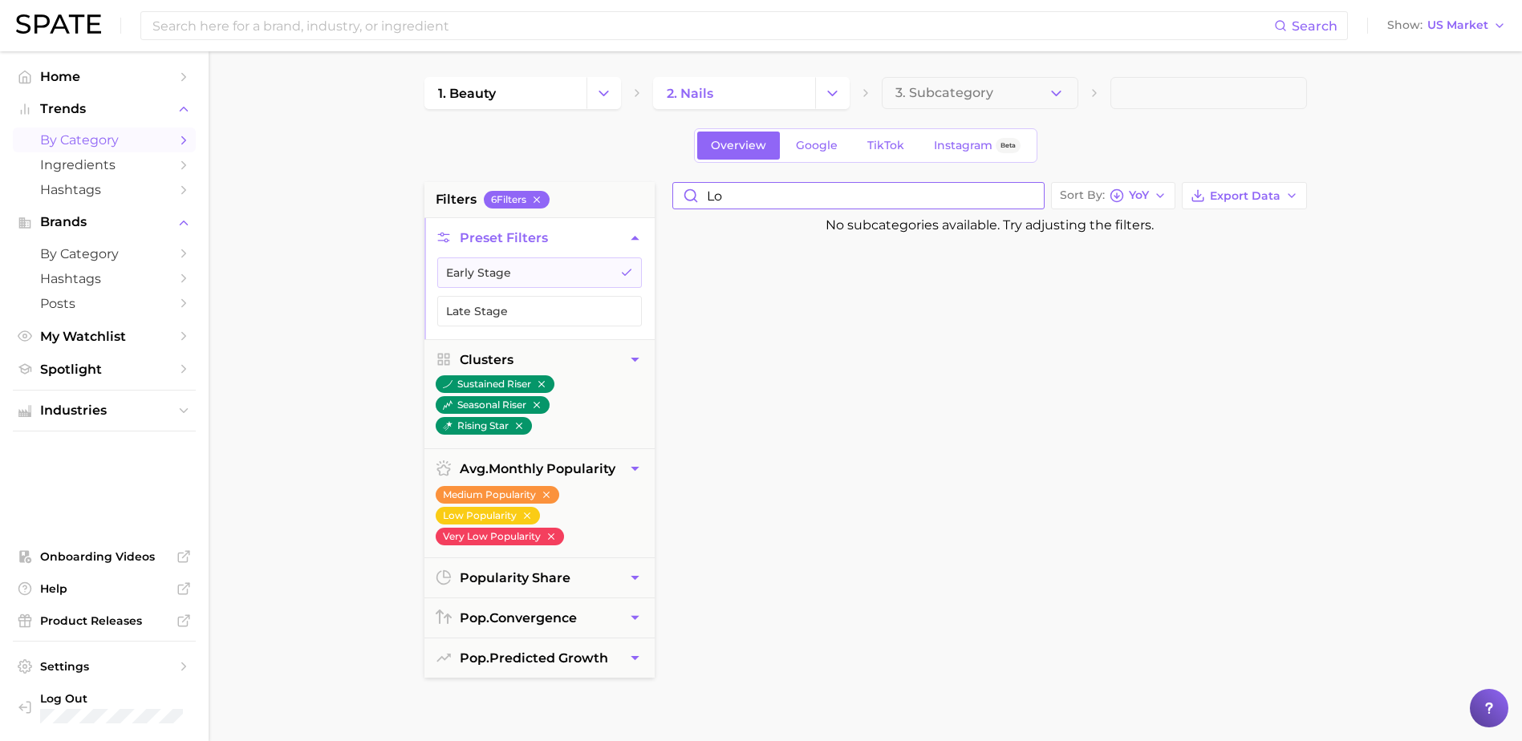
type input "l"
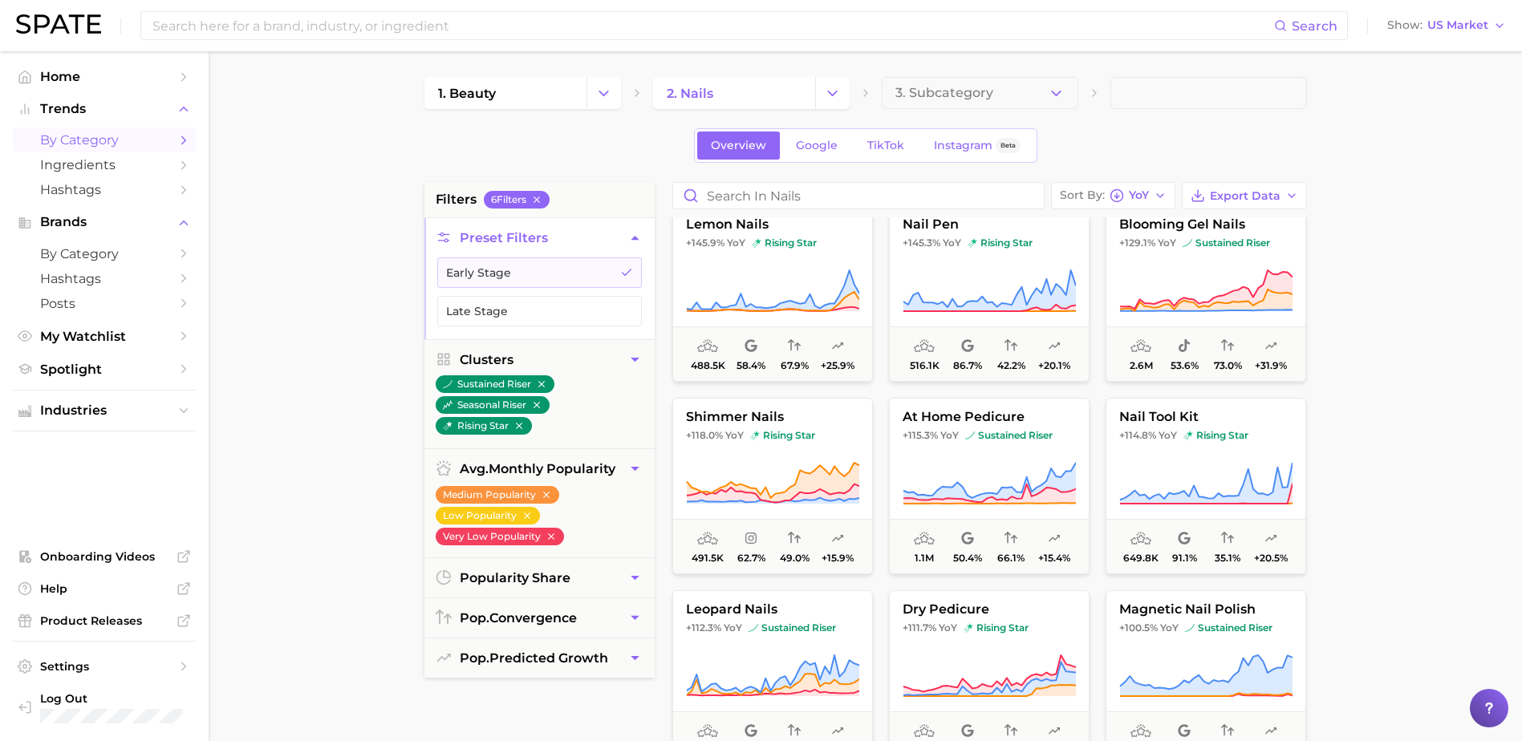
scroll to position [160, 0]
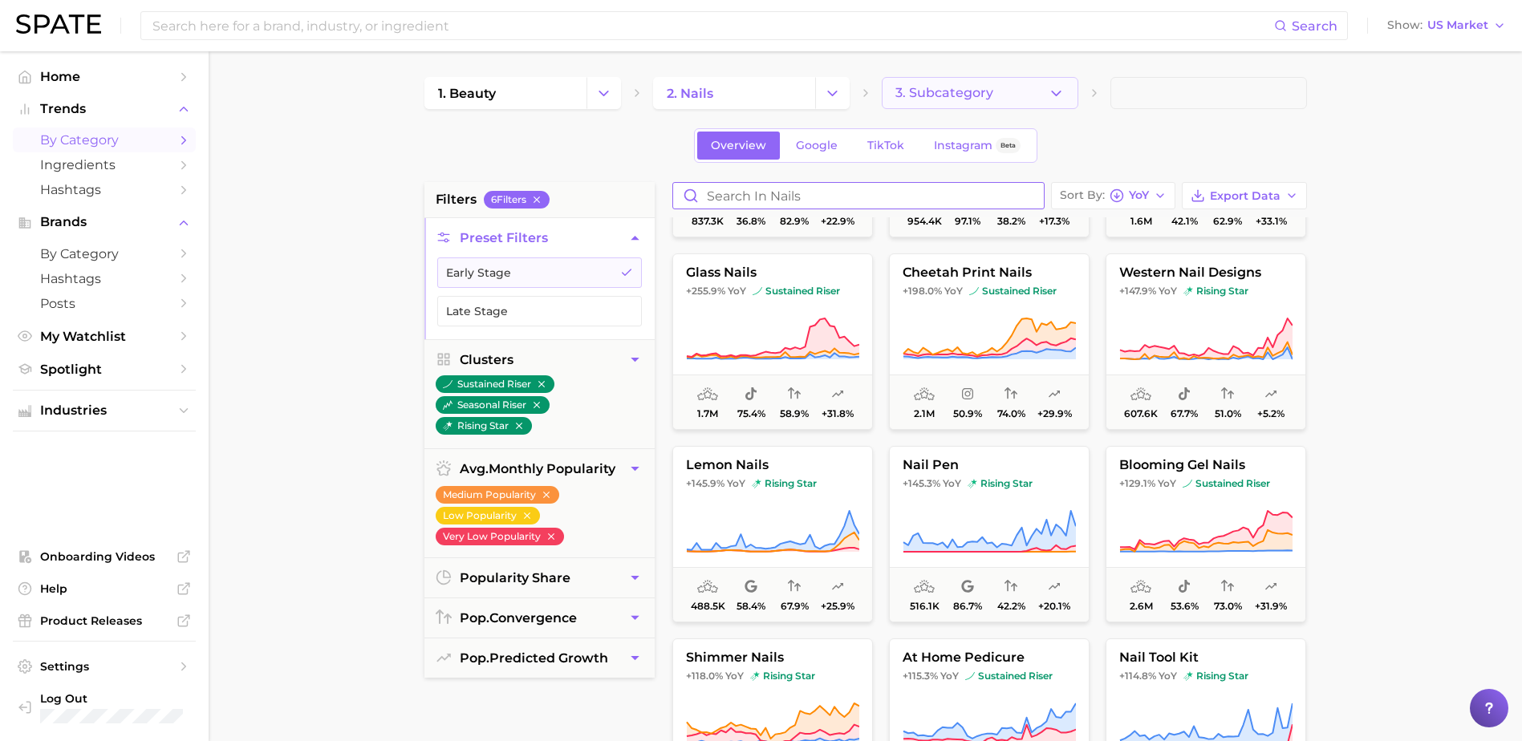
click at [1044, 96] on button "3. Subcategory" at bounding box center [980, 93] width 197 height 32
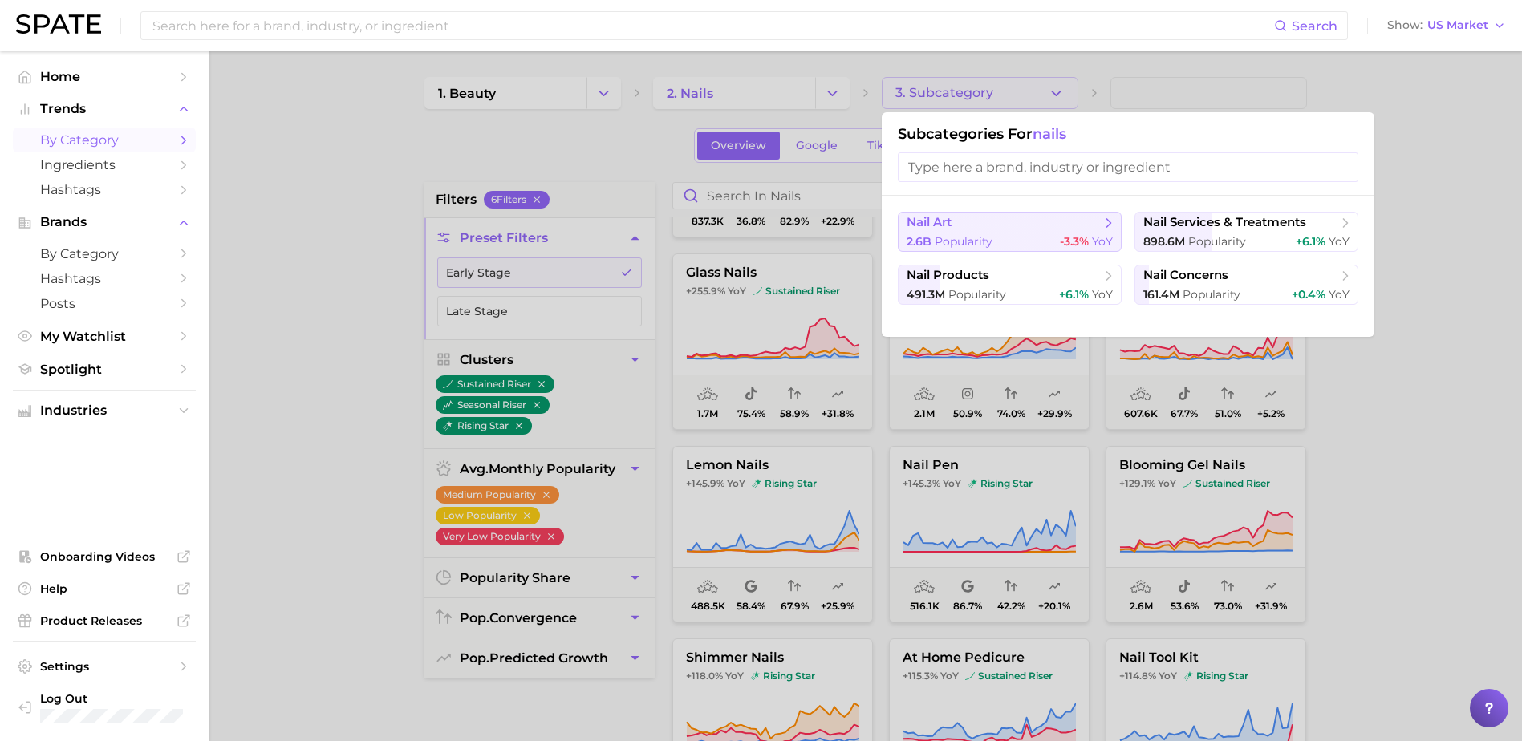
click at [987, 228] on span "nail art" at bounding box center [1003, 223] width 195 height 16
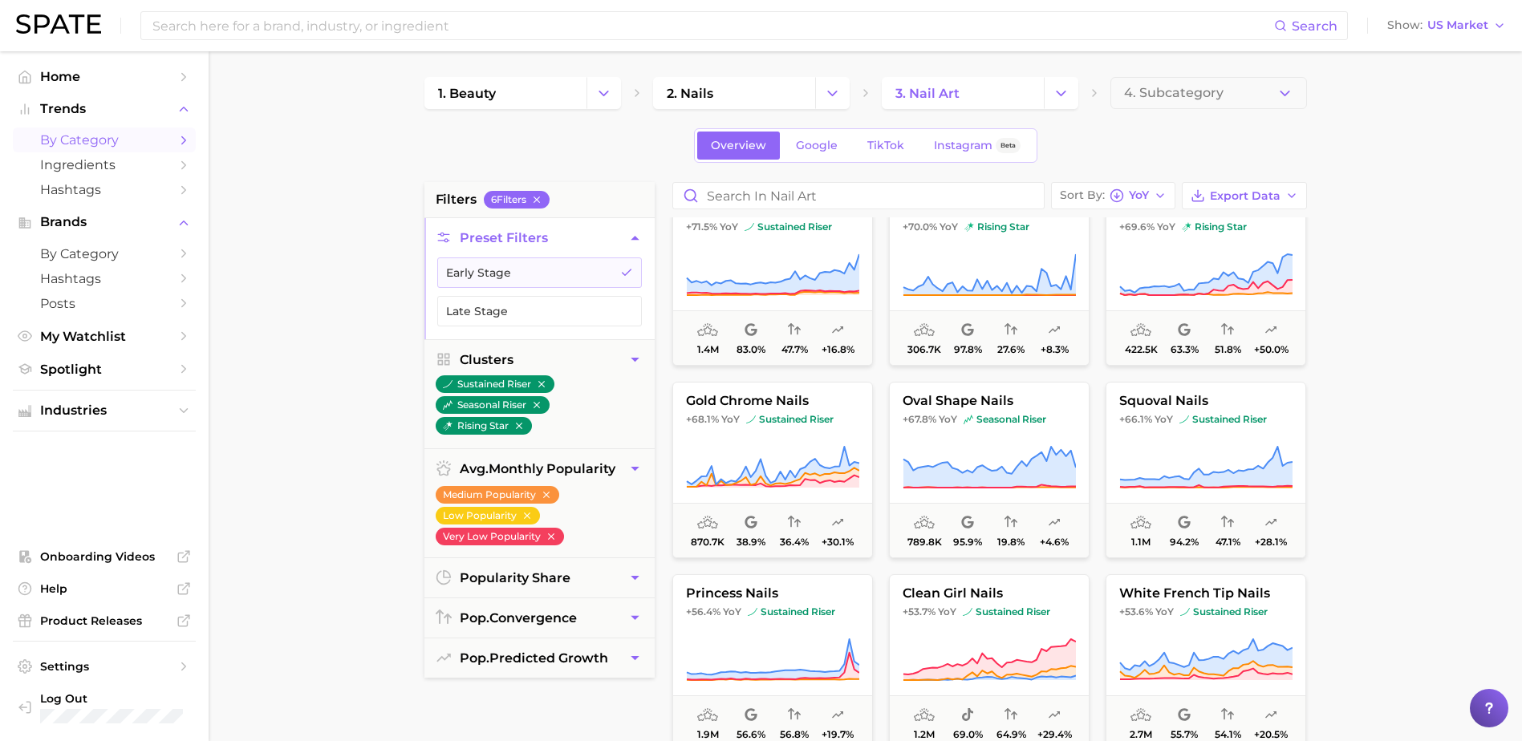
click at [239, 356] on main "1. beauty 2. nails 3. nail art 4. Subcategory Overview Google TikTok Instagram …" at bounding box center [865, 659] width 1313 height 1217
click at [1161, 194] on icon "button" at bounding box center [1160, 195] width 13 height 13
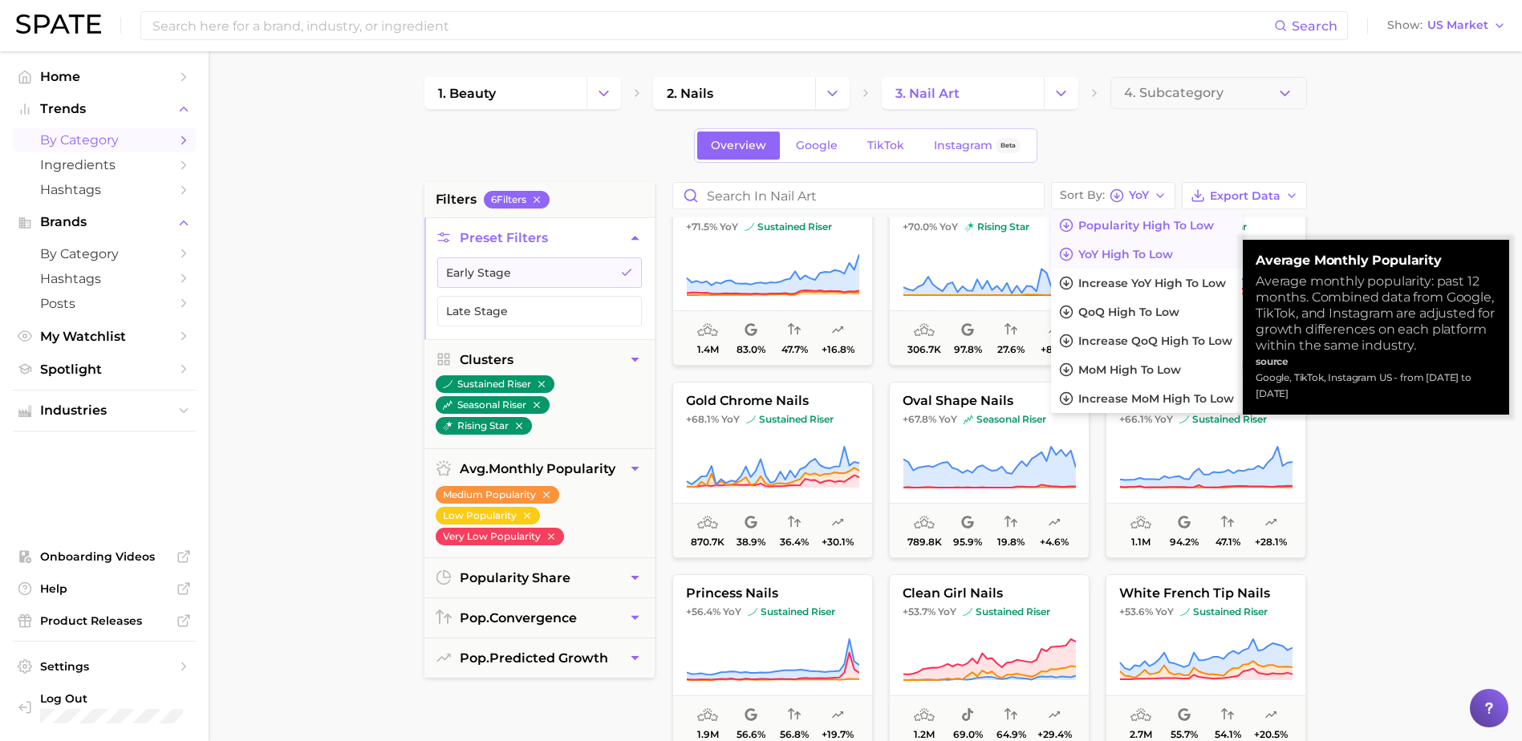
click at [1158, 228] on span "Popularity high to low" at bounding box center [1146, 226] width 136 height 14
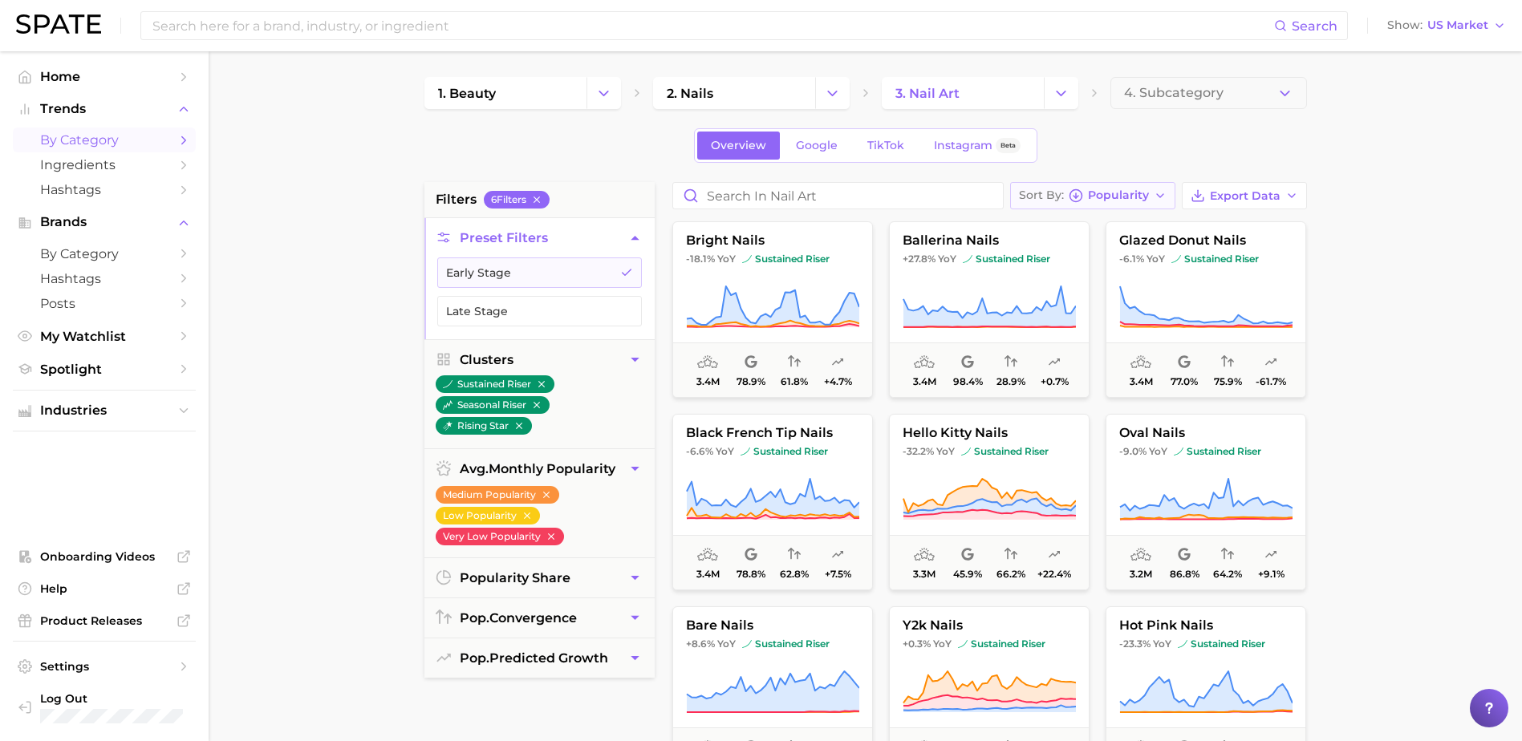
click at [1159, 195] on icon "button" at bounding box center [1160, 195] width 13 height 13
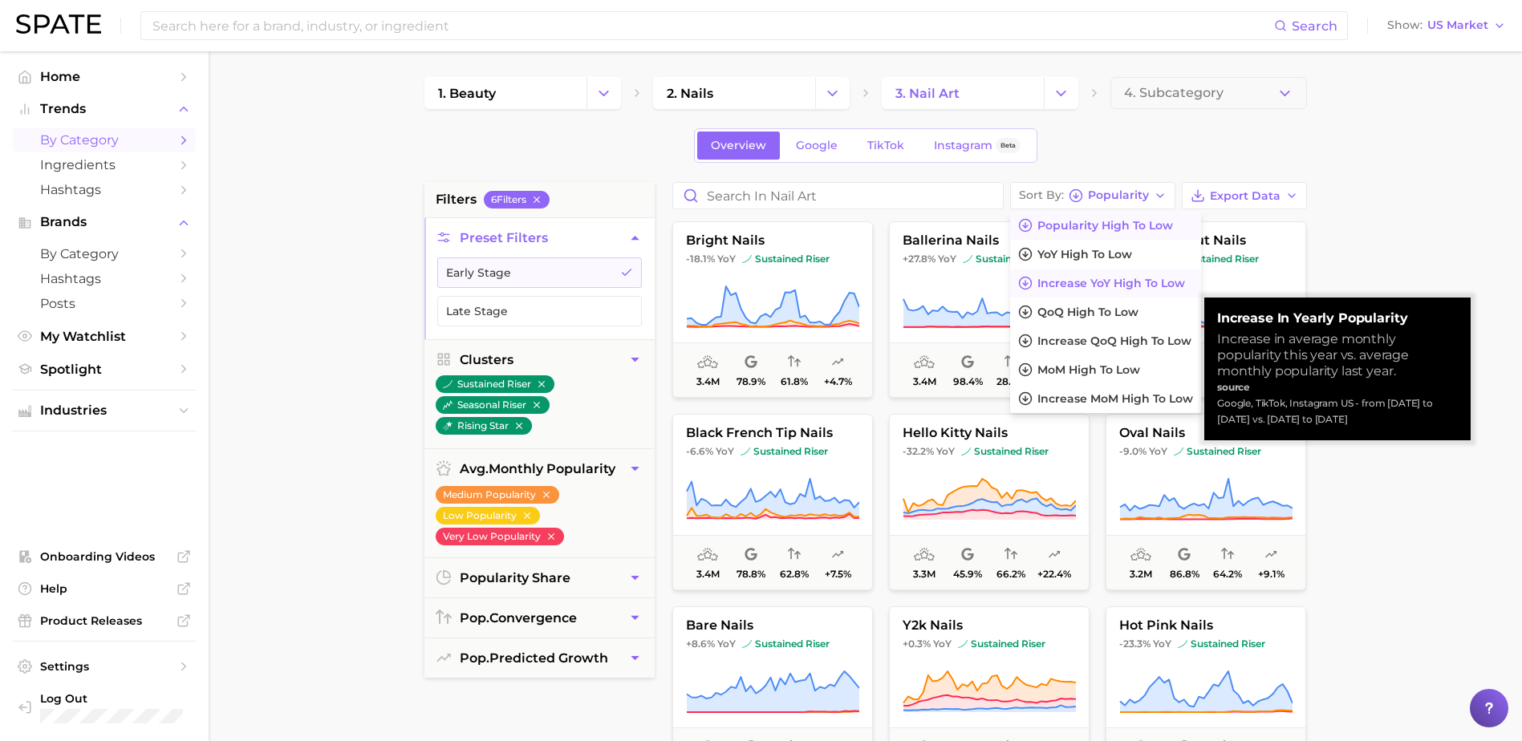
click at [1144, 282] on span "Increase YoY high to low" at bounding box center [1111, 284] width 148 height 14
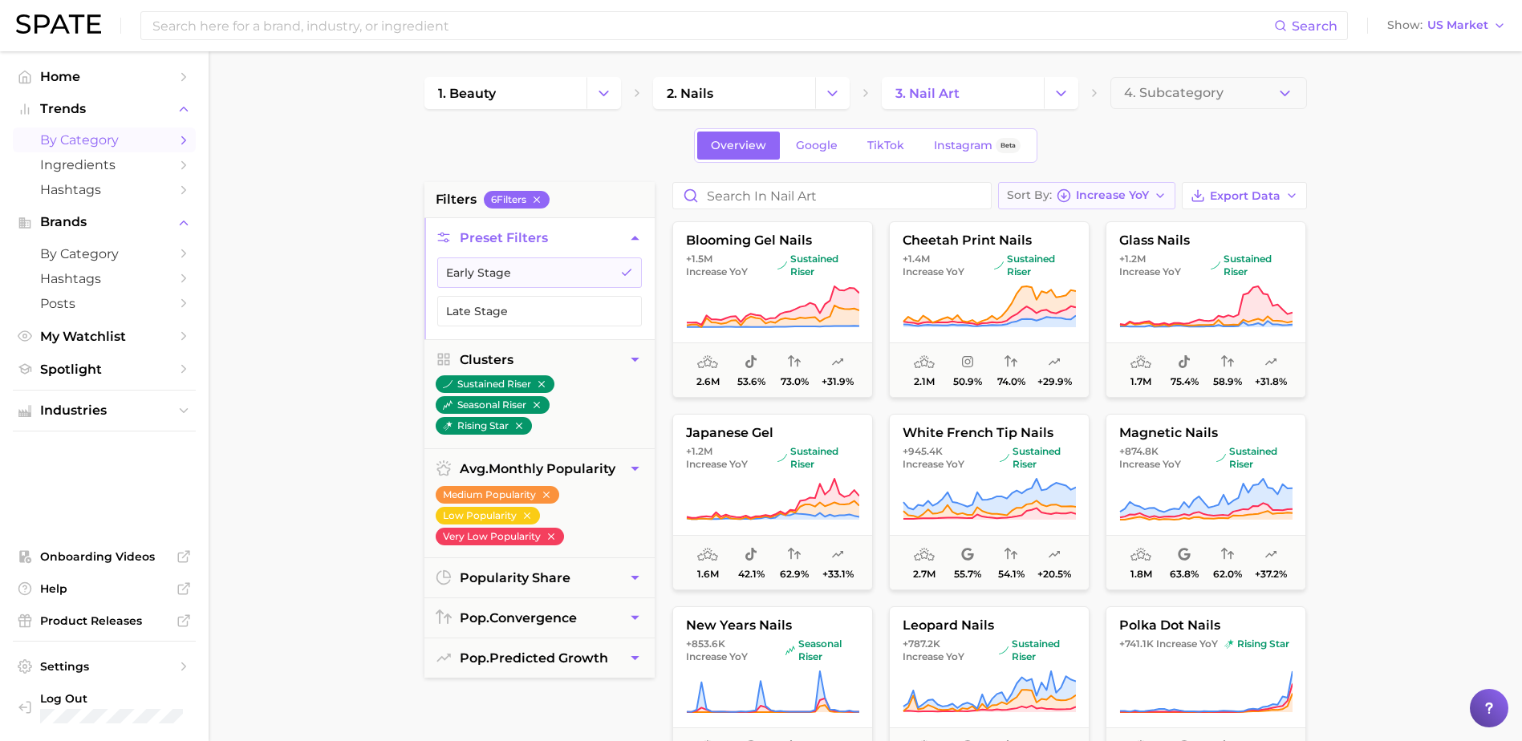
click at [1156, 194] on icon "button" at bounding box center [1160, 195] width 13 height 13
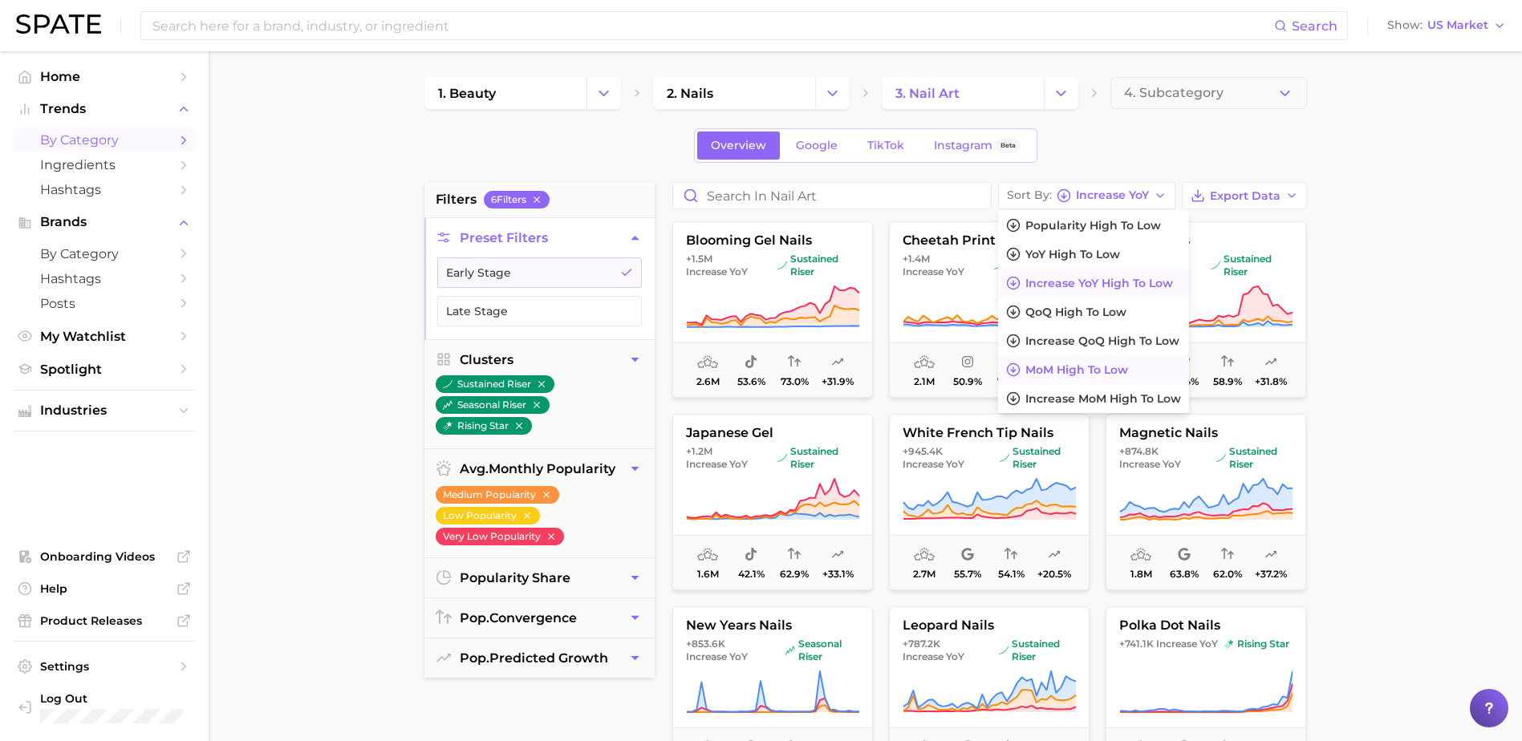
click at [1114, 367] on span "MoM high to low" at bounding box center [1076, 370] width 103 height 14
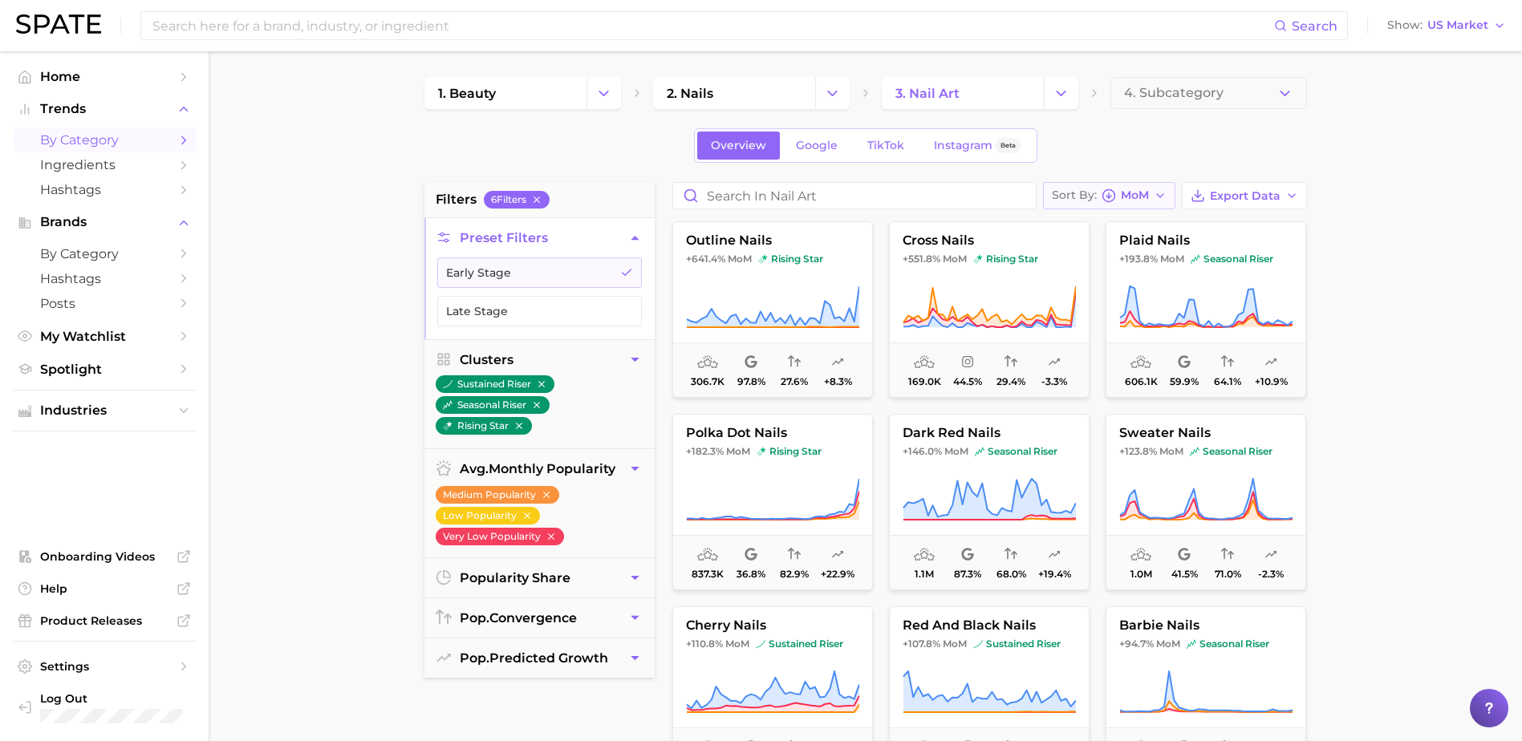
click at [1153, 193] on button "Sort By MoM" at bounding box center [1109, 195] width 132 height 27
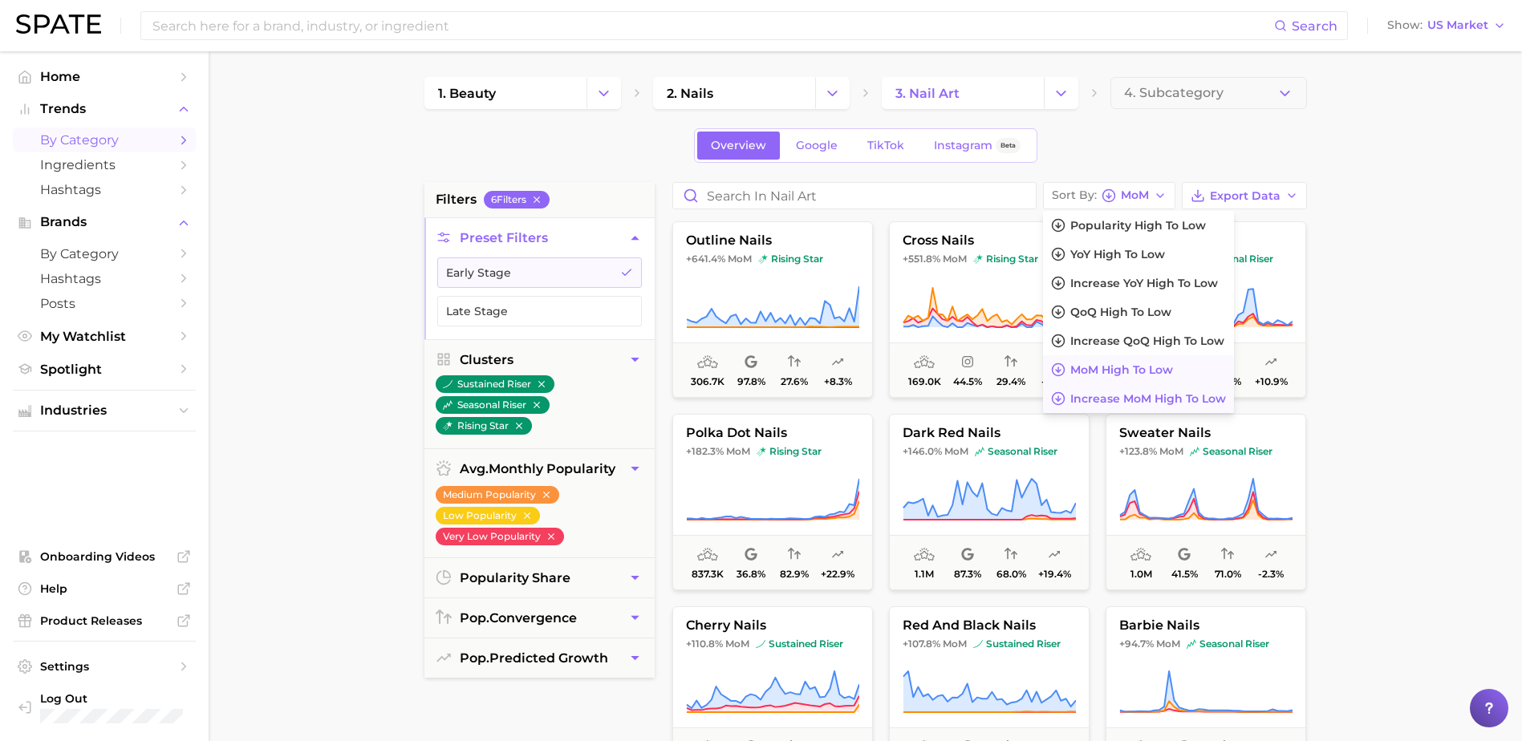
click at [1124, 401] on span "Increase MoM high to low" at bounding box center [1148, 399] width 156 height 14
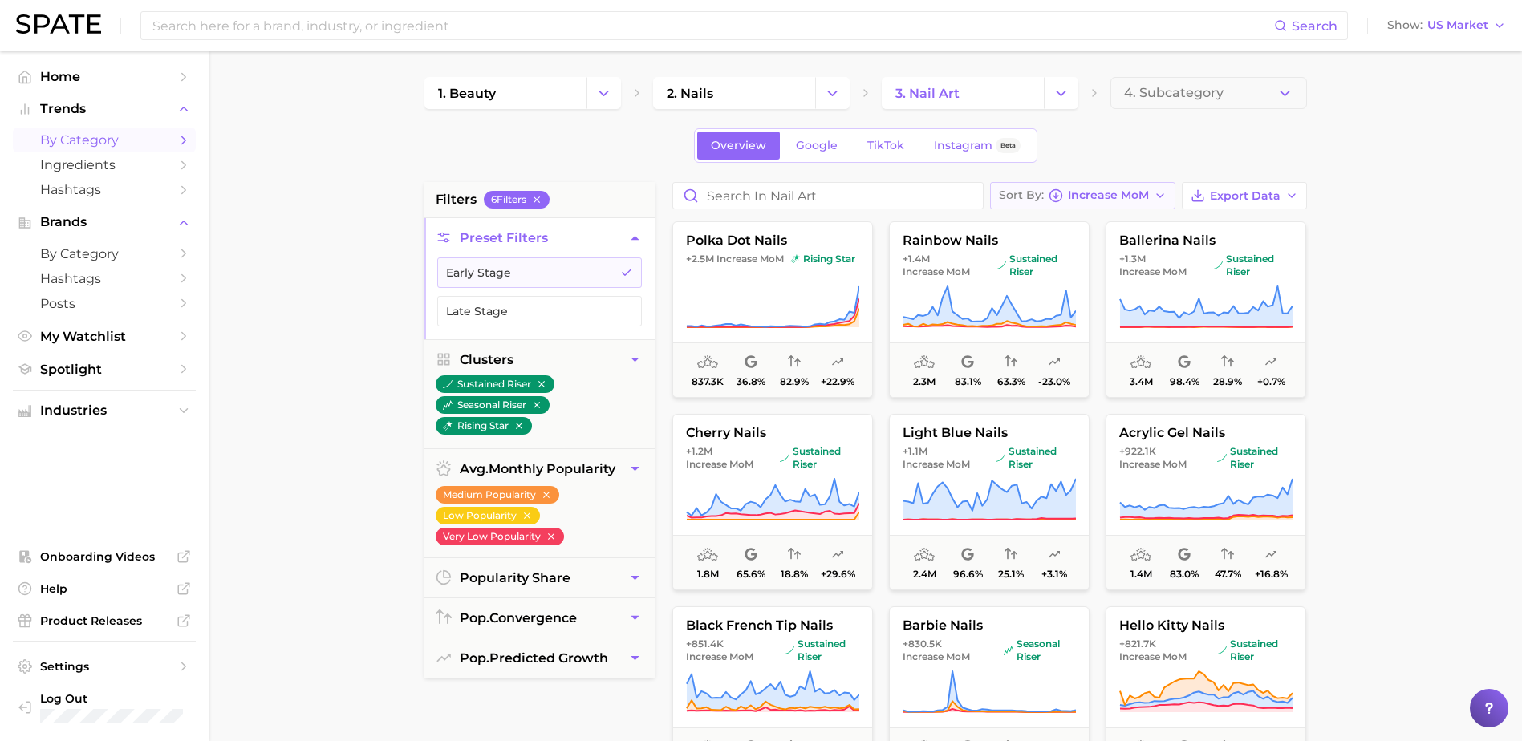
click at [1158, 193] on icon "button" at bounding box center [1160, 195] width 13 height 13
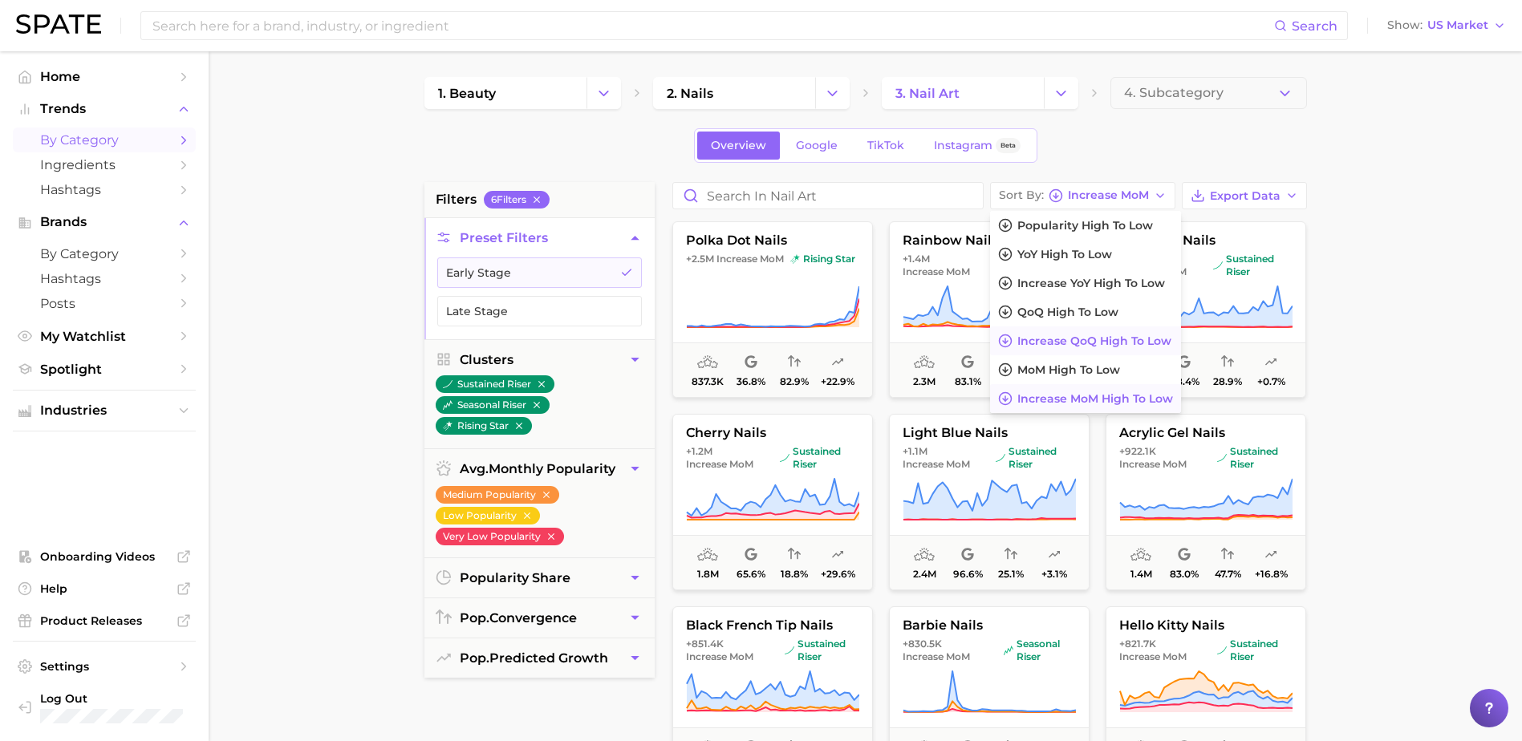
click at [1114, 340] on span "Increase QoQ high to low" at bounding box center [1094, 342] width 154 height 14
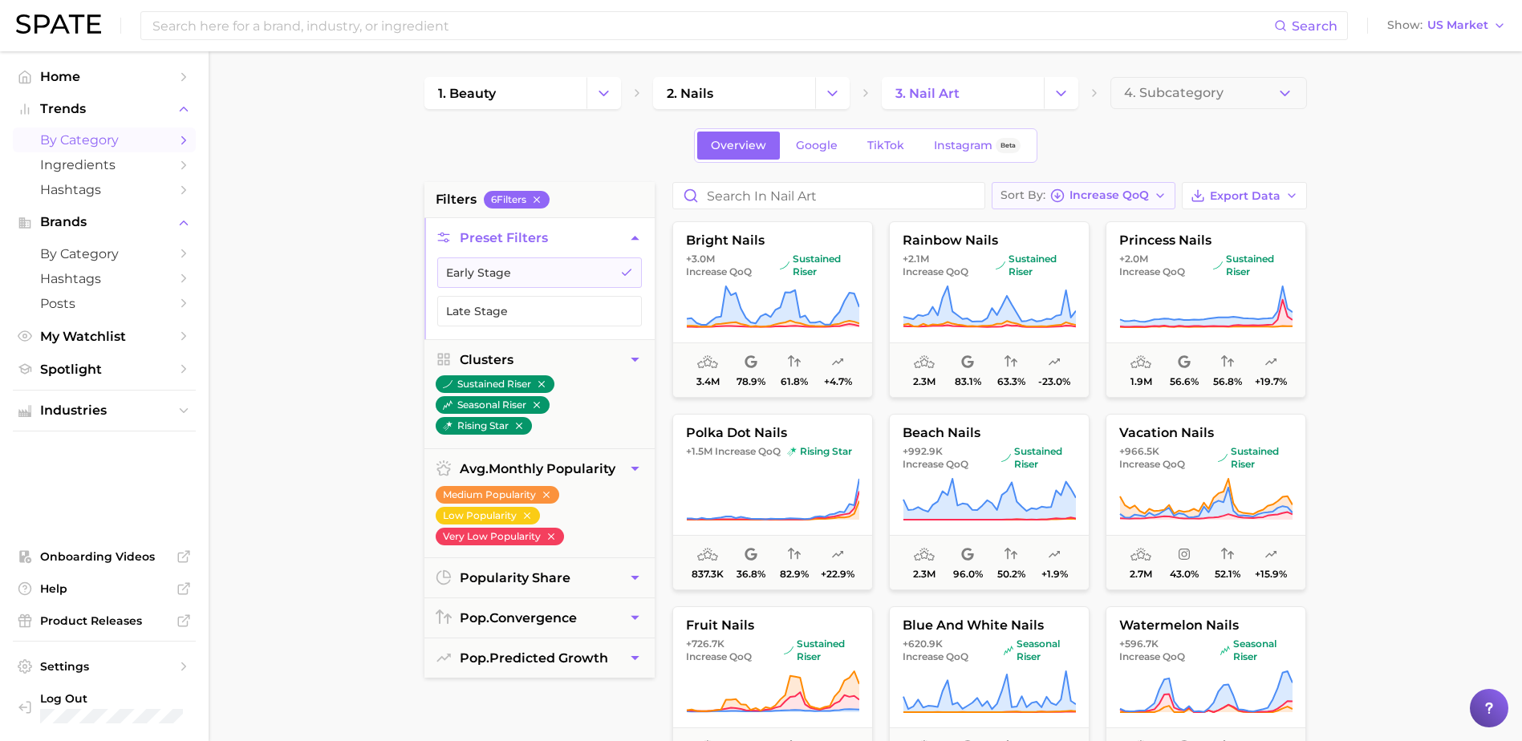
click at [1161, 196] on icon "button" at bounding box center [1160, 195] width 13 height 13
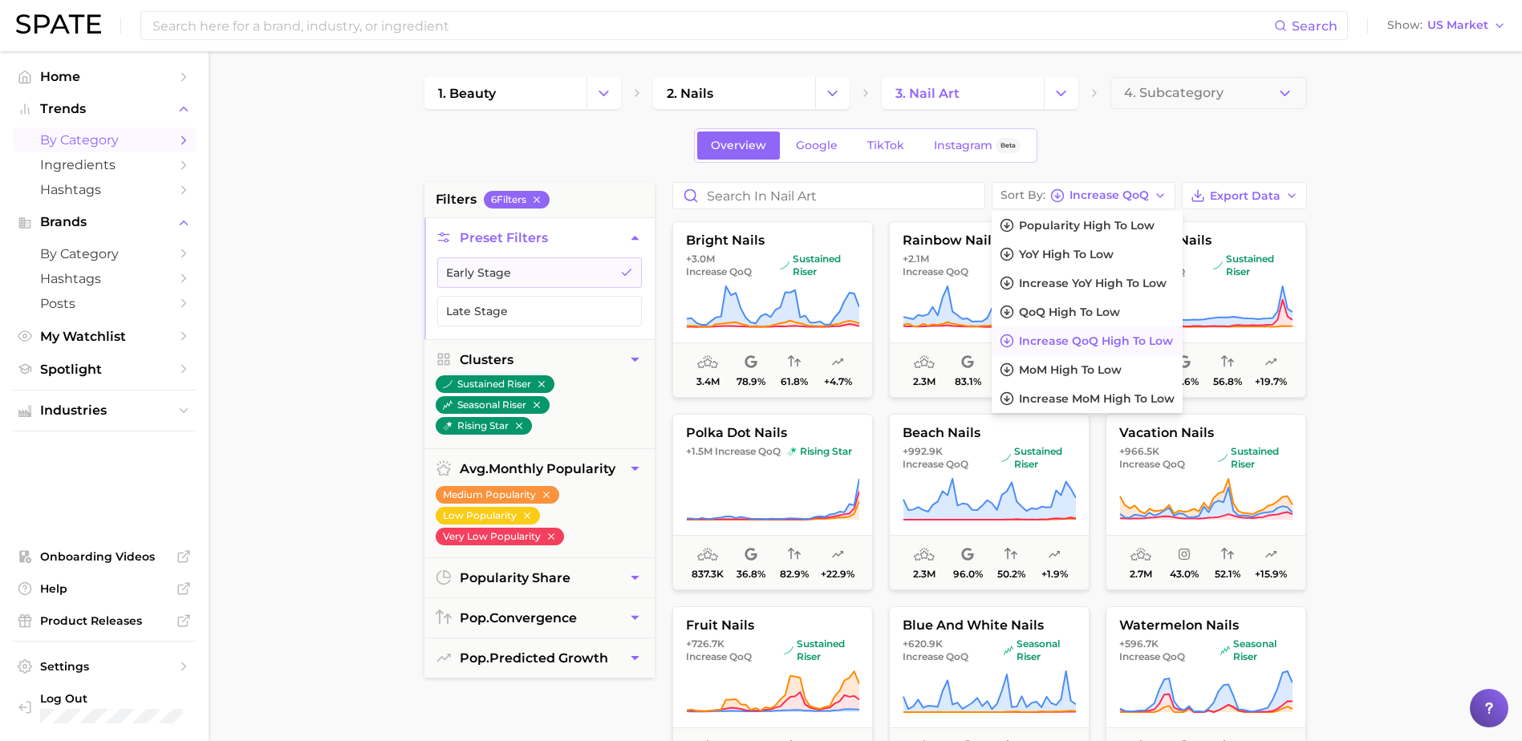
click at [1393, 281] on main "1. beauty 2. nails 3. nail art 4. Subcategory Overview Google TikTok Instagram …" at bounding box center [865, 659] width 1313 height 1217
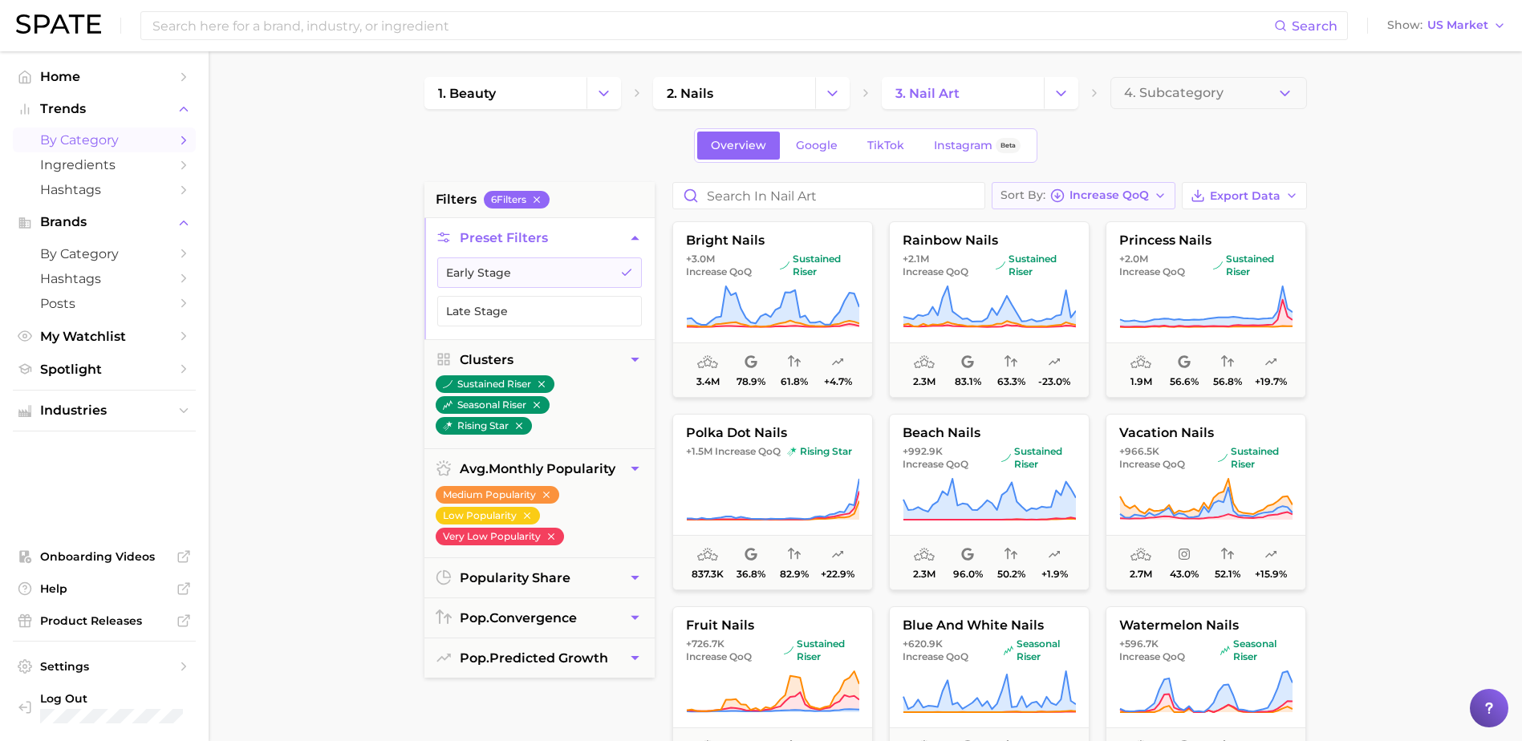
click at [1162, 198] on icon "button" at bounding box center [1160, 195] width 13 height 13
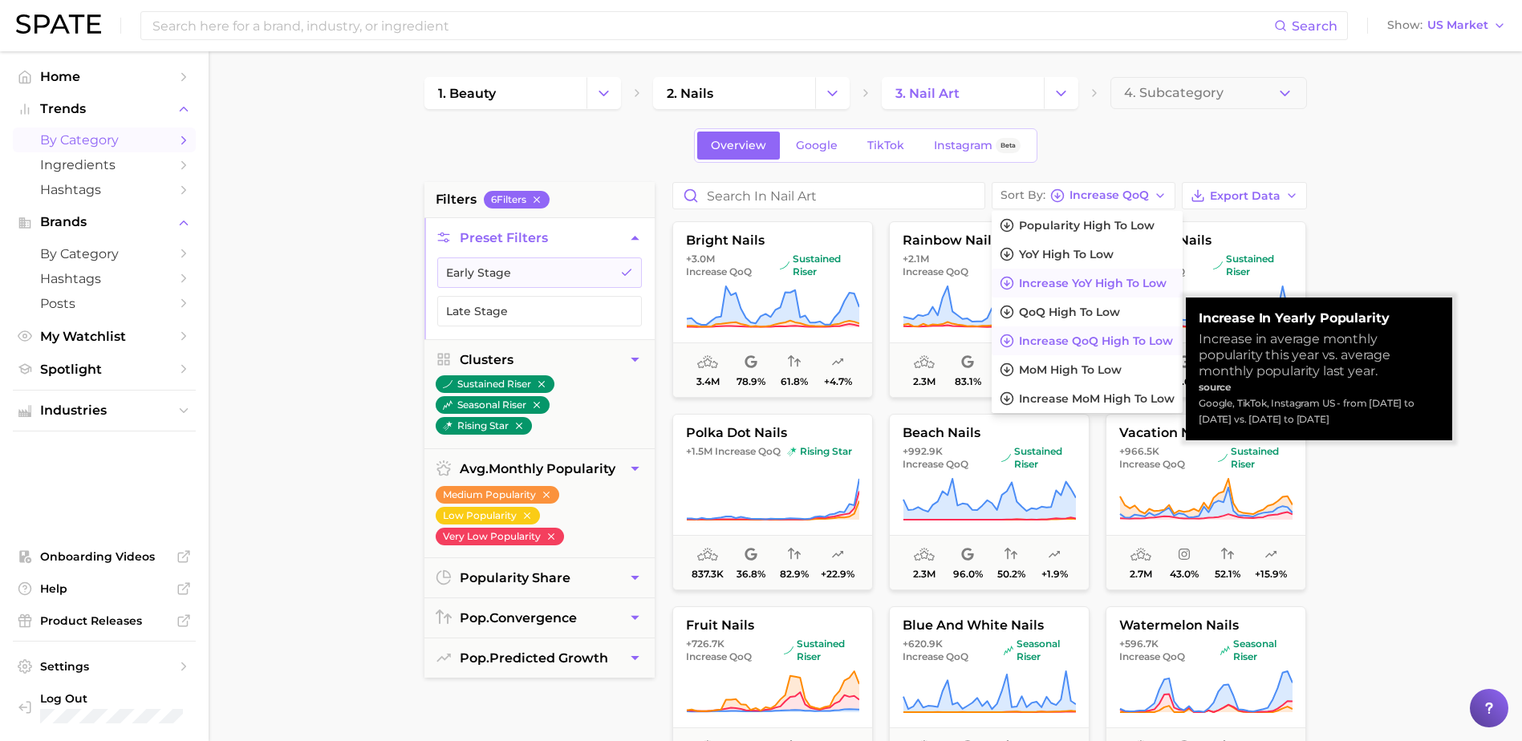
click at [1110, 285] on span "Increase YoY high to low" at bounding box center [1093, 284] width 148 height 14
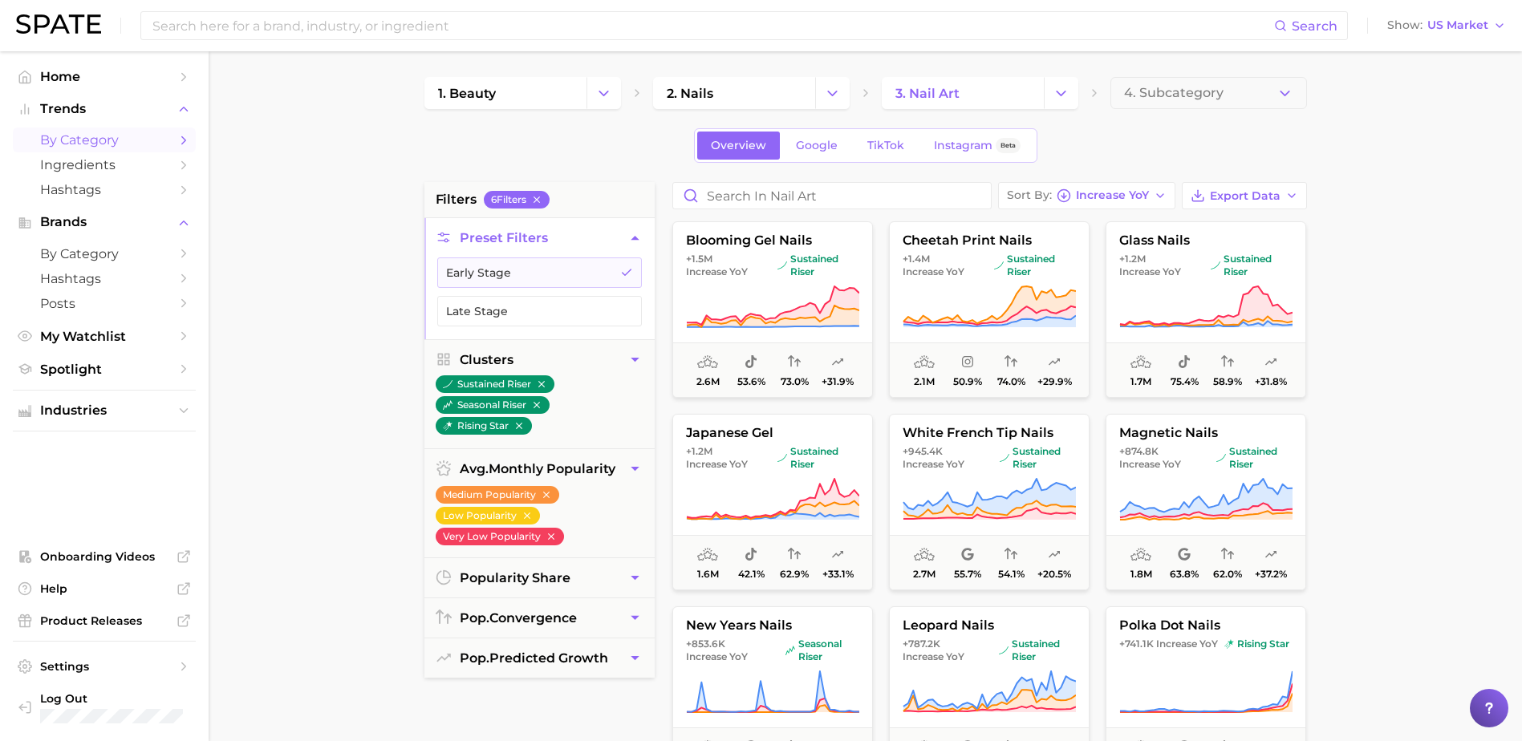
click at [290, 506] on main "1. beauty 2. nails 3. nail art 4. Subcategory Overview Google TikTok Instagram …" at bounding box center [865, 659] width 1313 height 1217
click at [1163, 197] on icon "button" at bounding box center [1160, 195] width 13 height 13
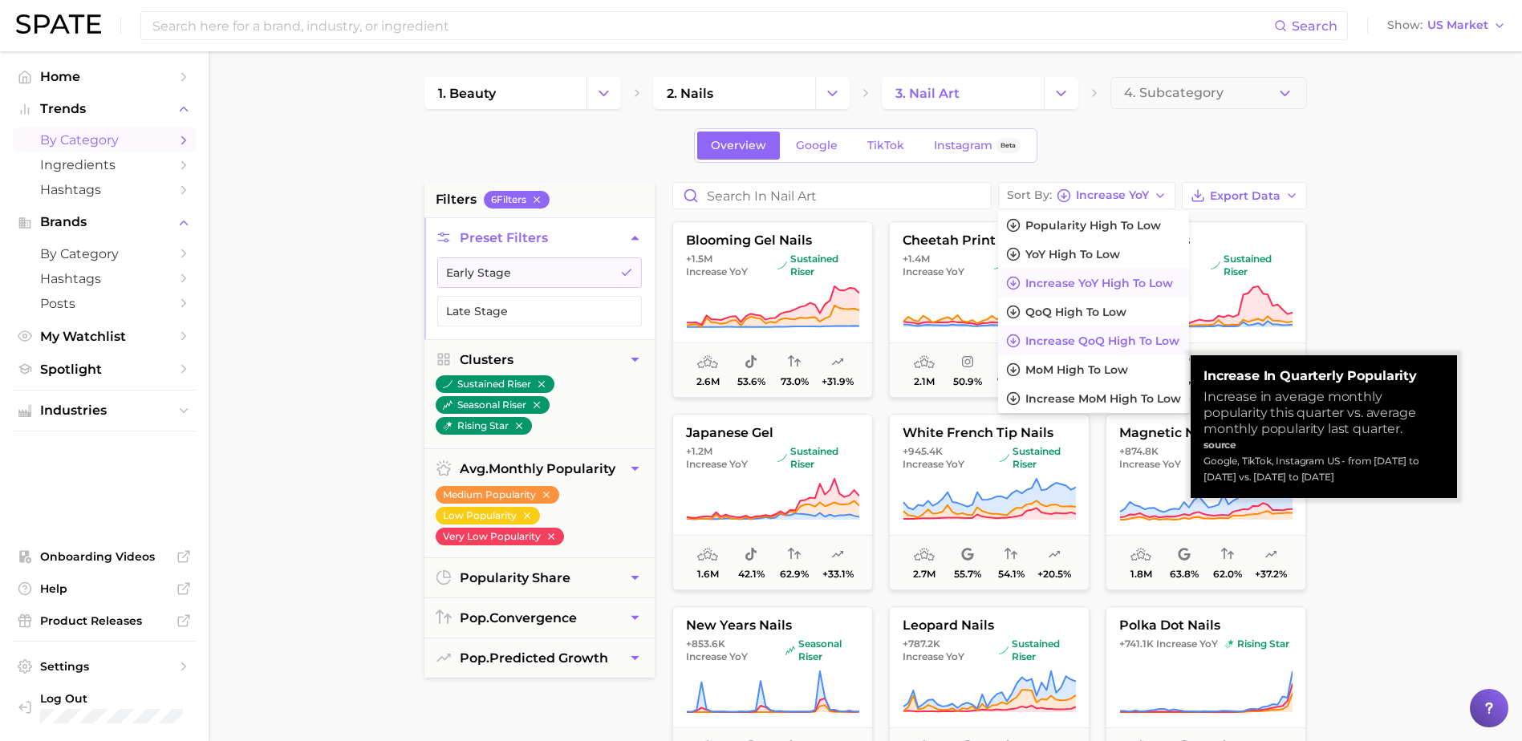
click at [1097, 344] on span "Increase QoQ high to low" at bounding box center [1102, 342] width 154 height 14
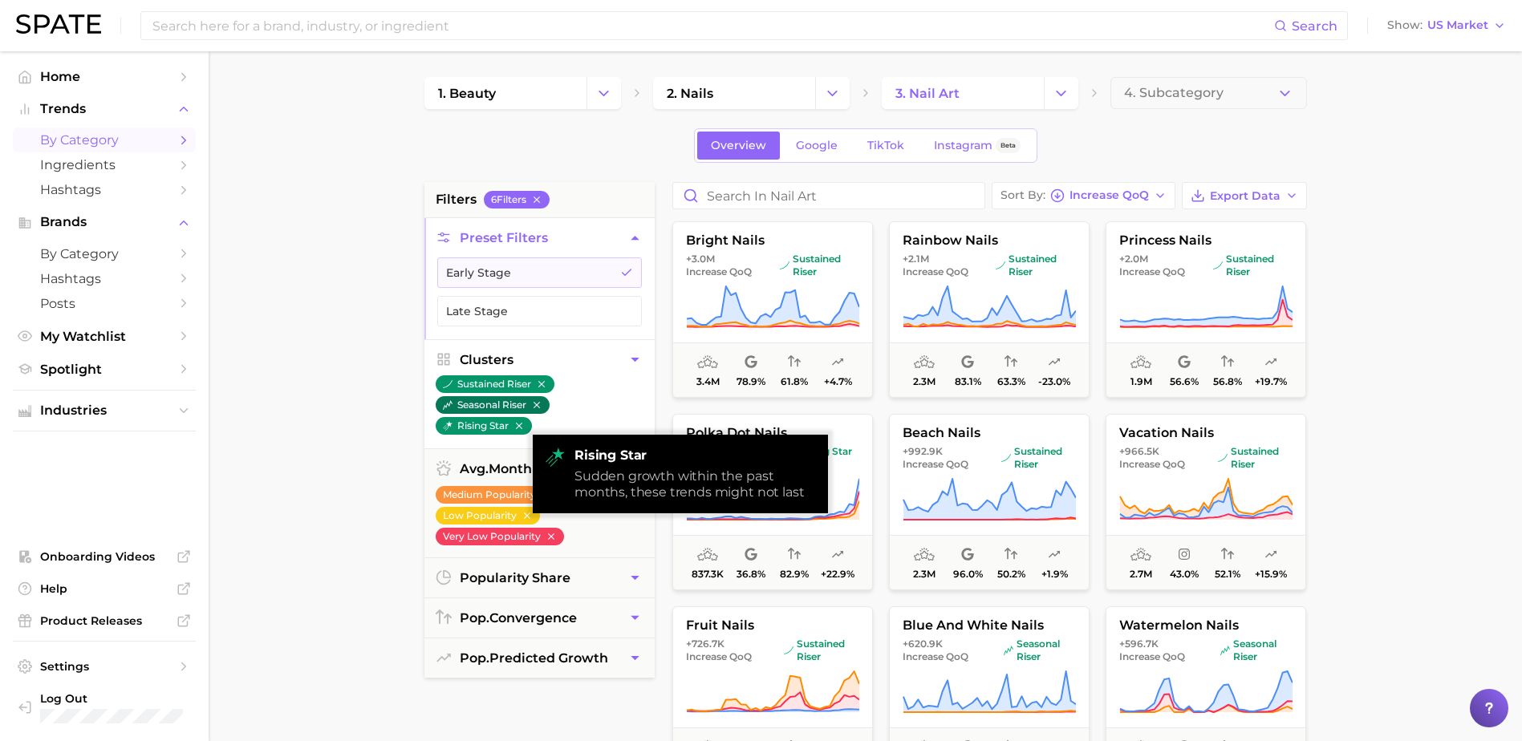
click at [485, 383] on button "sustained riser" at bounding box center [495, 384] width 119 height 18
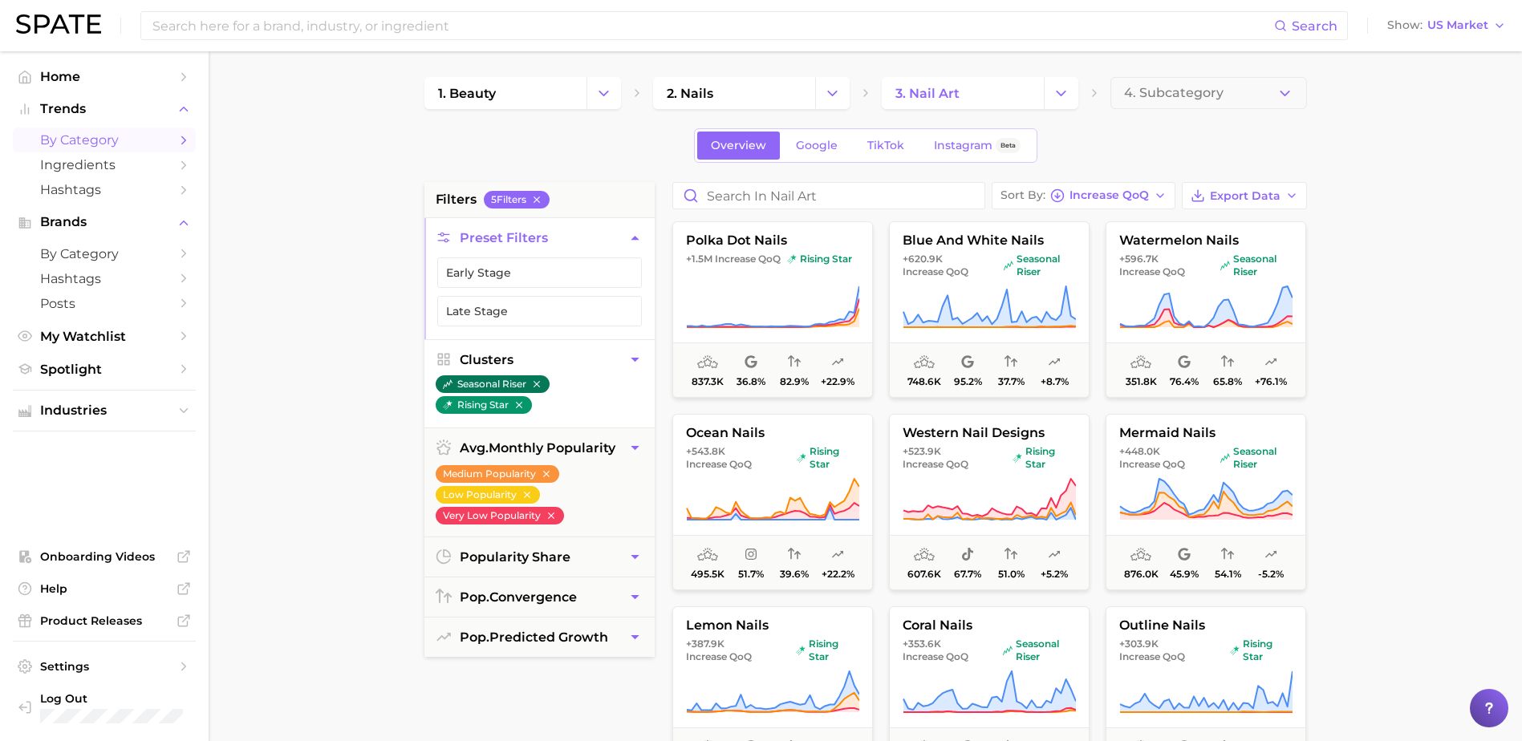
click at [537, 383] on icon "button" at bounding box center [536, 384] width 11 height 11
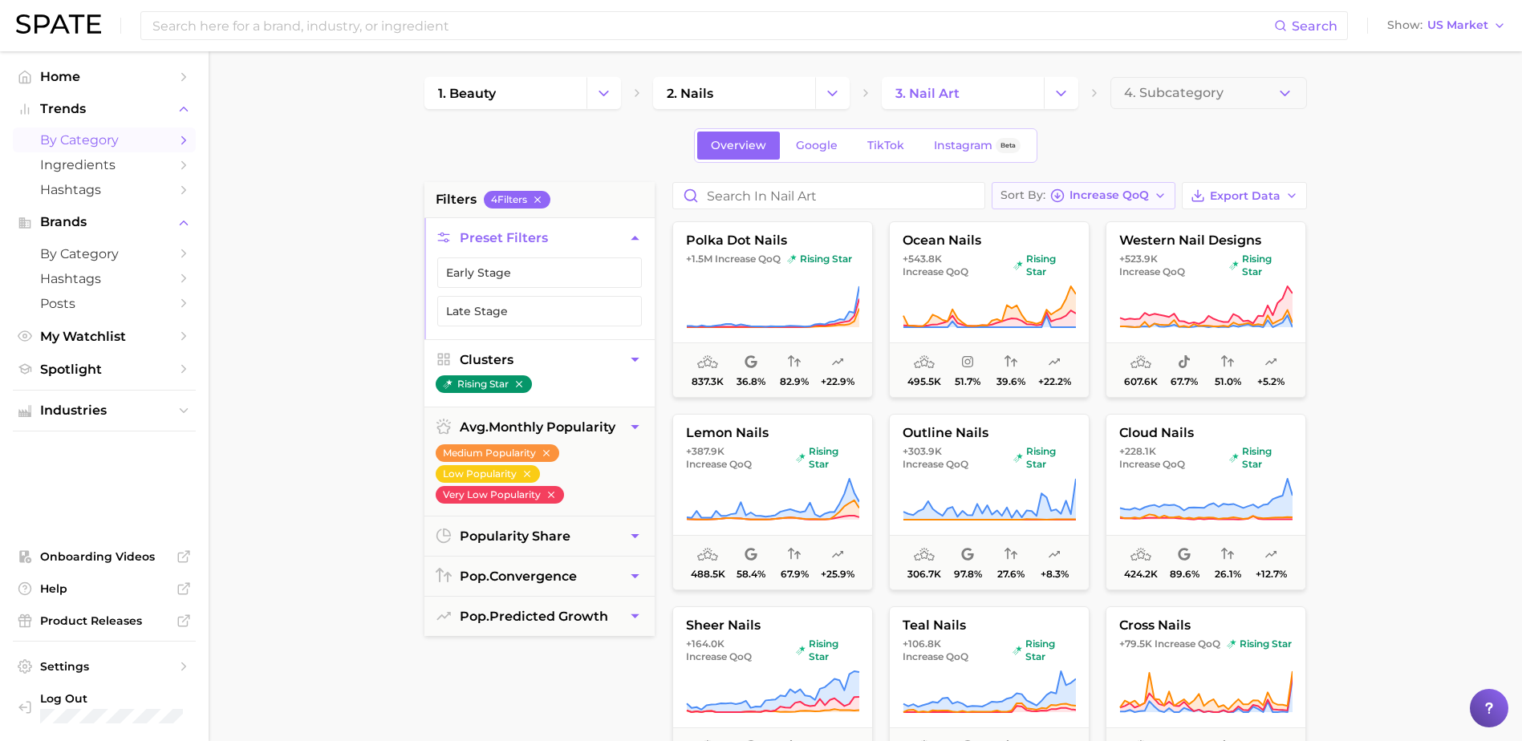
click at [1158, 197] on icon "button" at bounding box center [1160, 195] width 13 height 13
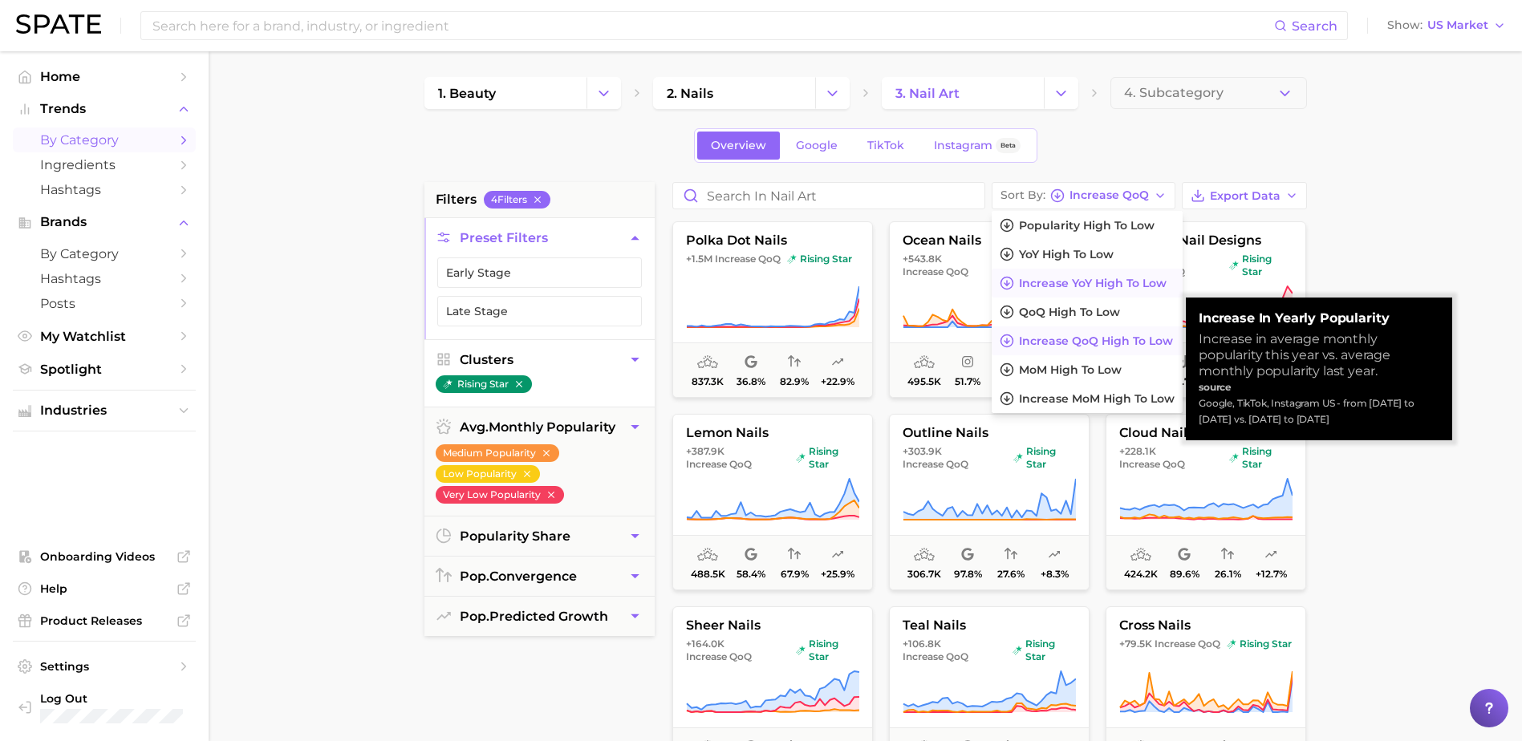
click at [1133, 281] on span "Increase YoY high to low" at bounding box center [1093, 284] width 148 height 14
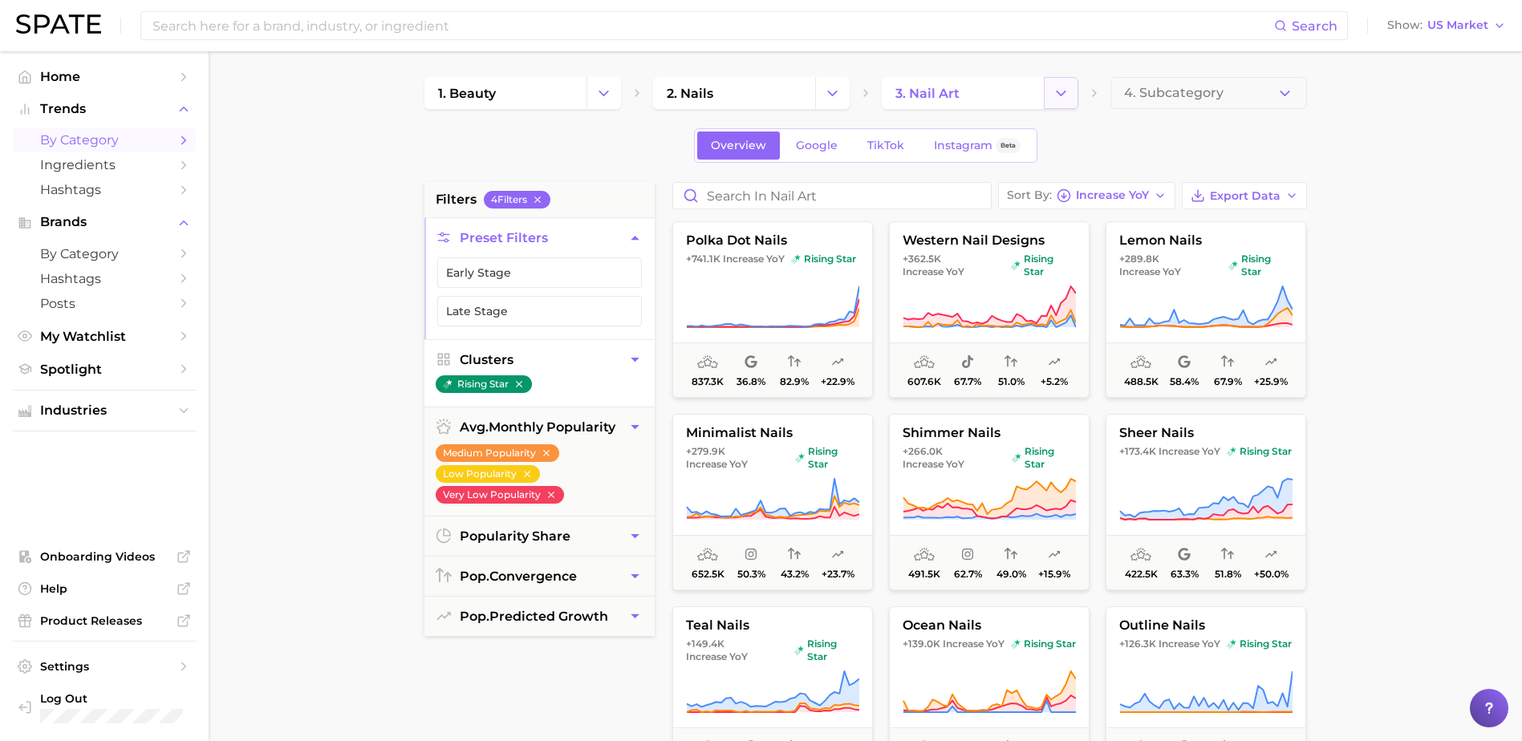
click at [1059, 88] on icon "Change Category" at bounding box center [1060, 93] width 17 height 17
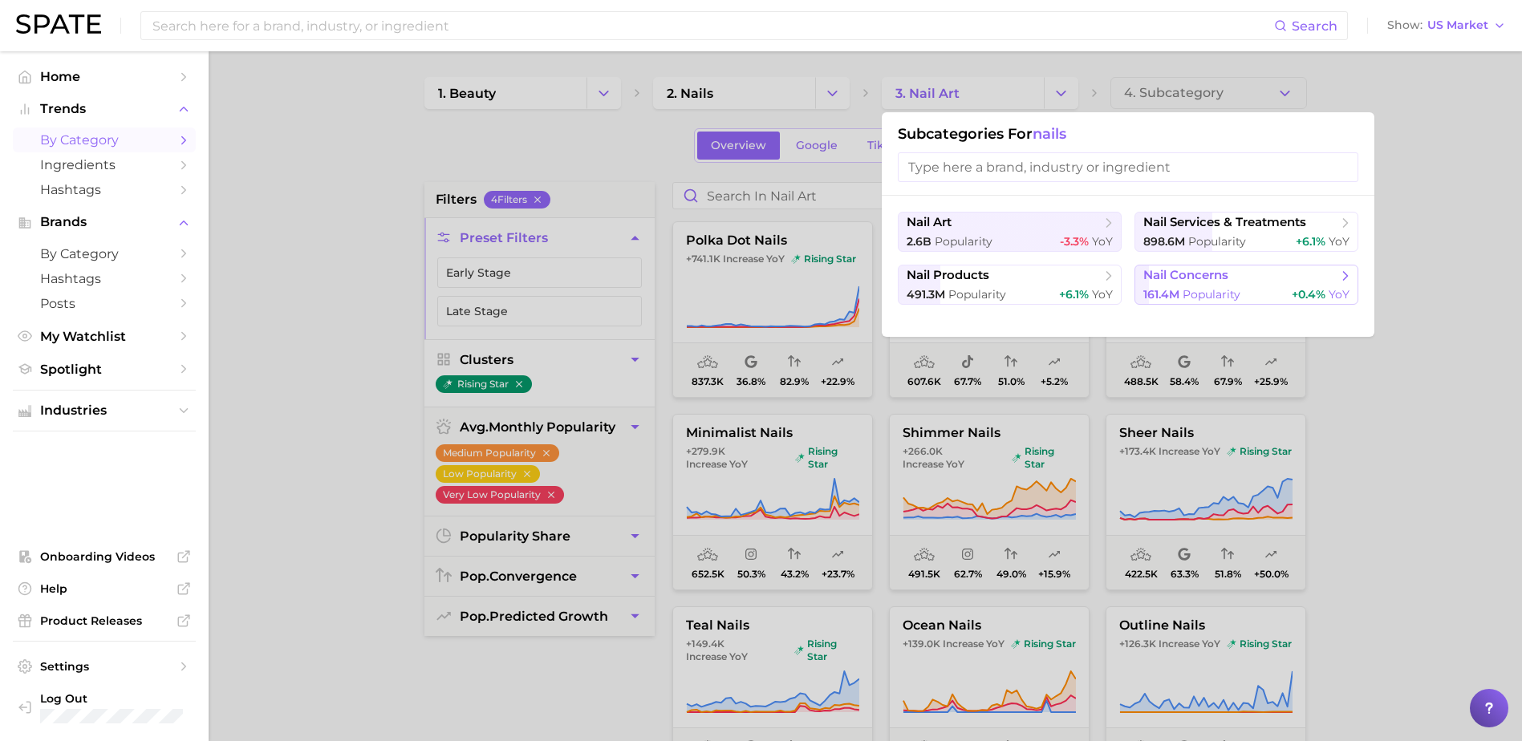
click at [1181, 273] on span "nail concerns" at bounding box center [1185, 275] width 85 height 15
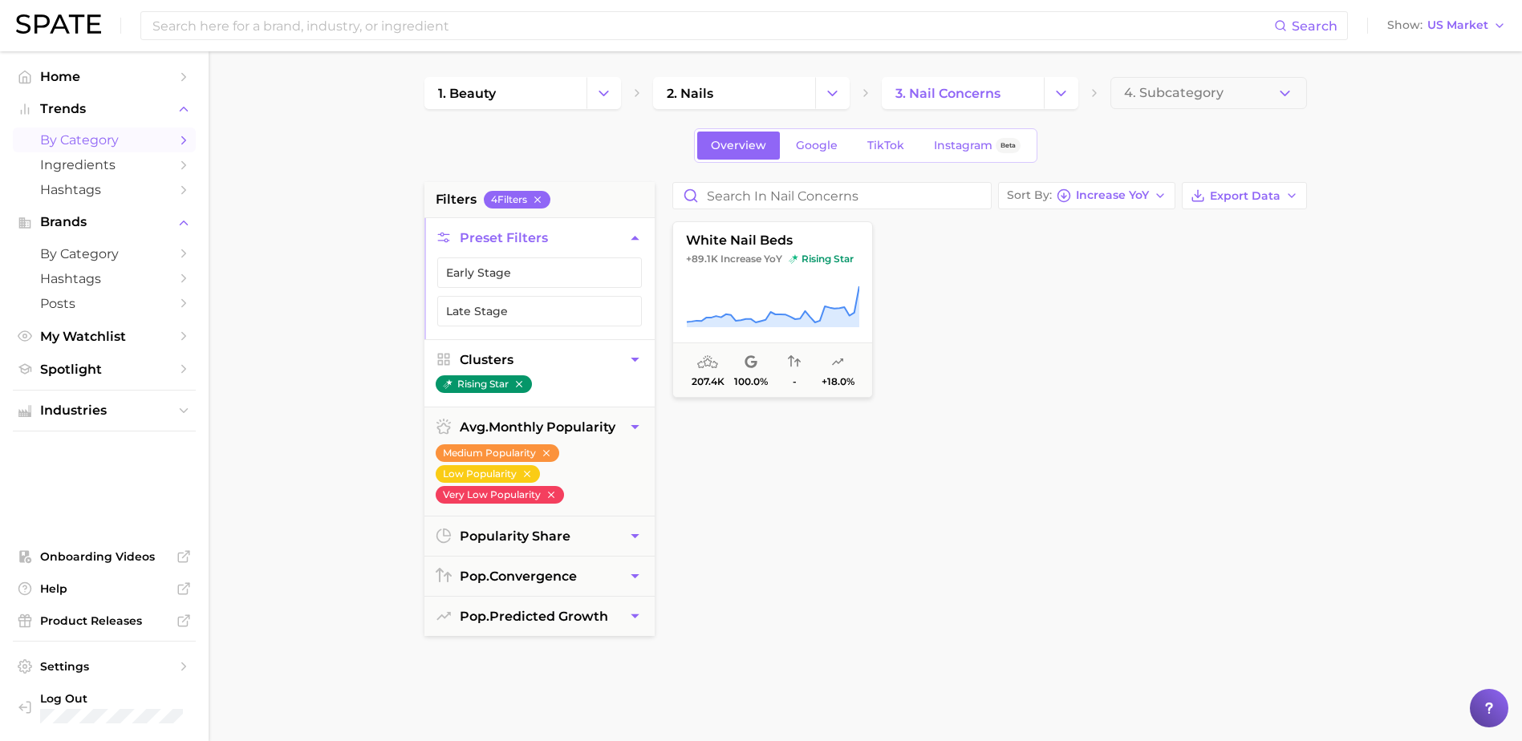
click at [632, 359] on icon "button" at bounding box center [635, 360] width 8 height 4
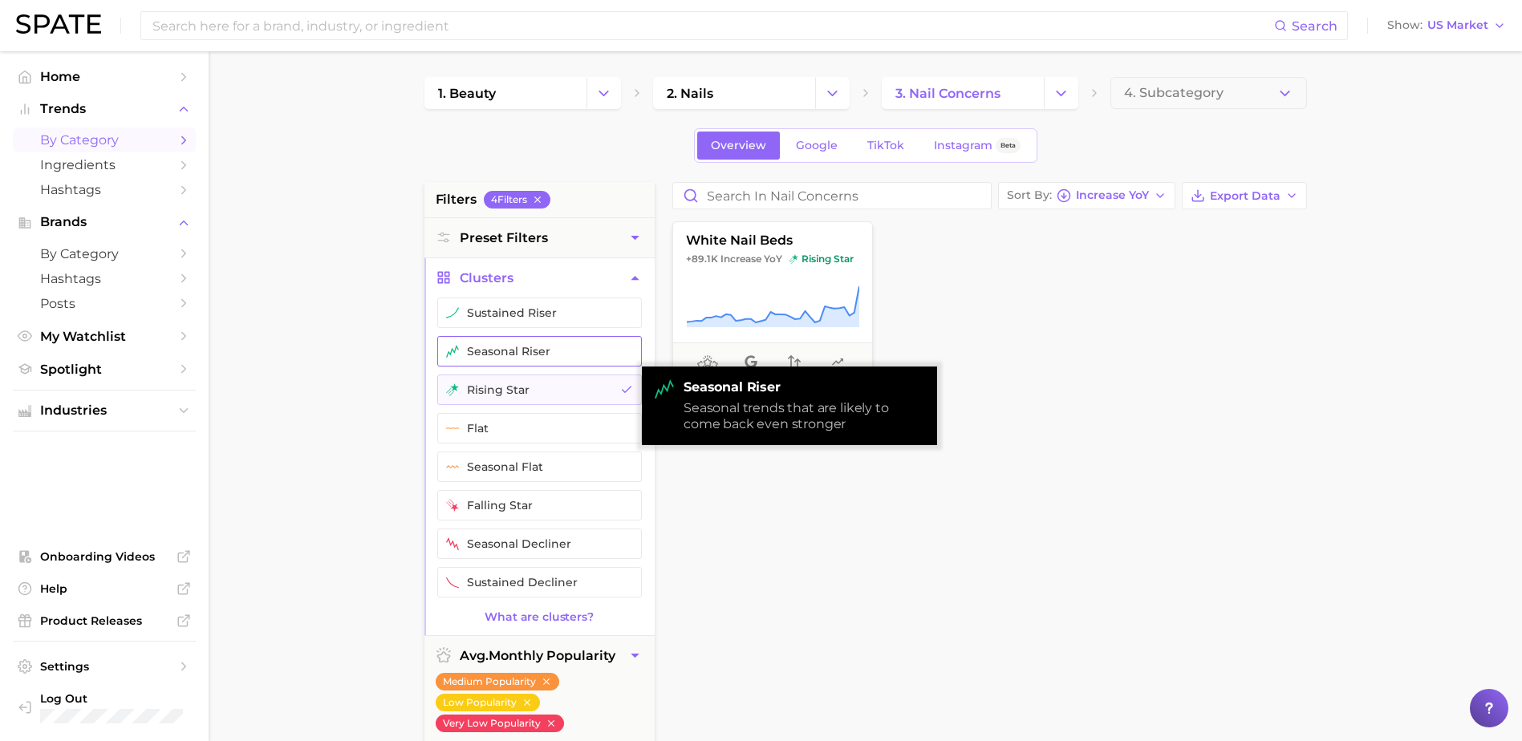
click at [547, 342] on button "seasonal riser" at bounding box center [539, 351] width 205 height 30
click at [533, 379] on button "rising star" at bounding box center [539, 390] width 205 height 30
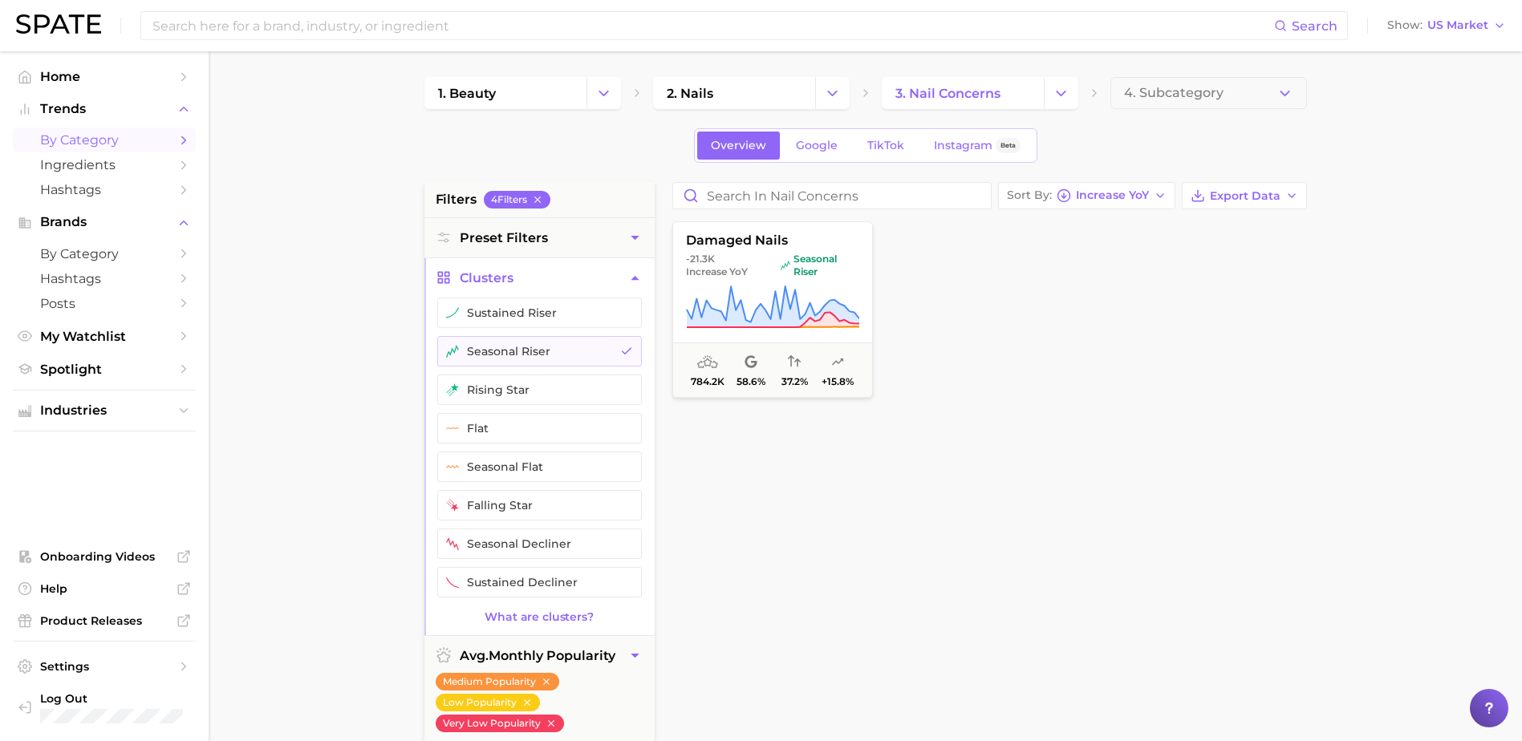
click at [700, 590] on div "damaged nails -21.3k Increase YoY seasonal riser 784.2k 58.6% 37.2% +15.8%" at bounding box center [995, 606] width 663 height 778
click at [973, 557] on div "damaged nails -21.3k Increase YoY seasonal riser 784.2k 58.6% 37.2% +15.8%" at bounding box center [995, 606] width 663 height 778
click at [1151, 193] on button "Sort By Increase YoY" at bounding box center [1086, 195] width 177 height 27
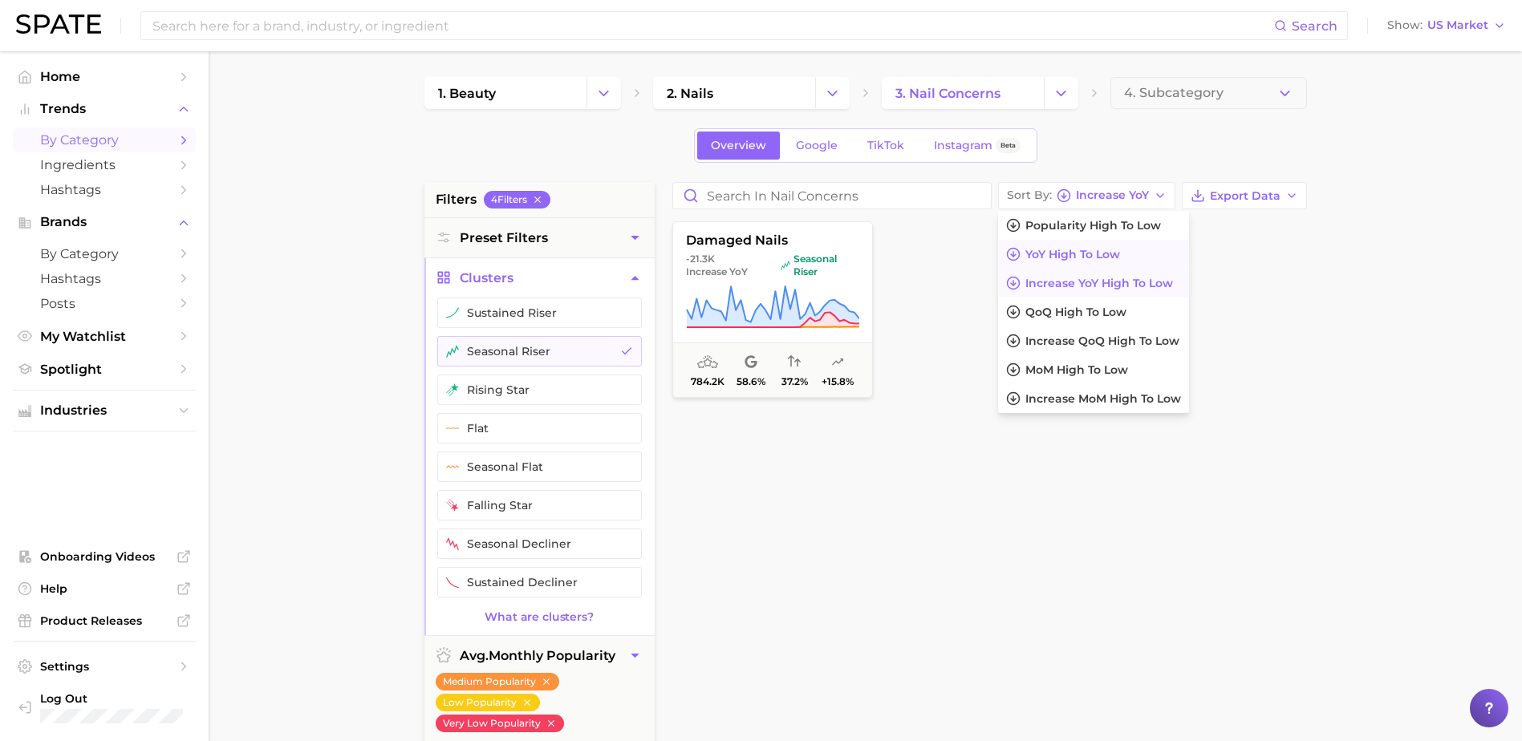
click at [1094, 258] on span "YoY high to low" at bounding box center [1072, 255] width 95 height 14
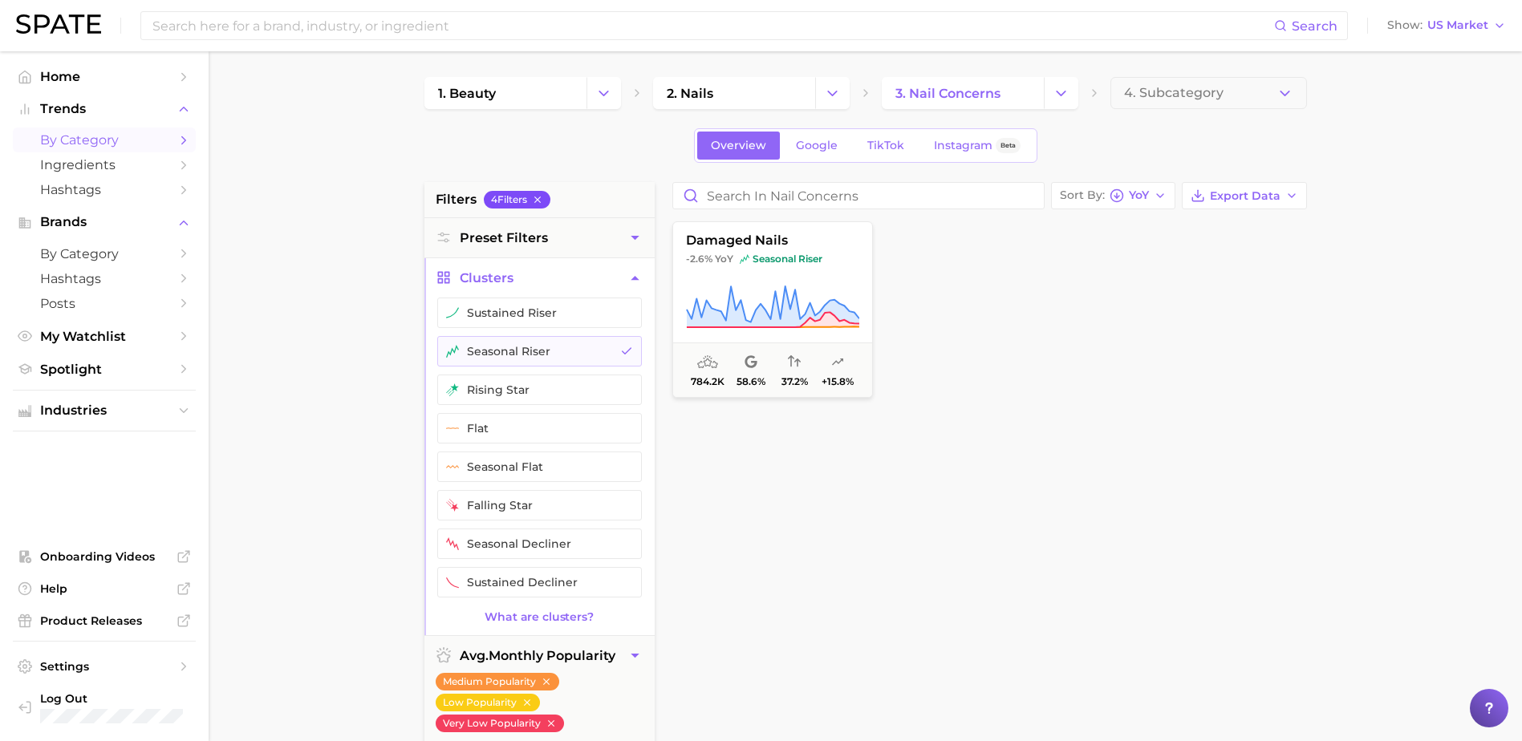
click at [537, 195] on icon "button" at bounding box center [537, 199] width 11 height 11
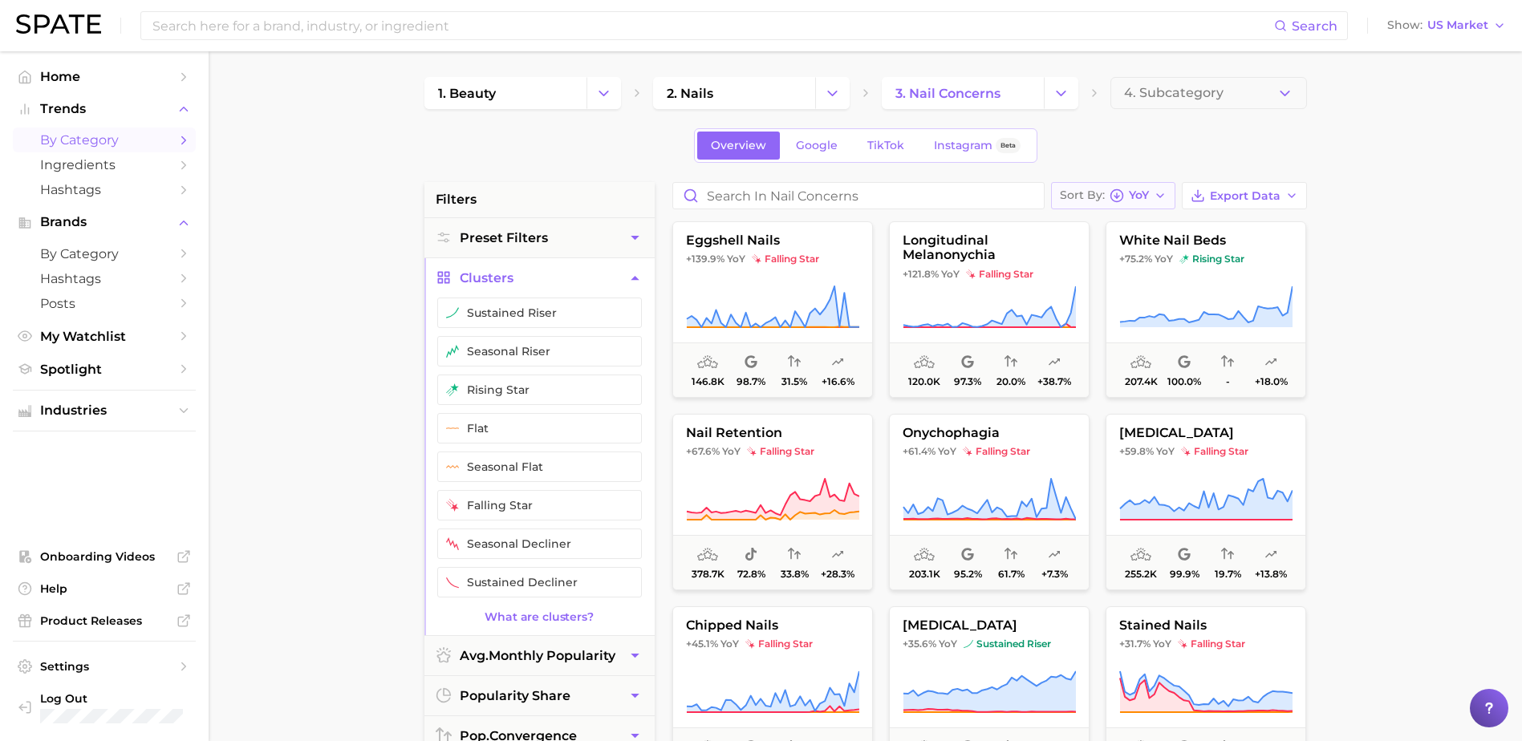
click at [1158, 197] on icon "button" at bounding box center [1160, 195] width 13 height 13
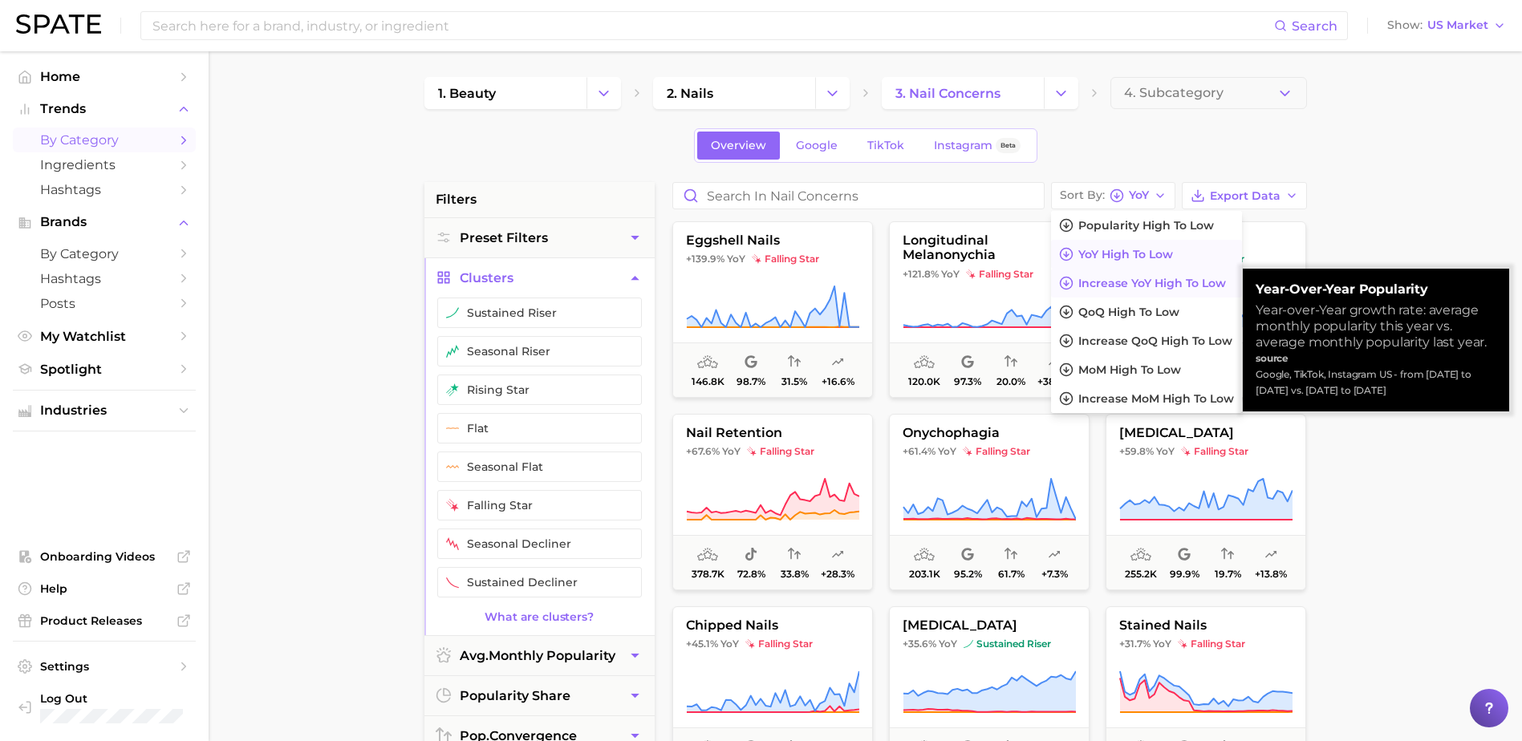
click at [1140, 282] on span "Increase YoY high to low" at bounding box center [1152, 284] width 148 height 14
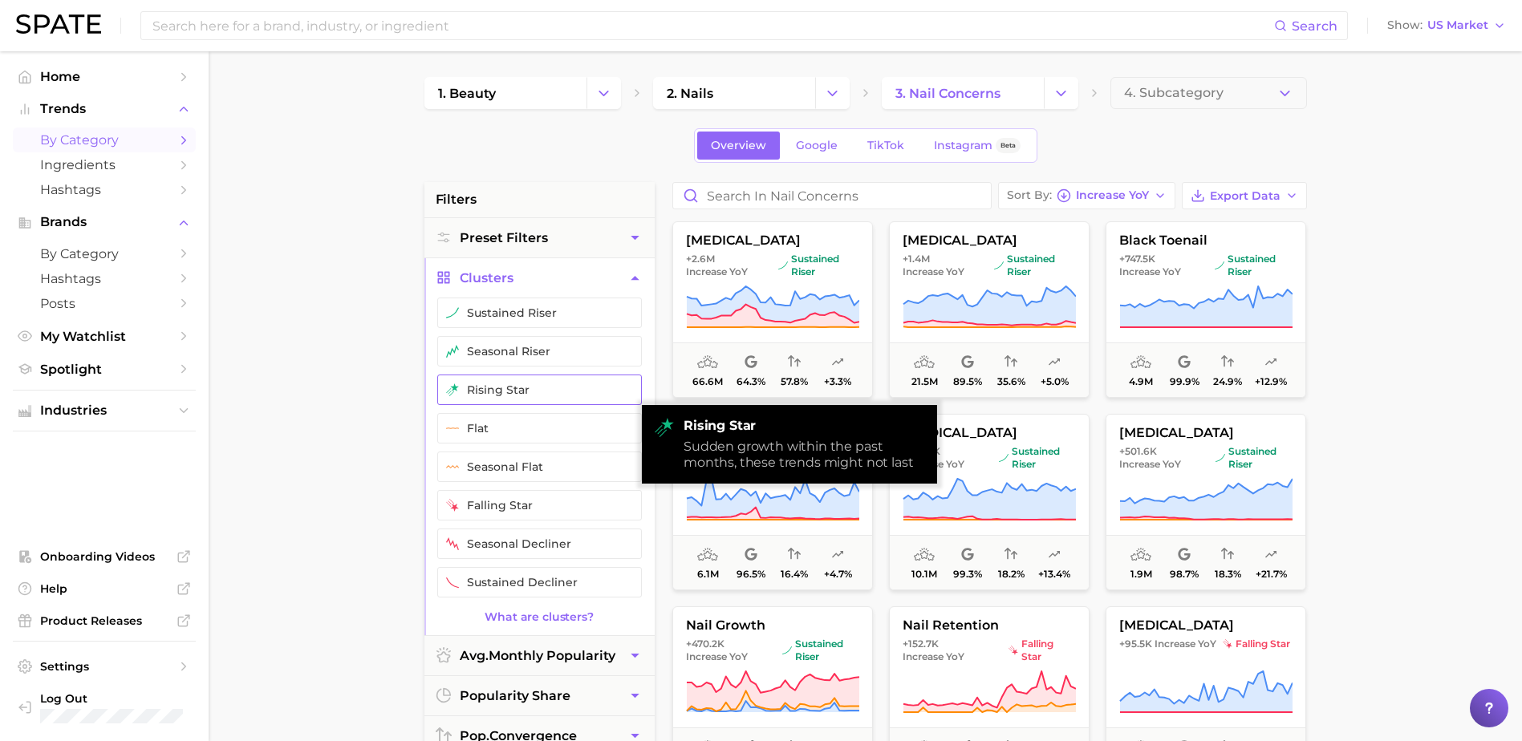
click at [556, 391] on button "rising star" at bounding box center [539, 390] width 205 height 30
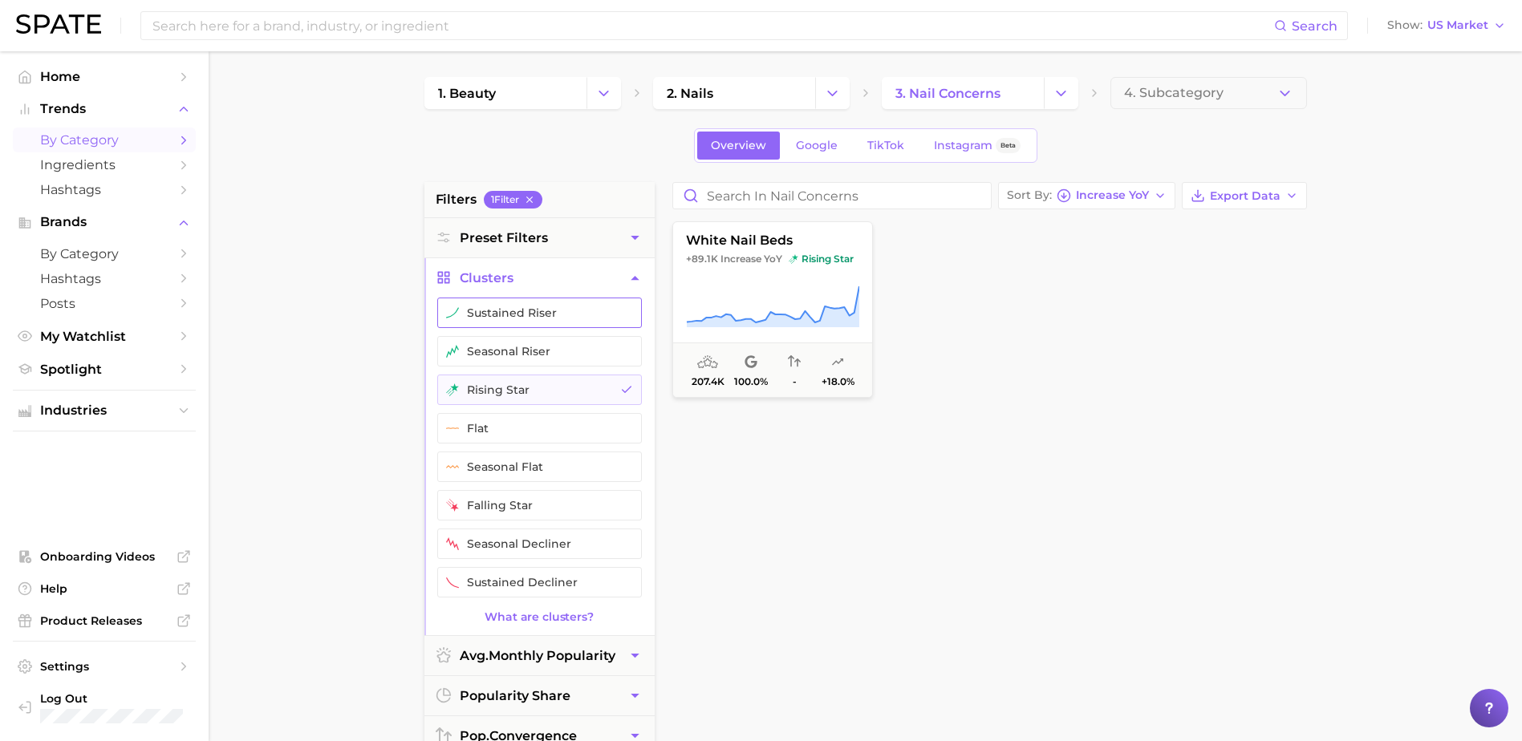
click at [544, 313] on button "sustained riser" at bounding box center [539, 313] width 205 height 30
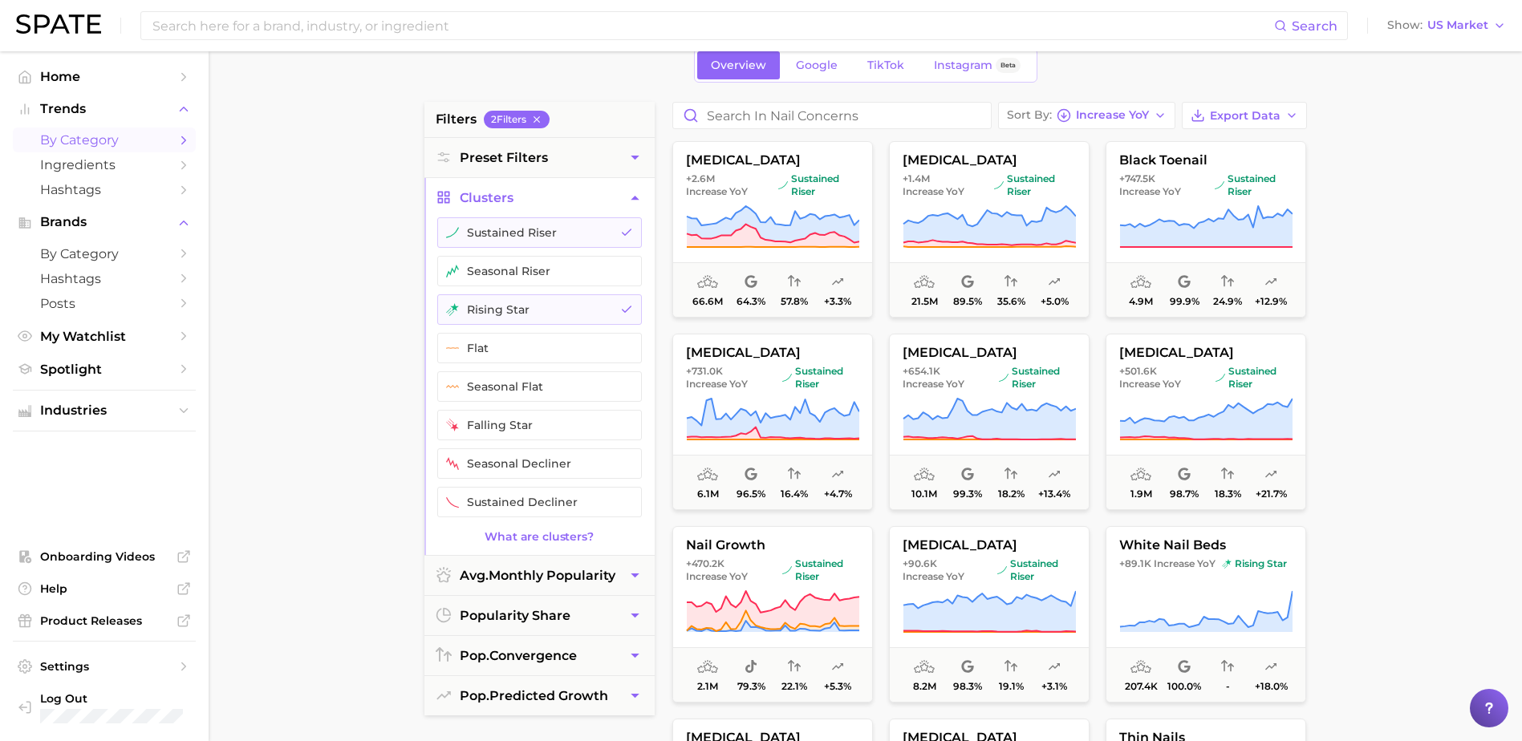
click at [1370, 270] on main "1. beauty 2. nails 3. nail concerns 4. Subcategory Overview Google TikTok Insta…" at bounding box center [865, 579] width 1313 height 1217
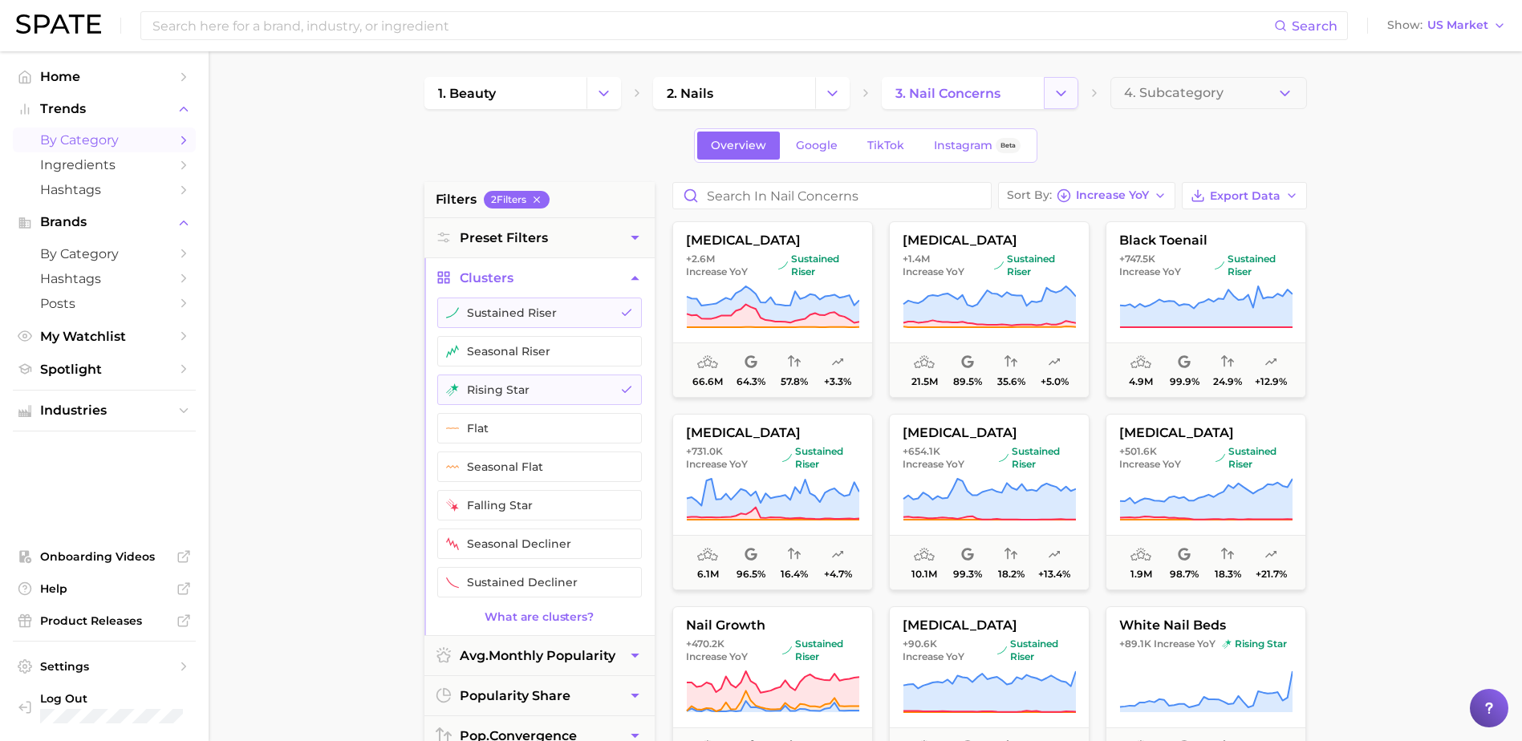
click at [1060, 91] on icon "Change Category" at bounding box center [1060, 93] width 17 height 17
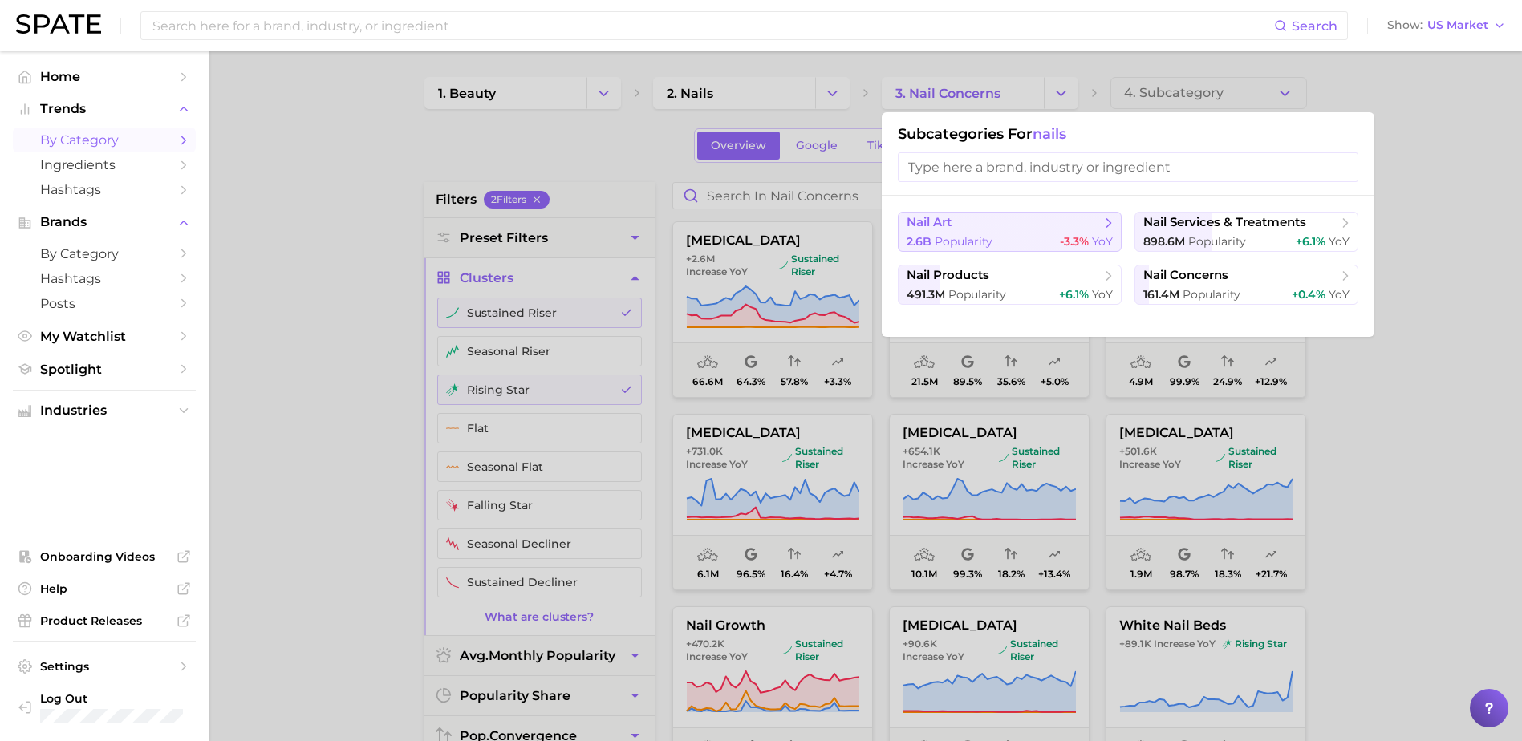
click at [960, 232] on button "nail art 2.6b Popularity -3.3% YoY" at bounding box center [1010, 232] width 224 height 40
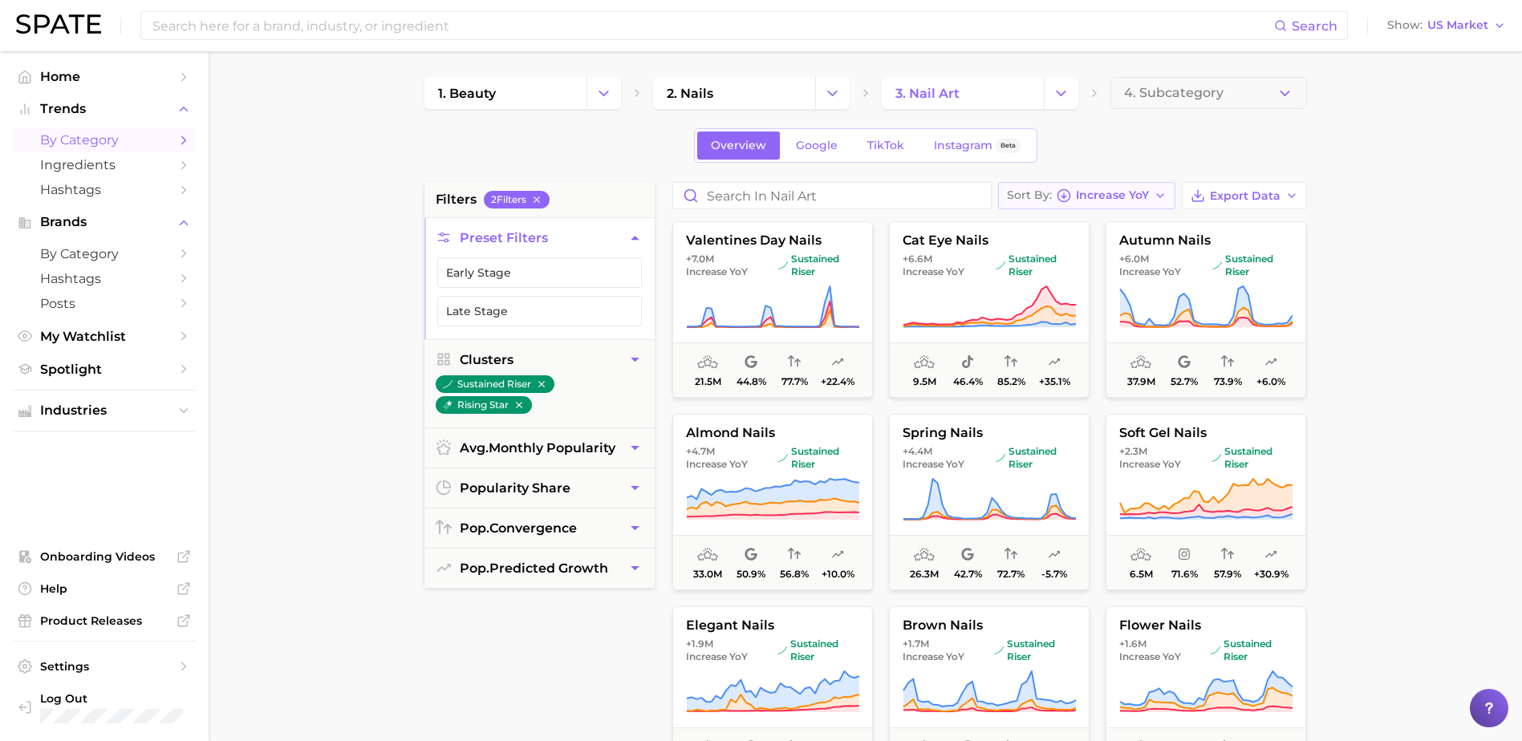
click at [1149, 194] on span "Increase YoY" at bounding box center [1112, 195] width 73 height 9
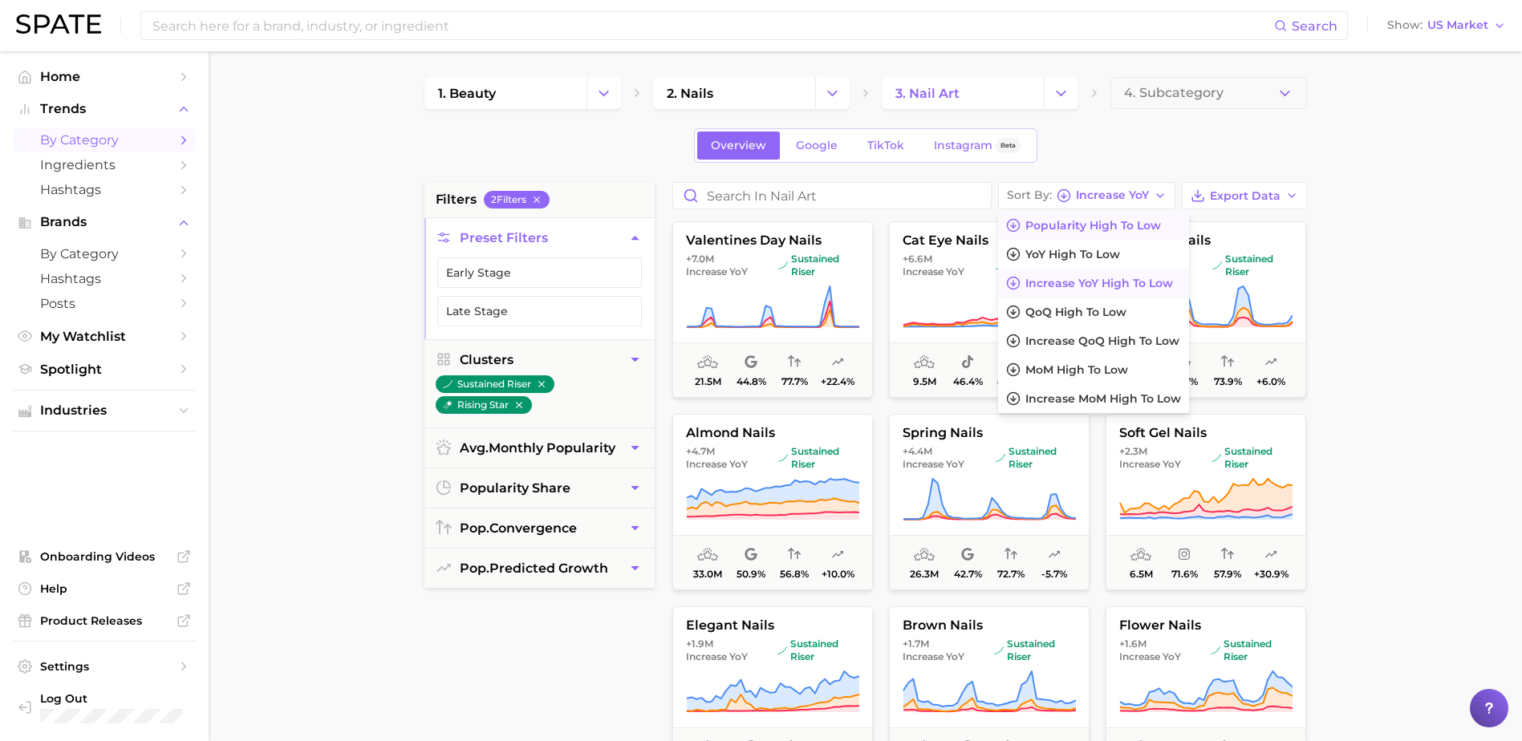
click at [1133, 224] on span "Popularity high to low" at bounding box center [1093, 226] width 136 height 14
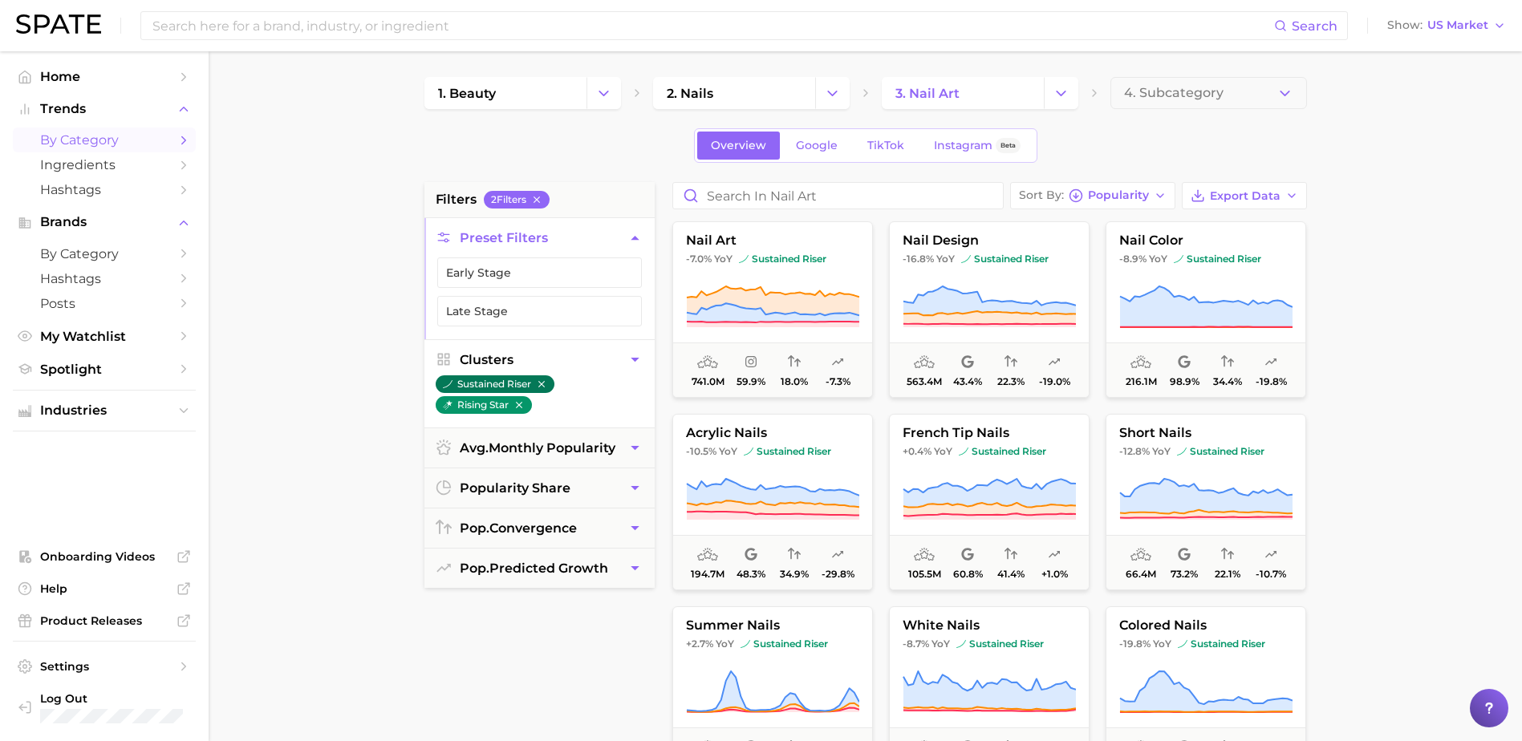
click at [544, 382] on icon "button" at bounding box center [540, 384] width 6 height 6
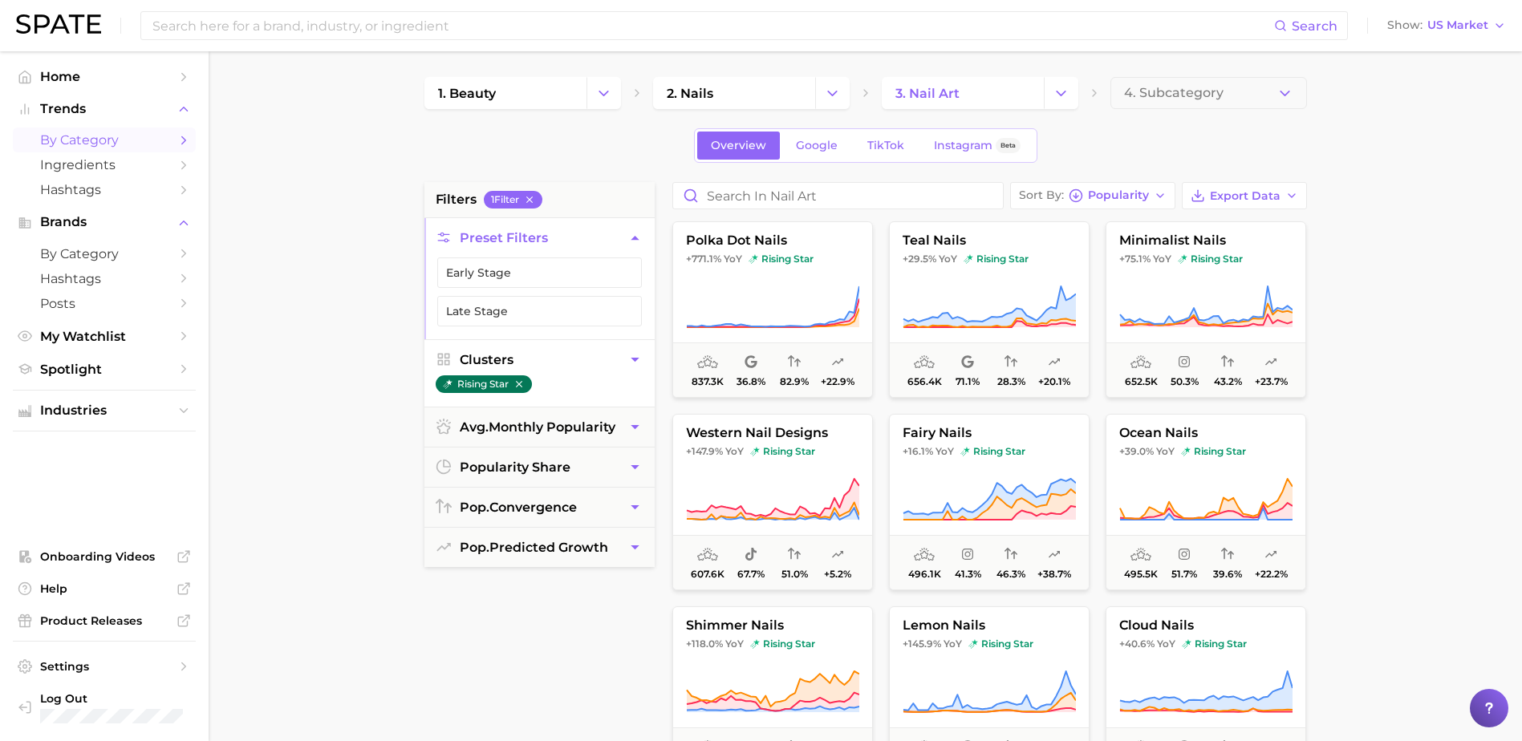
click at [525, 384] on icon "button" at bounding box center [518, 384] width 11 height 11
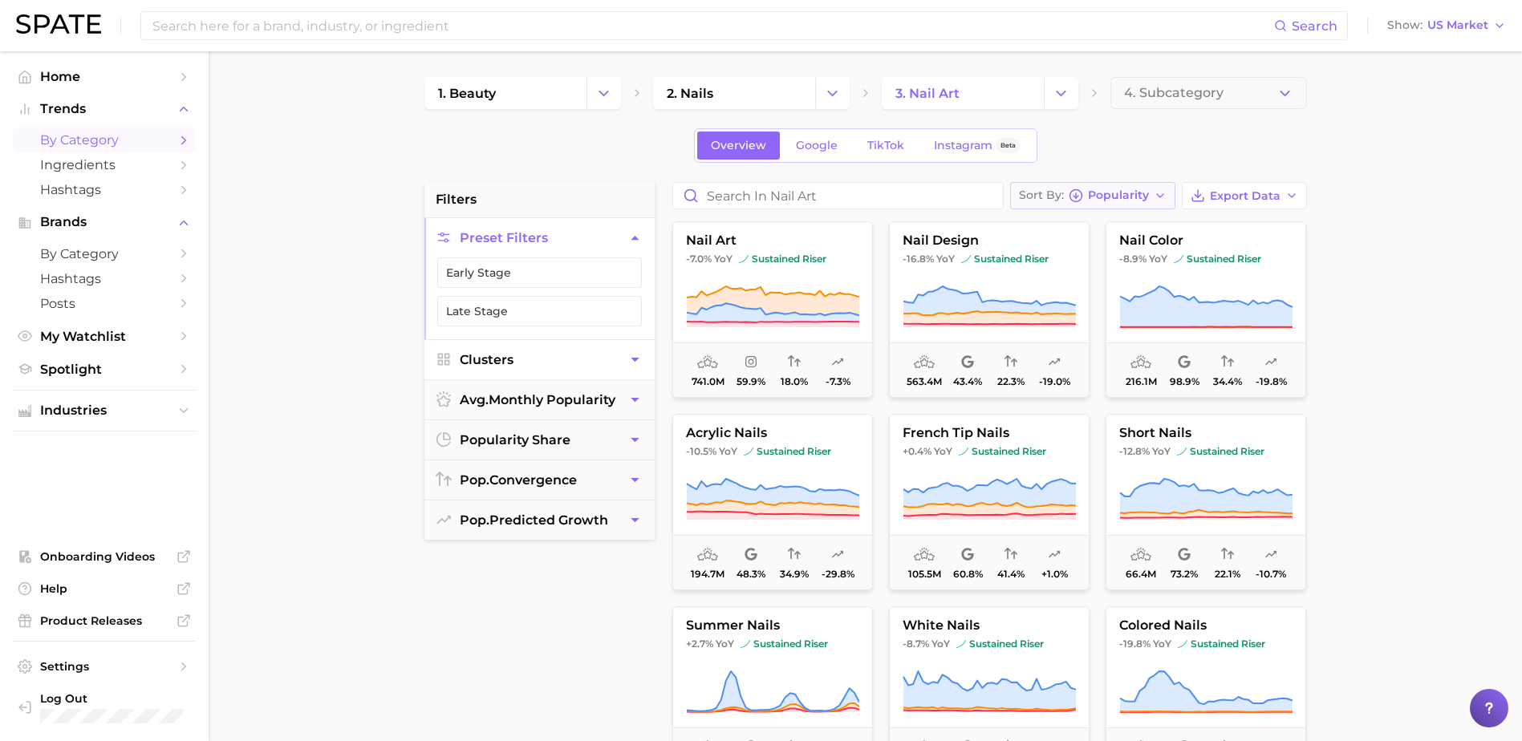
click at [1157, 193] on icon "button" at bounding box center [1160, 195] width 13 height 13
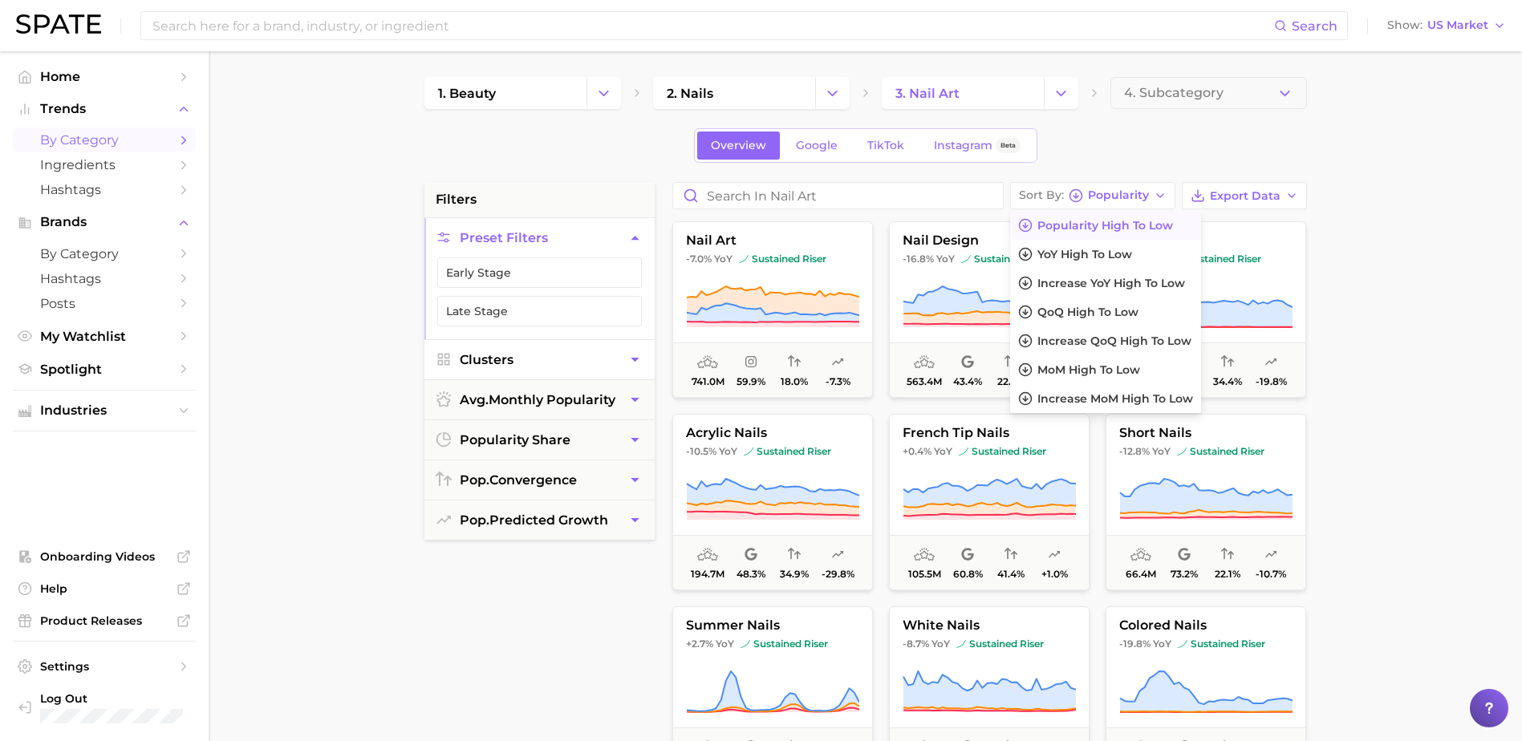
click at [1381, 190] on main "1. beauty 2. nails 3. nail art 4. Subcategory Overview Google TikTok Instagram …" at bounding box center [865, 659] width 1313 height 1217
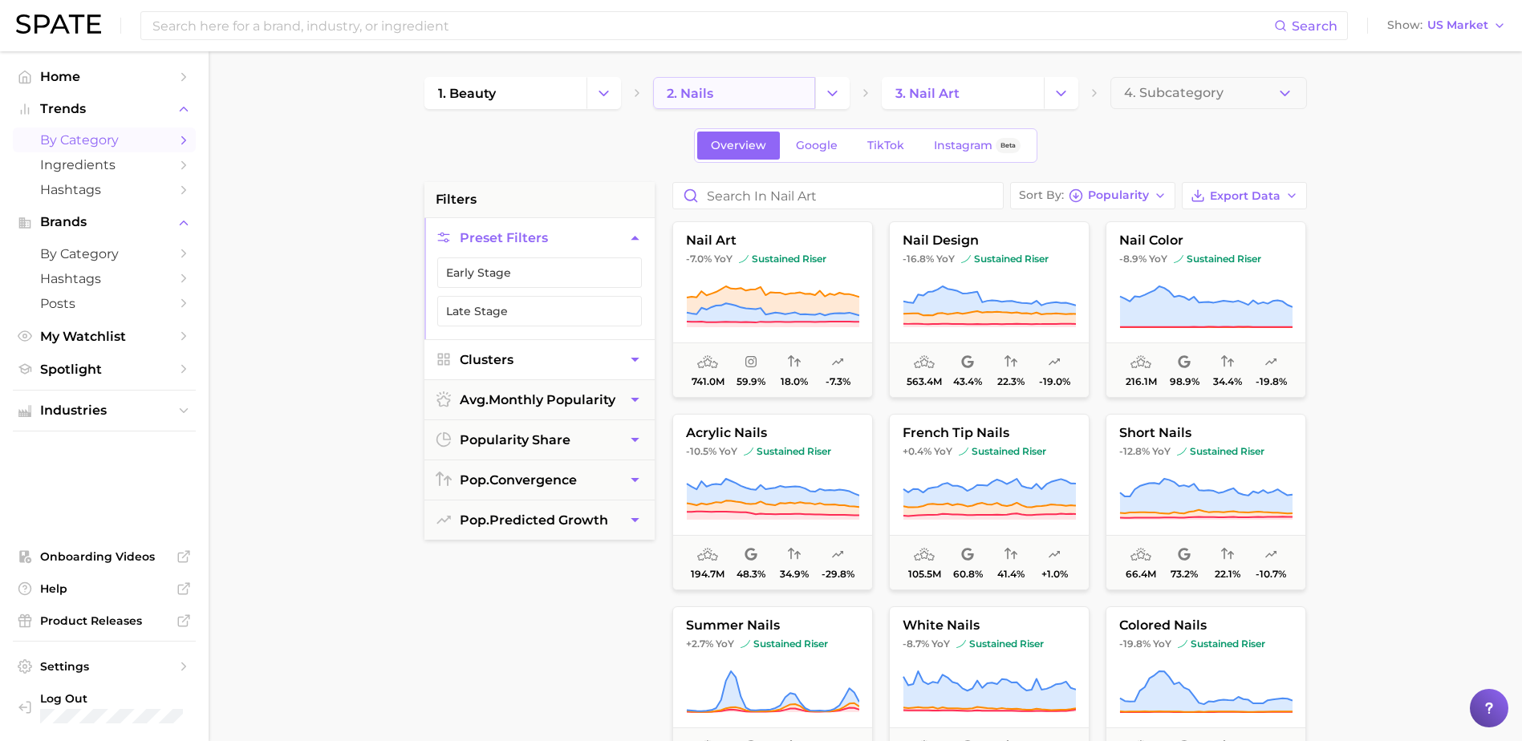
click at [812, 94] on link "2. nails" at bounding box center [734, 93] width 162 height 32
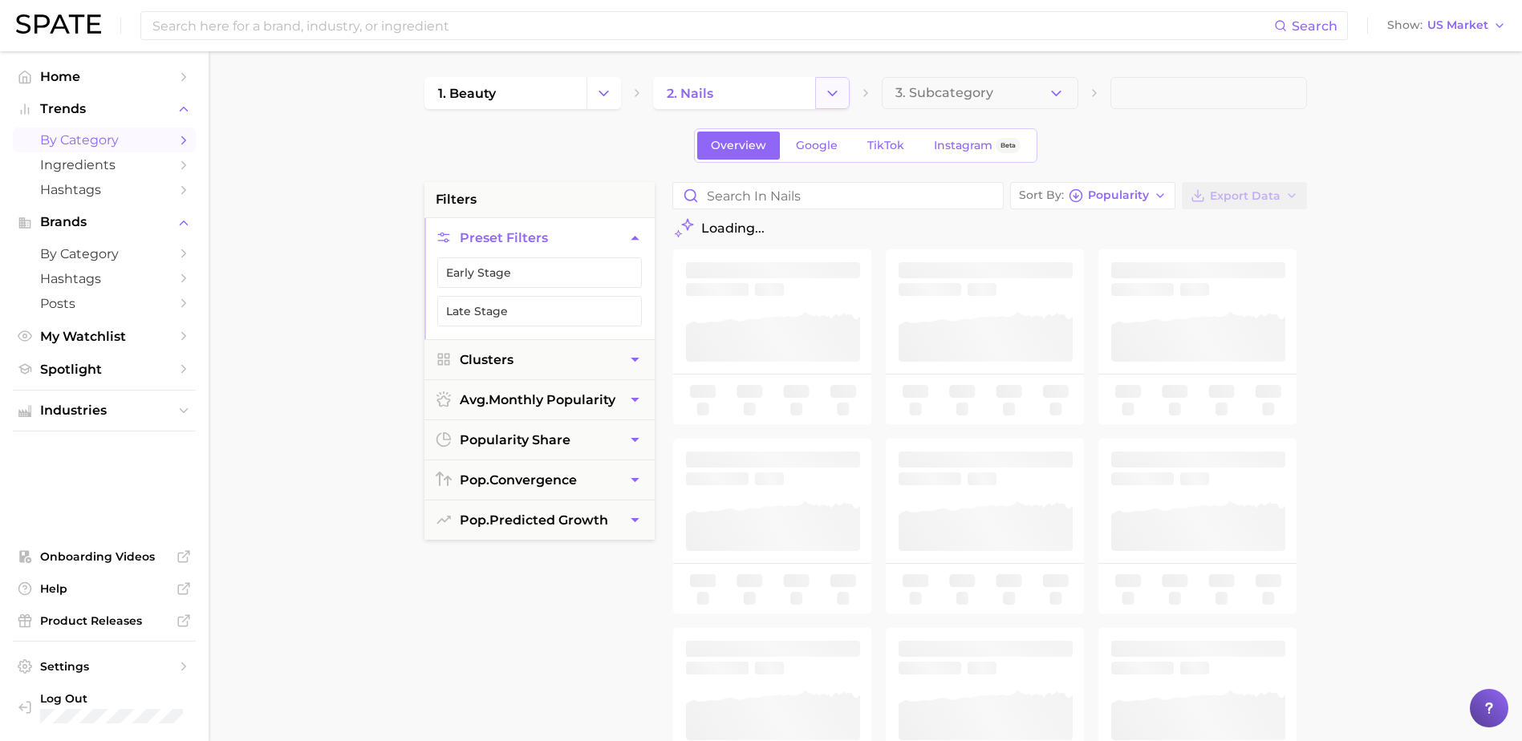
click at [832, 96] on icon "Change Category" at bounding box center [832, 93] width 17 height 17
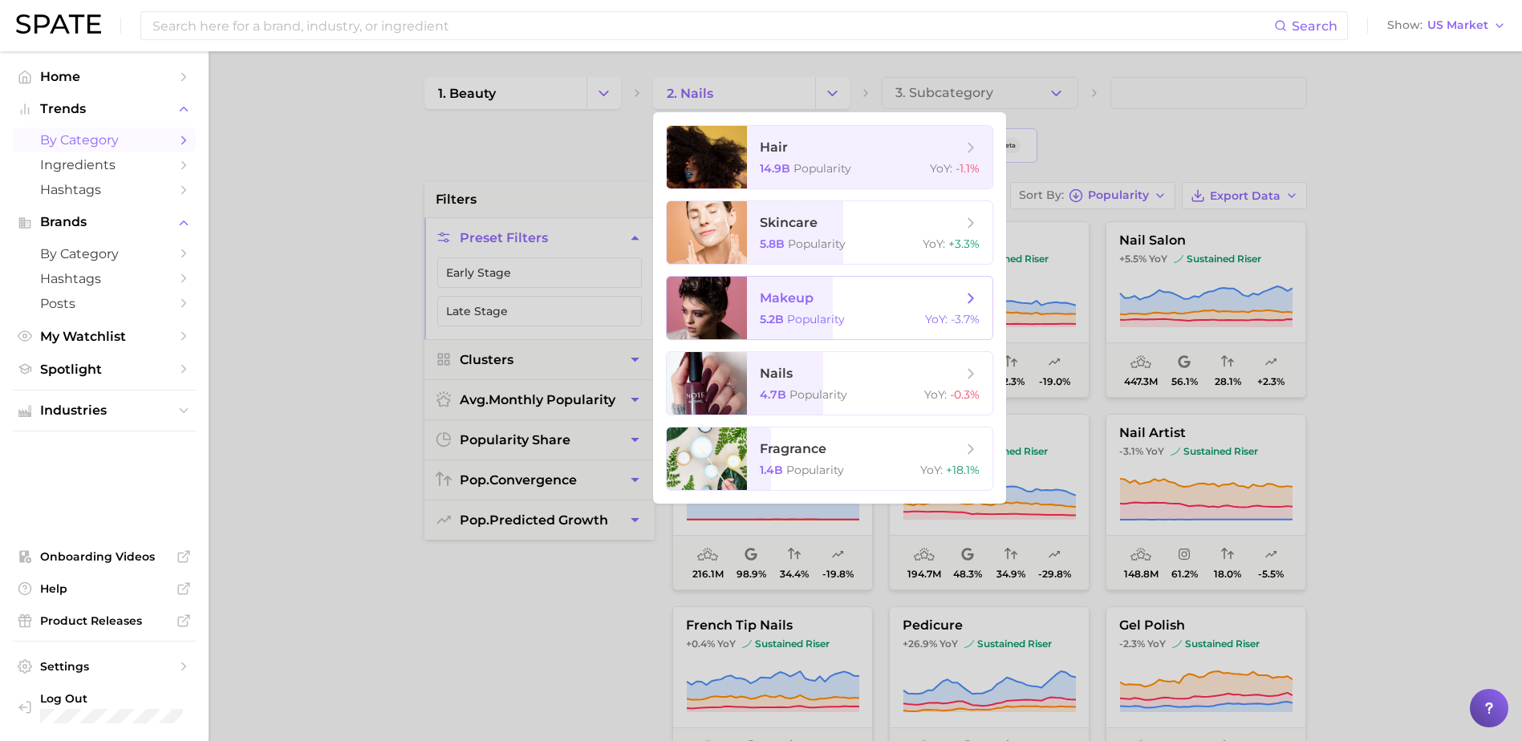
click at [810, 301] on span "makeup" at bounding box center [787, 297] width 54 height 15
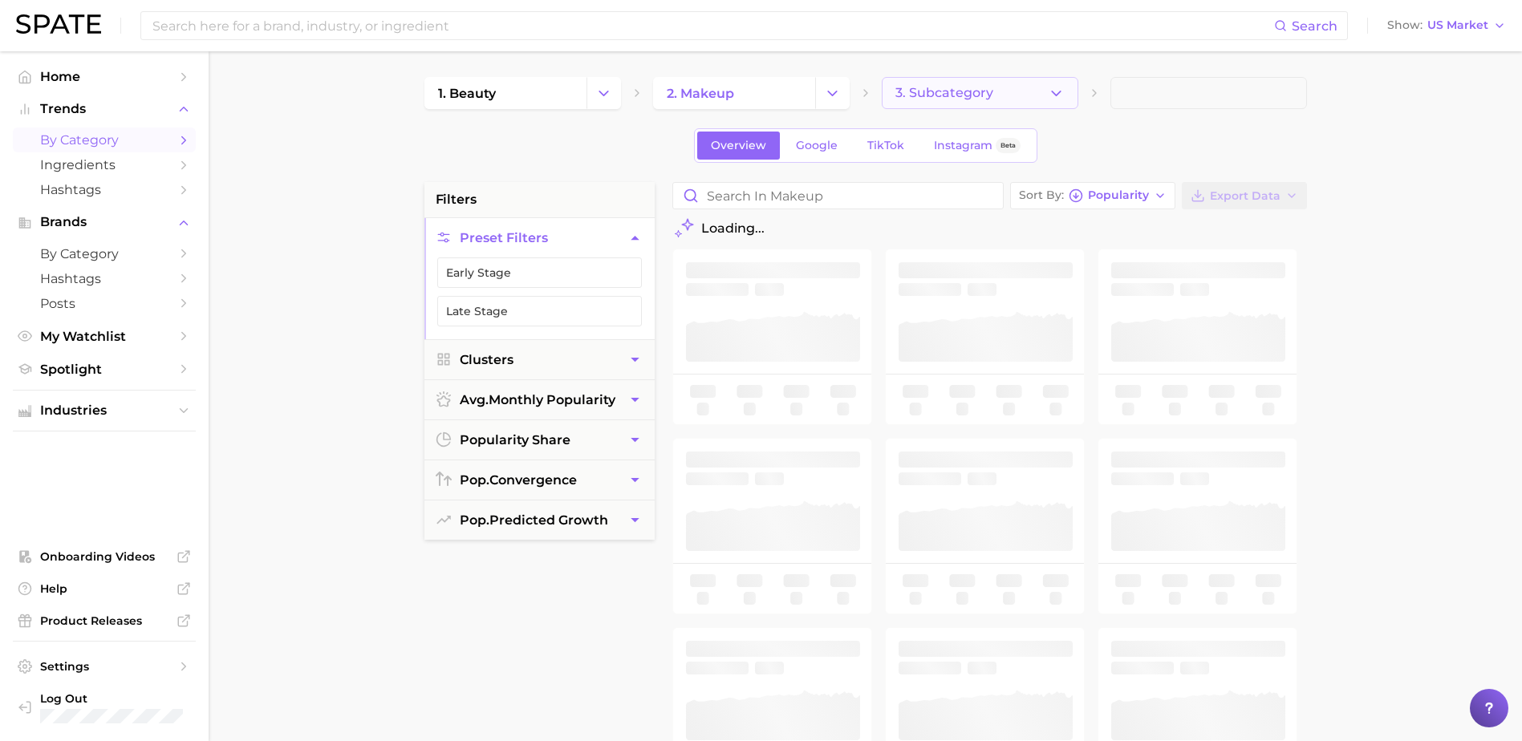
click at [1043, 95] on button "3. Subcategory" at bounding box center [980, 93] width 197 height 32
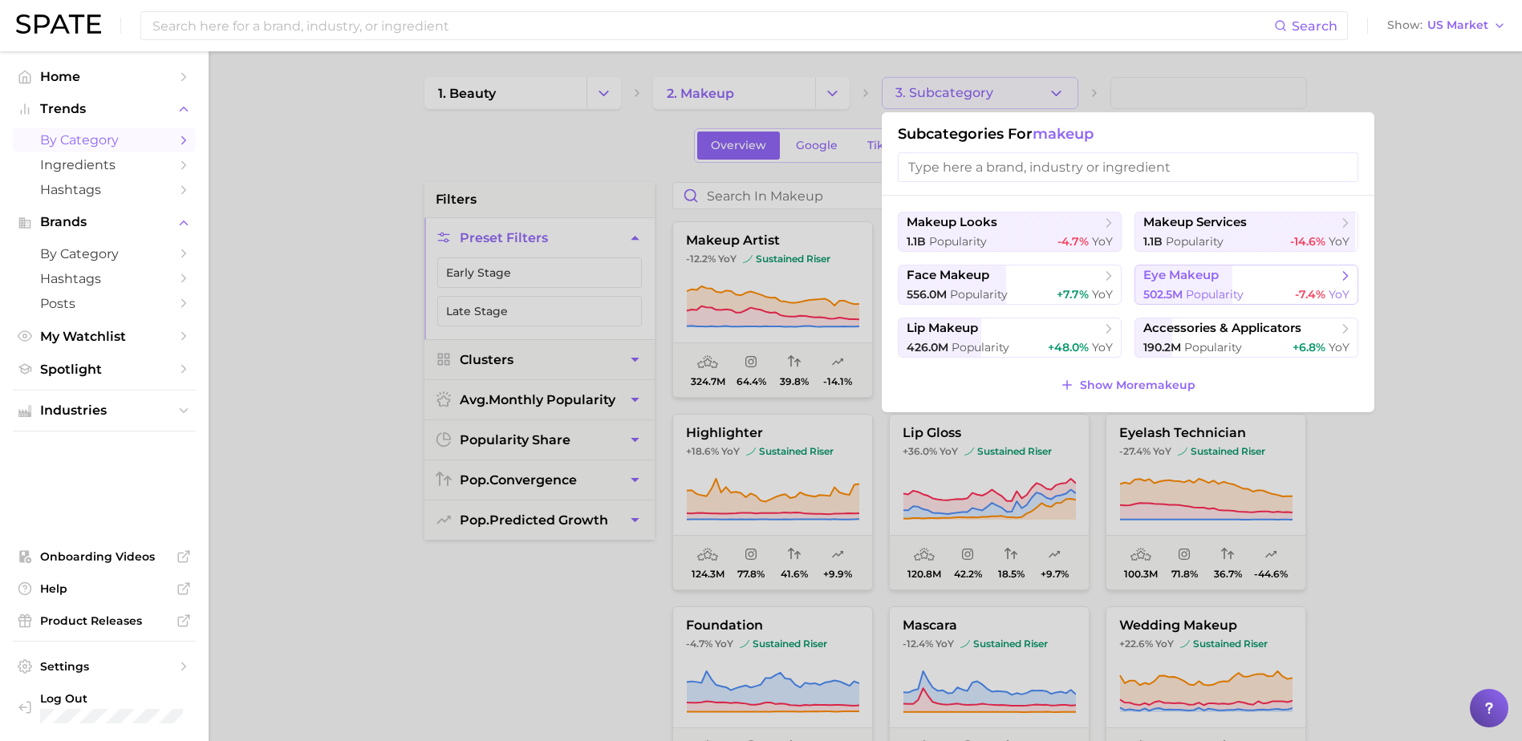
scroll to position [80, 0]
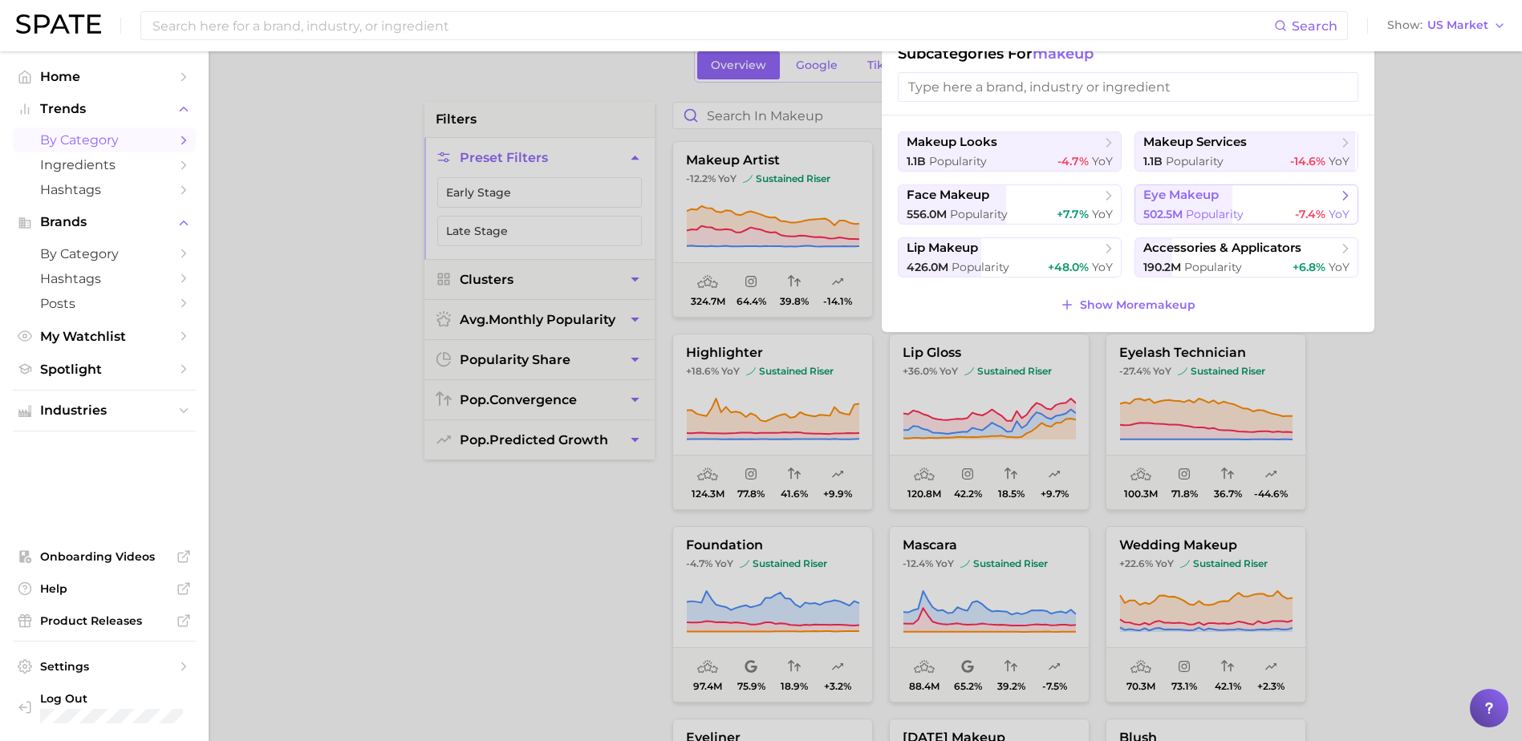
click at [1186, 207] on span "Popularity" at bounding box center [1215, 214] width 58 height 14
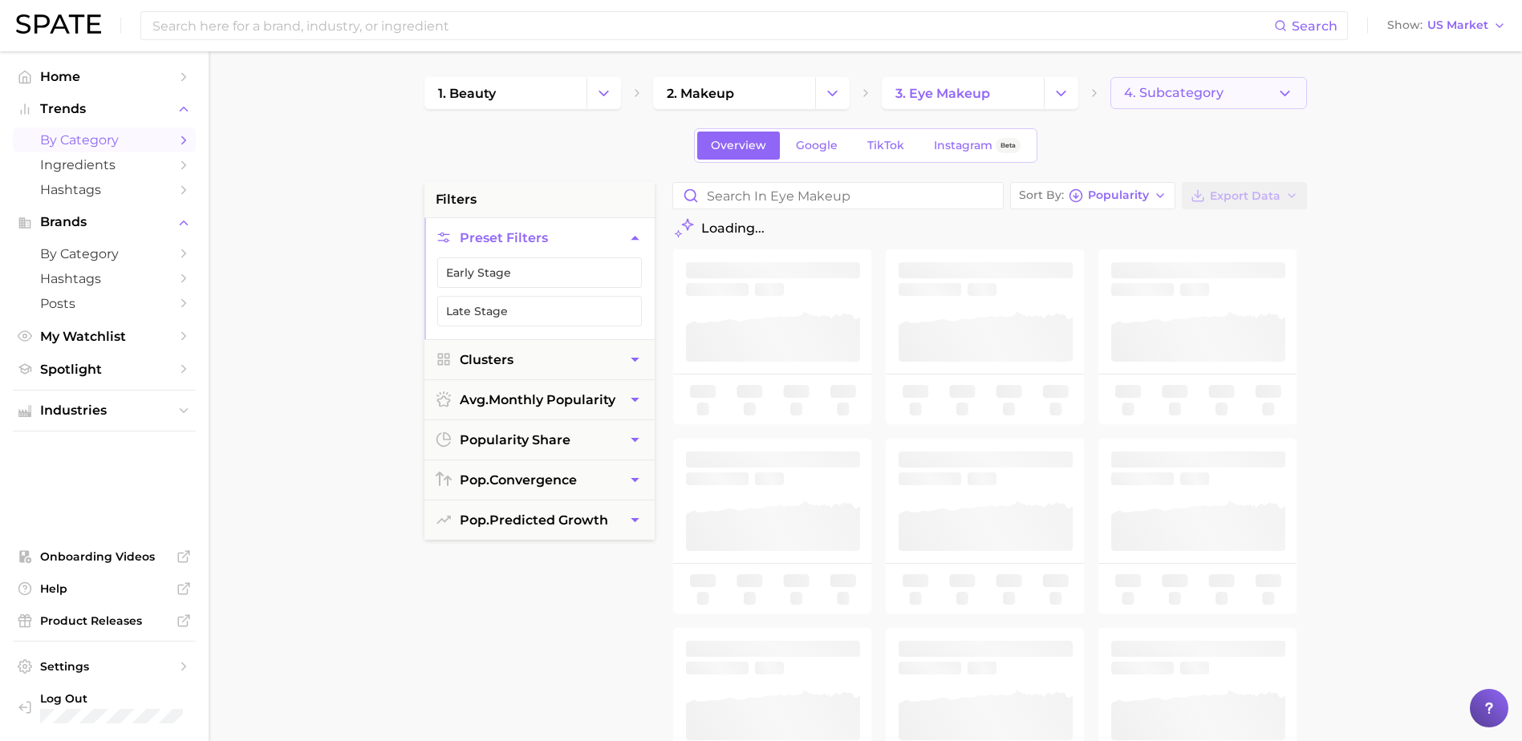
click at [1234, 91] on button "4. Subcategory" at bounding box center [1208, 93] width 197 height 32
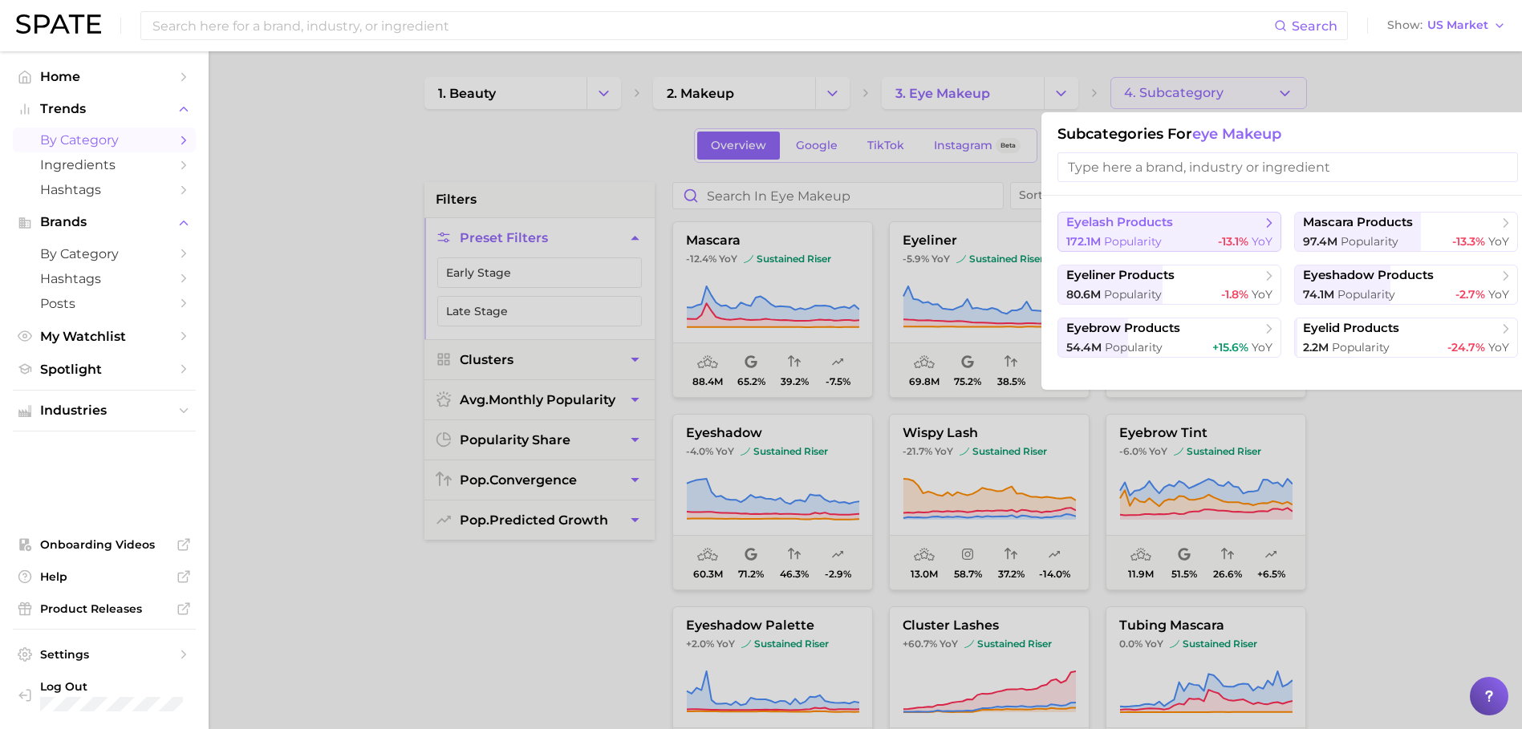
click at [1175, 228] on span "eyelash products" at bounding box center [1163, 223] width 195 height 16
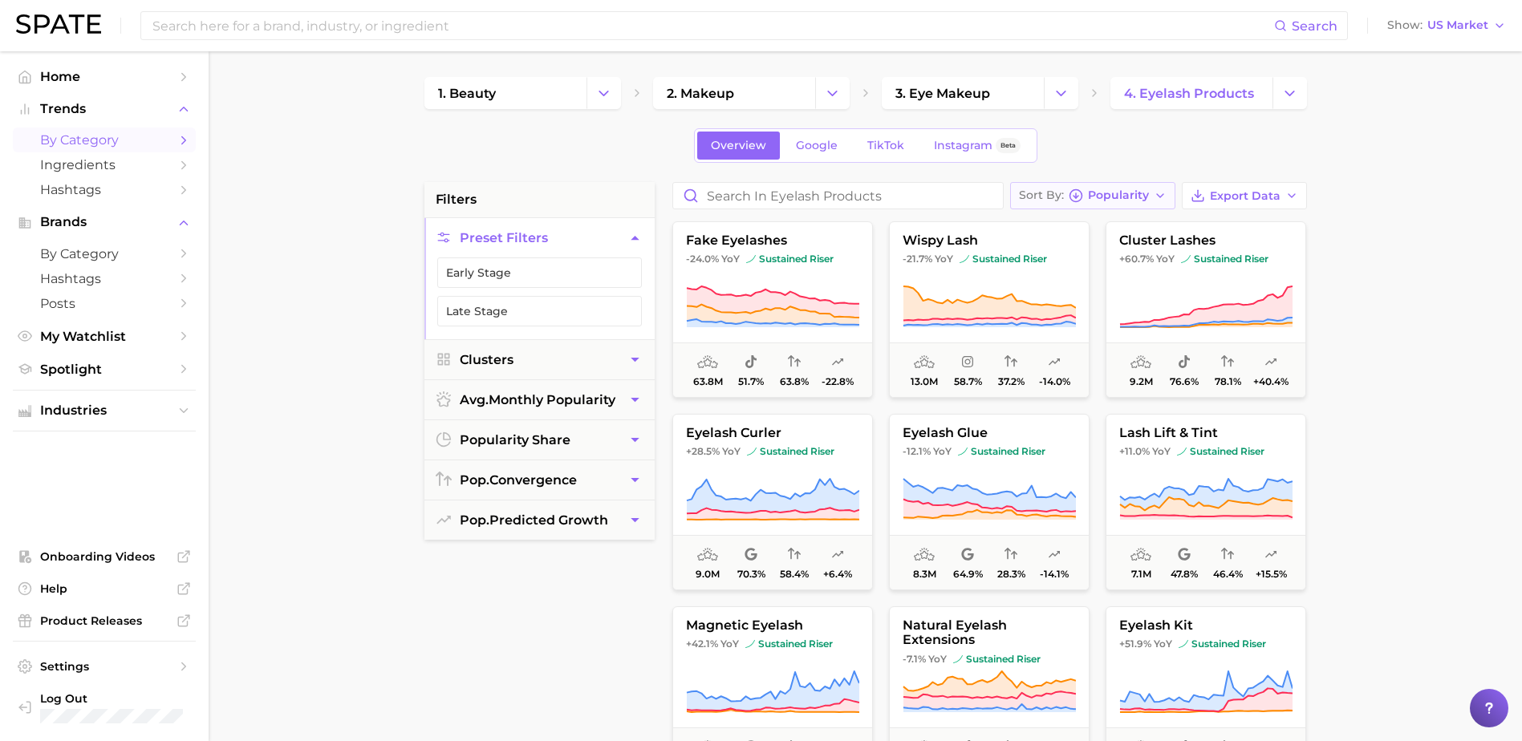
click at [1159, 192] on icon "button" at bounding box center [1160, 195] width 13 height 13
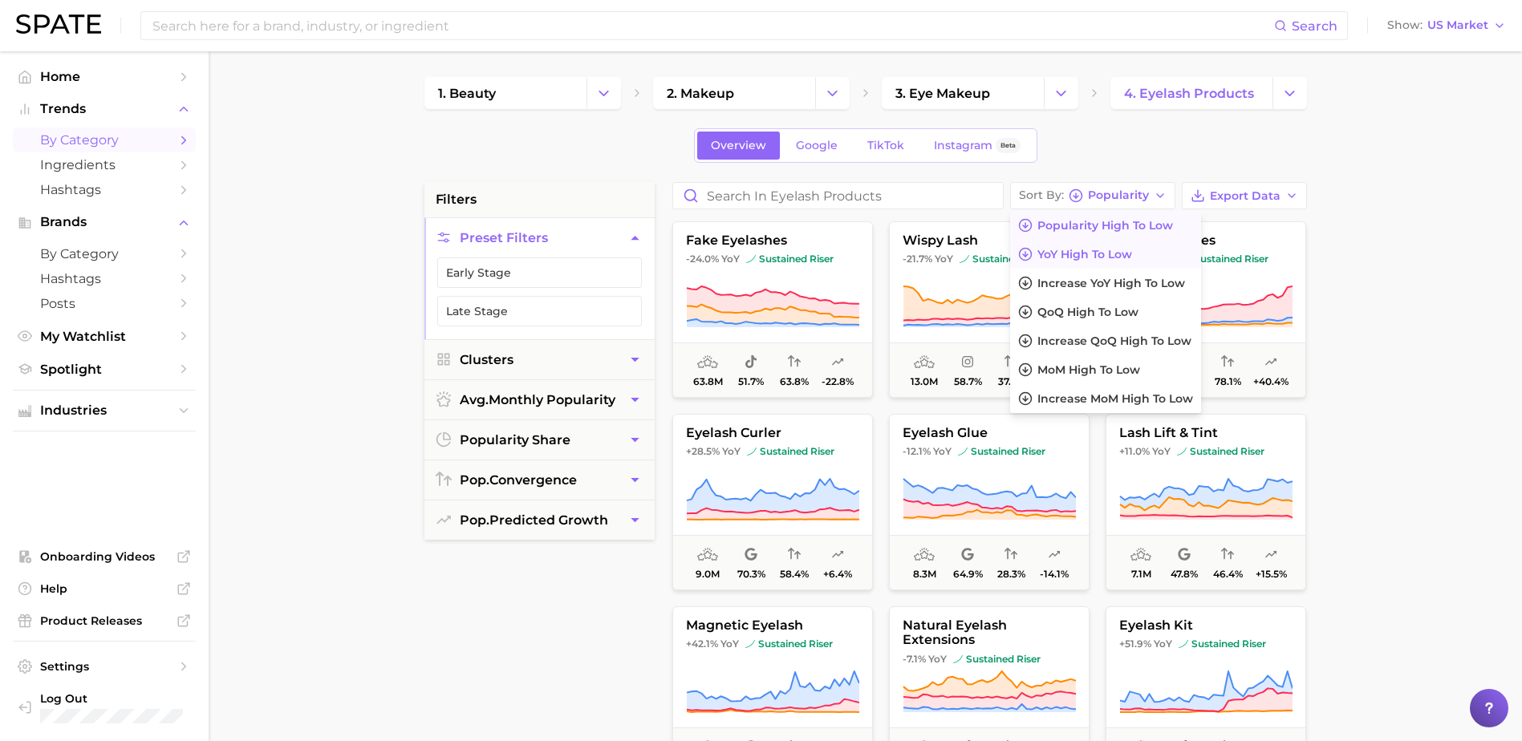
click at [1128, 252] on span "YoY high to low" at bounding box center [1084, 255] width 95 height 14
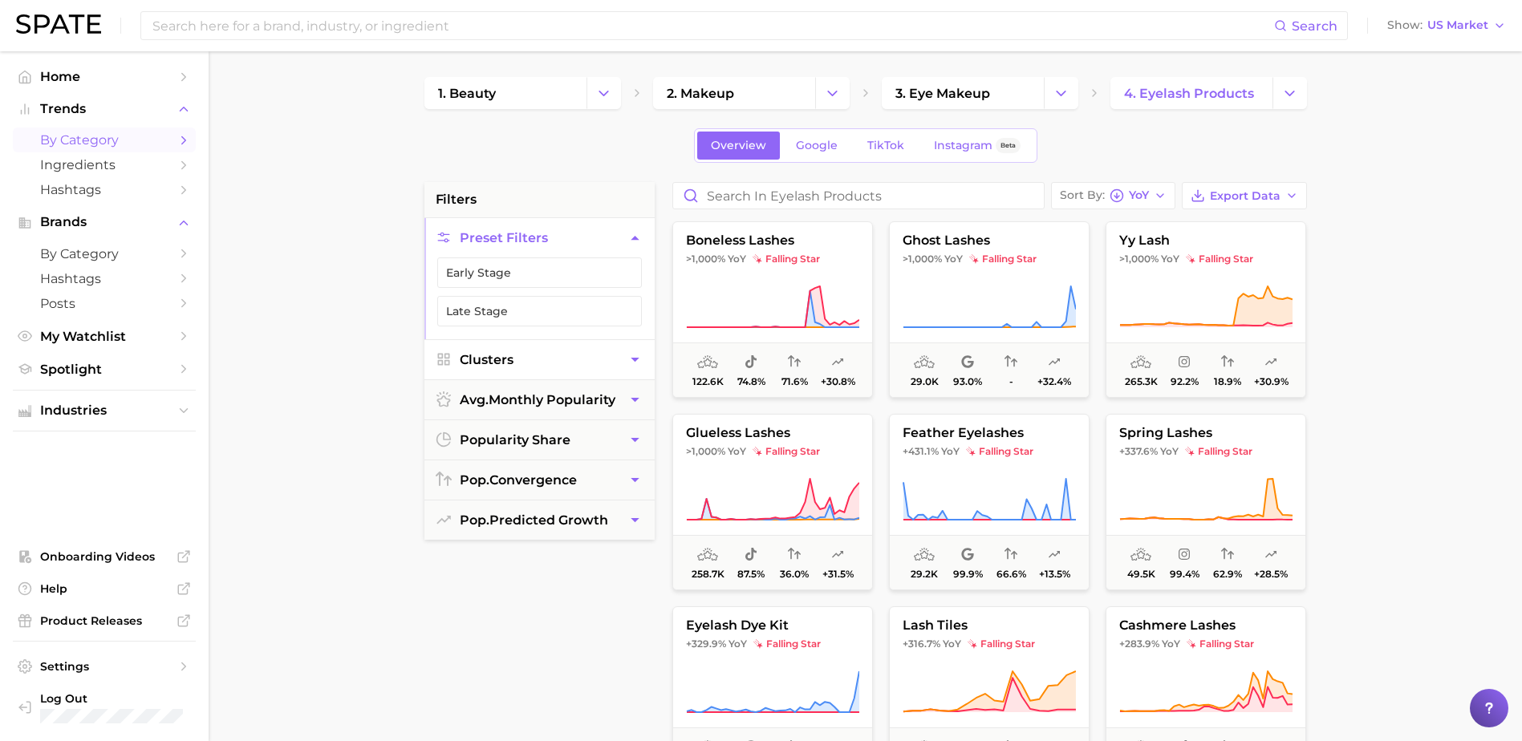
click at [634, 360] on icon "button" at bounding box center [635, 360] width 8 height 4
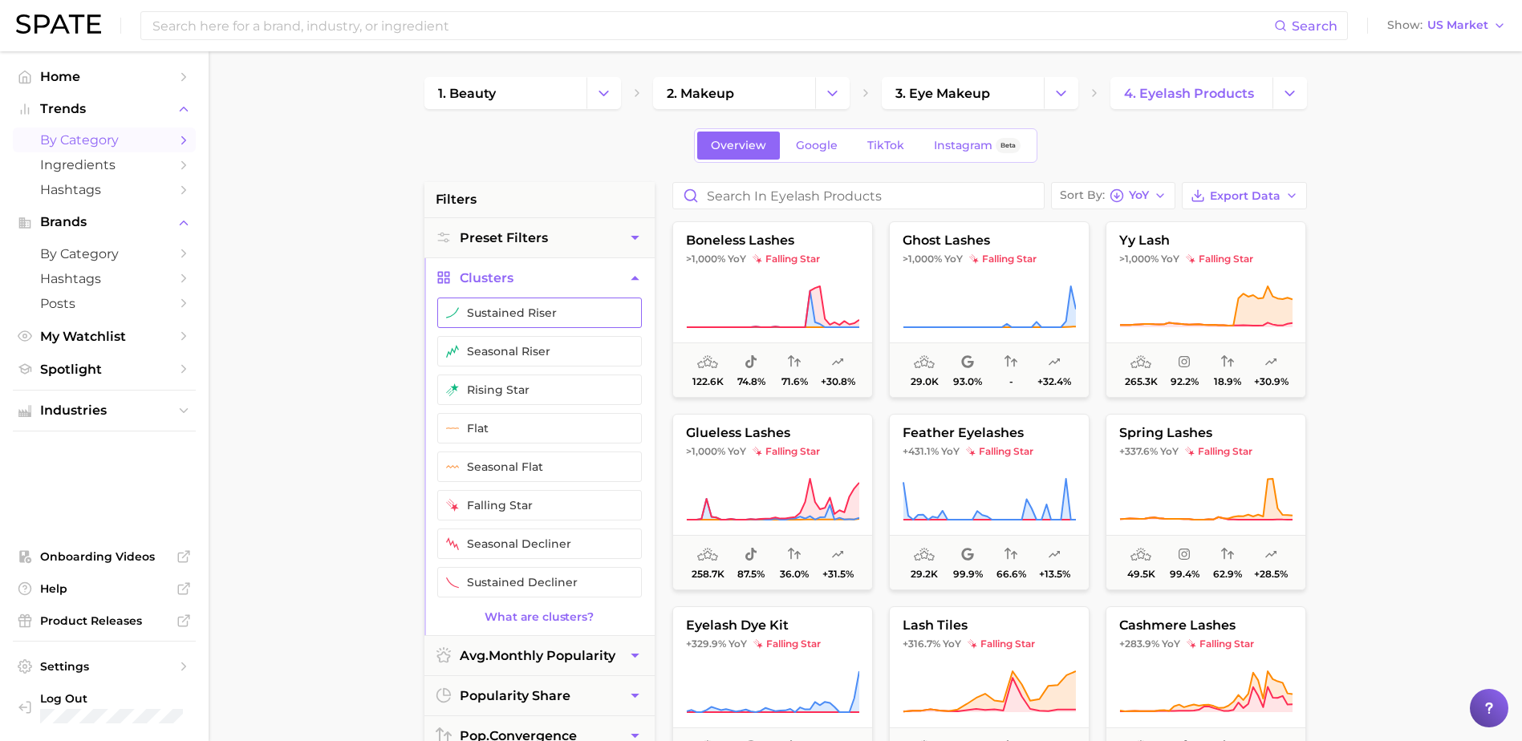
click at [545, 316] on button "sustained riser" at bounding box center [539, 313] width 205 height 30
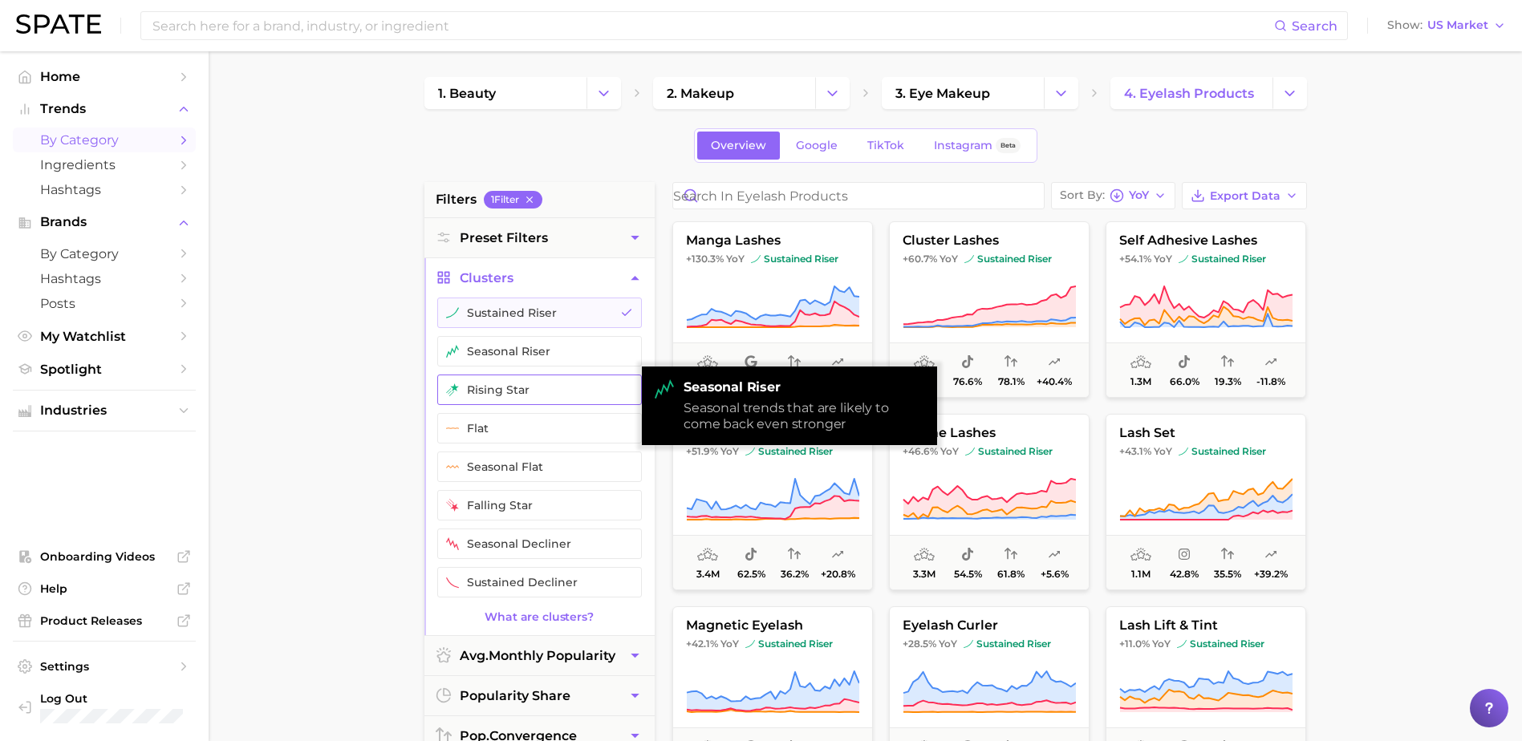
click at [533, 386] on button "rising star" at bounding box center [539, 390] width 205 height 30
